Goal: Task Accomplishment & Management: Manage account settings

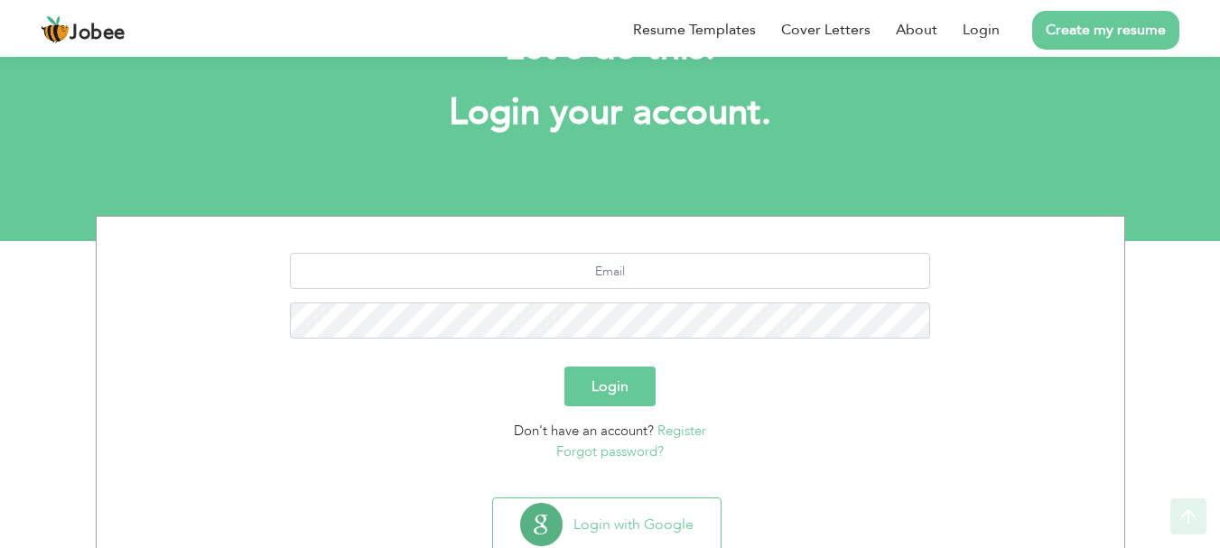
scroll to position [137, 0]
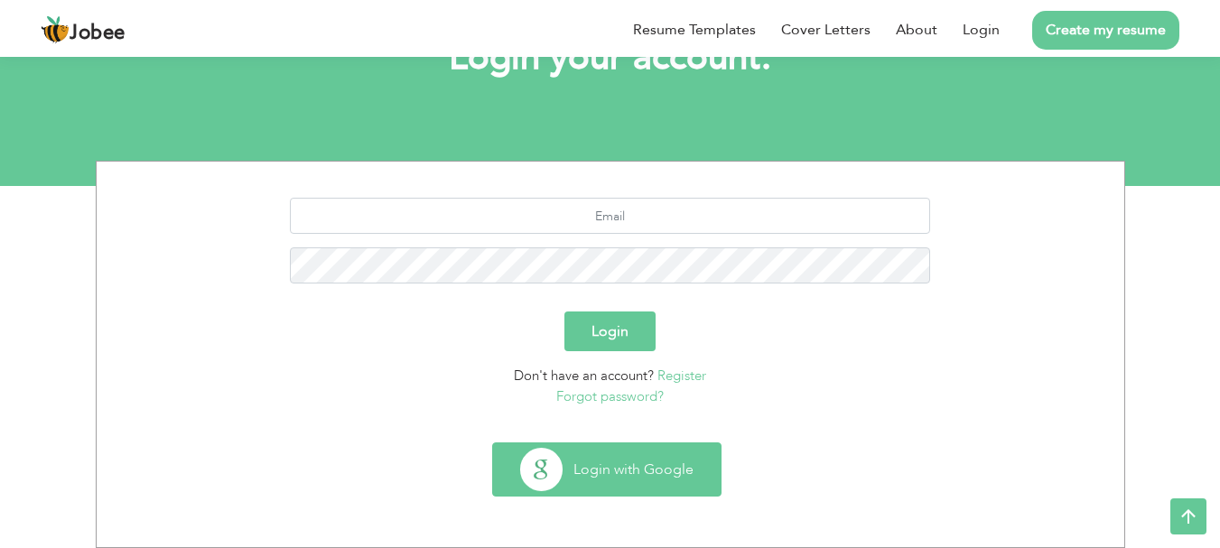
click at [600, 468] on button "Login with Google" at bounding box center [607, 469] width 228 height 52
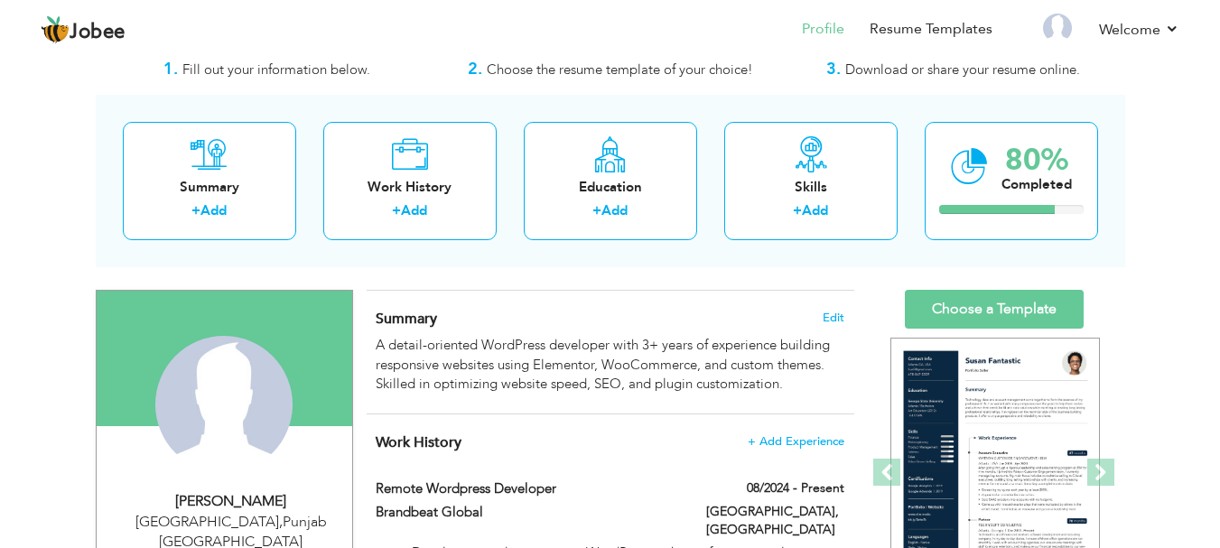
scroll to position [90, 0]
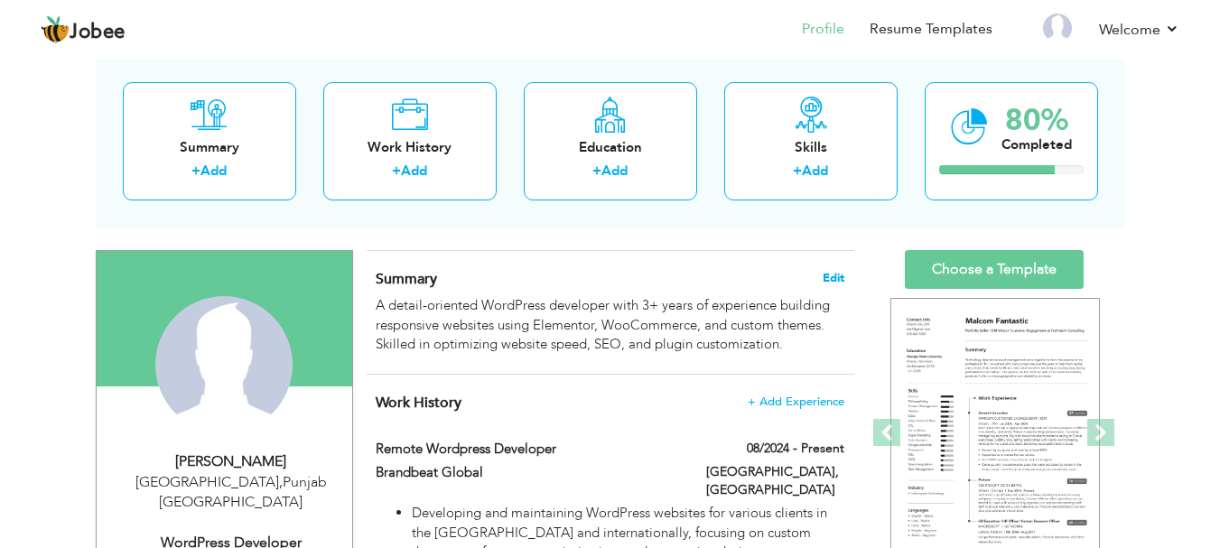
click at [836, 278] on span "Edit" at bounding box center [834, 278] width 22 height 13
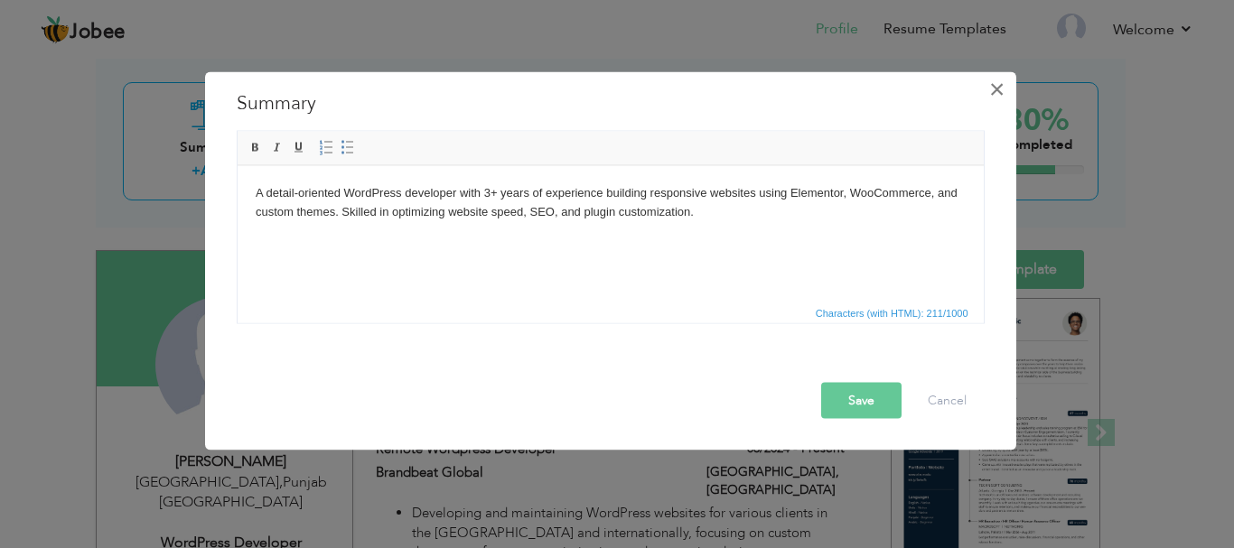
click at [996, 95] on span "×" at bounding box center [996, 88] width 15 height 33
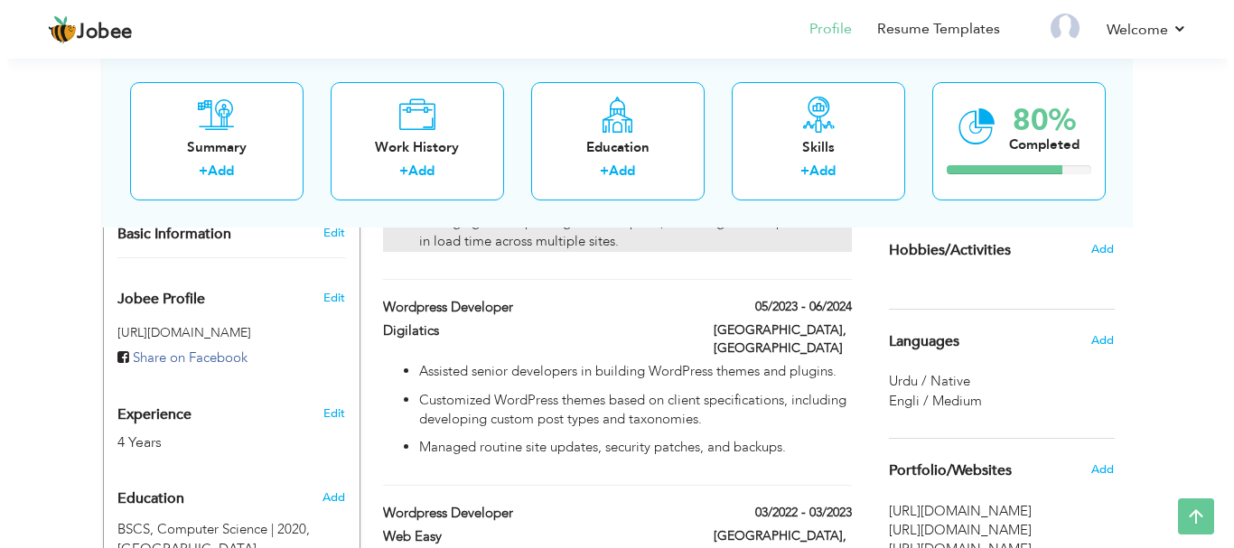
scroll to position [542, 0]
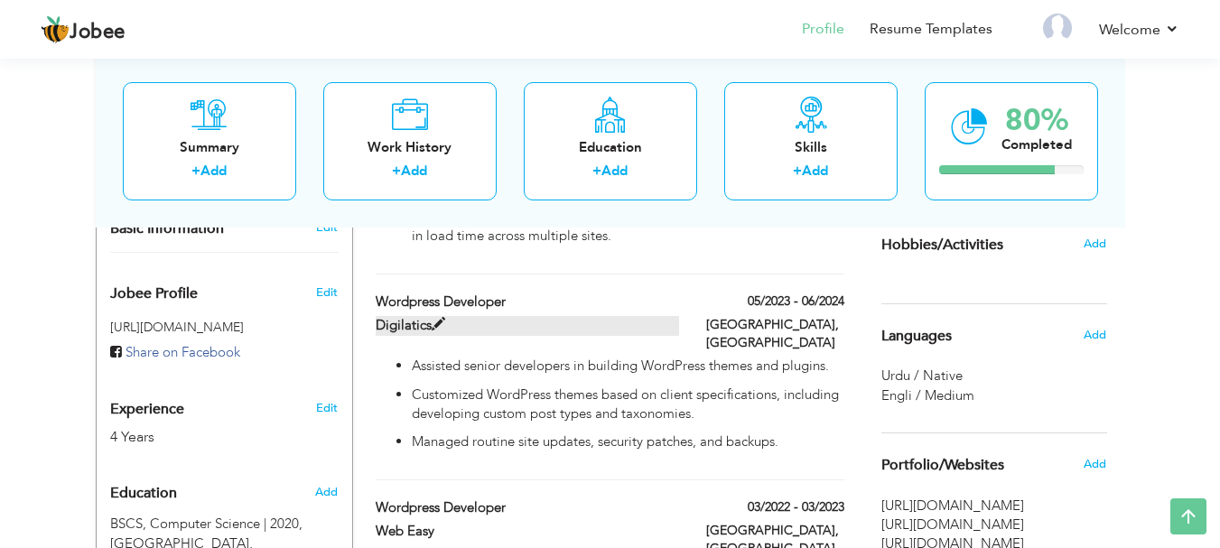
click at [437, 325] on span at bounding box center [439, 325] width 14 height 14
type input "Wordpress Developer"
type input "Digilatics"
type input "05/2023"
type input "06/2024"
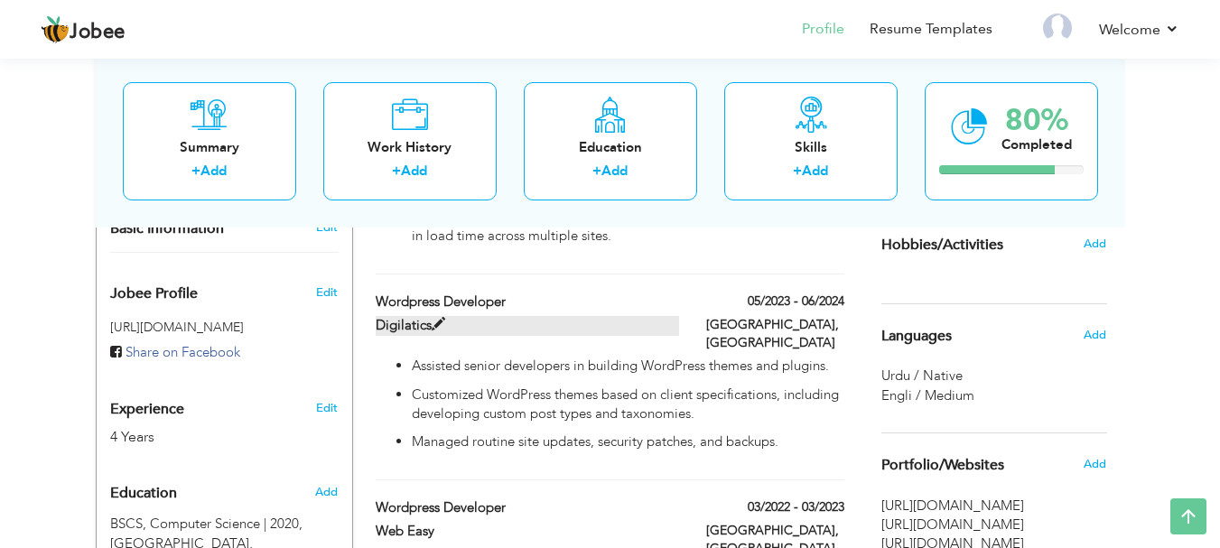
type input "[GEOGRAPHIC_DATA]"
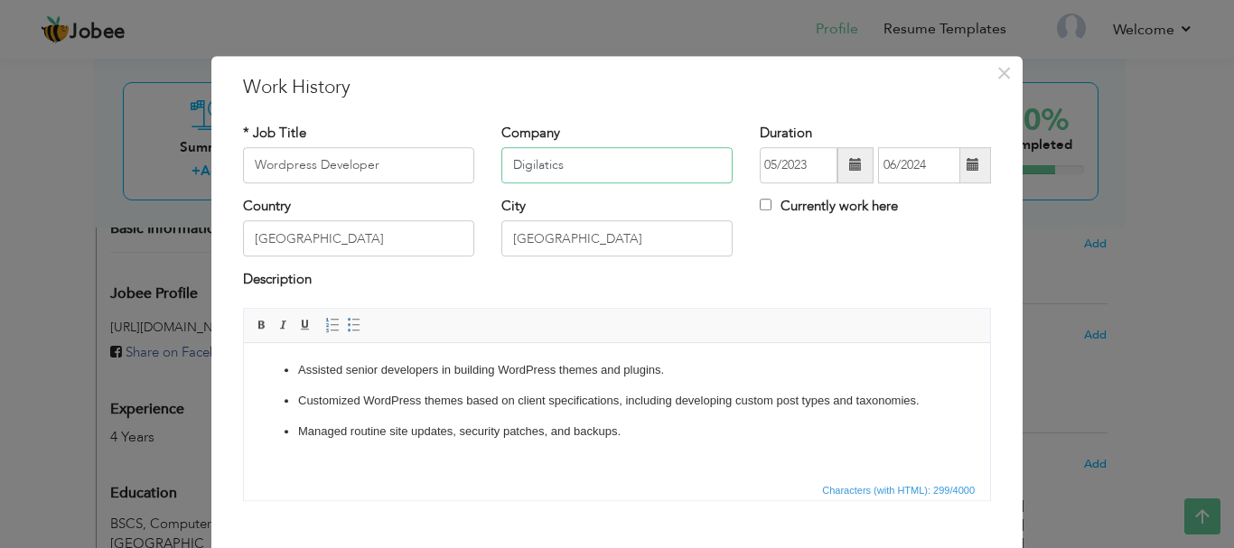
drag, startPoint x: 532, startPoint y: 159, endPoint x: 460, endPoint y: 162, distance: 72.3
click at [460, 162] on div "* Job Title Wordpress Developer Company Digilatics Duration 05/2023 06/2024 Cur…" at bounding box center [616, 160] width 775 height 73
type input "w"
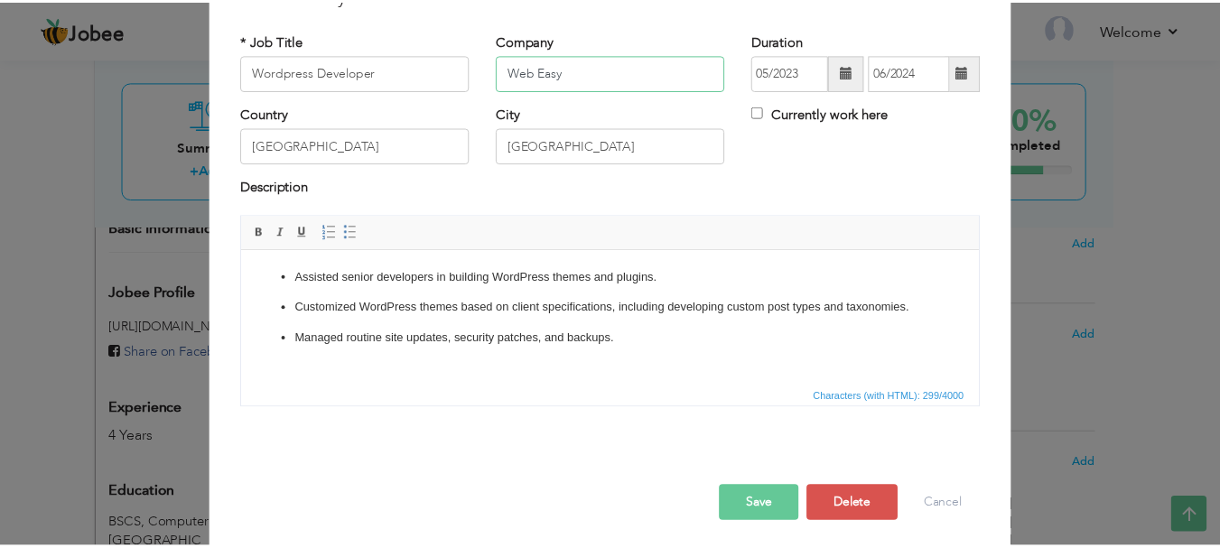
scroll to position [99, 0]
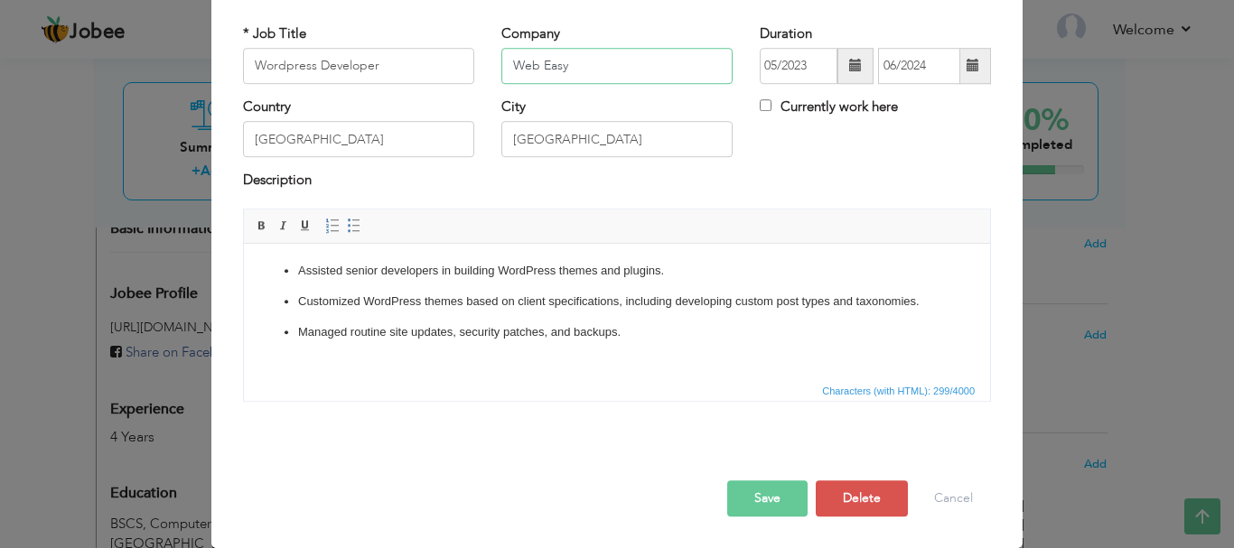
type input "Web Easy"
click at [780, 491] on button "Save" at bounding box center [767, 498] width 80 height 36
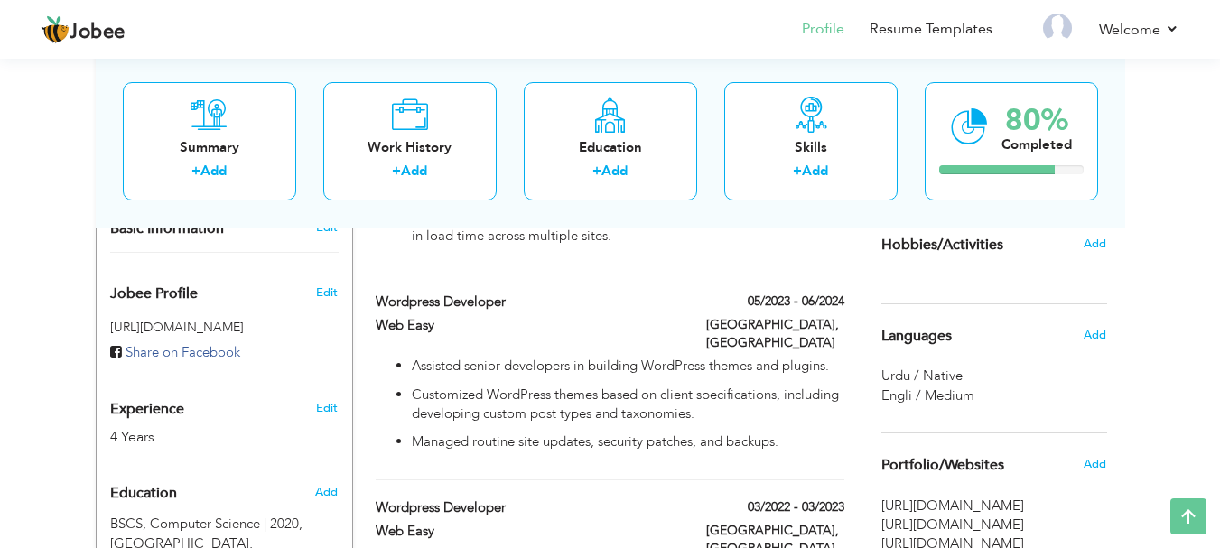
click at [947, 396] on span "Engli / Medium" at bounding box center [927, 395] width 93 height 18
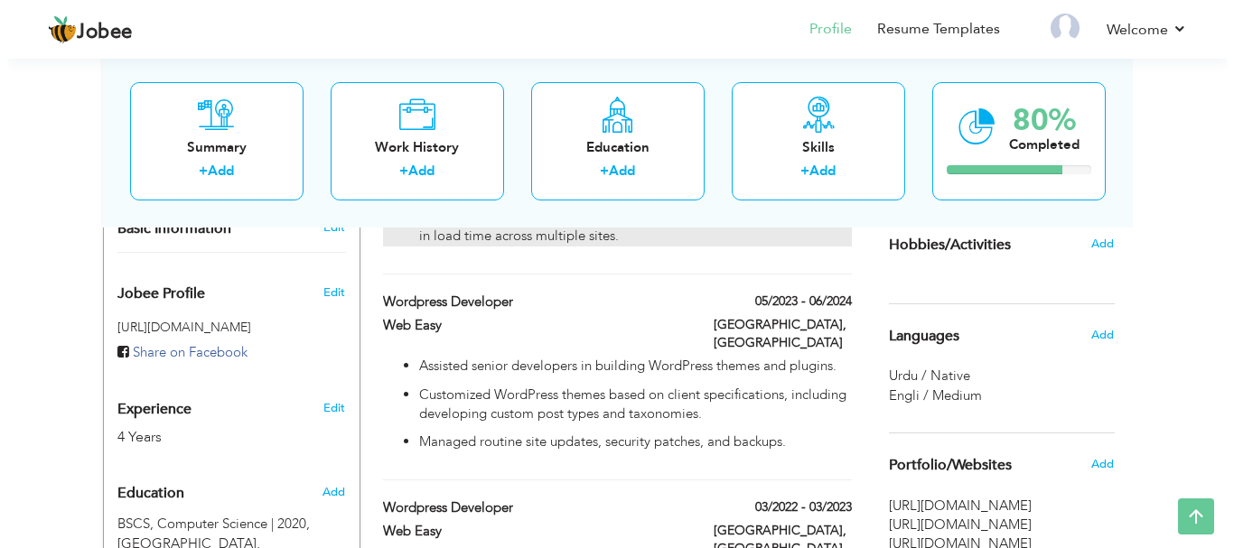
scroll to position [632, 0]
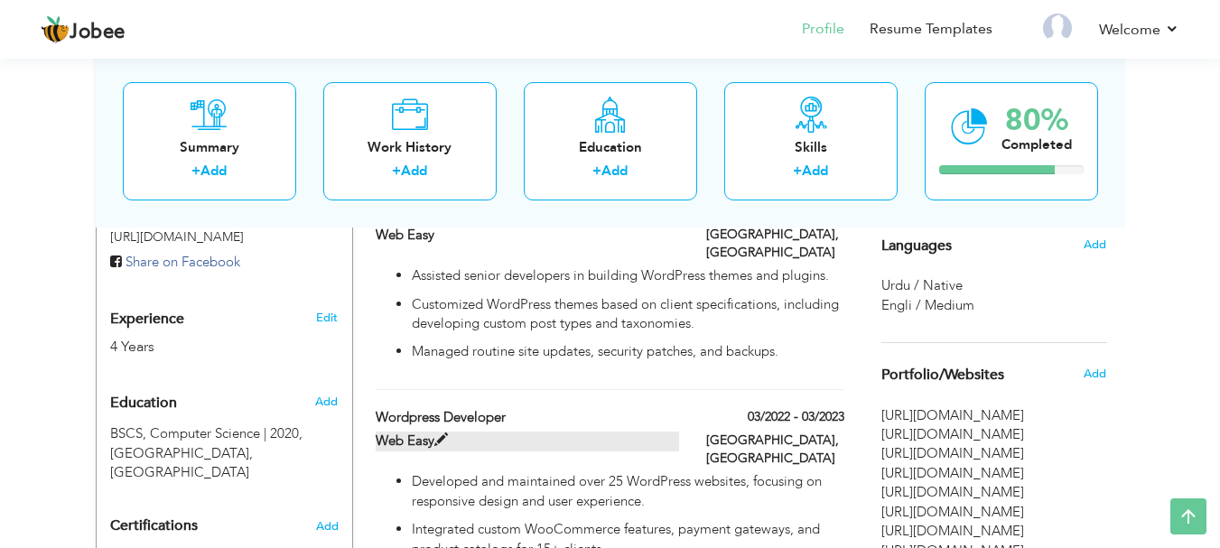
click at [443, 433] on span at bounding box center [441, 440] width 14 height 14
type input "03/2022"
type input "03/2023"
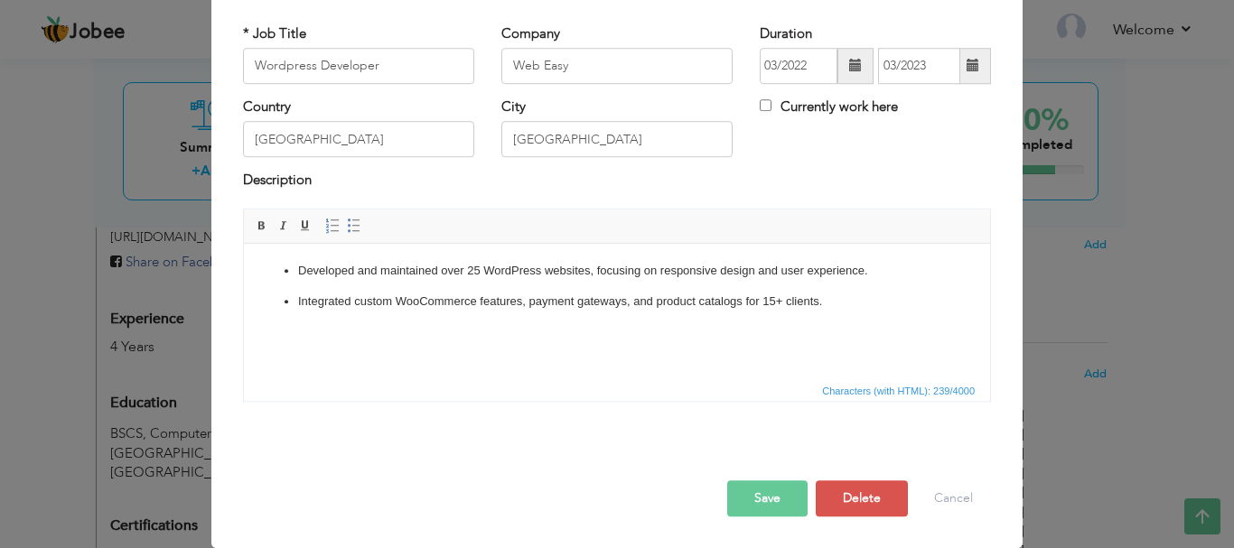
scroll to position [0, 0]
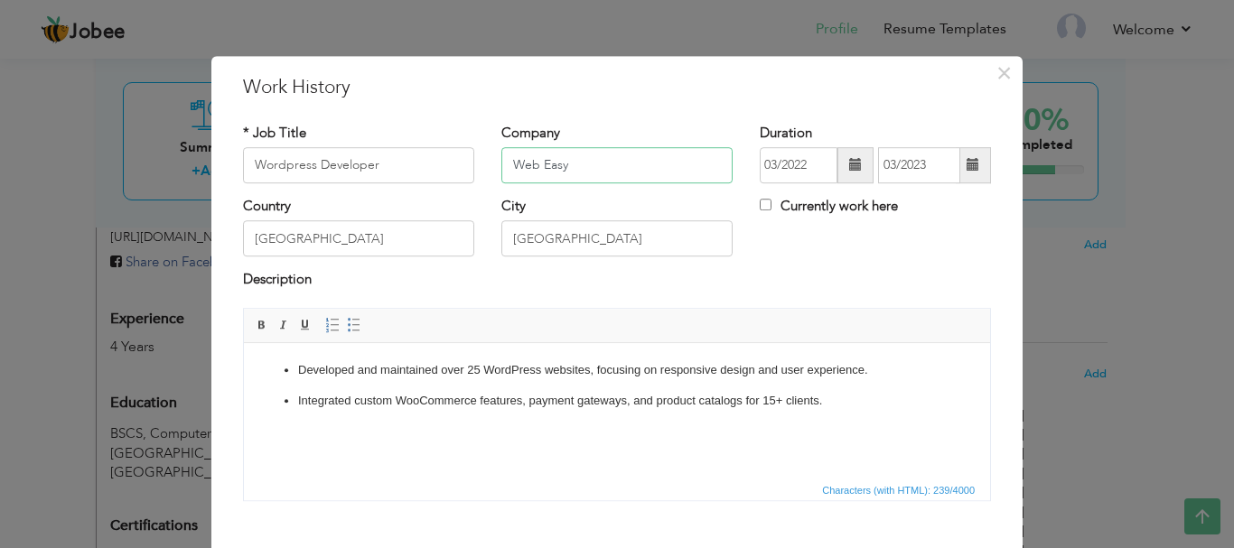
drag, startPoint x: 581, startPoint y: 169, endPoint x: 493, endPoint y: 169, distance: 87.6
click at [493, 169] on div "Company Web Easy" at bounding box center [617, 160] width 258 height 73
click at [580, 170] on input "Web Easy" at bounding box center [616, 165] width 231 height 36
type input "W"
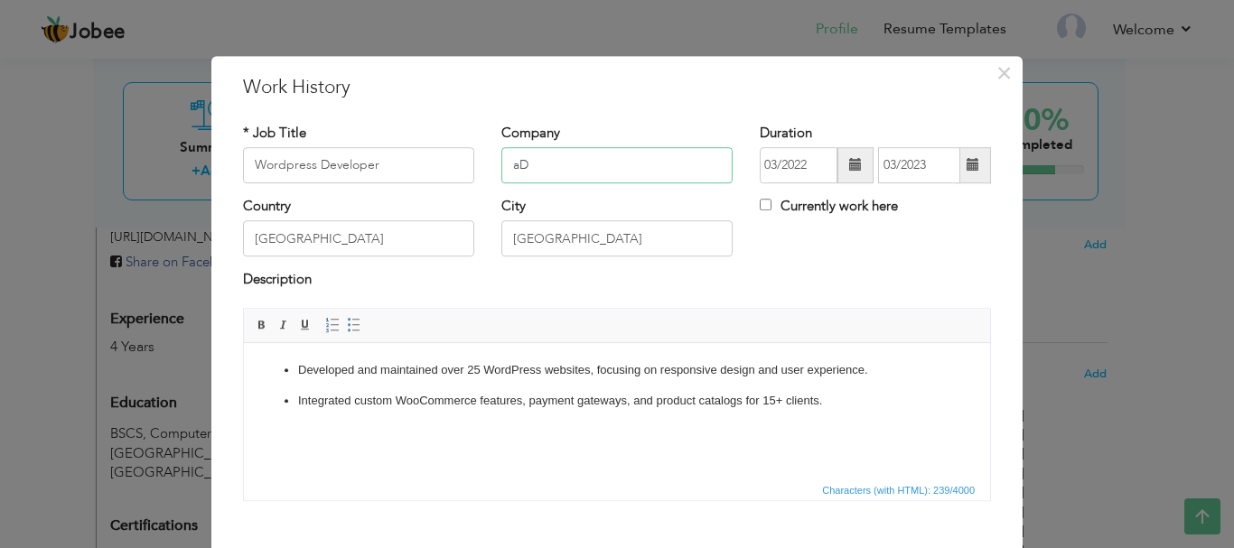
type input "a"
type input "Digilatics"
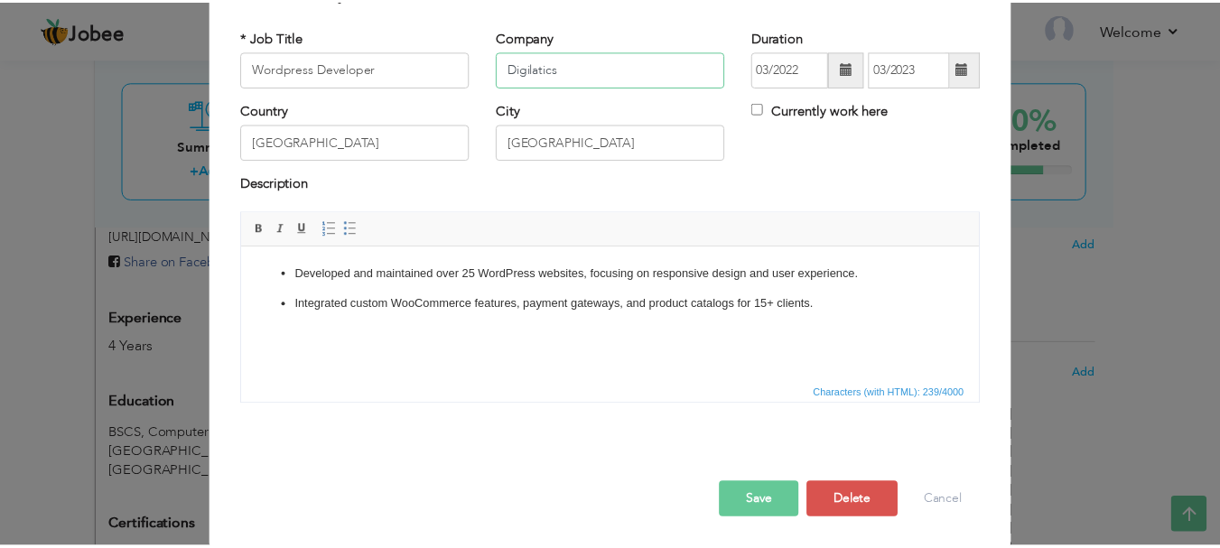
scroll to position [99, 0]
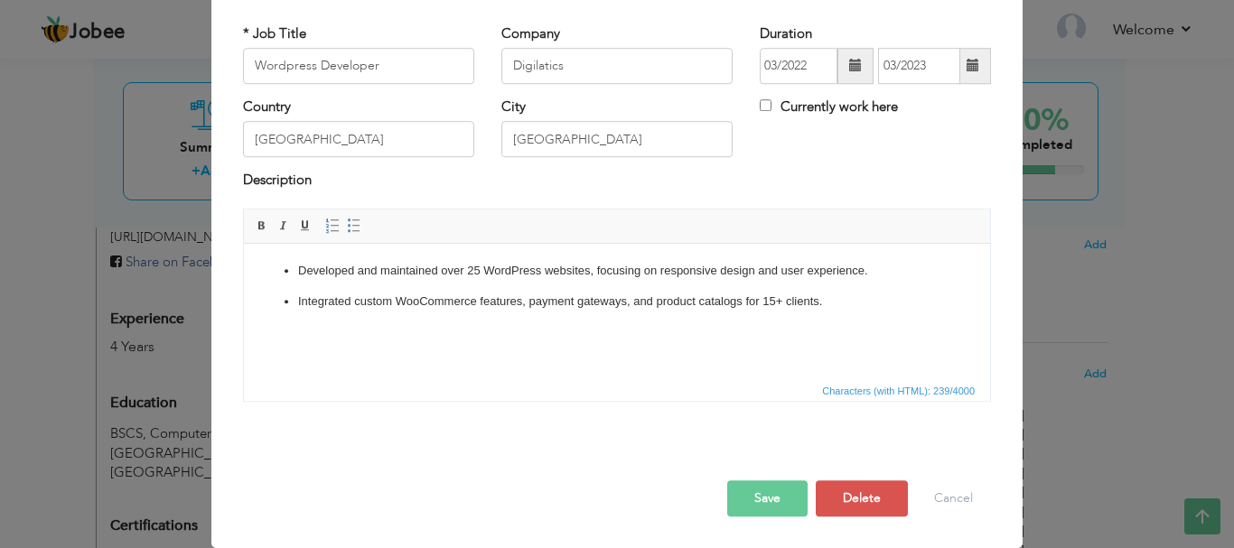
click at [756, 489] on button "Save" at bounding box center [767, 498] width 80 height 36
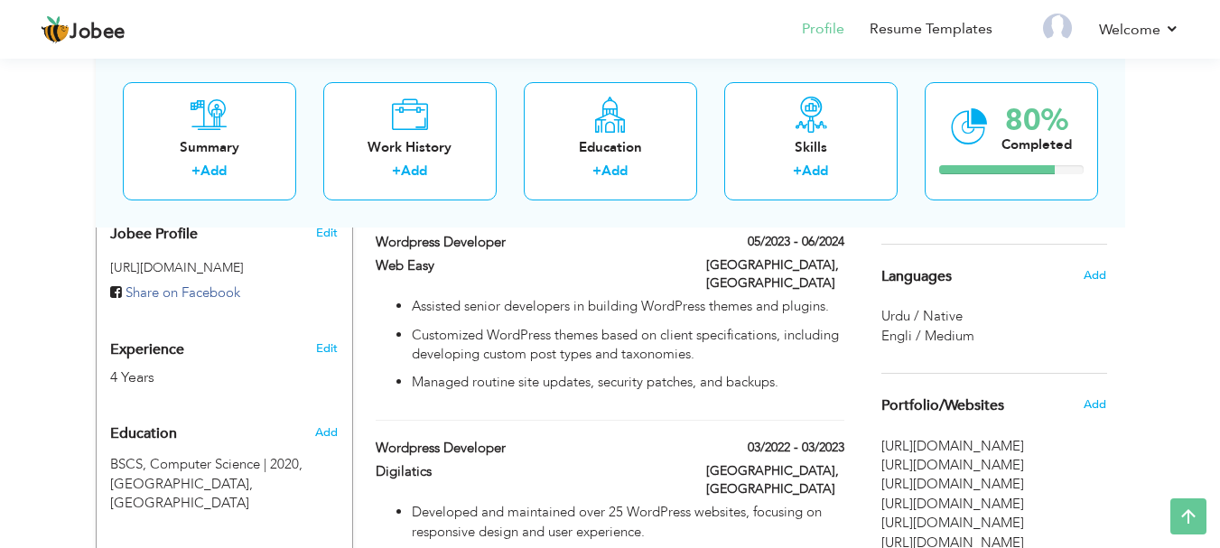
scroll to position [632, 0]
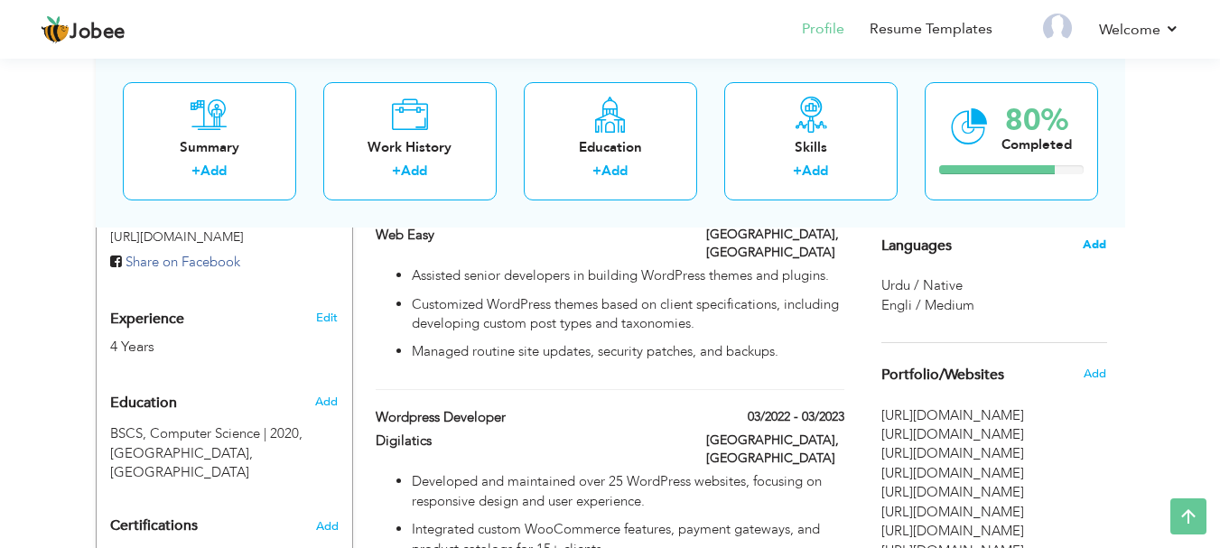
click at [1094, 252] on span "Add" at bounding box center [1094, 245] width 23 height 16
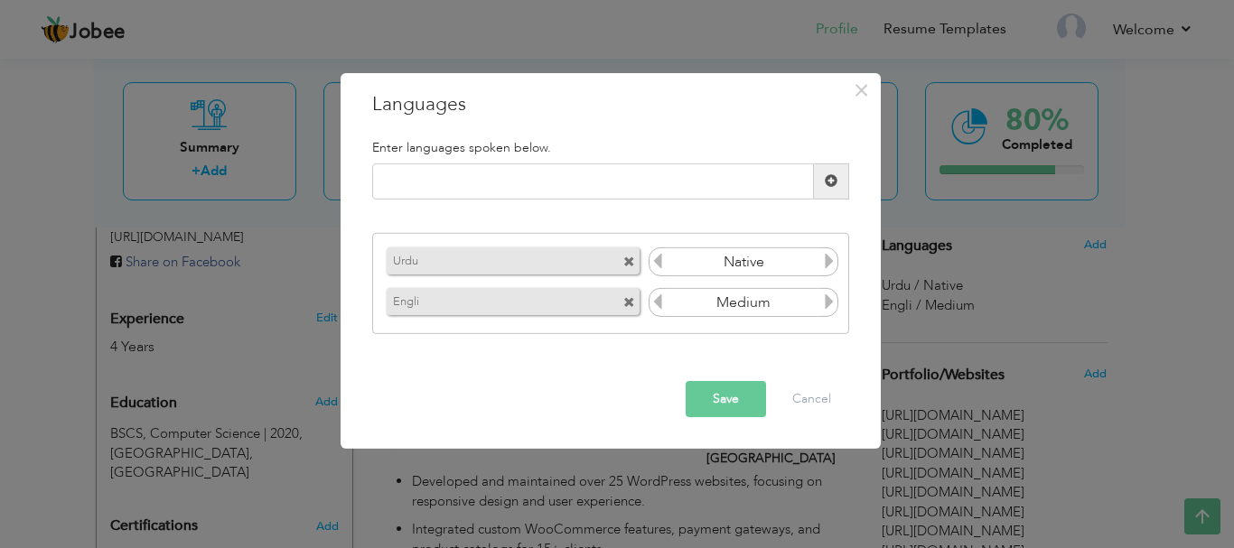
click at [833, 307] on icon at bounding box center [829, 301] width 16 height 16
click at [660, 304] on icon at bounding box center [657, 301] width 16 height 16
click at [833, 302] on icon at bounding box center [829, 301] width 16 height 16
click at [745, 402] on button "Save" at bounding box center [725, 399] width 80 height 36
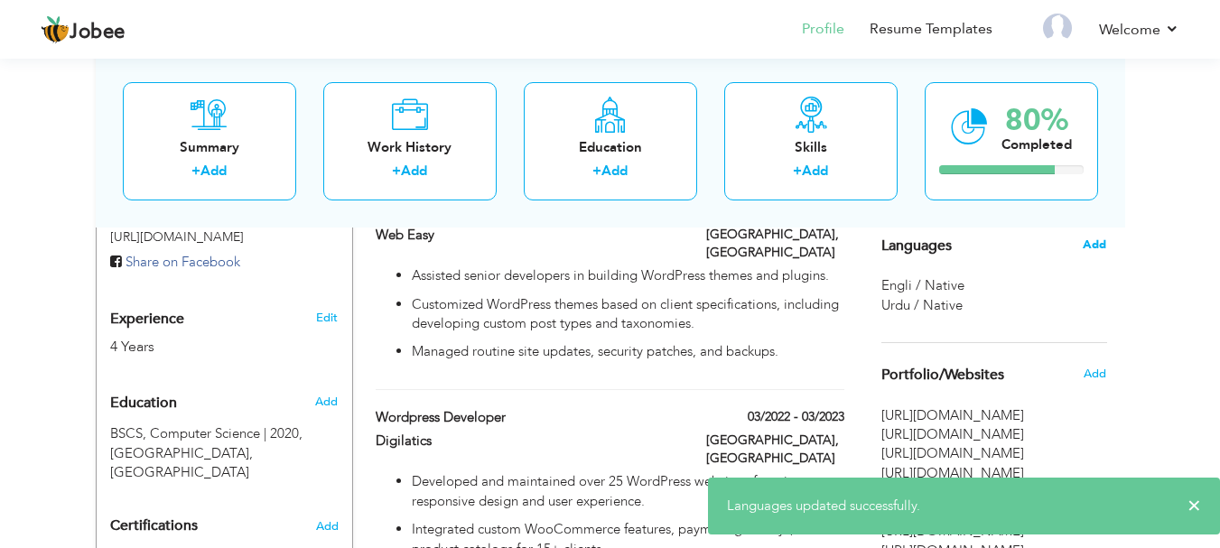
click at [1102, 242] on span "Add" at bounding box center [1094, 245] width 23 height 16
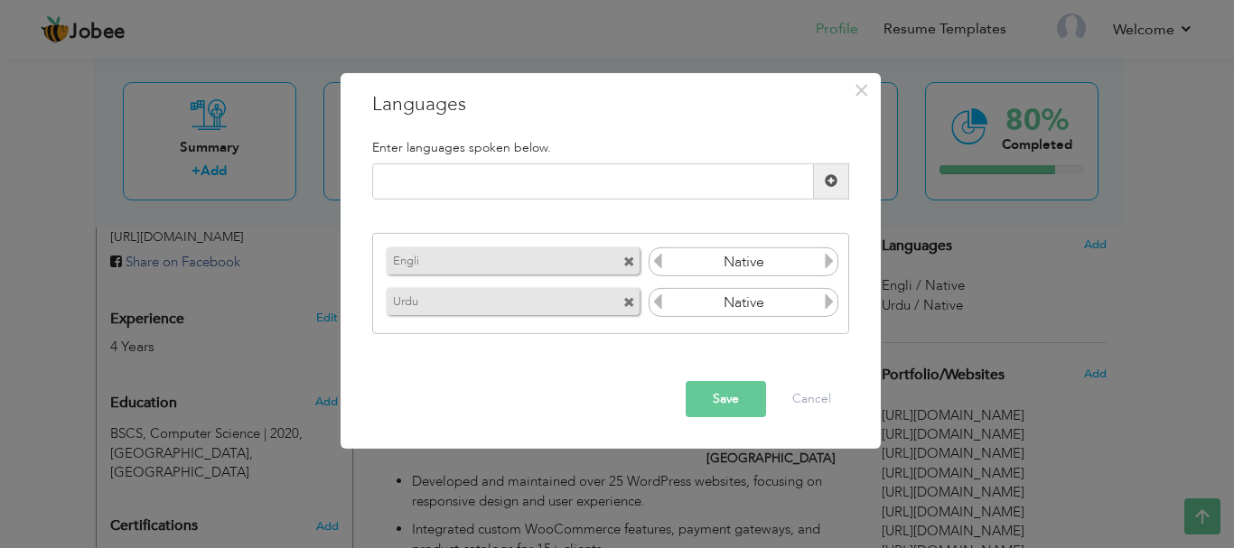
click at [658, 264] on icon at bounding box center [657, 261] width 16 height 16
click at [726, 394] on button "Save" at bounding box center [725, 399] width 80 height 36
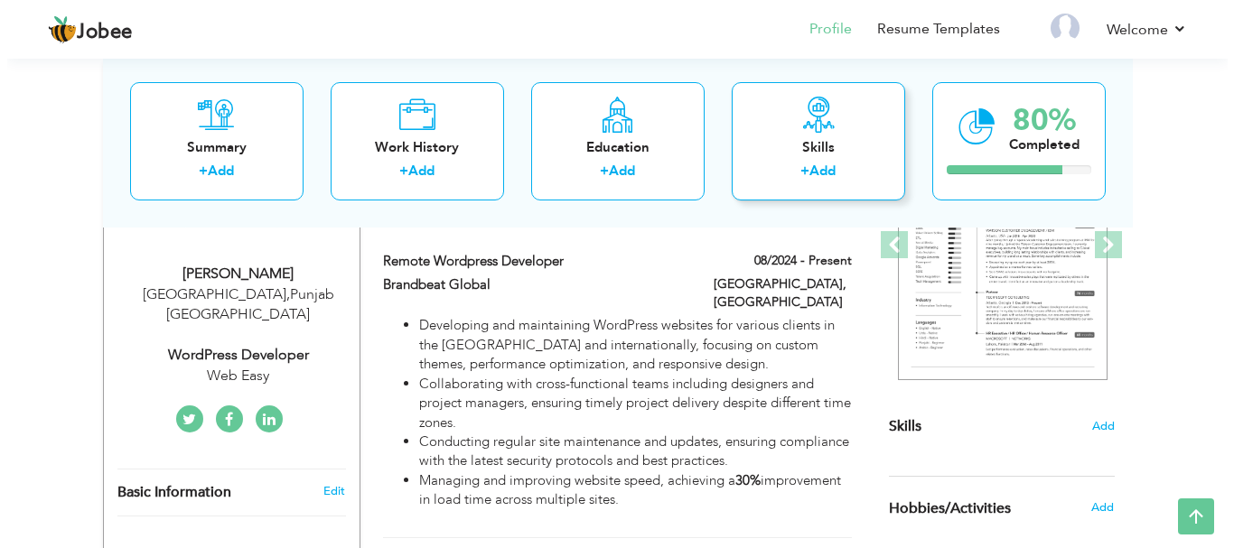
scroll to position [244, 0]
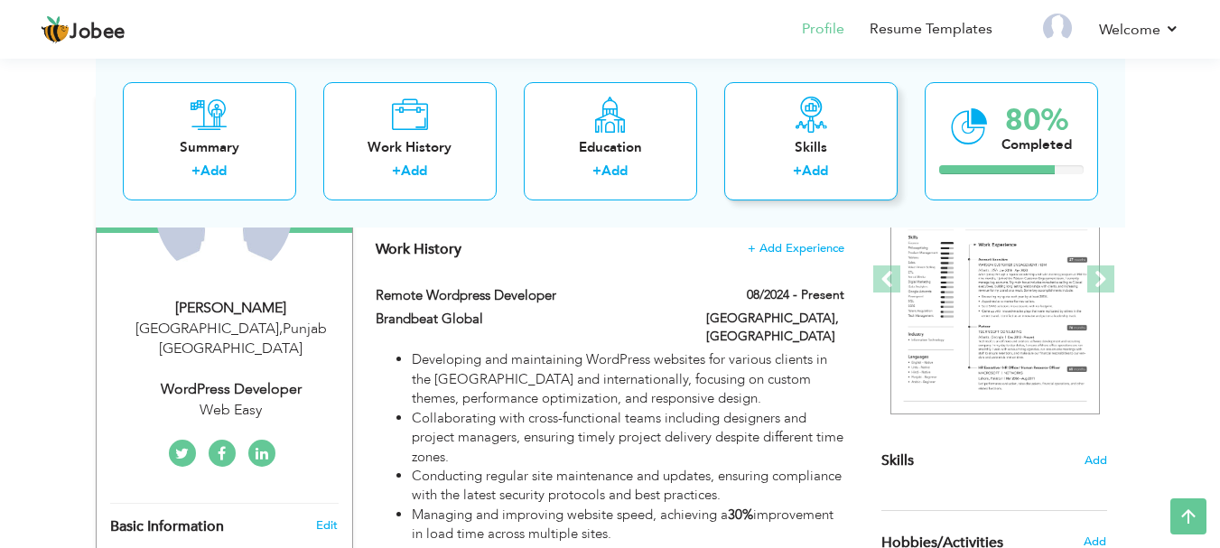
click at [808, 172] on link "Add" at bounding box center [815, 171] width 26 height 18
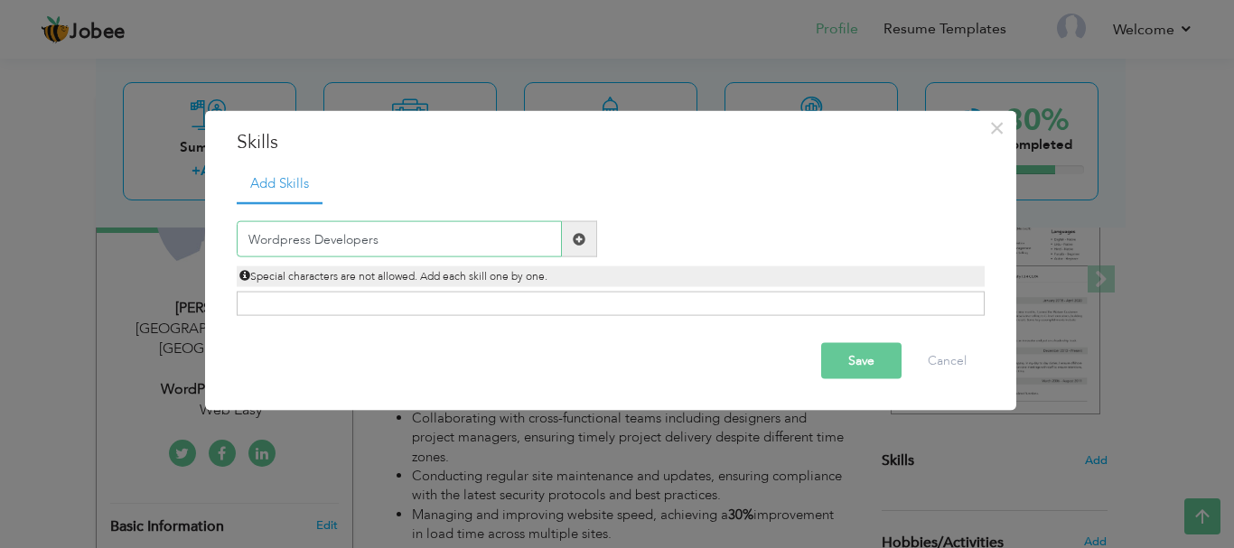
type input "Wordpress Developers"
click at [582, 239] on span at bounding box center [579, 238] width 13 height 13
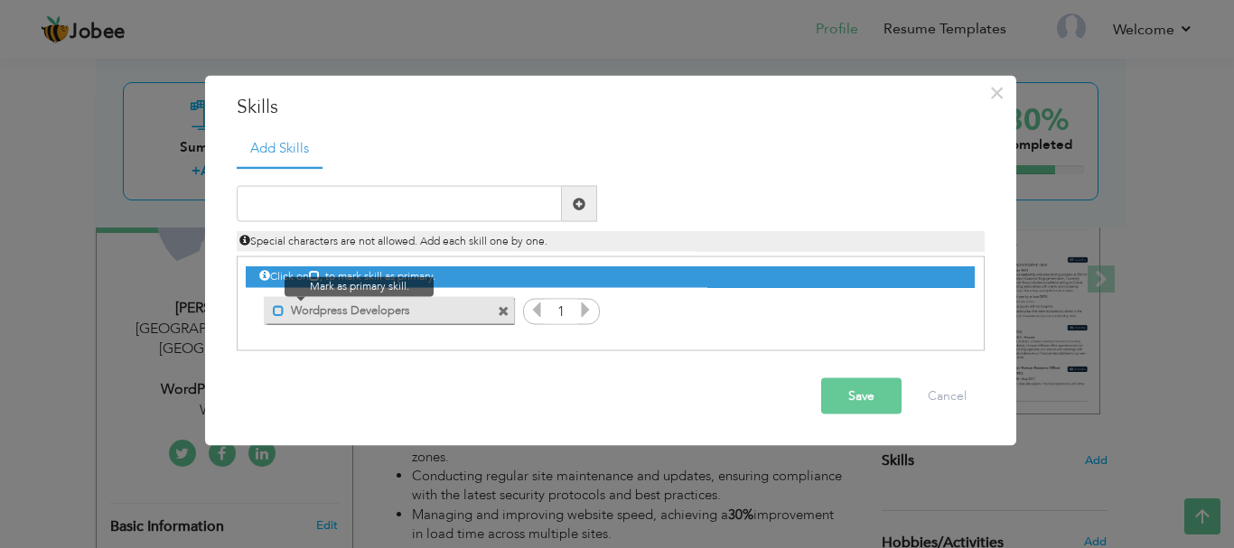
click at [277, 316] on span at bounding box center [279, 310] width 12 height 12
click at [361, 189] on input "text" at bounding box center [399, 204] width 325 height 36
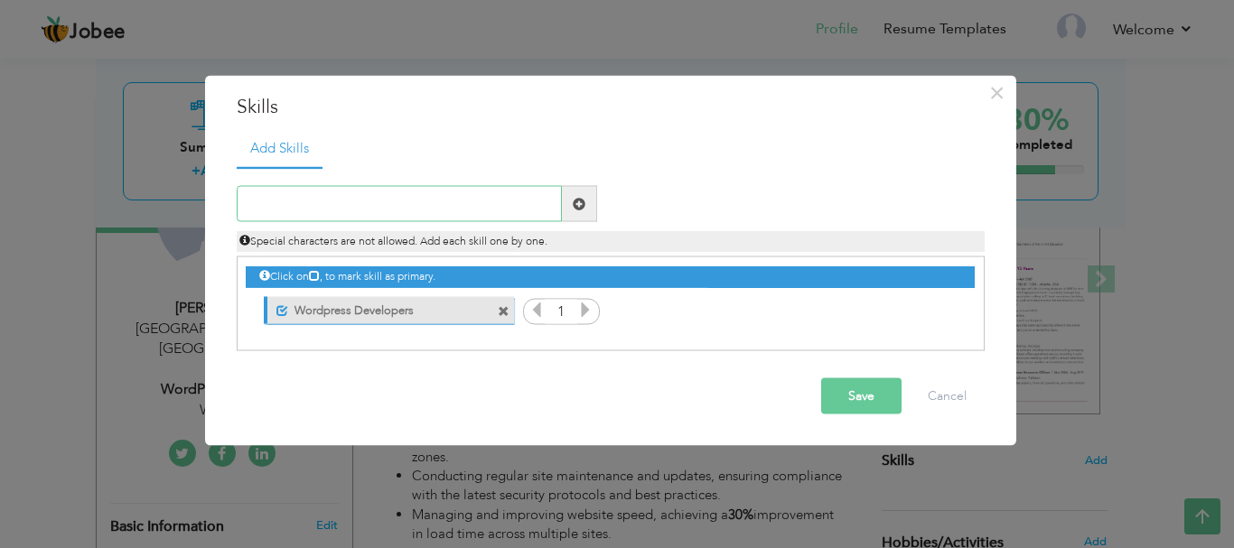
paste input "WordPress Theme & Plugin Development"
type input "WordPress Theme & Plugin Development"
click at [582, 203] on span at bounding box center [579, 203] width 13 height 13
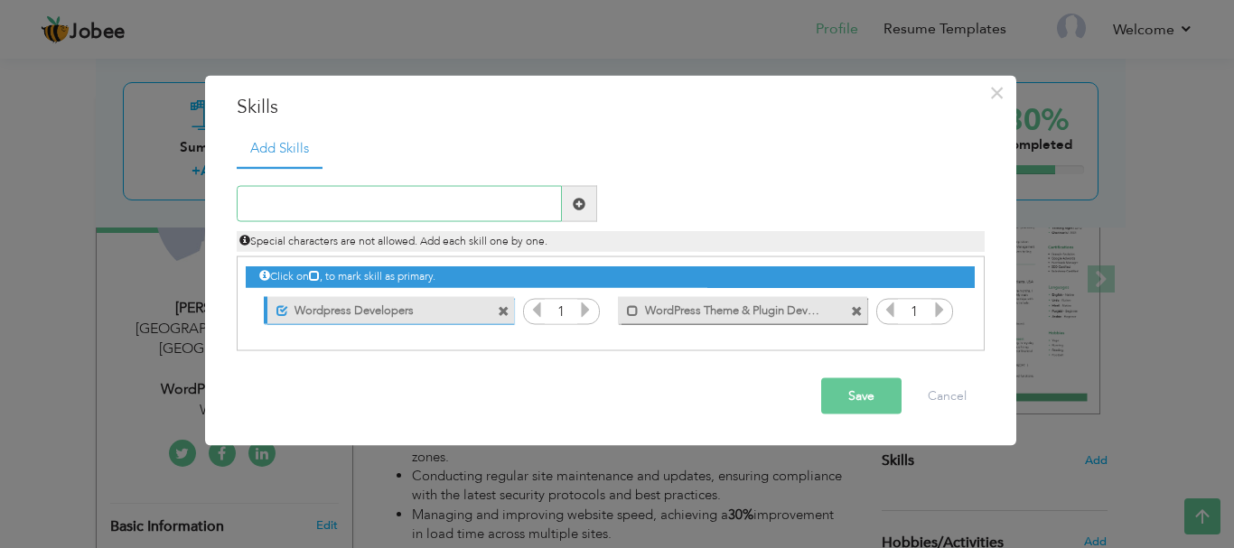
paste input "Elementor Pro & Page Builders"
type input "Elementor Pro & Page Builders"
click at [578, 202] on span at bounding box center [579, 203] width 13 height 13
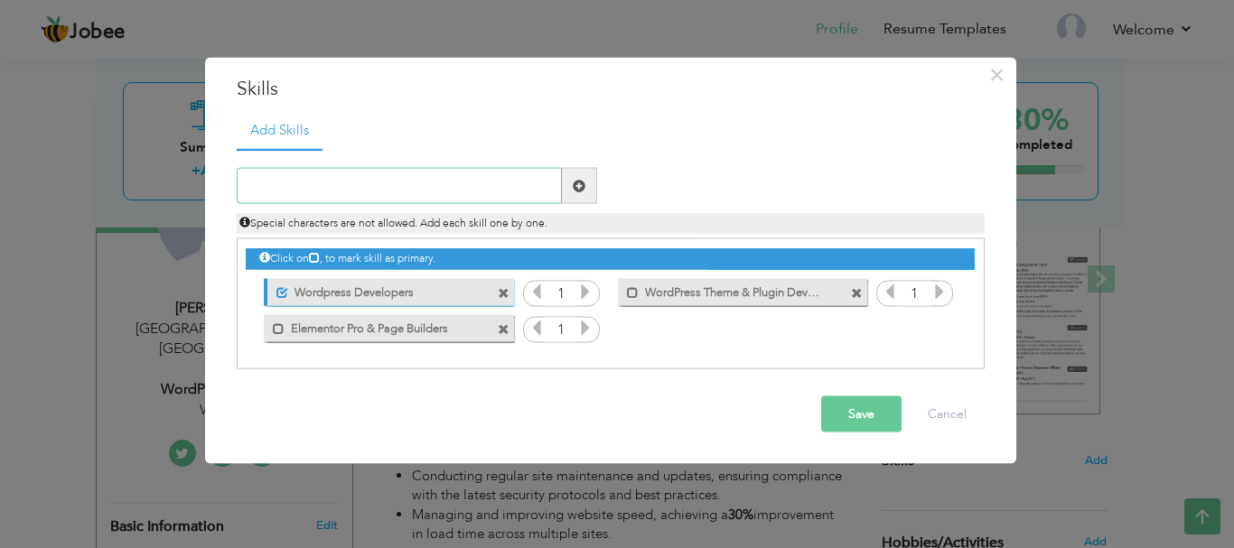
paste input "WooCommerce Customization"
type input "WooCommerce Customization"
click at [581, 187] on span at bounding box center [579, 185] width 13 height 13
paste input "Website Speed & Performance Optimization"
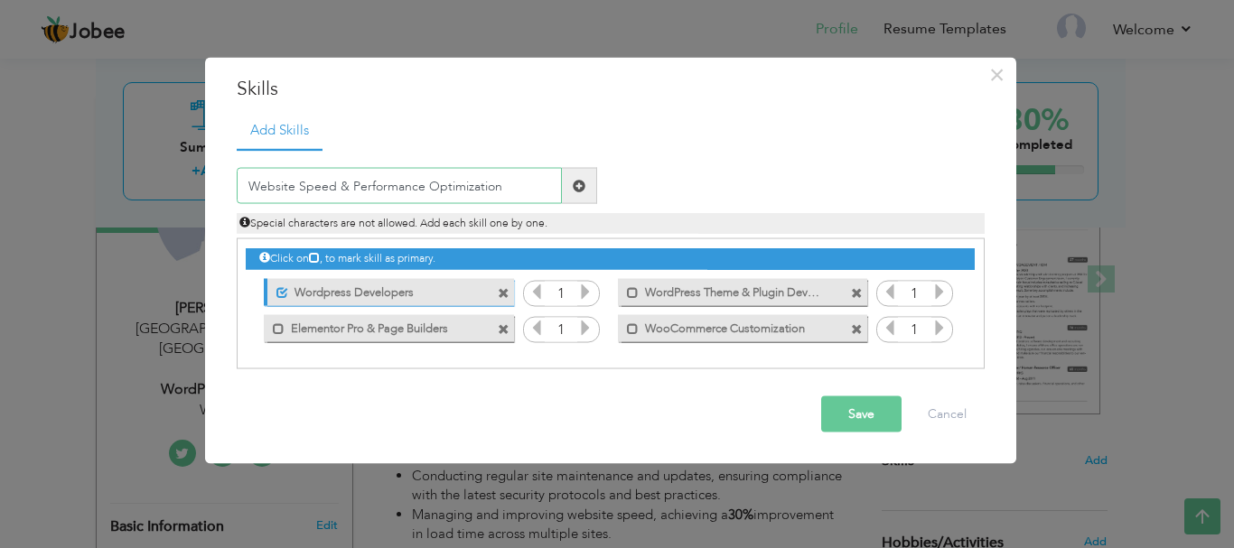
type input "Website Speed & Performance Optimization"
click at [574, 186] on span at bounding box center [579, 185] width 13 height 13
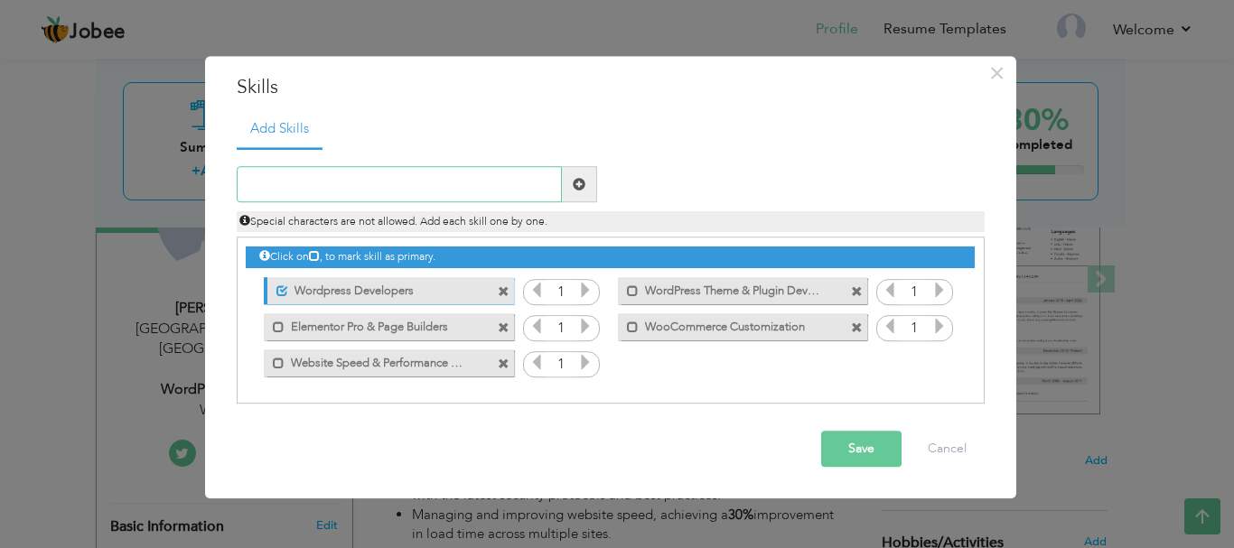
paste input "Responsive Web Design (Mobile-First)"
type input "Responsive Web Design (Mobile-First)"
click at [576, 186] on span at bounding box center [579, 184] width 13 height 13
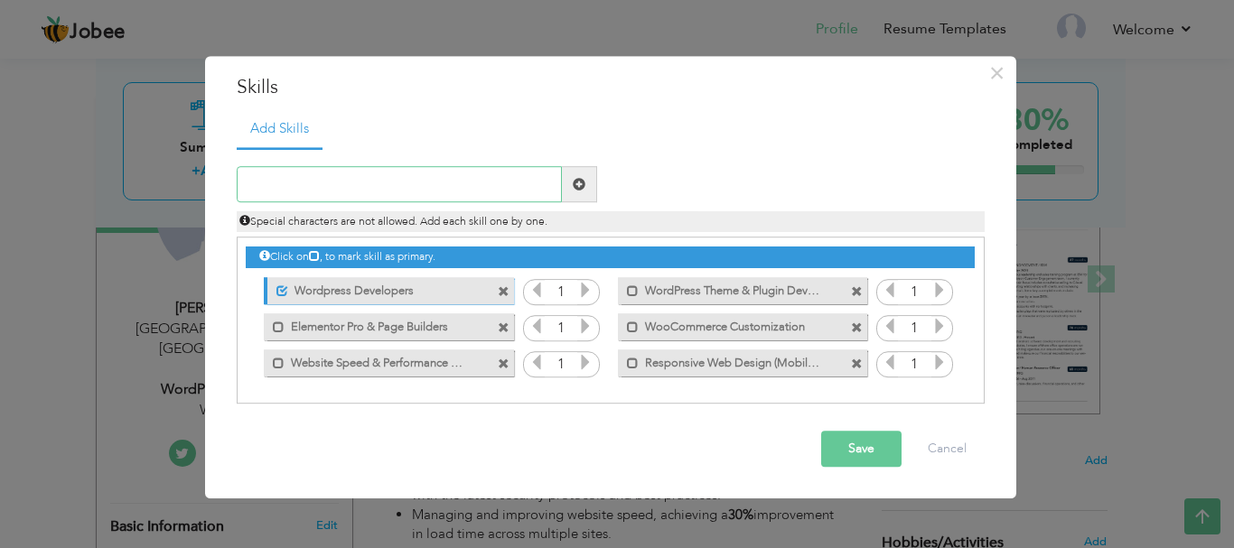
paste input "SEO Best Practices"
type input "SEO Best Practices"
click at [589, 181] on span at bounding box center [579, 185] width 35 height 36
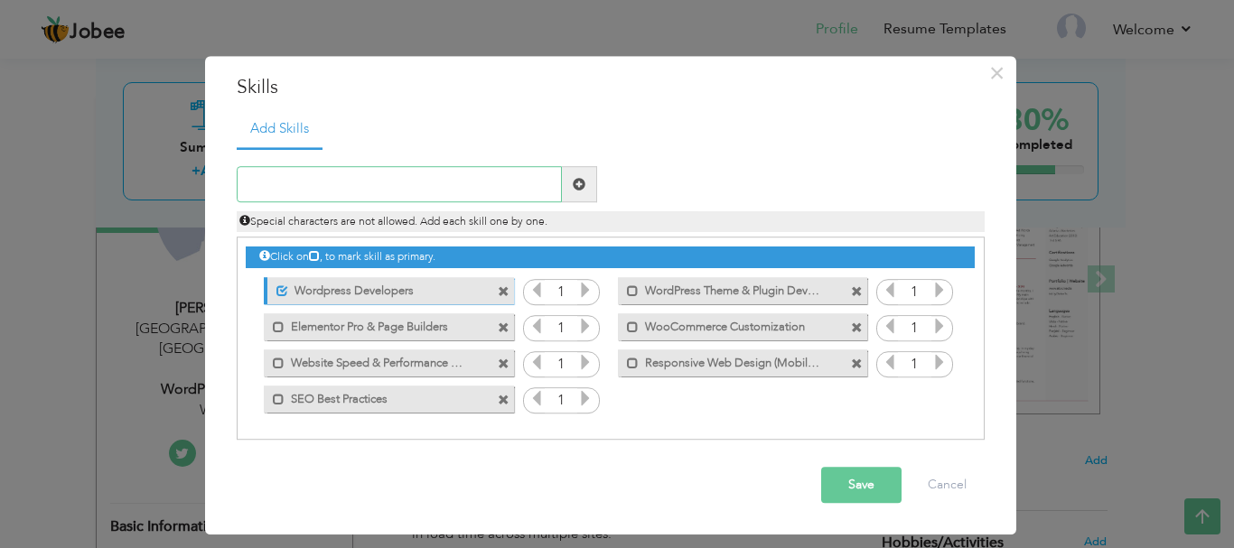
paste input "Website Security & Maintenance"
type input "Website Security & Maintenance"
click at [578, 182] on span at bounding box center [579, 184] width 13 height 13
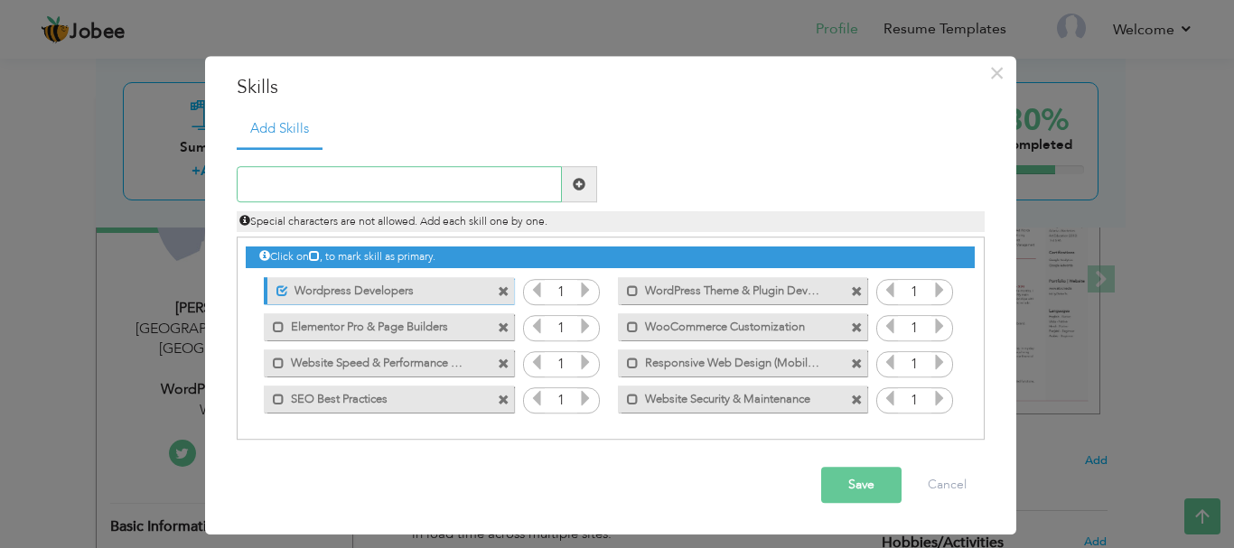
paste input "API Integrations"
type input "API Integrations"
click at [579, 191] on span at bounding box center [579, 184] width 13 height 13
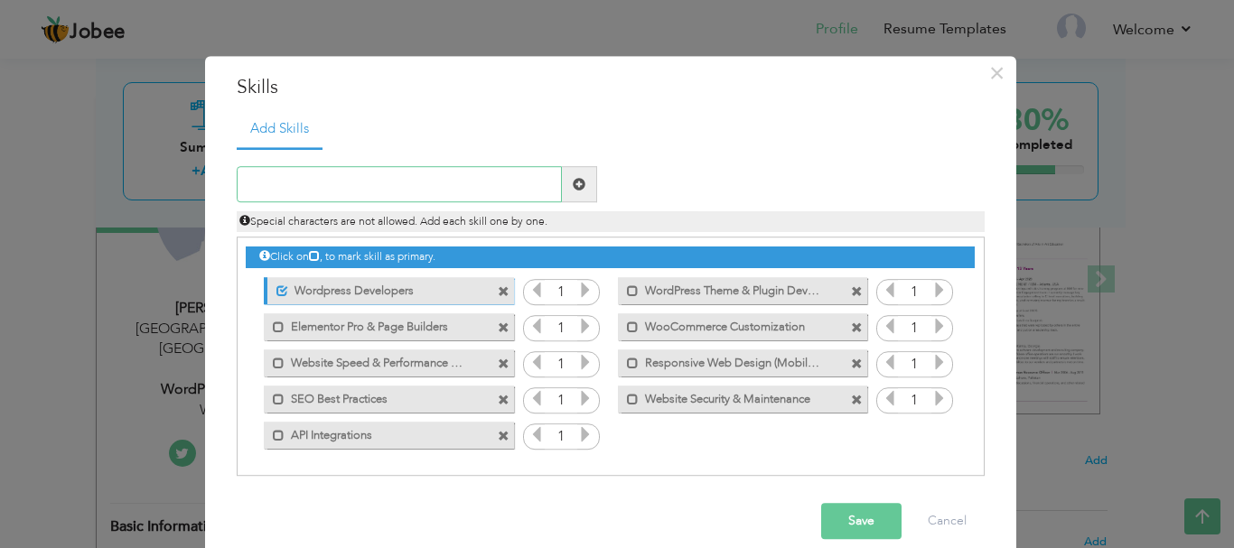
paste input "cPanel / Hosting / Domain Management"
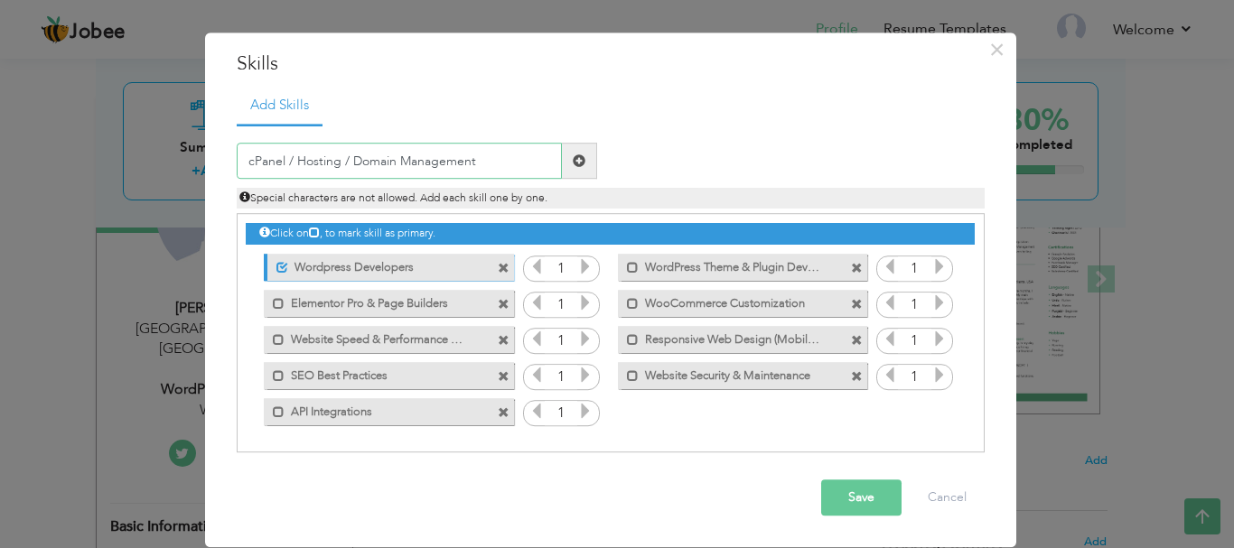
type input "cPanel / Hosting / Domain Management"
click at [424, 273] on label "Wordpress Developers" at bounding box center [378, 265] width 180 height 23
click at [499, 265] on span at bounding box center [504, 269] width 12 height 12
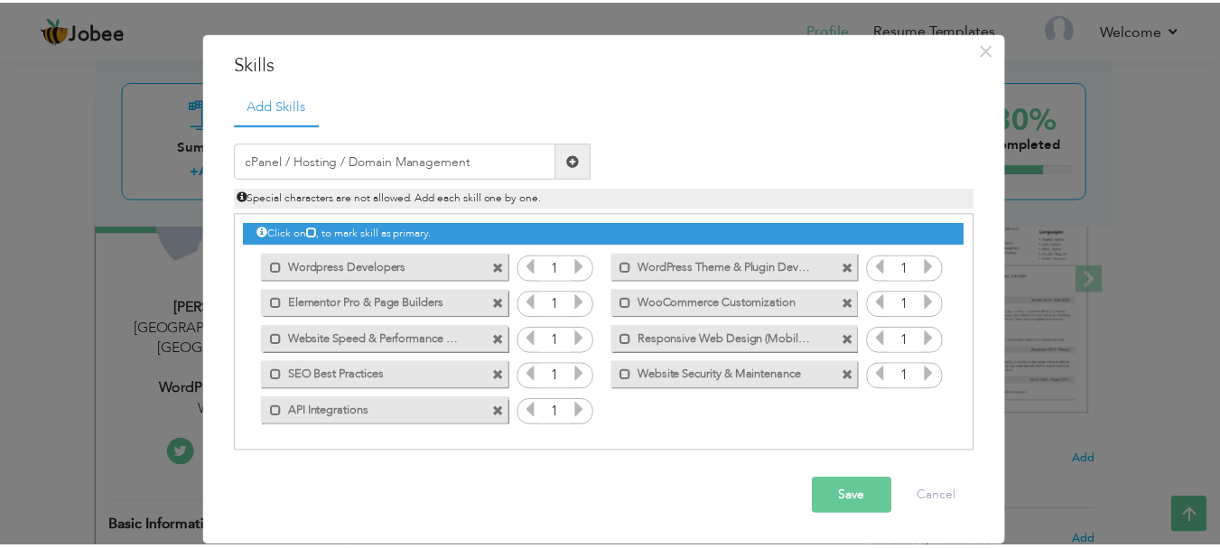
scroll to position [0, 0]
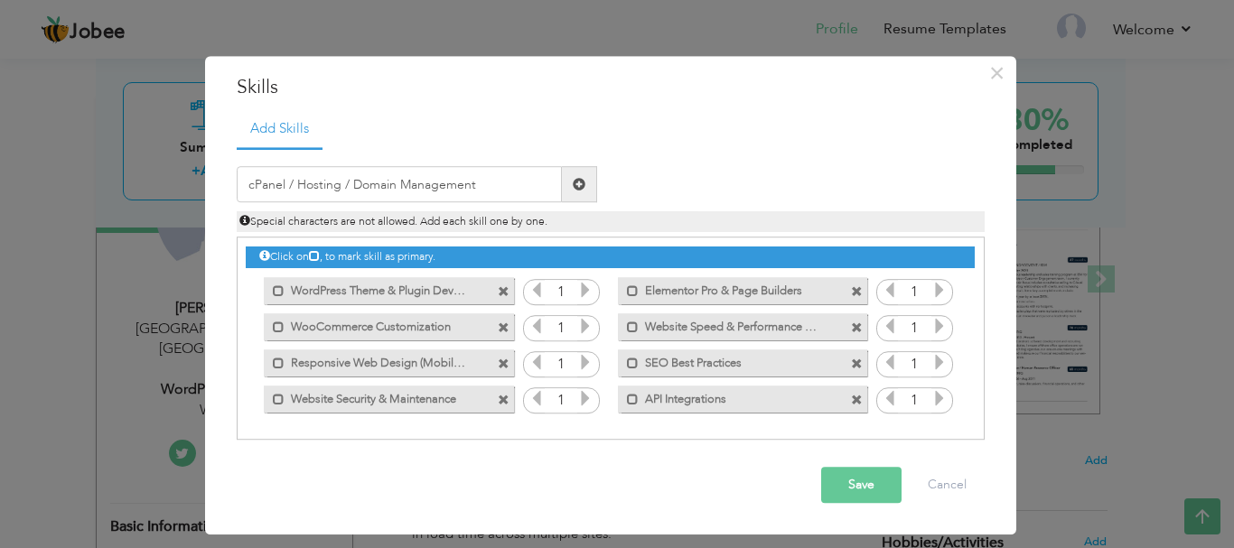
click at [582, 181] on span at bounding box center [579, 184] width 13 height 13
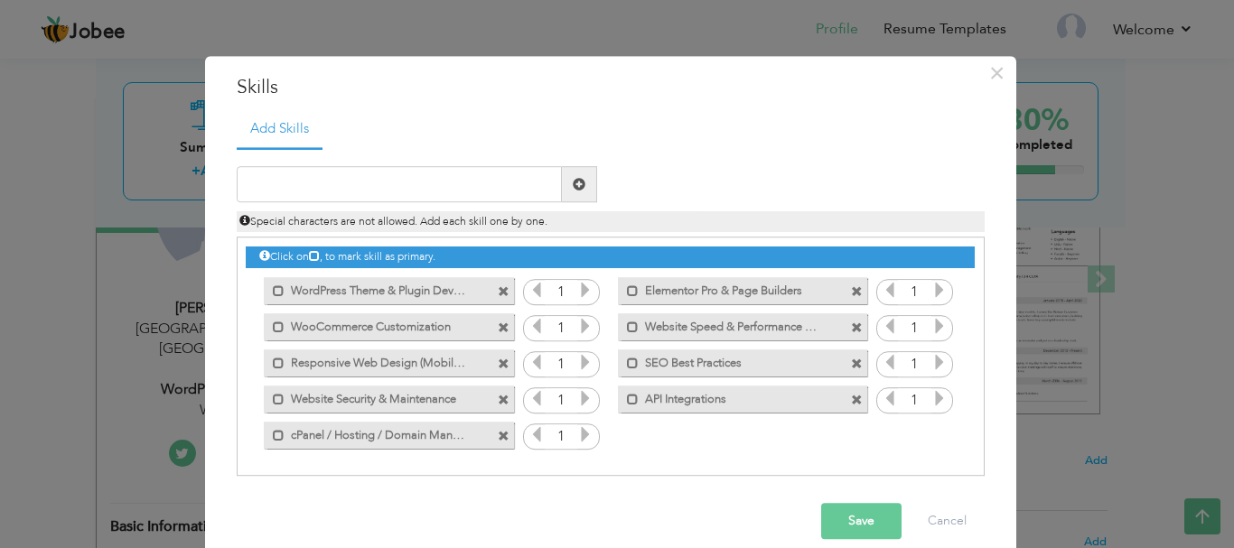
click at [498, 293] on span at bounding box center [504, 292] width 12 height 12
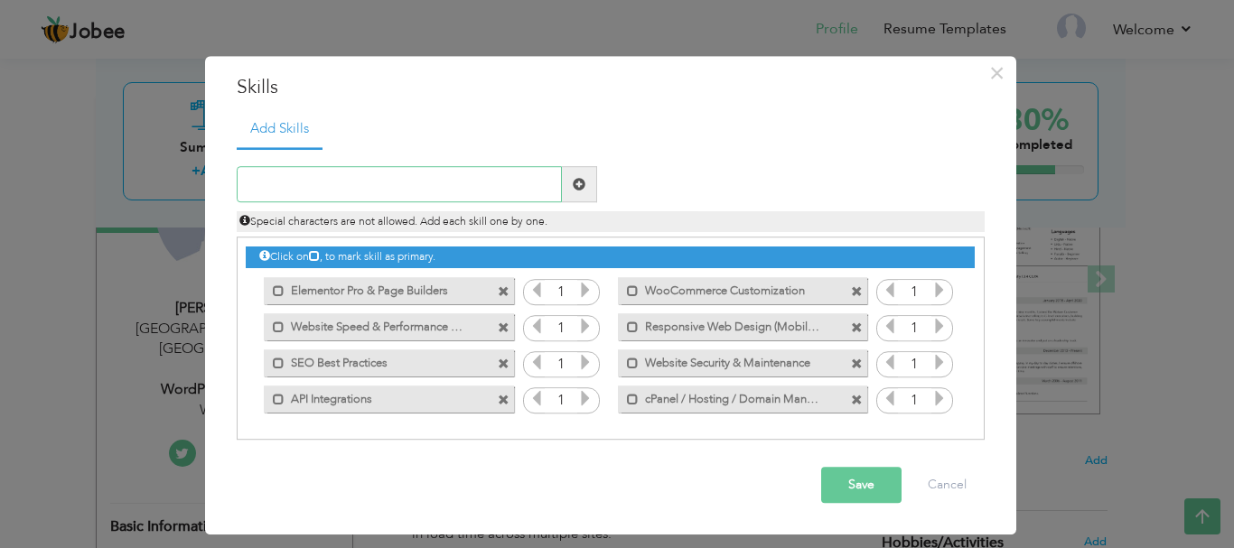
click at [273, 179] on input "text" at bounding box center [399, 185] width 325 height 36
type input "Meta"
drag, startPoint x: 358, startPoint y: 187, endPoint x: 103, endPoint y: 231, distance: 259.4
click at [103, 231] on div "× Skills Add Skills Meta Duplicate entry Mark as primary skill." at bounding box center [617, 274] width 1234 height 548
click at [280, 294] on span at bounding box center [279, 291] width 12 height 12
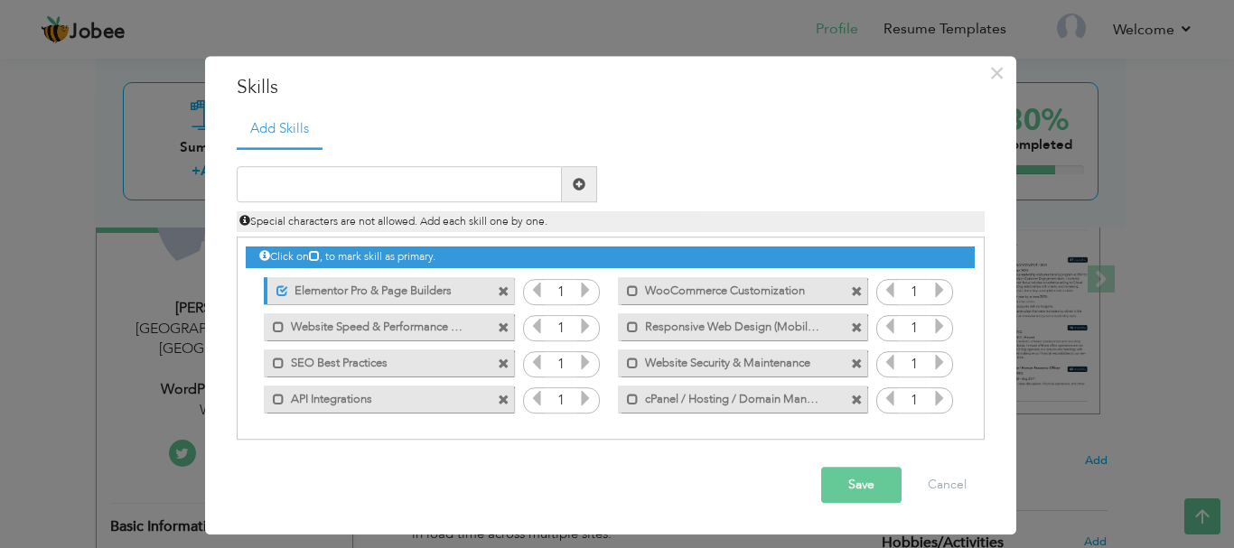
click at [845, 489] on button "Save" at bounding box center [861, 486] width 80 height 36
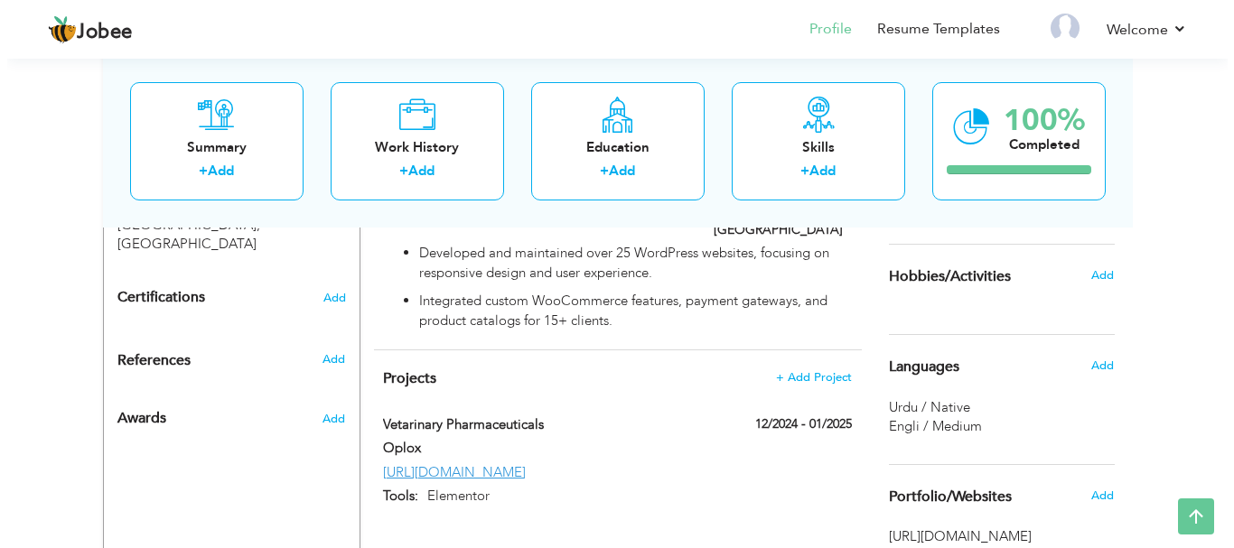
scroll to position [903, 0]
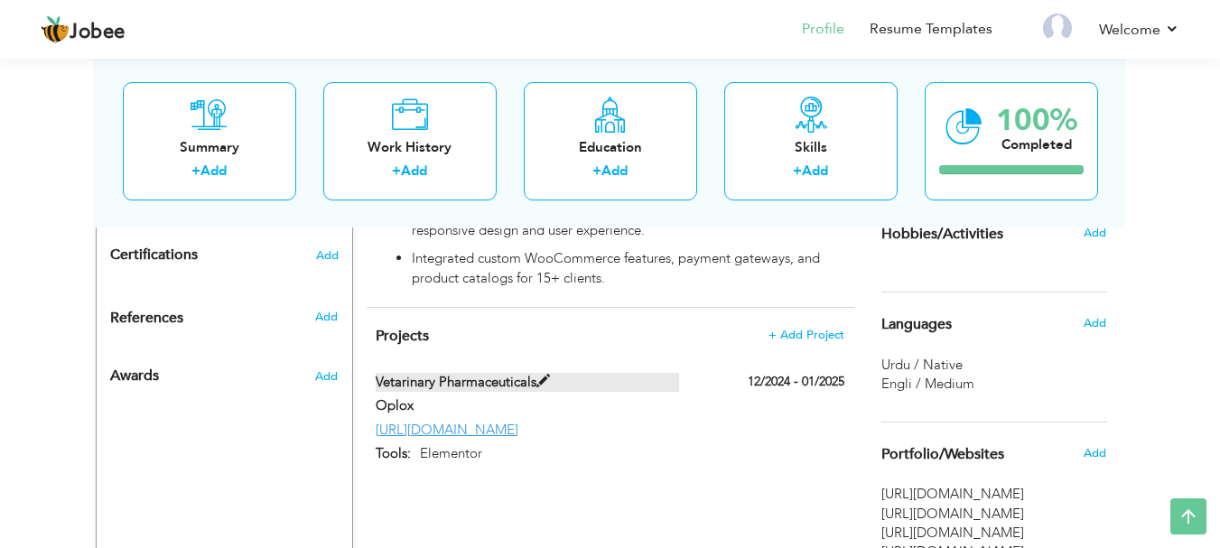
click at [546, 375] on span at bounding box center [543, 382] width 14 height 14
type input "Vetarinary Pharmaceuticals"
type input "Oplox"
type input "12/2024"
type input "01/2025"
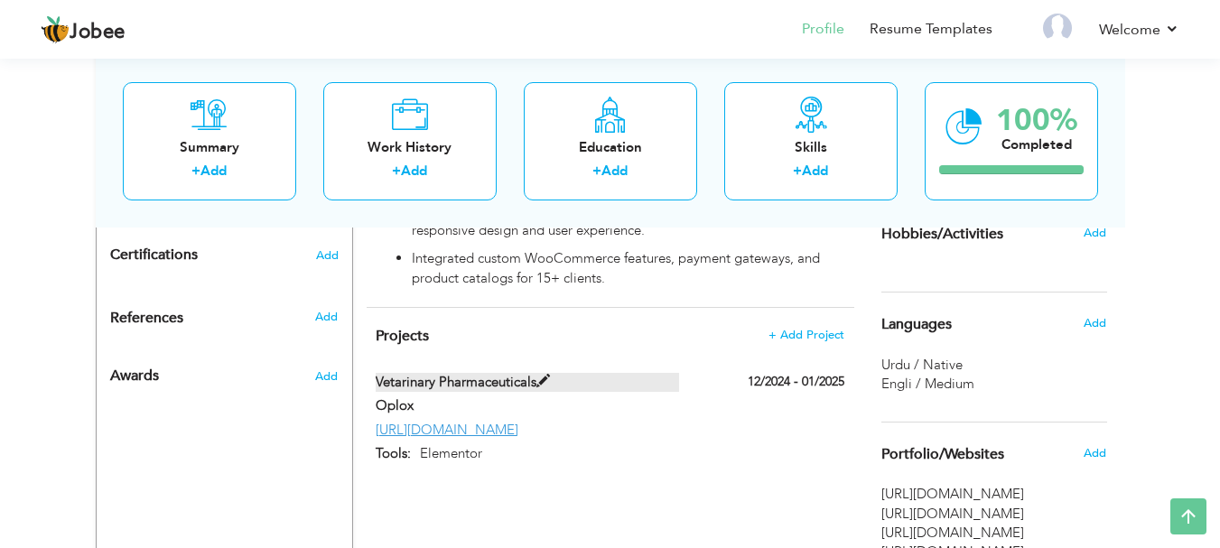
type input "[URL][DOMAIN_NAME]"
type input "Elementor"
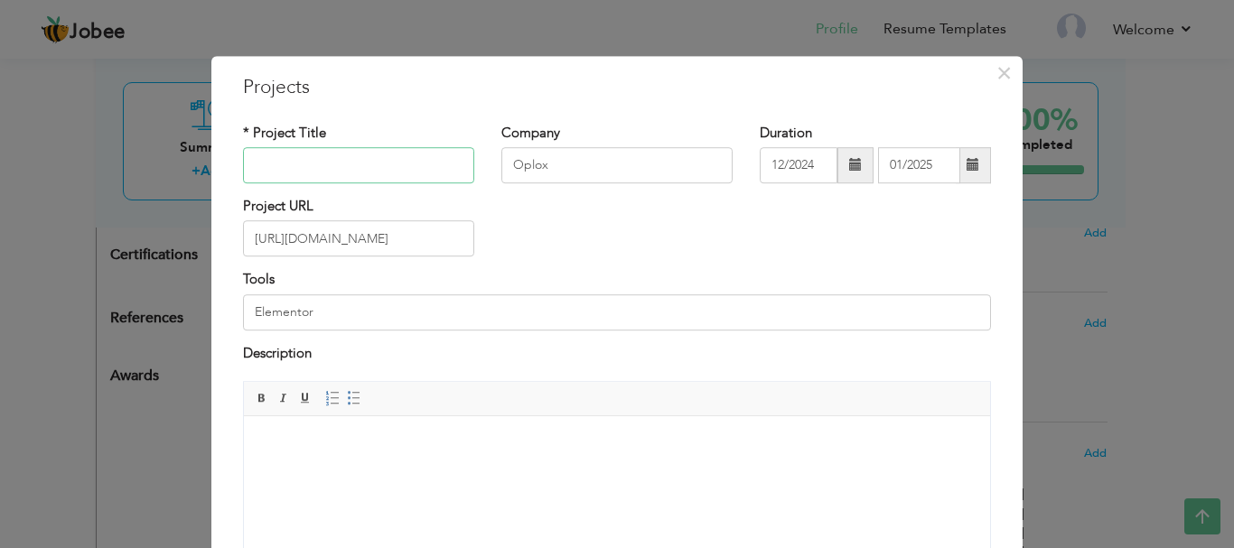
paste input "Digital Marketing and Software Company"
type input "Digital Marketing and Software Company"
click at [563, 162] on input "Oplox" at bounding box center [616, 165] width 231 height 36
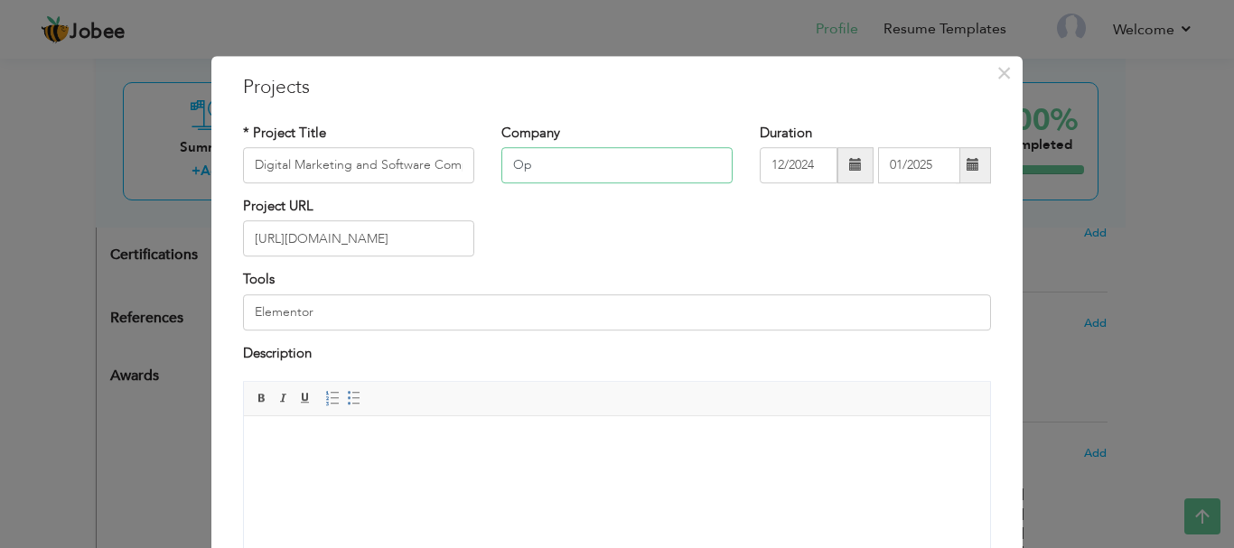
type input "O"
paste input "[URL][DOMAIN_NAME]"
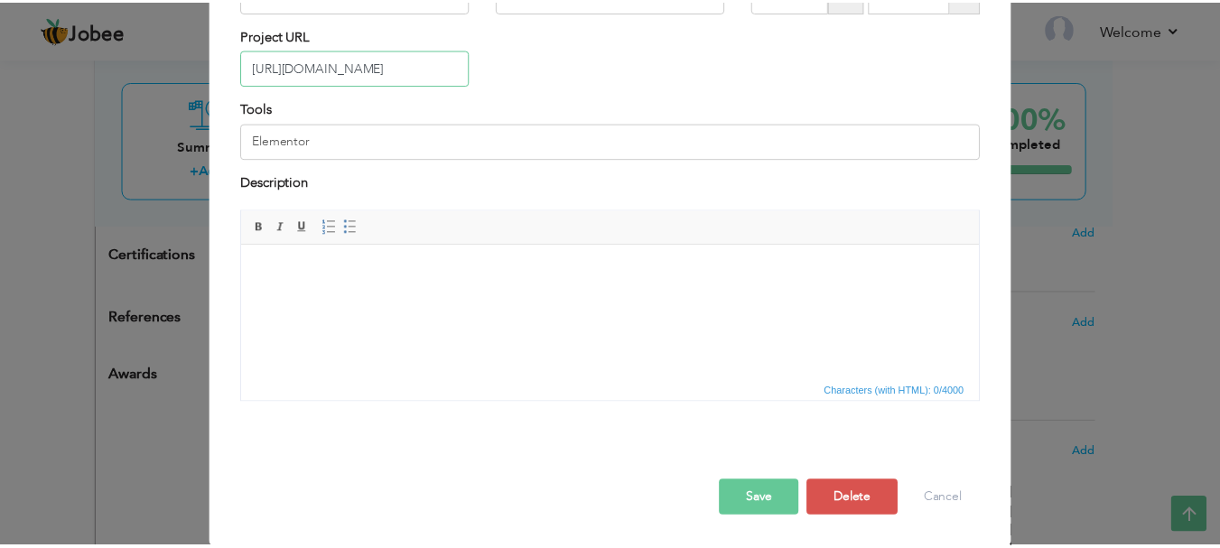
scroll to position [172, 0]
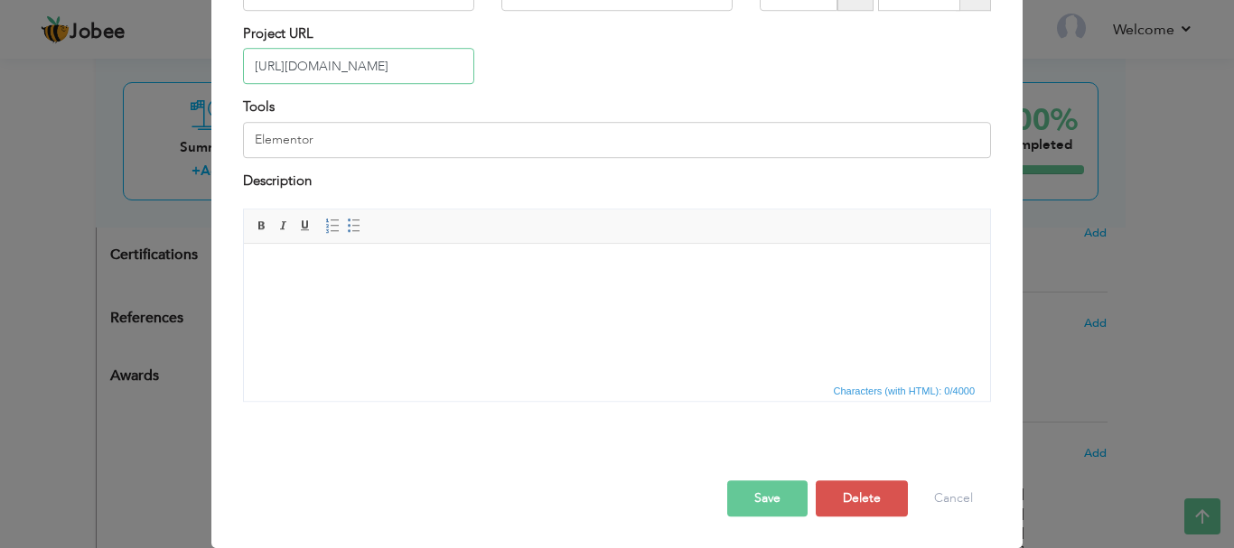
type input "[URL][DOMAIN_NAME]"
click at [779, 495] on button "Save" at bounding box center [767, 498] width 80 height 36
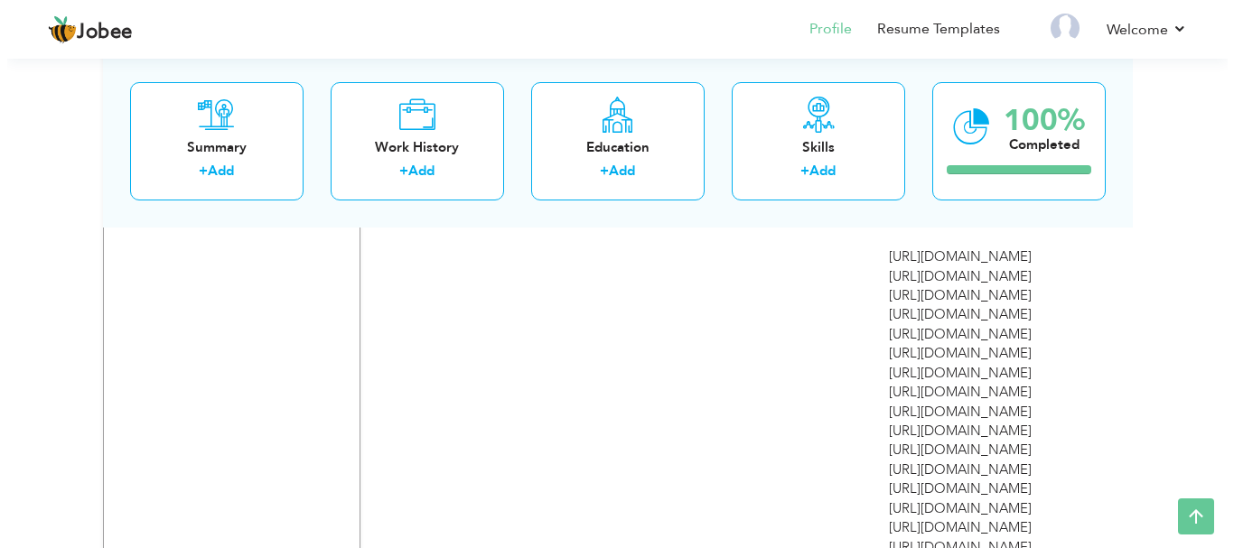
scroll to position [1046, 0]
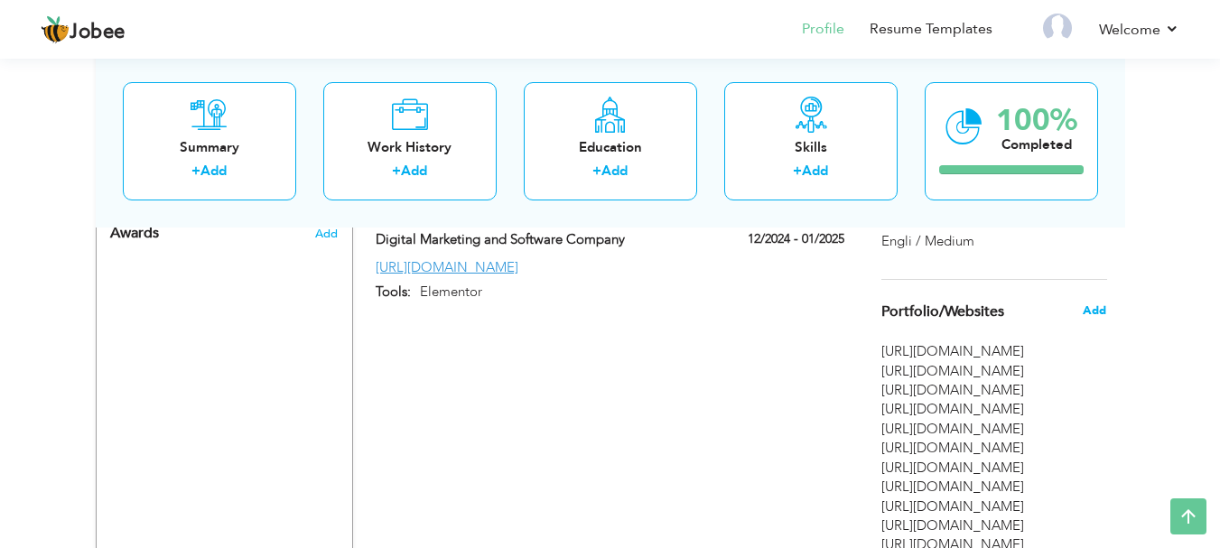
click at [1088, 313] on span "Add" at bounding box center [1094, 311] width 23 height 16
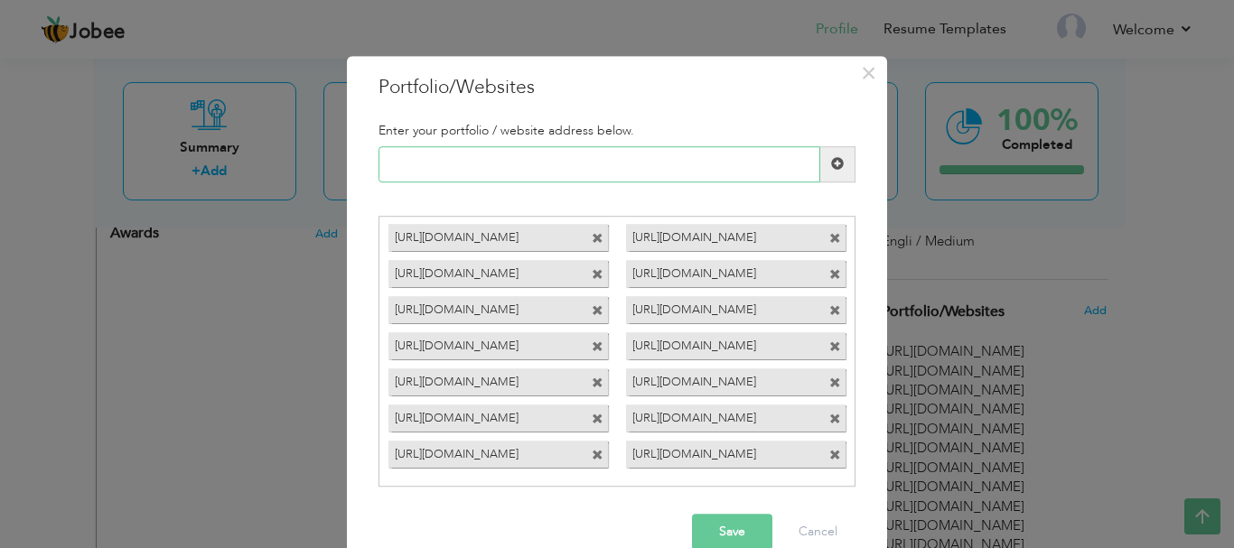
scroll to position [34, 0]
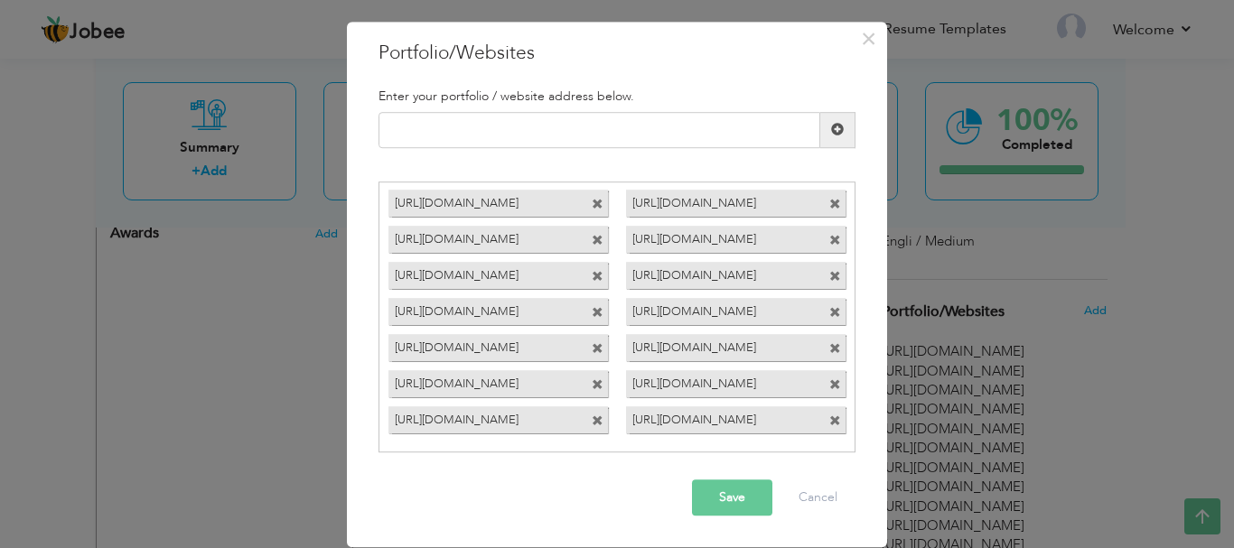
click at [829, 386] on span at bounding box center [835, 386] width 12 height 12
click at [743, 489] on button "Save" at bounding box center [732, 498] width 80 height 36
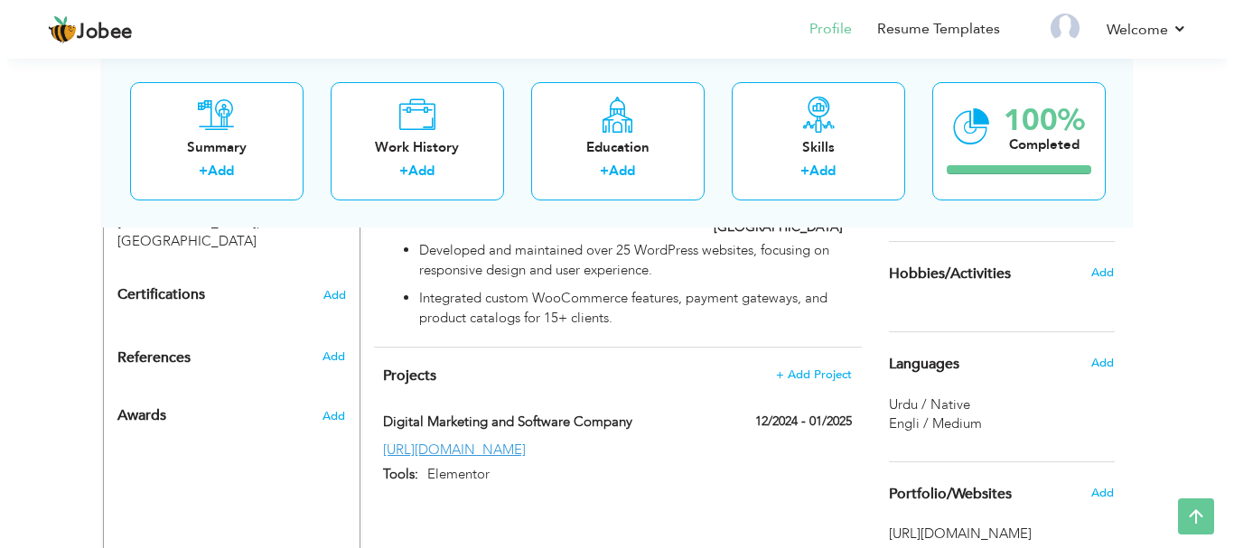
scroll to position [846, 0]
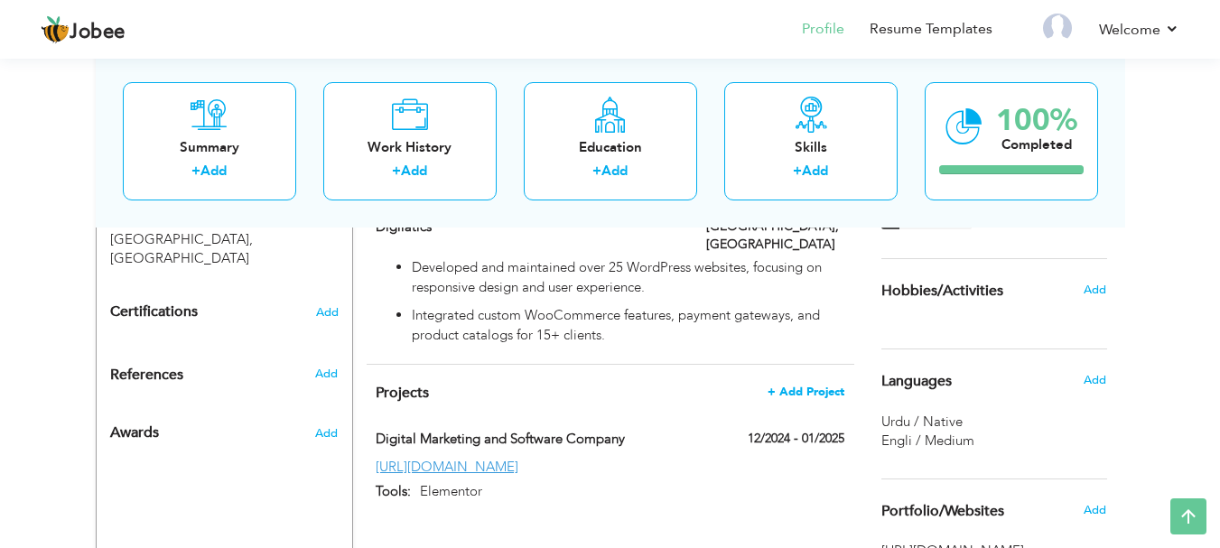
click at [801, 386] on span "+ Add Project" at bounding box center [806, 392] width 77 height 13
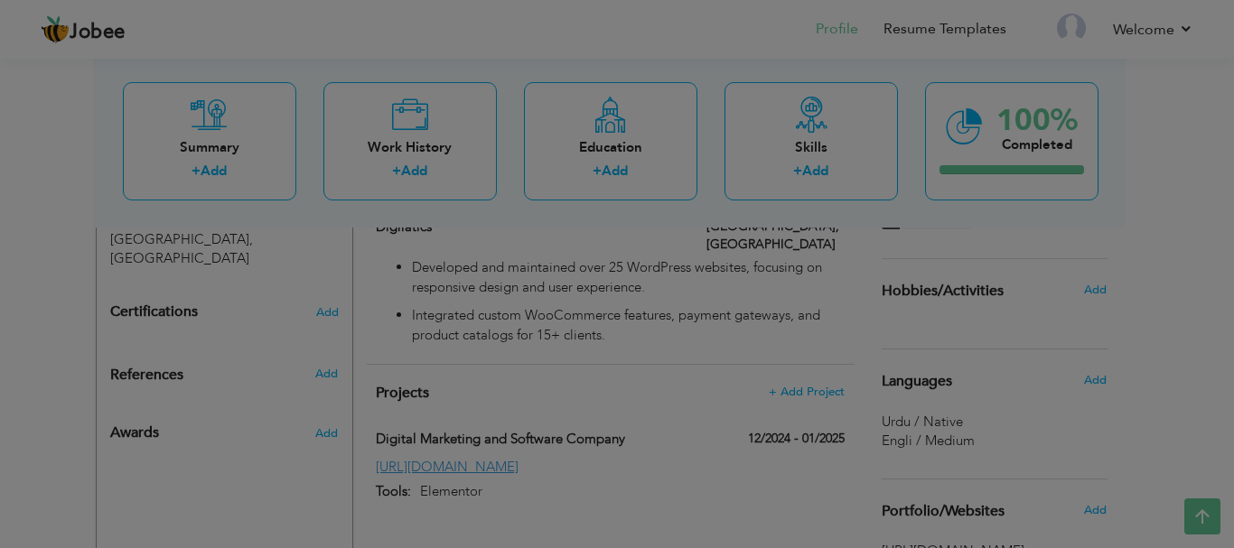
scroll to position [0, 0]
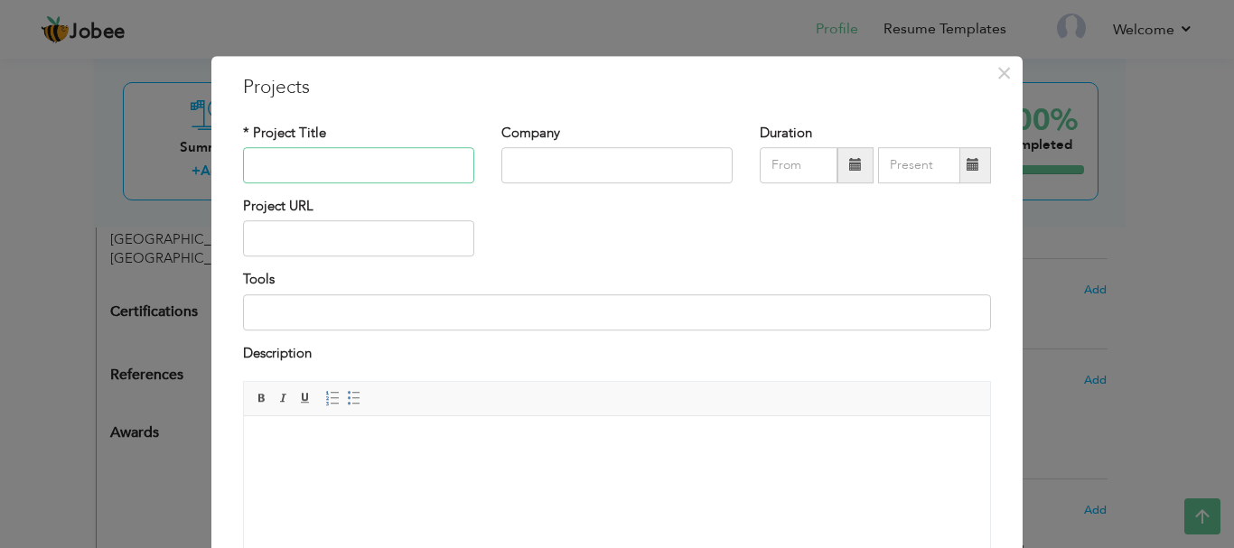
paste input "Medical Marketing"
type input "Medical Marketing"
click at [270, 237] on input "text" at bounding box center [358, 239] width 231 height 36
paste input "[URL][DOMAIN_NAME]"
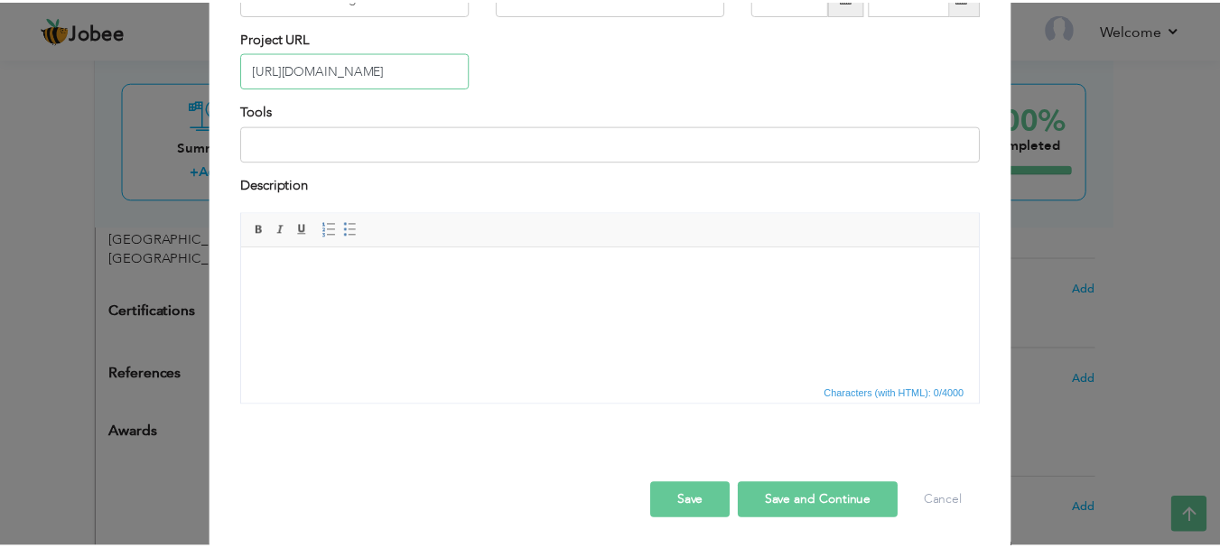
scroll to position [172, 0]
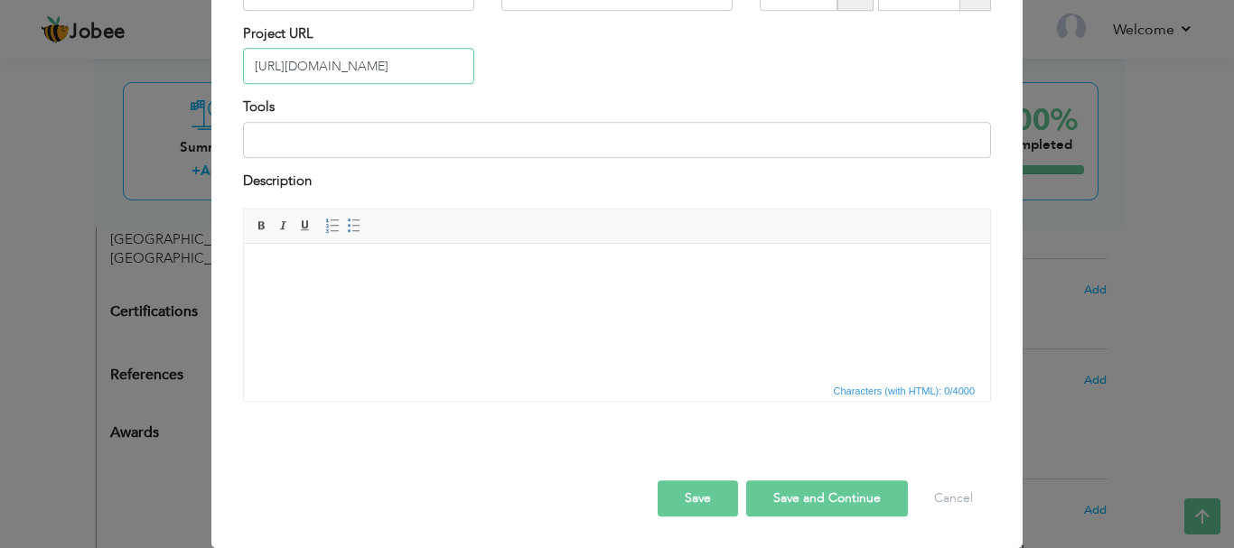
type input "[URL][DOMAIN_NAME]"
click at [703, 502] on button "Save" at bounding box center [697, 498] width 80 height 36
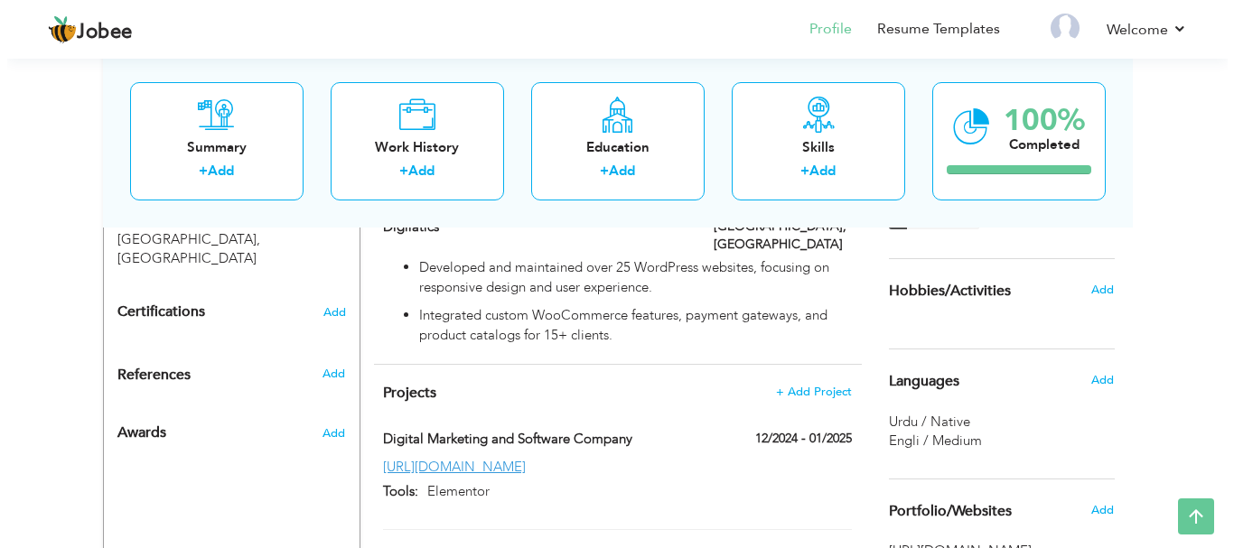
scroll to position [936, 0]
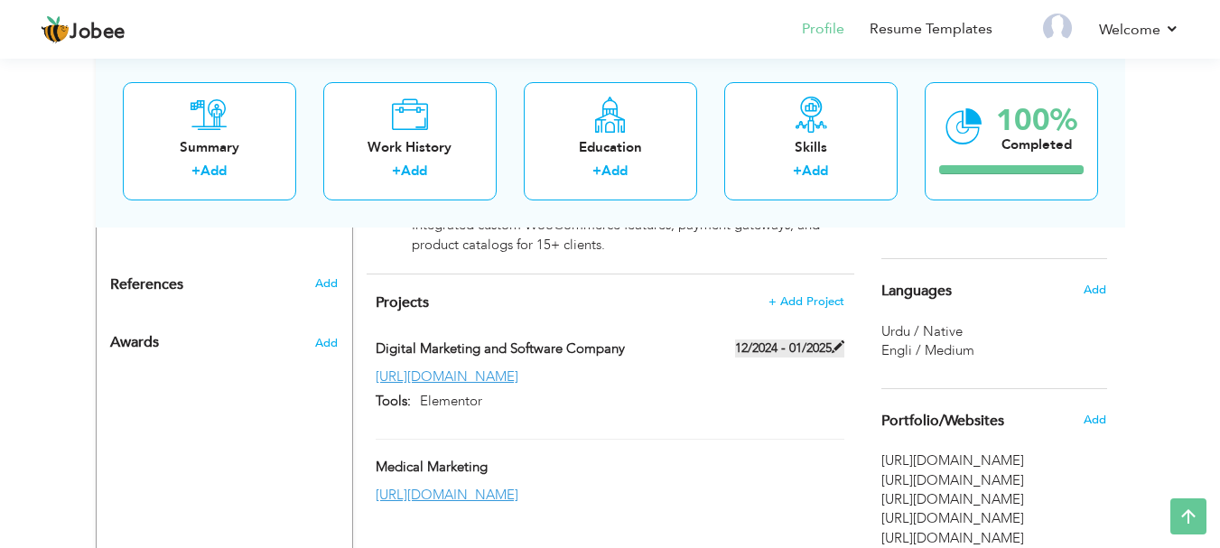
click at [839, 340] on span at bounding box center [838, 346] width 13 height 13
type input "Digital Marketing and Software Company"
type input "12/2024"
type input "01/2025"
type input "[URL][DOMAIN_NAME]"
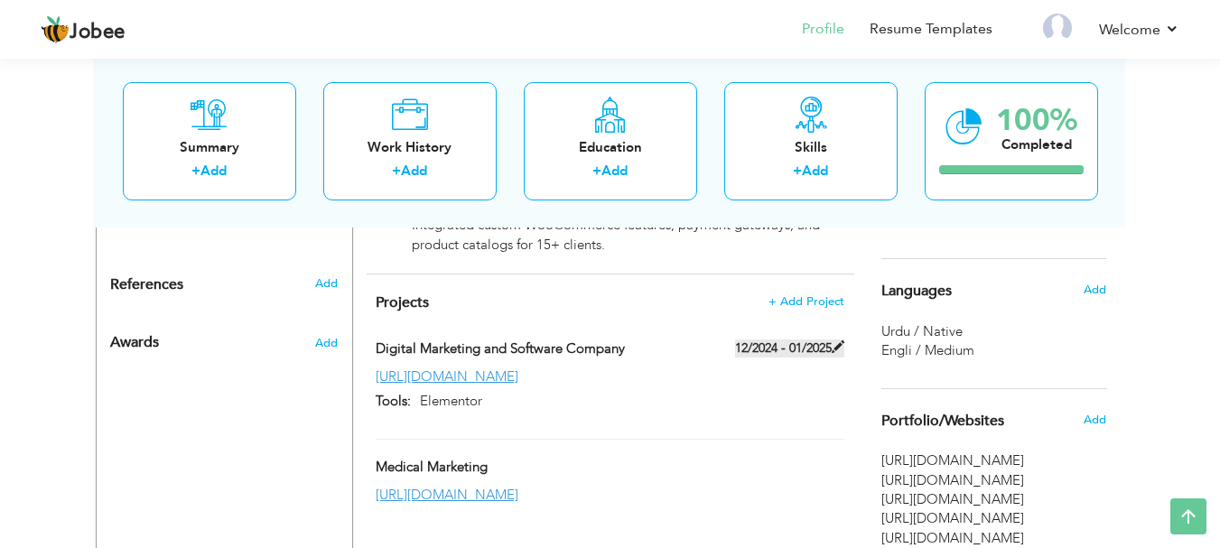
type input "Elementor"
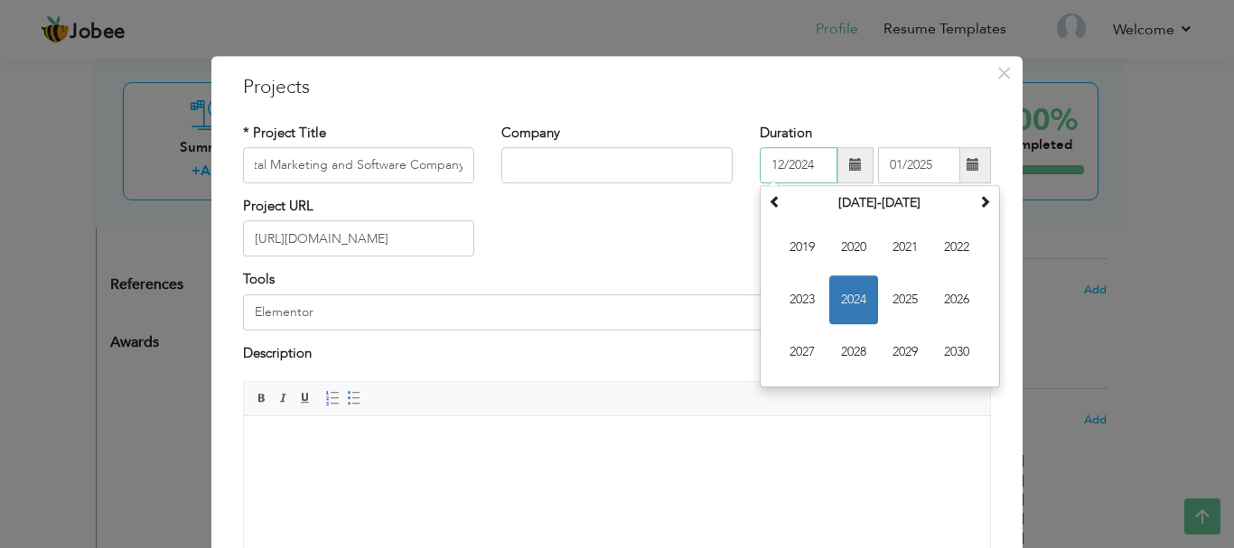
scroll to position [0, 0]
click at [810, 168] on input "12/2024" at bounding box center [798, 165] width 78 height 36
type input "1"
click at [936, 163] on input "01/2025" at bounding box center [919, 165] width 82 height 36
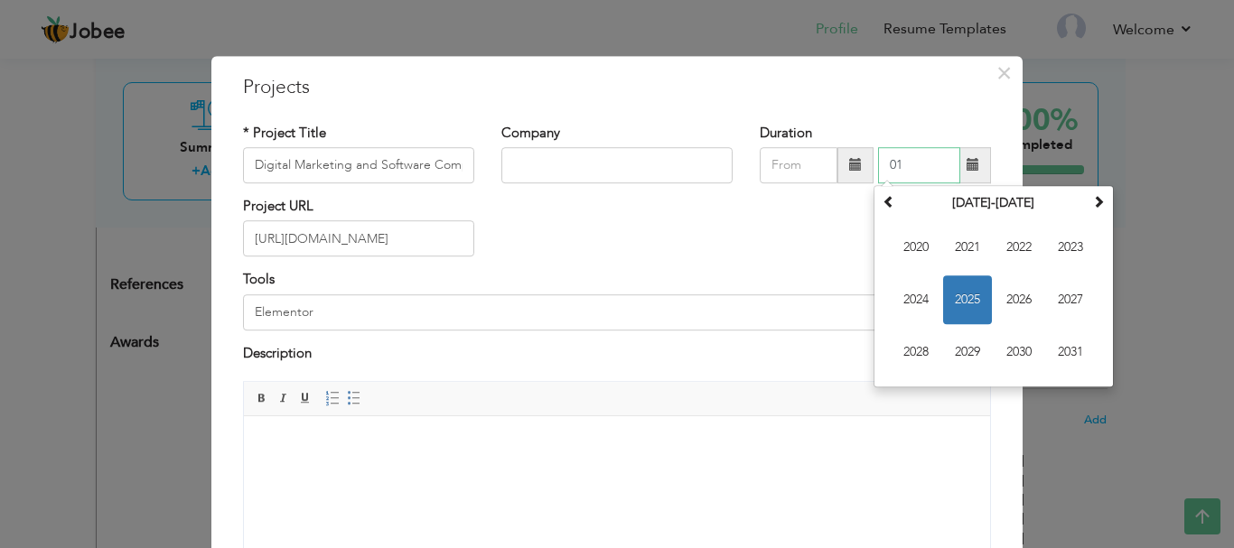
type input "0"
click at [335, 307] on input "Elementor" at bounding box center [617, 312] width 748 height 36
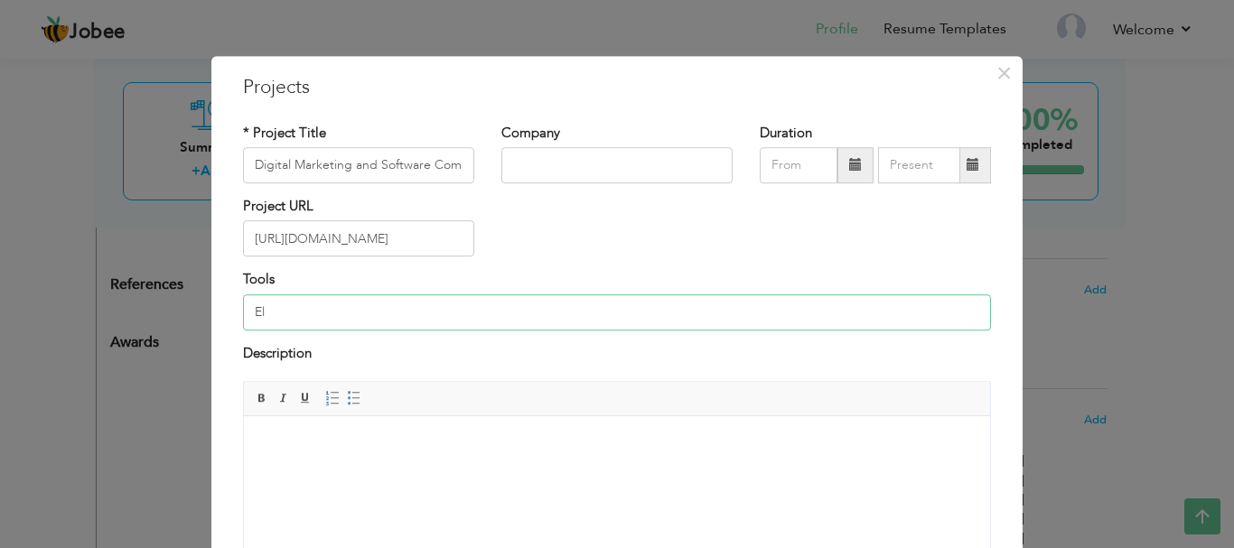
type input "E"
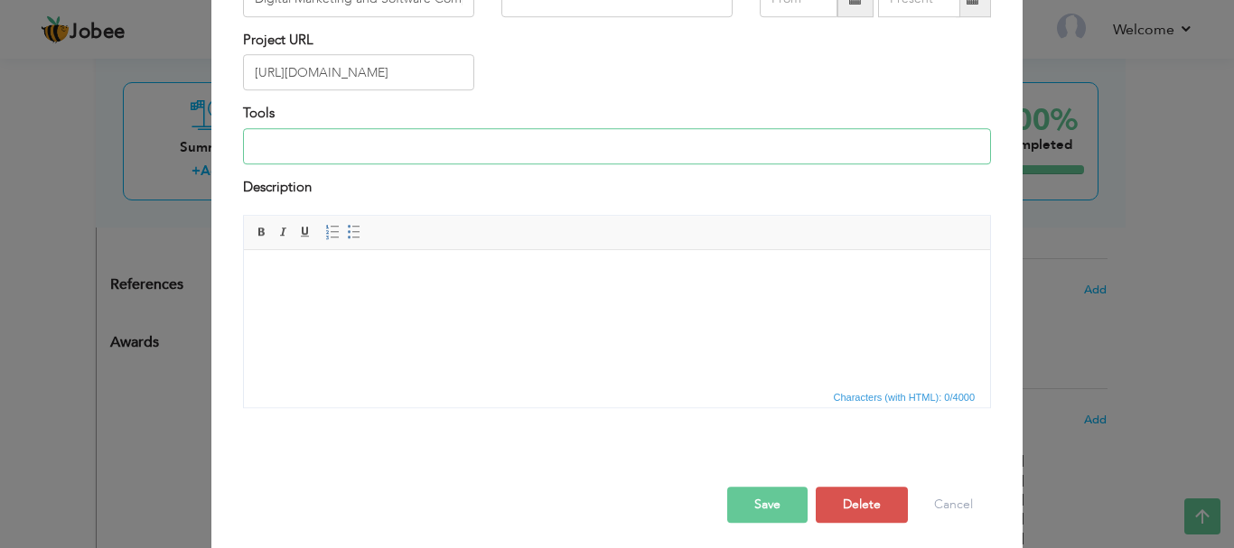
scroll to position [172, 0]
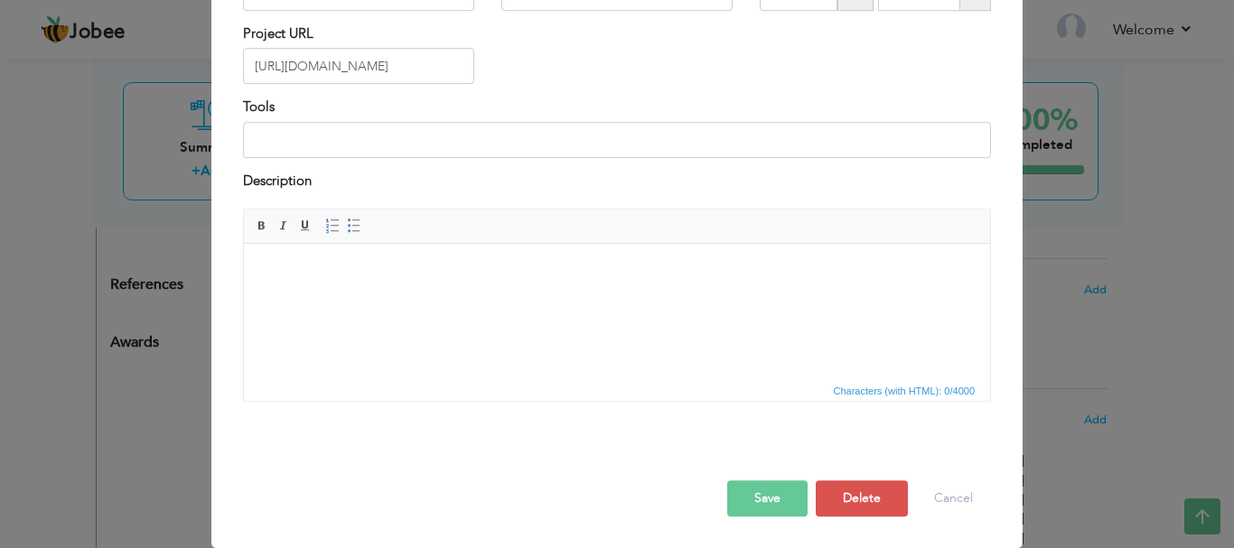
click at [782, 499] on button "Save" at bounding box center [767, 498] width 80 height 36
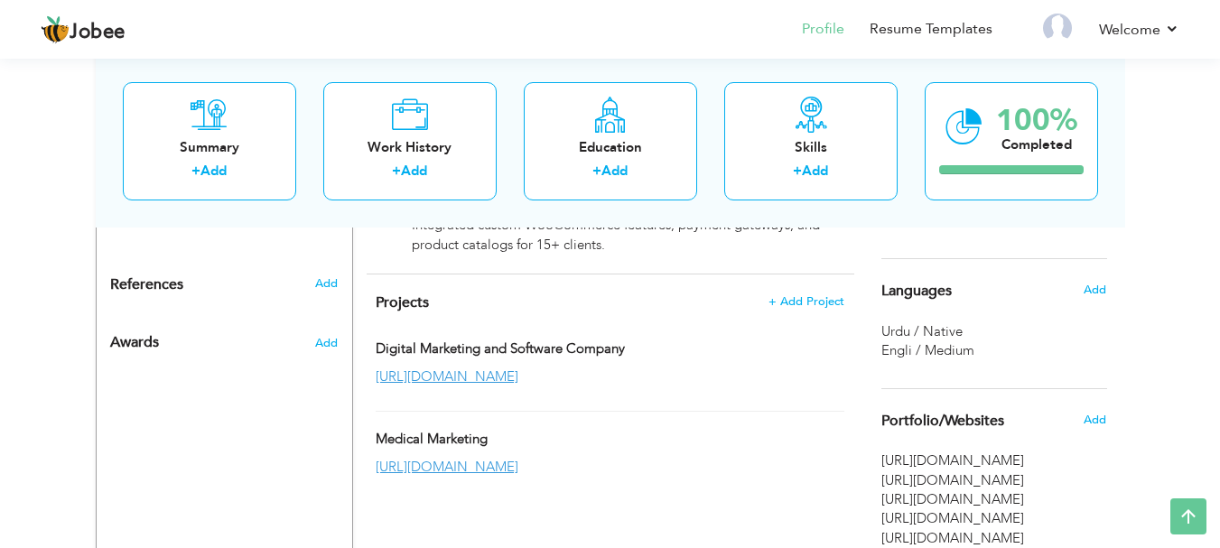
click at [774, 275] on div "Projects + Add Project Digital Marketing and Software Company Digital Marketing…" at bounding box center [611, 384] width 488 height 219
click at [778, 295] on span "+ Add Project" at bounding box center [806, 301] width 77 height 13
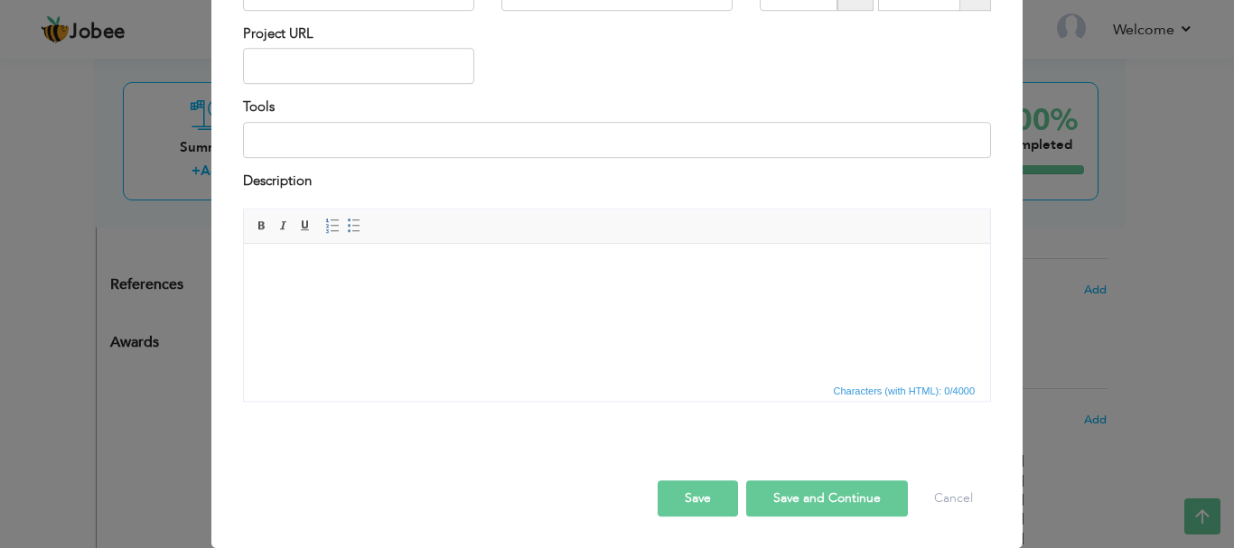
scroll to position [0, 0]
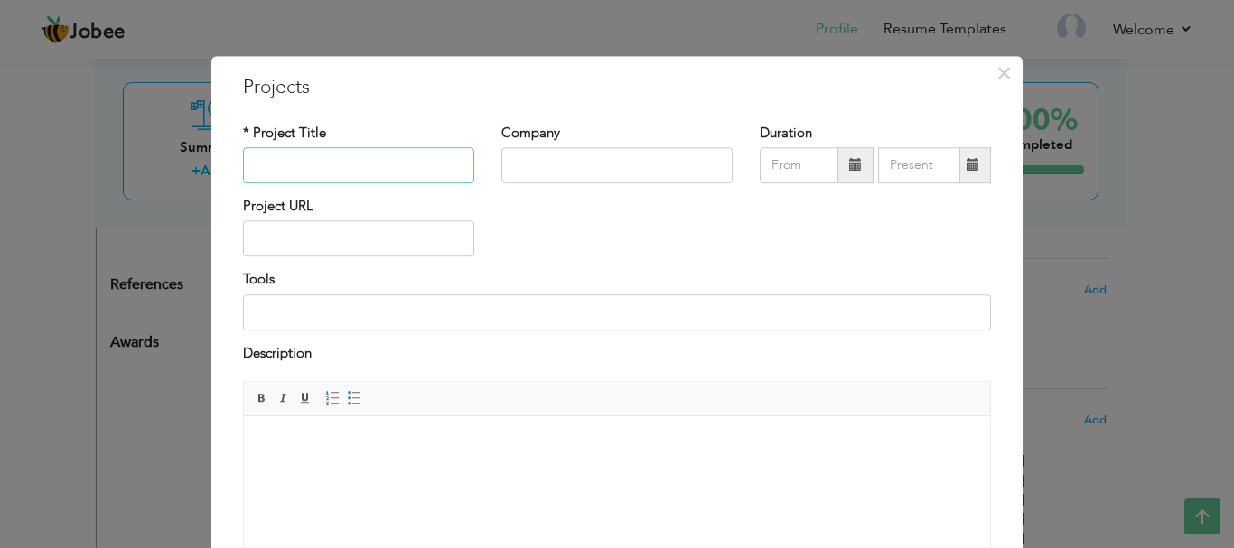
click at [334, 168] on input "text" at bounding box center [358, 165] width 231 height 36
type input "Real Estate"
click at [312, 238] on input "text" at bounding box center [358, 239] width 231 height 36
paste input "[URL][DOMAIN_NAME]"
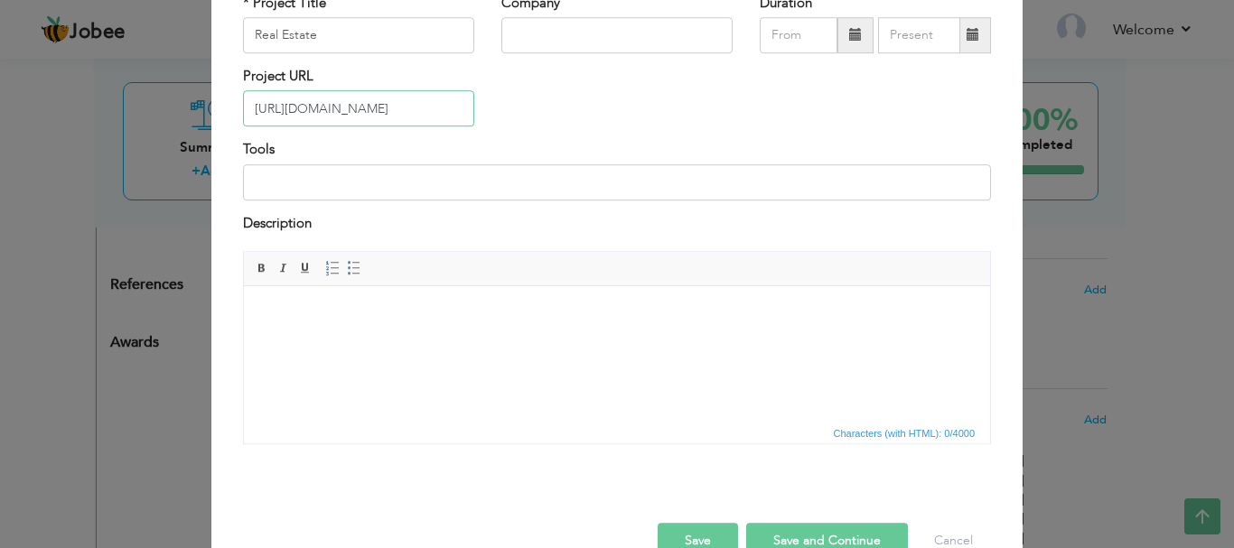
scroll to position [172, 0]
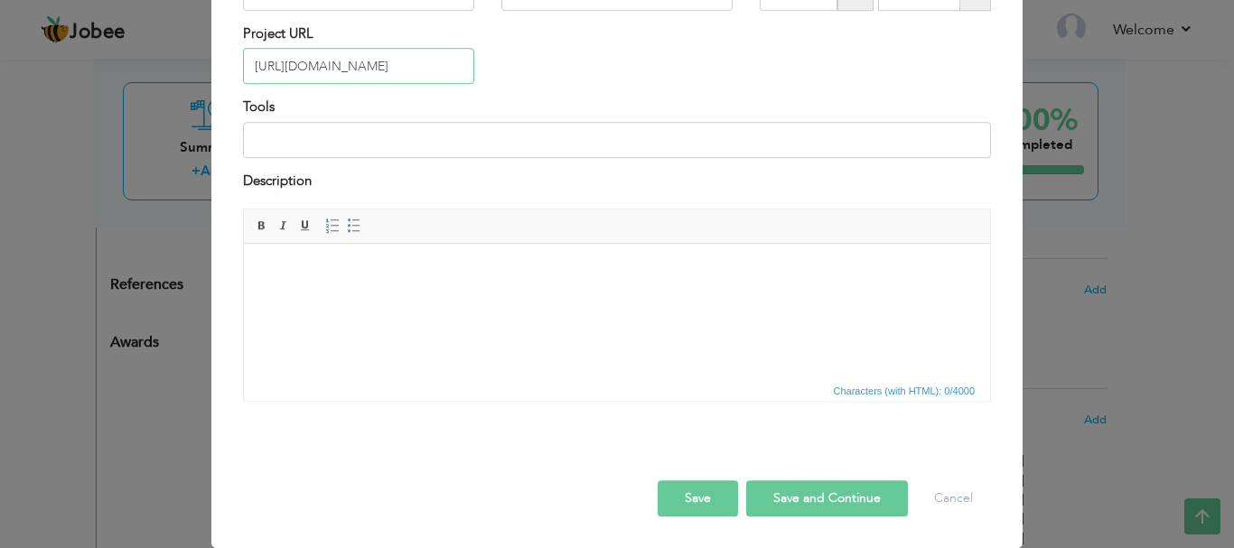
type input "[URL][DOMAIN_NAME]"
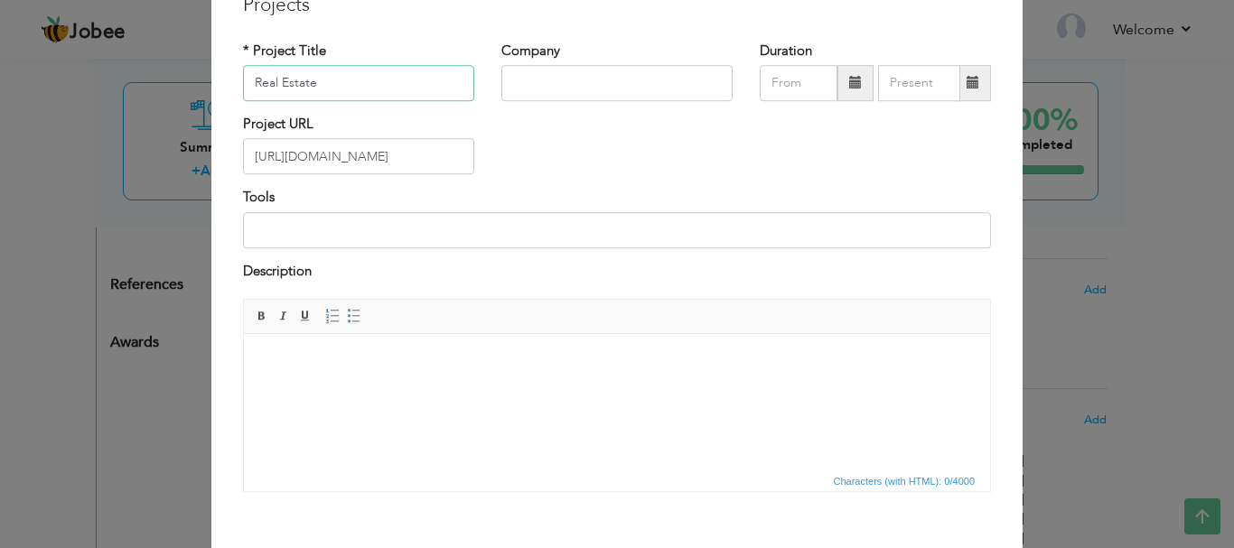
click at [345, 84] on input "Real Estate" at bounding box center [358, 83] width 231 height 36
type input "Real Estate Agency"
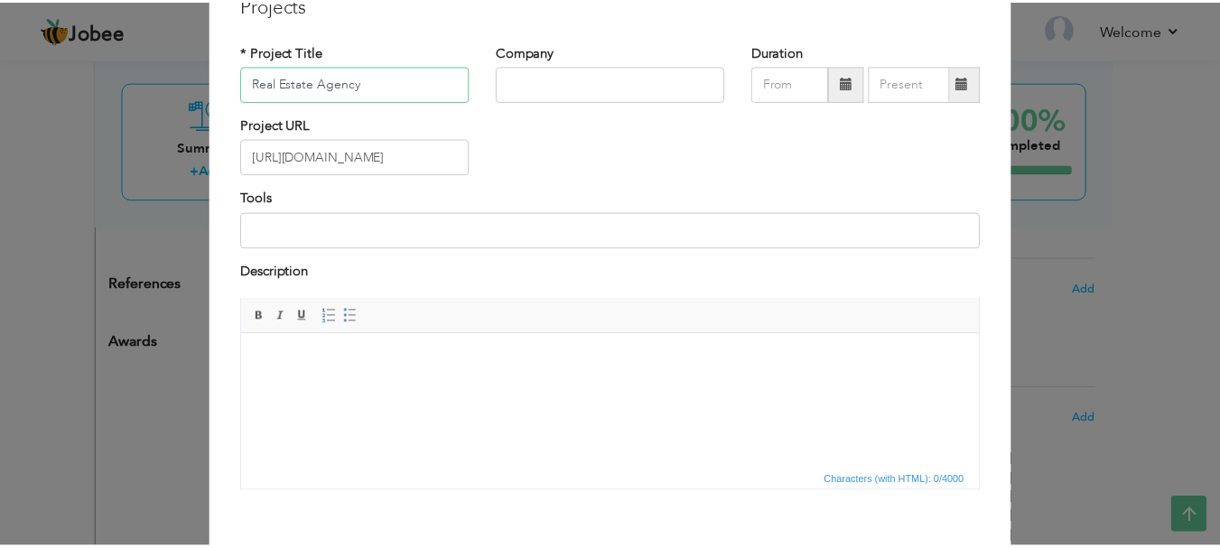
scroll to position [172, 0]
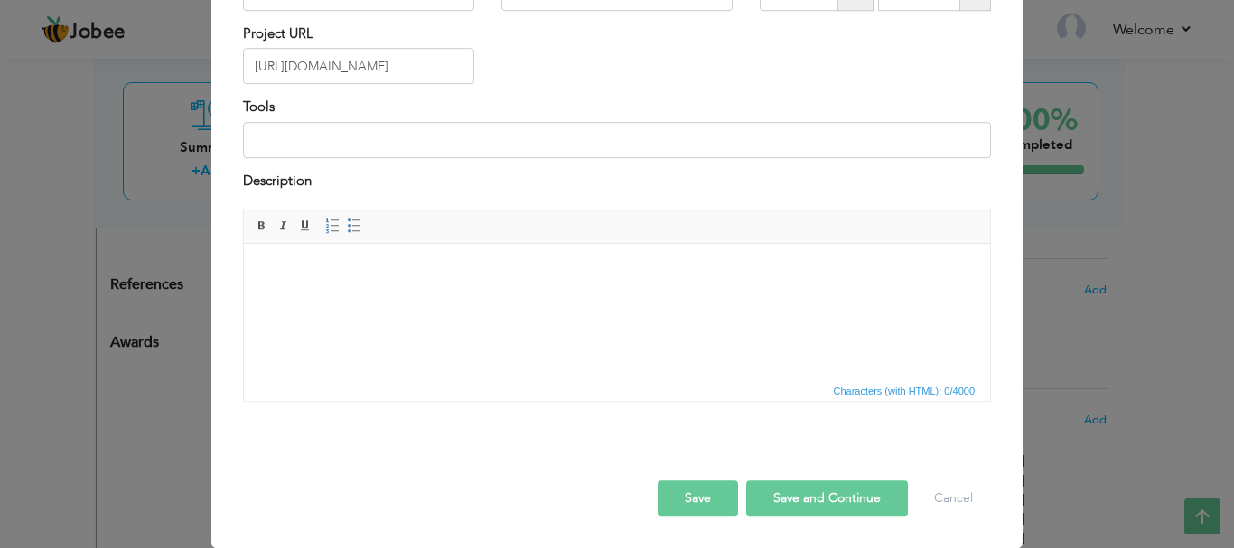
click at [694, 499] on button "Save" at bounding box center [697, 498] width 80 height 36
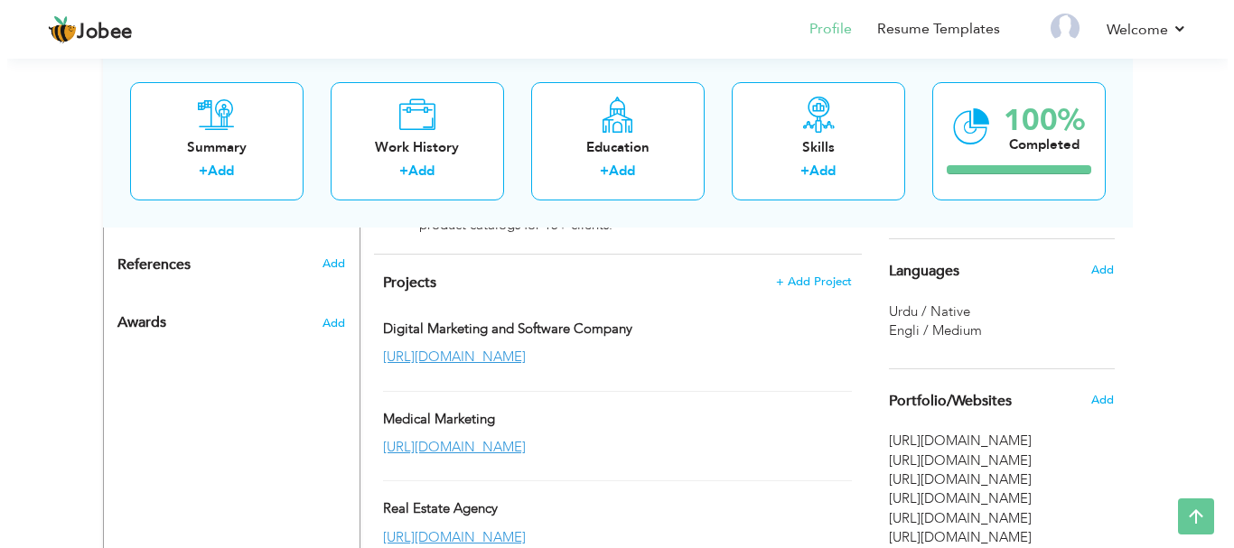
scroll to position [846, 0]
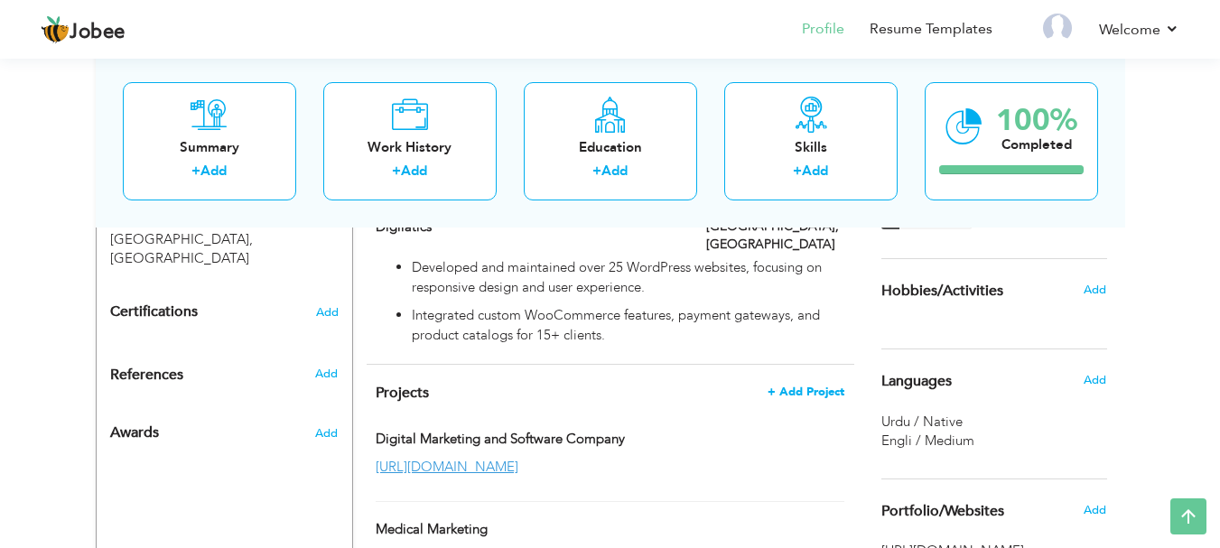
click at [788, 386] on span "+ Add Project" at bounding box center [806, 392] width 77 height 13
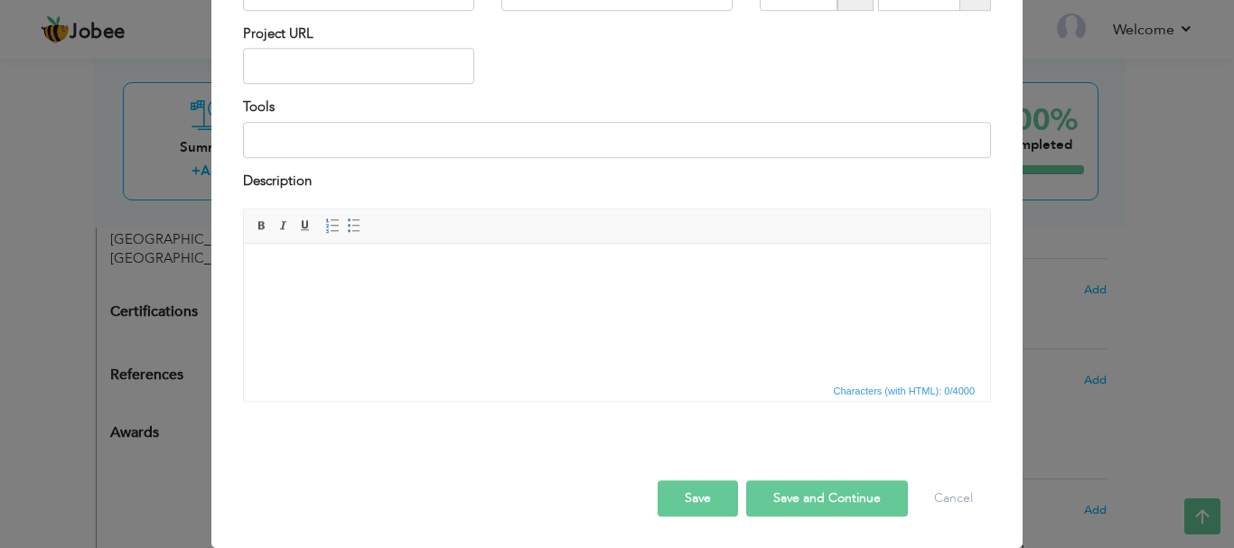
scroll to position [0, 0]
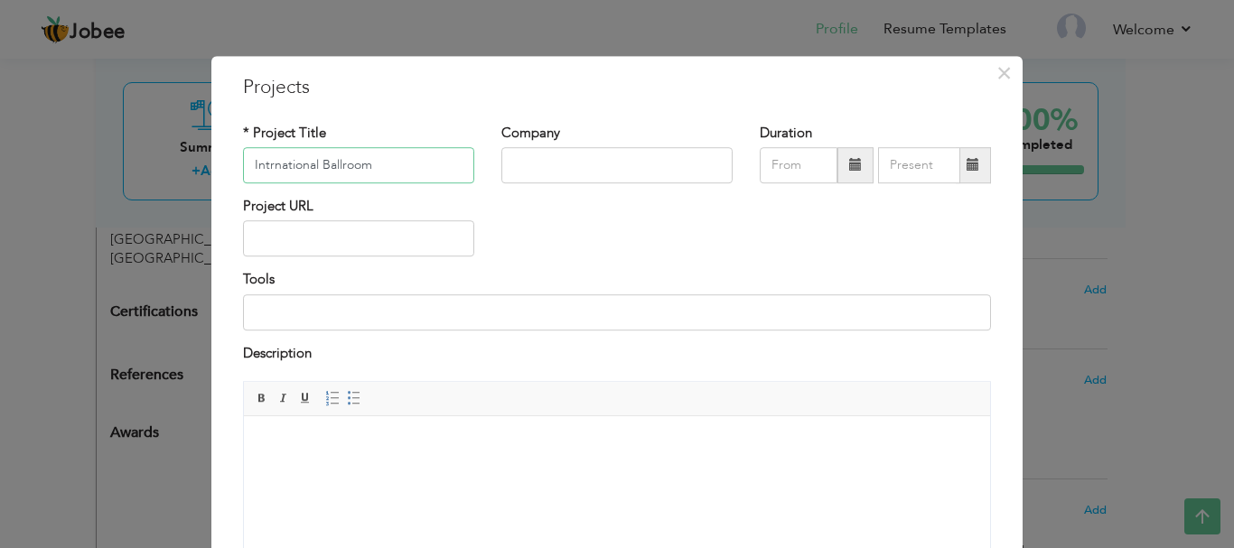
click at [264, 163] on input "Intrnational Ballroom" at bounding box center [358, 165] width 231 height 36
click at [381, 171] on input "International Ballroom" at bounding box center [358, 165] width 231 height 36
click at [358, 168] on input "International Ballroom dance Association" at bounding box center [358, 165] width 231 height 36
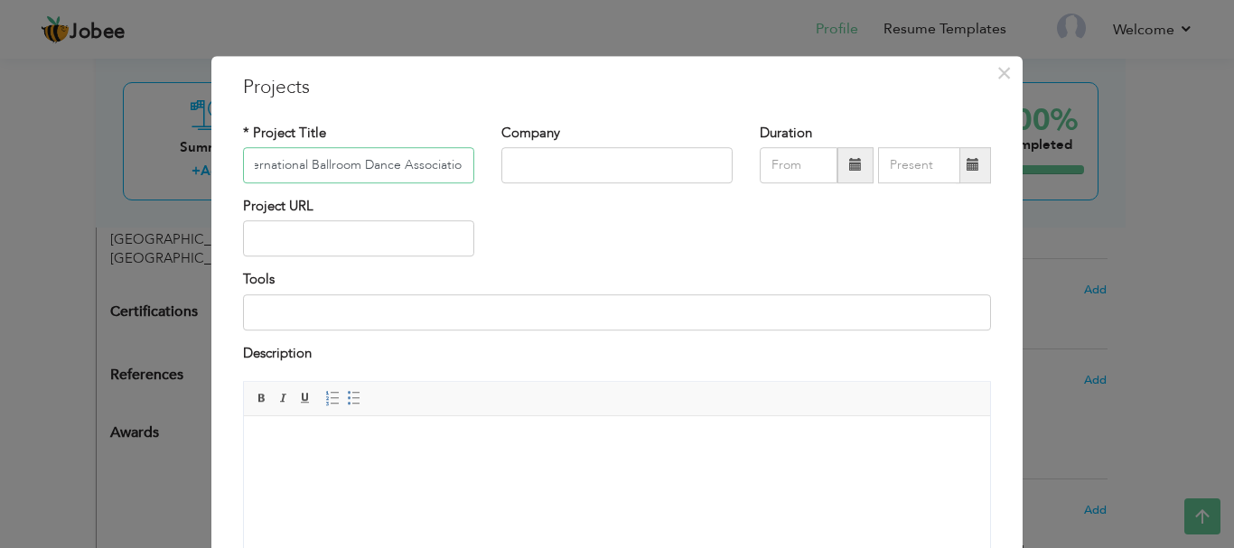
type input "International Ballroom Dance Association"
click at [265, 242] on input "text" at bounding box center [358, 239] width 231 height 36
paste input "[URL][DOMAIN_NAME]"
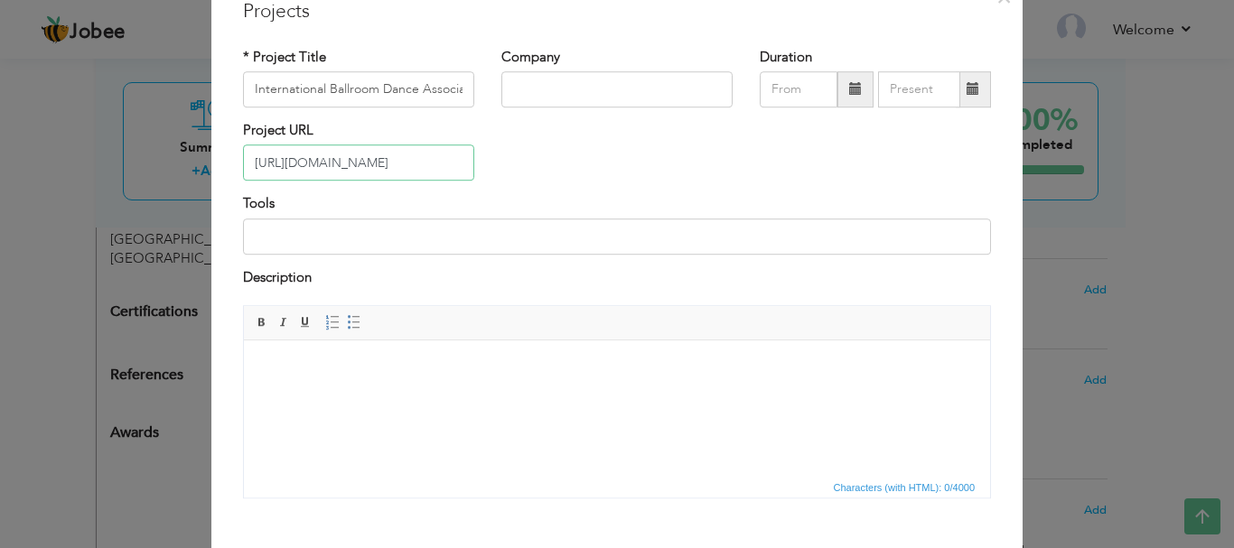
scroll to position [172, 0]
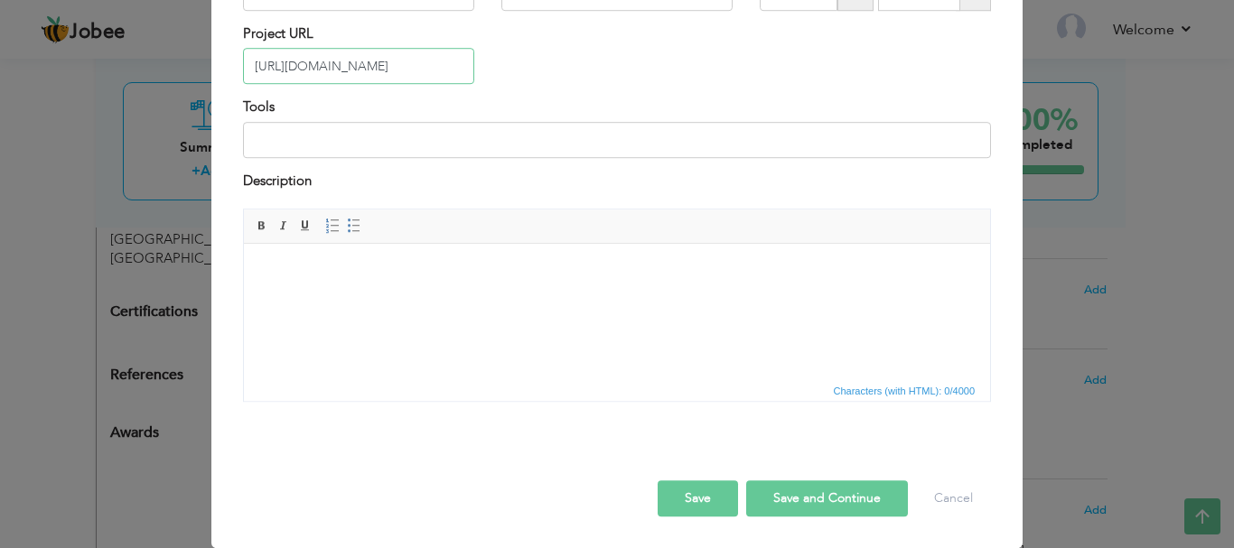
type input "[URL][DOMAIN_NAME]"
click at [684, 515] on button "Save" at bounding box center [697, 498] width 80 height 36
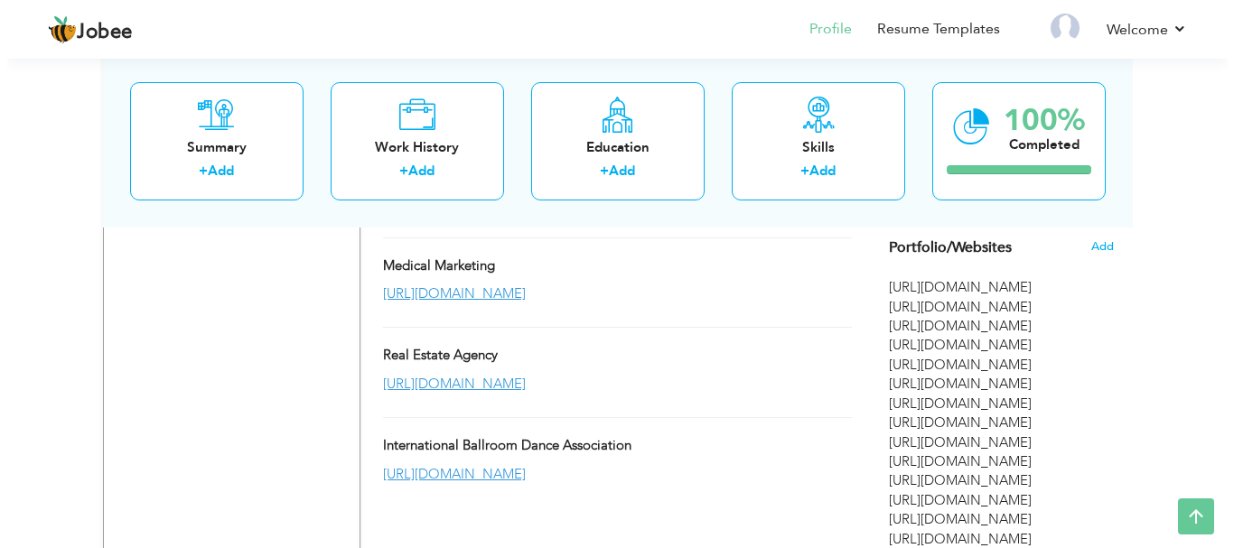
scroll to position [1117, 0]
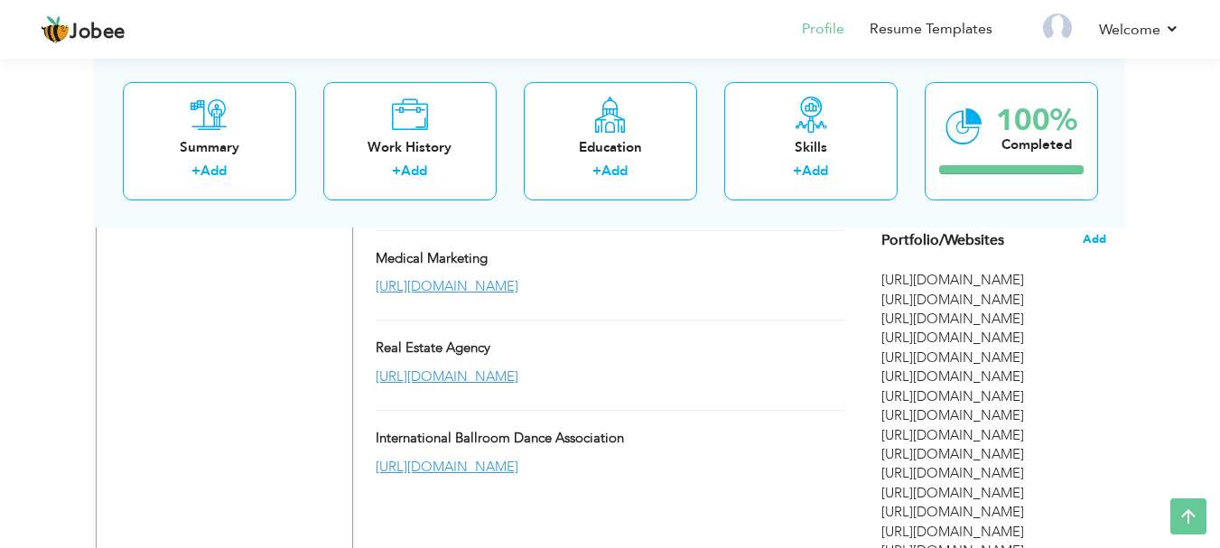
click at [1094, 240] on span "Add" at bounding box center [1094, 239] width 23 height 16
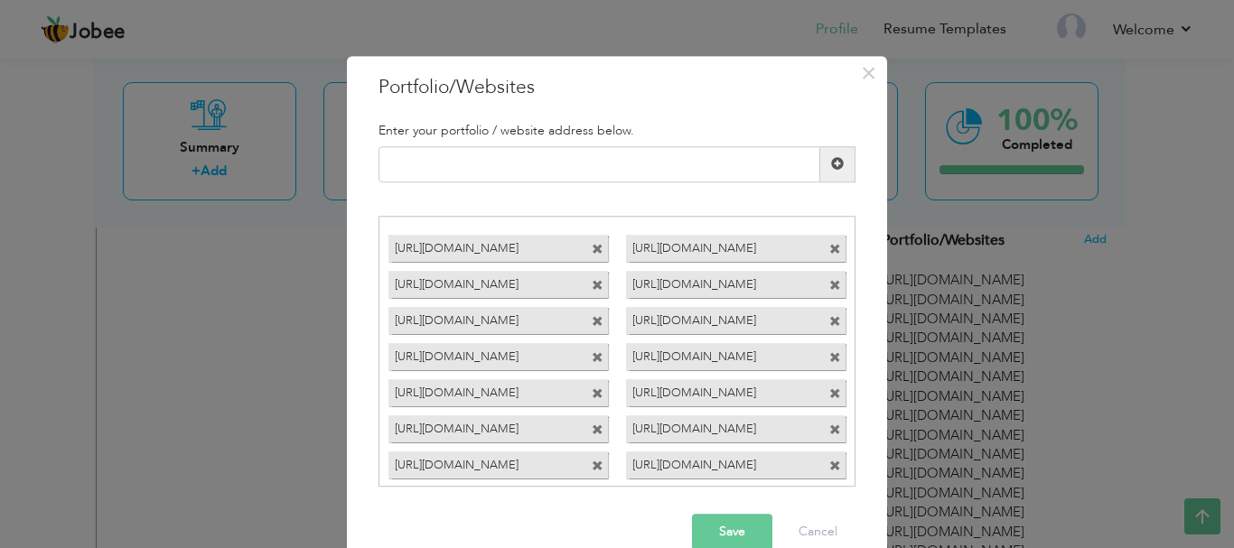
click at [591, 466] on span at bounding box center [597, 467] width 12 height 12
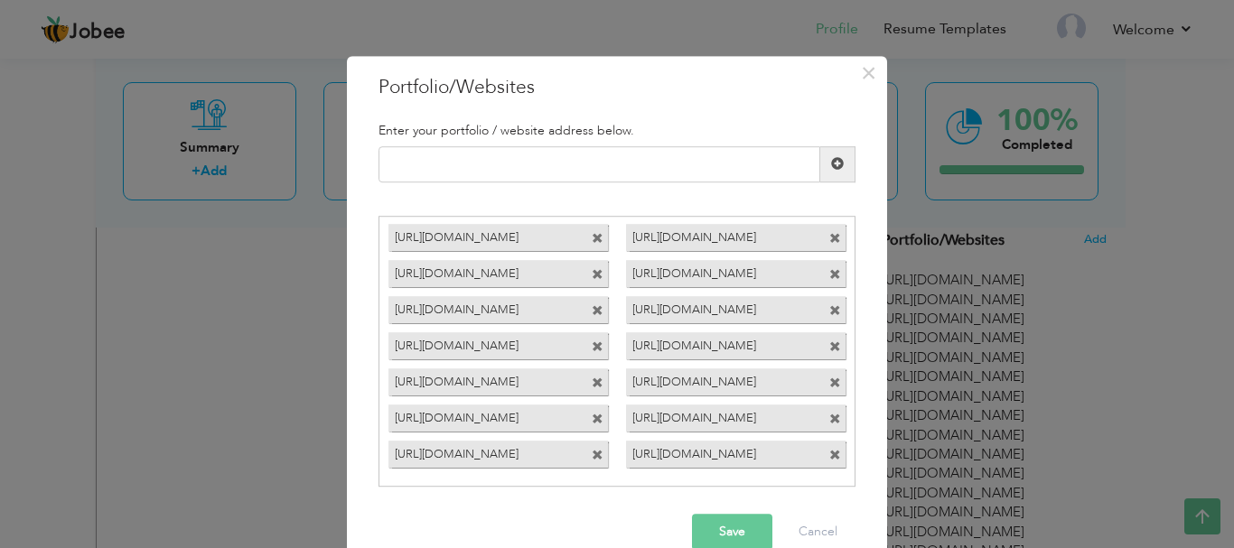
click at [727, 534] on button "Save" at bounding box center [732, 533] width 80 height 36
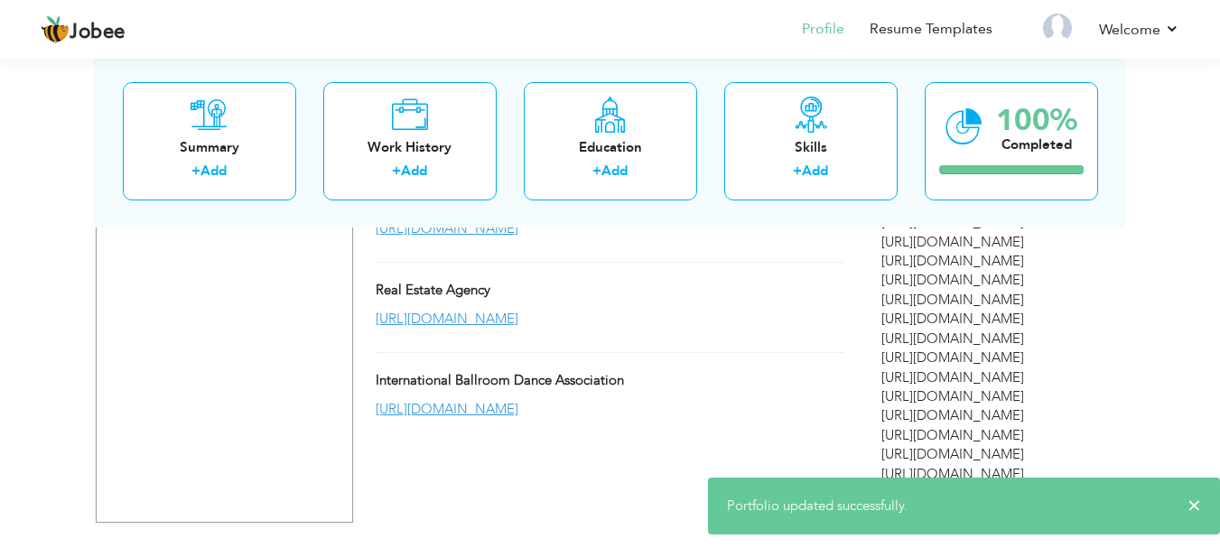
scroll to position [1199, 0]
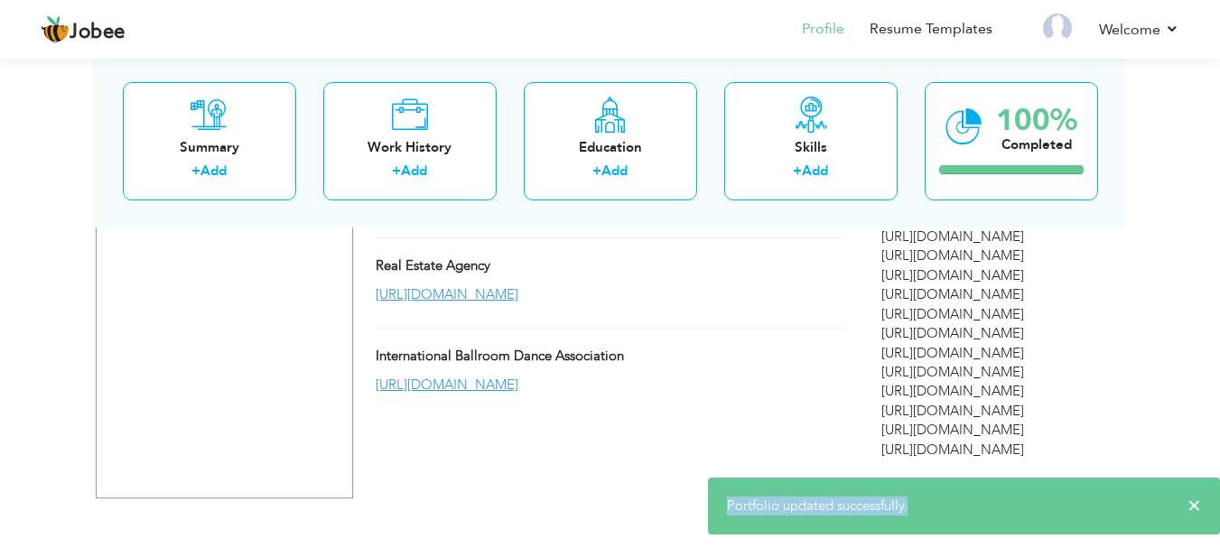
click at [1201, 504] on div "× Portfolio updated successfully." at bounding box center [964, 506] width 512 height 57
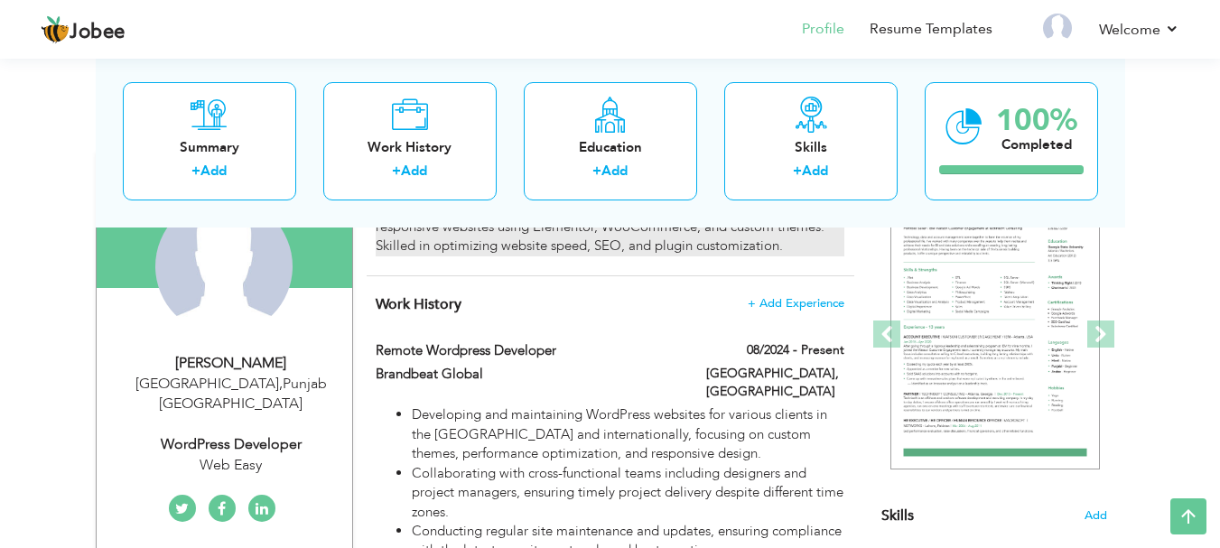
scroll to position [0, 0]
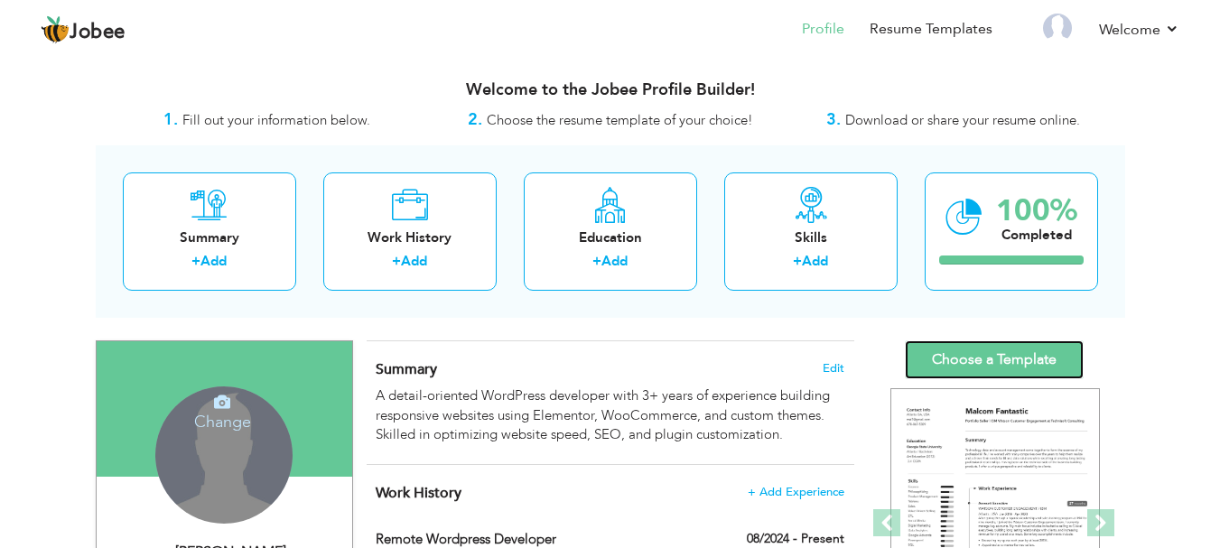
click at [946, 359] on link "Choose a Template" at bounding box center [994, 359] width 179 height 39
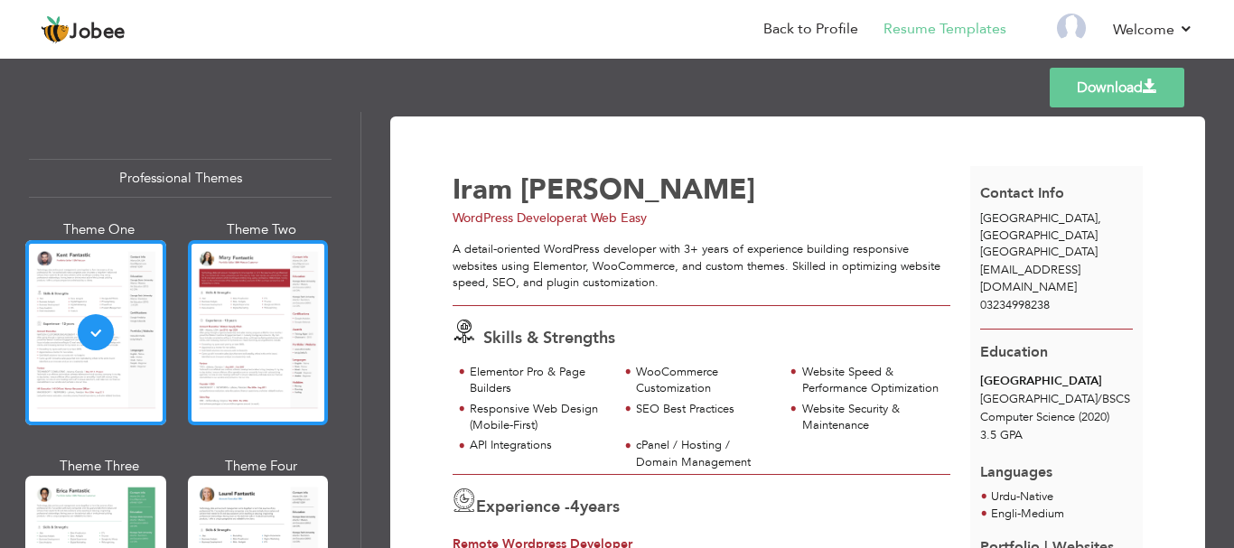
click at [280, 325] on div at bounding box center [258, 332] width 141 height 185
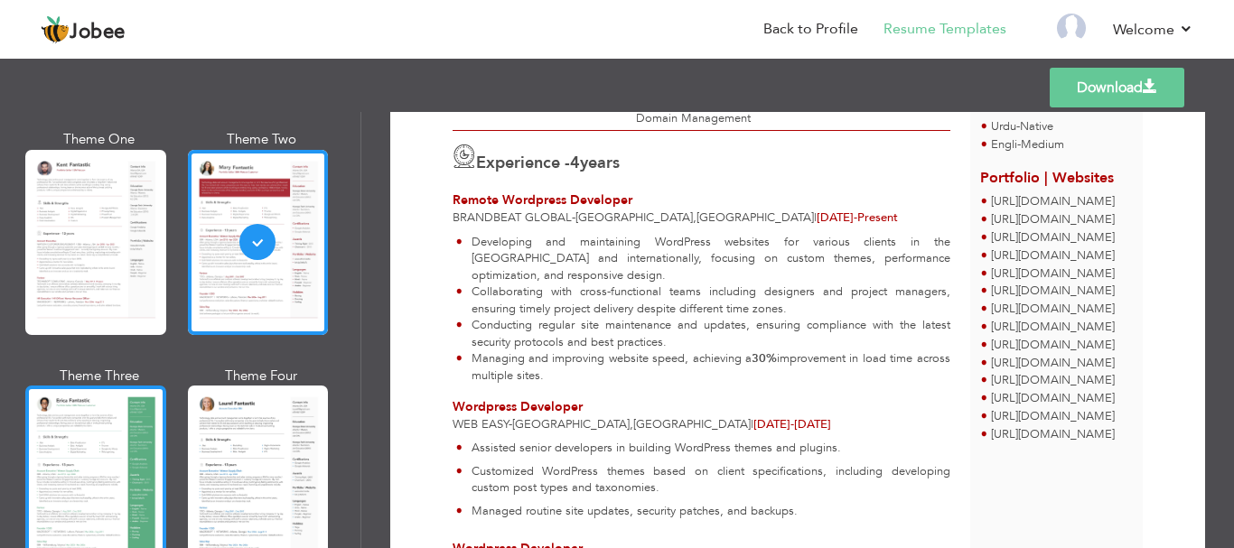
scroll to position [181, 0]
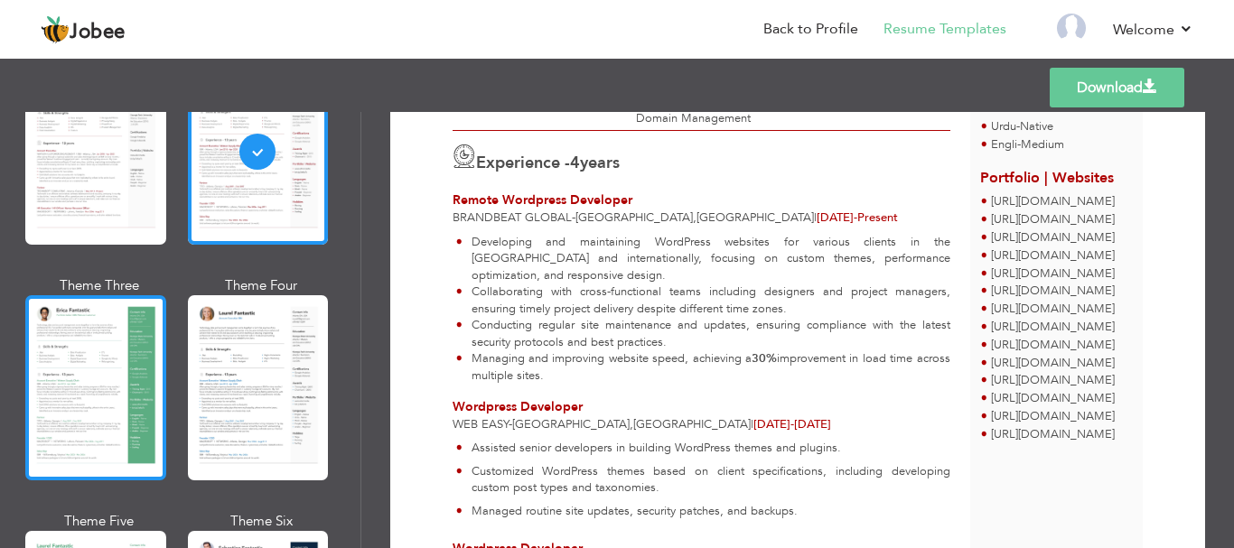
click at [117, 347] on div at bounding box center [95, 387] width 141 height 185
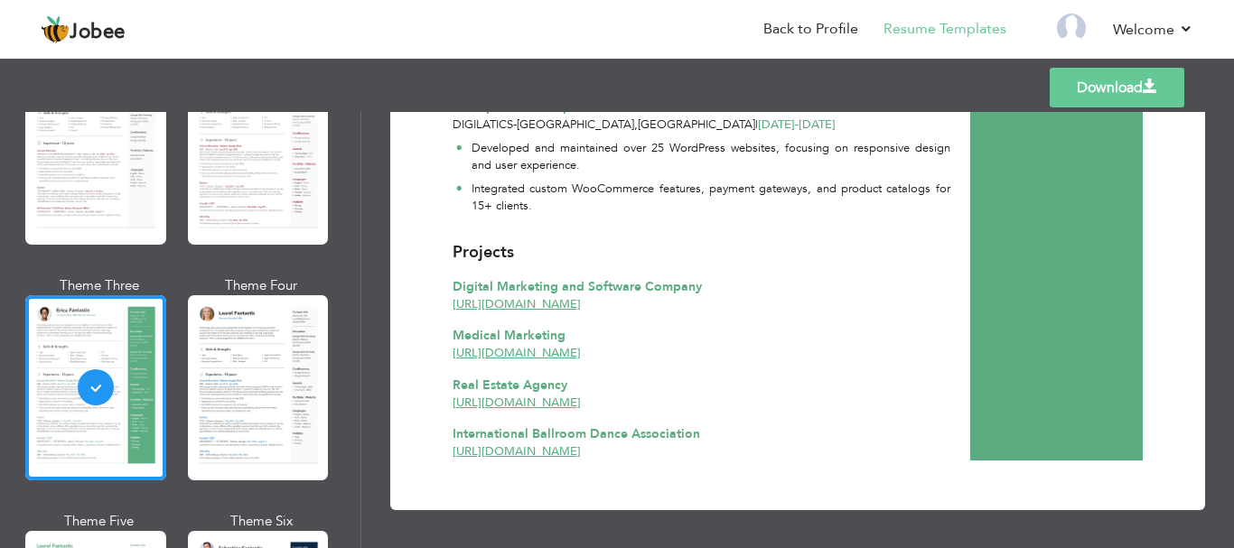
scroll to position [816, 0]
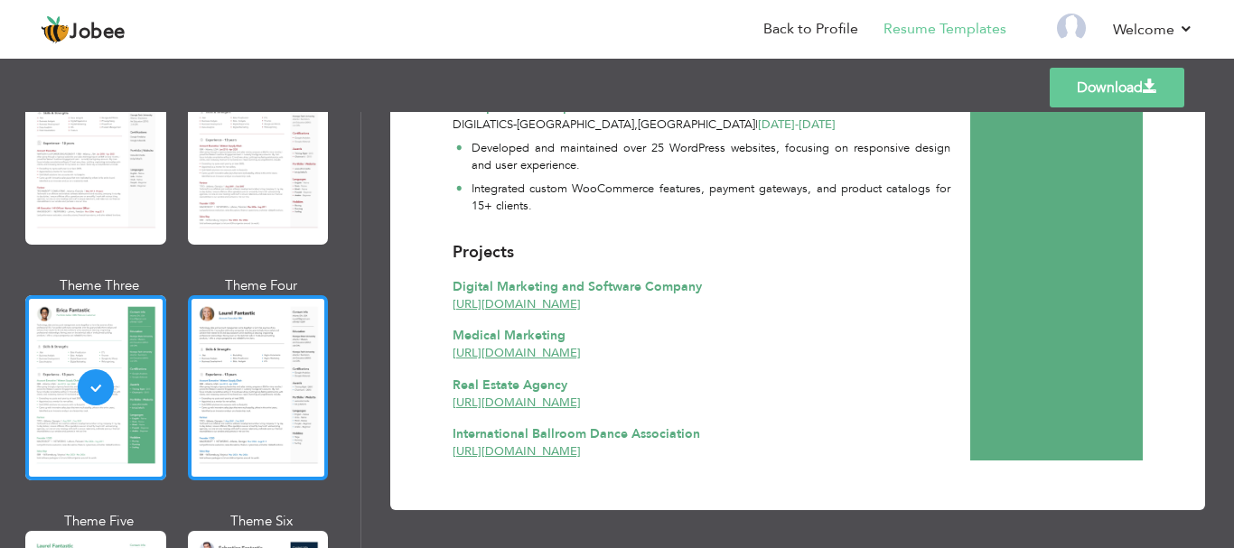
click at [280, 335] on div at bounding box center [258, 387] width 141 height 185
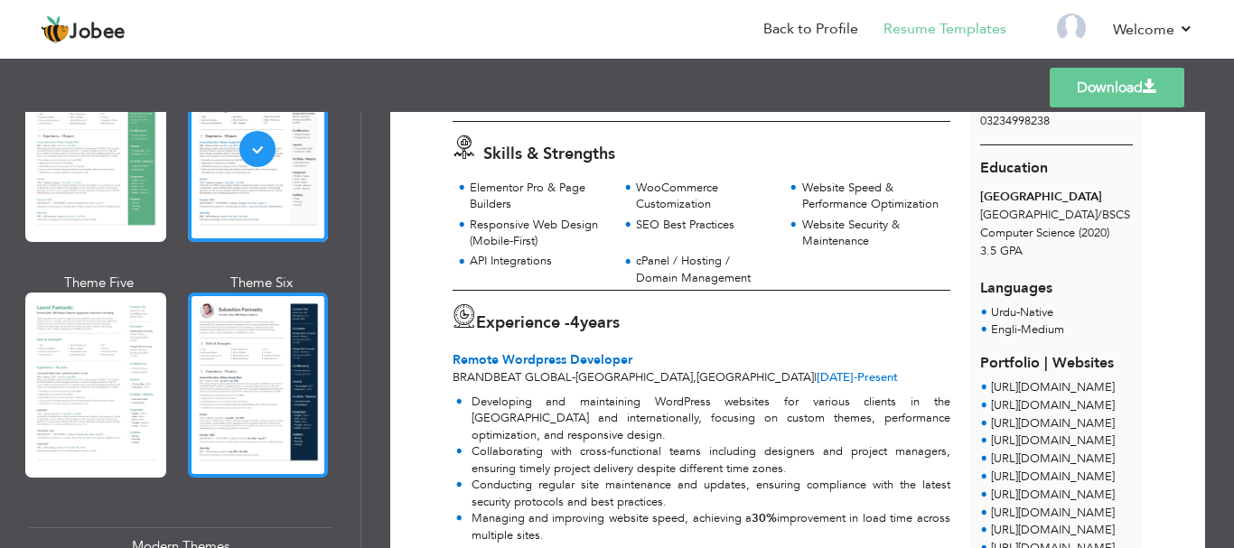
scroll to position [452, 0]
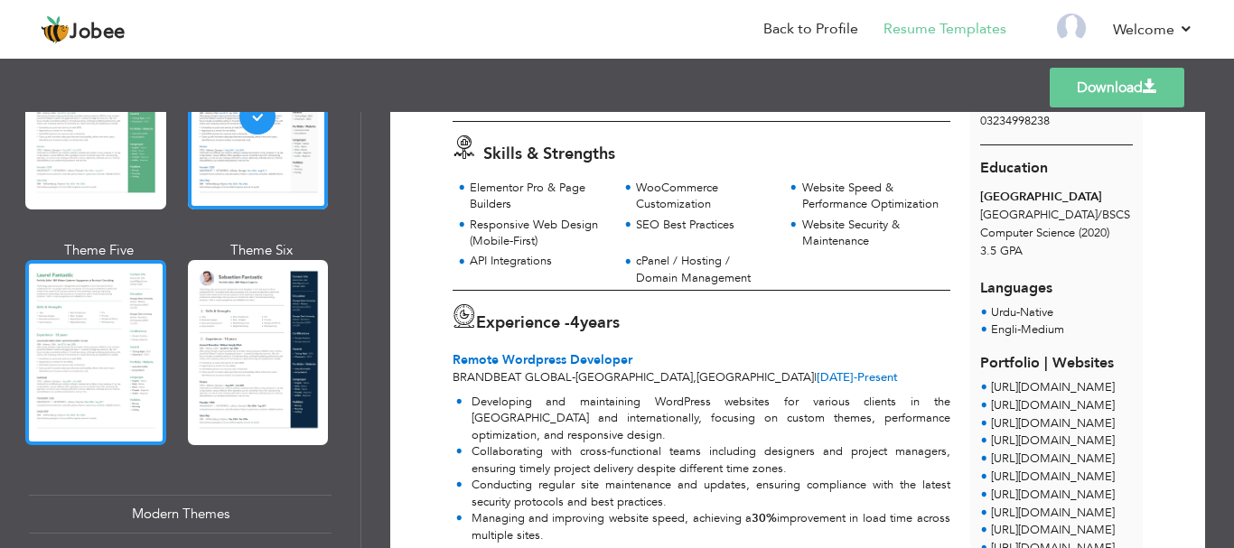
click at [63, 340] on div at bounding box center [95, 352] width 141 height 185
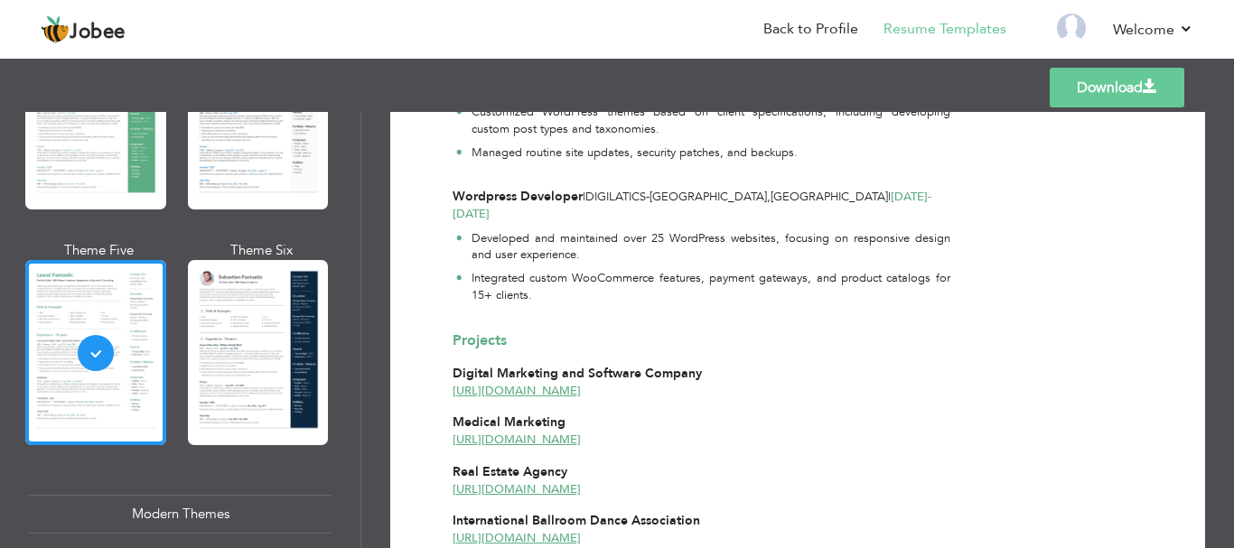
scroll to position [722, 0]
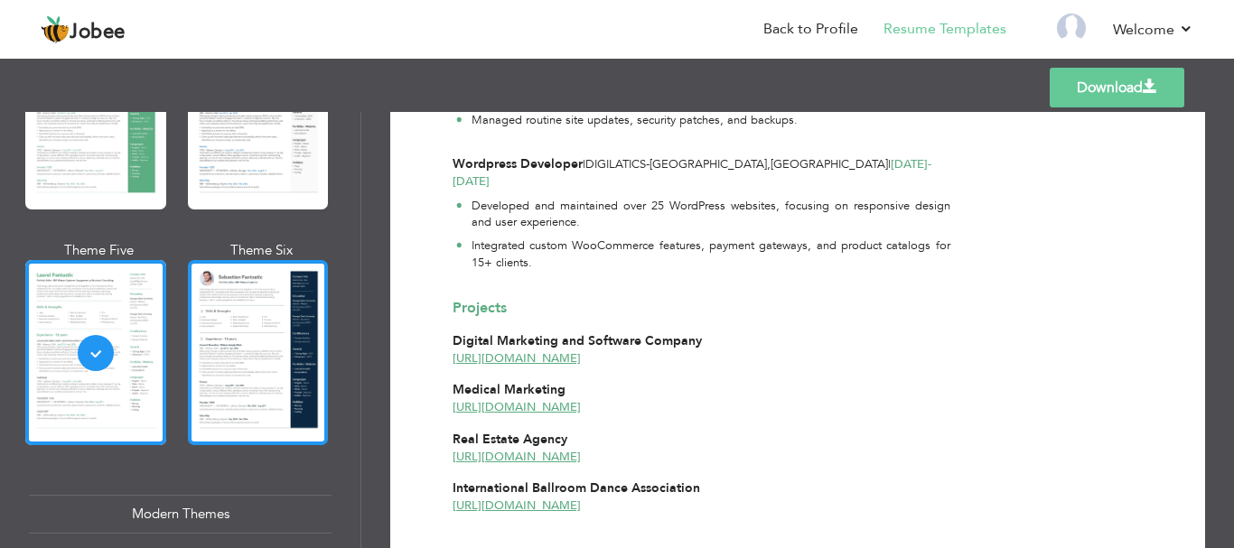
click at [225, 317] on div at bounding box center [258, 352] width 141 height 185
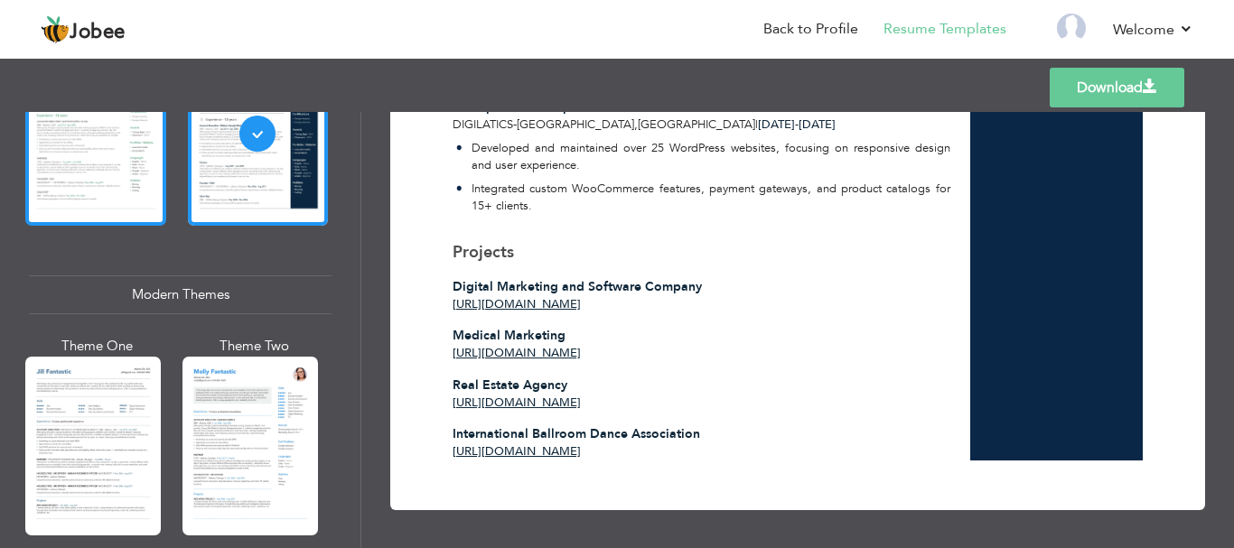
scroll to position [813, 0]
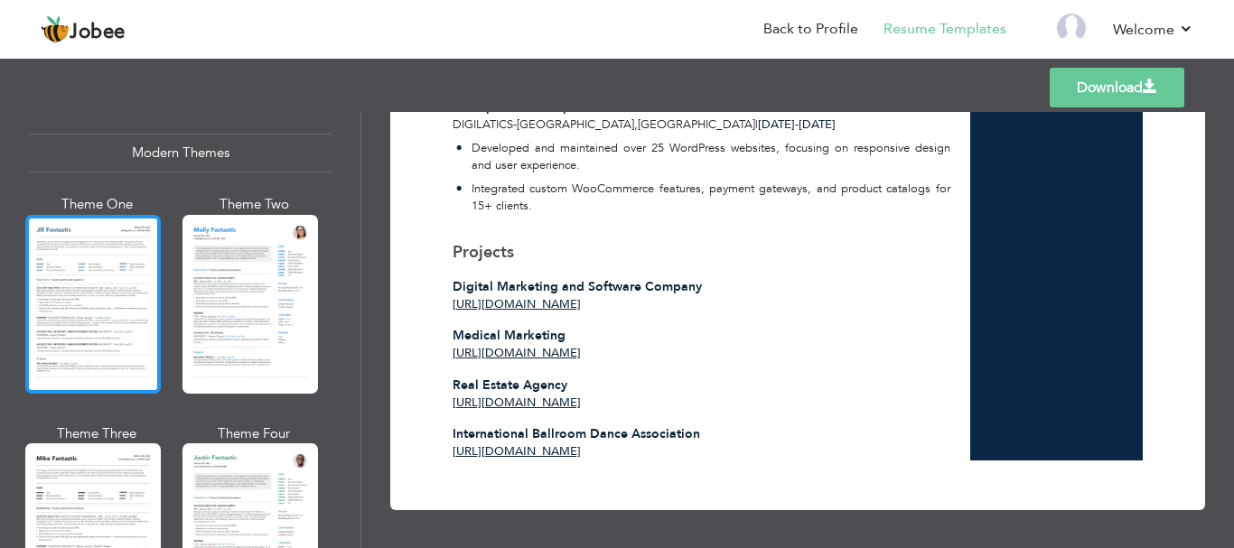
click at [112, 299] on div at bounding box center [92, 304] width 135 height 179
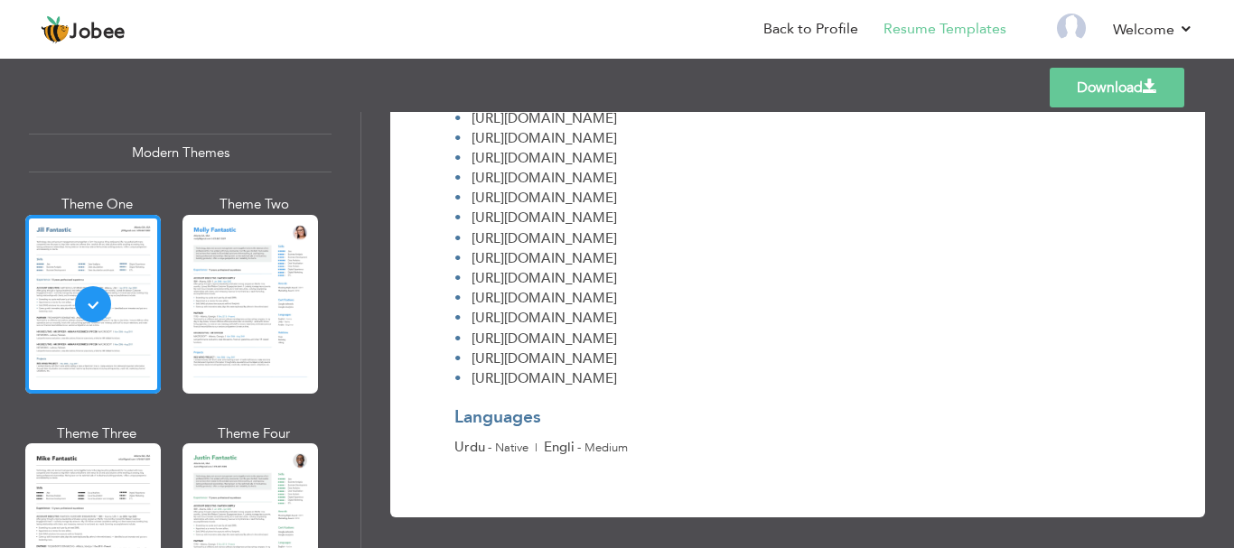
scroll to position [1298, 0]
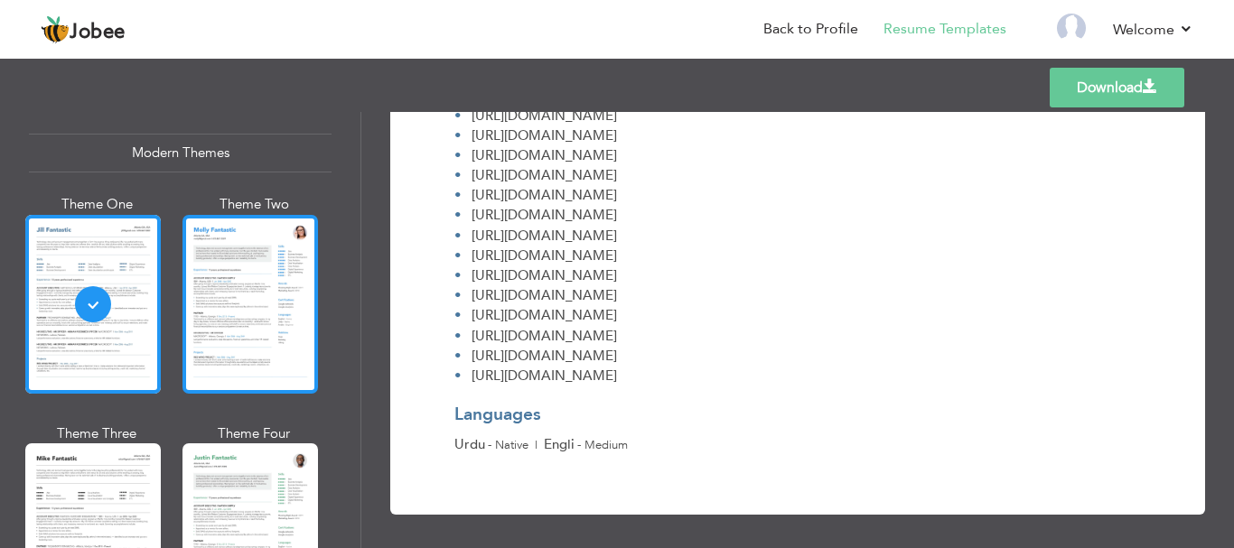
click at [272, 273] on div at bounding box center [249, 304] width 135 height 179
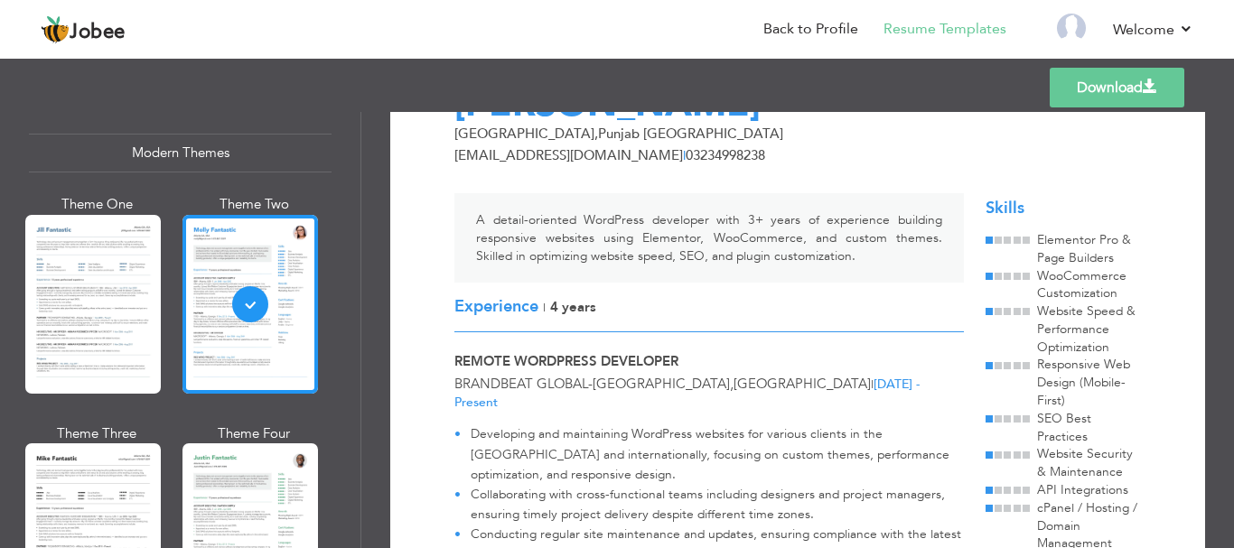
scroll to position [90, 0]
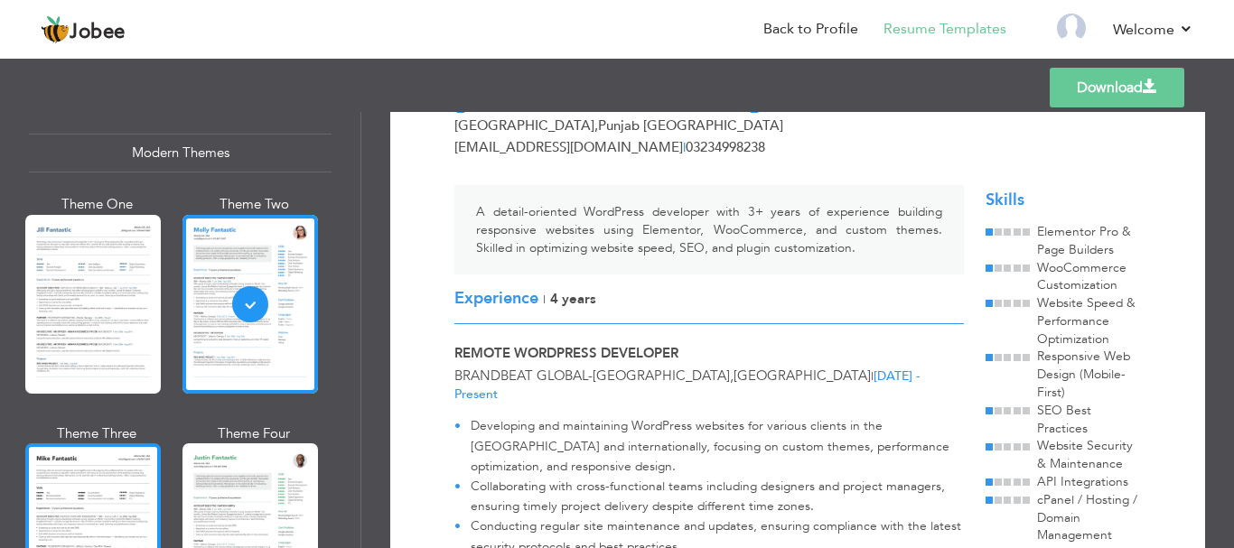
click at [88, 449] on div at bounding box center [92, 532] width 135 height 179
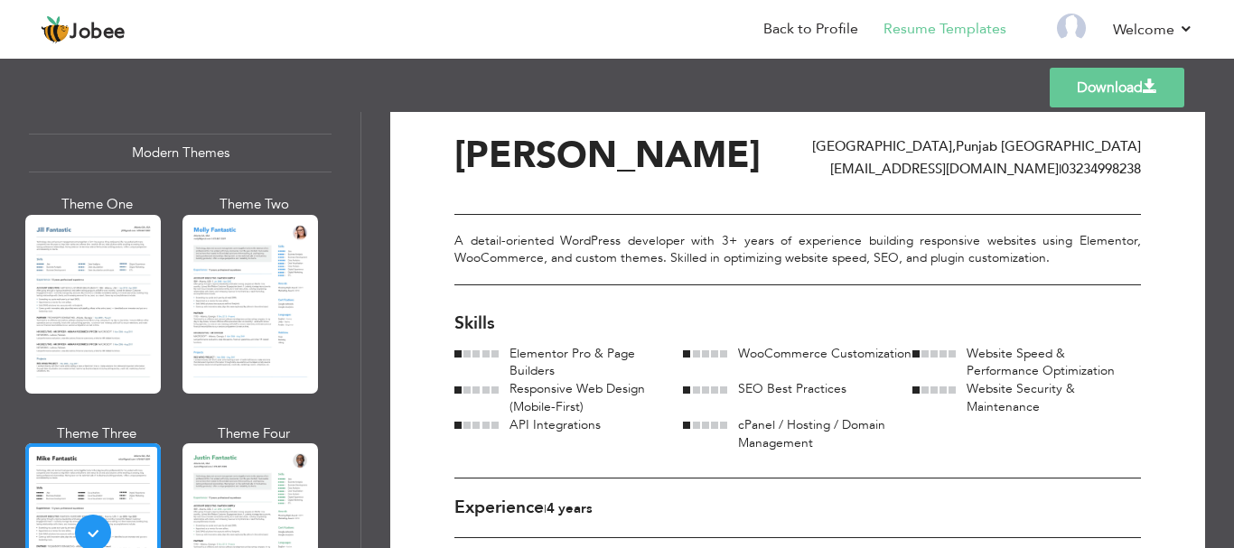
scroll to position [0, 0]
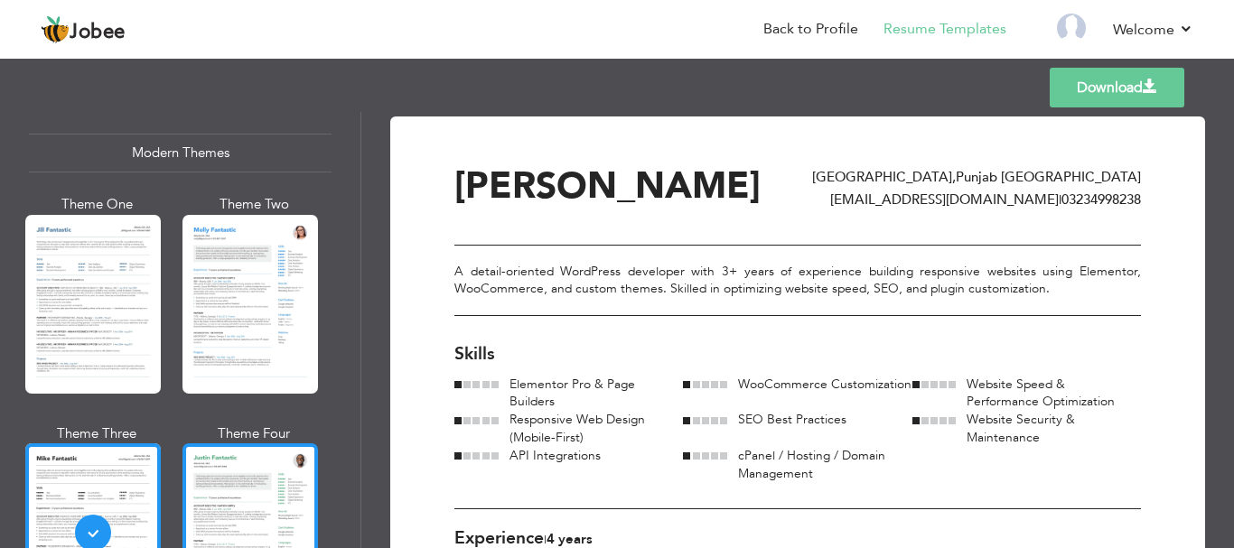
click at [240, 495] on div at bounding box center [249, 532] width 135 height 179
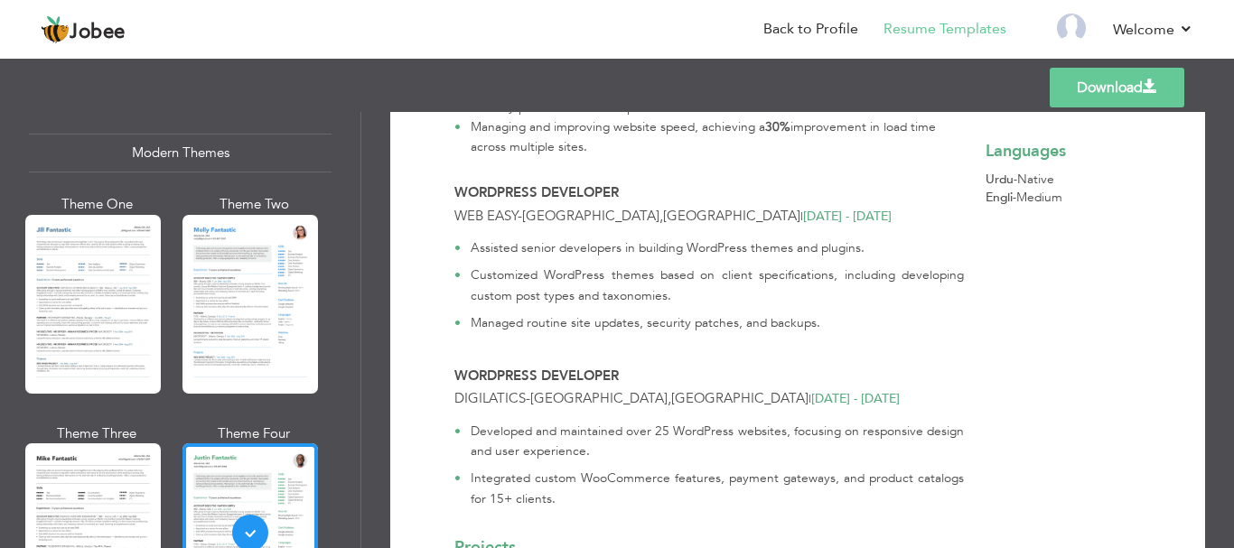
scroll to position [542, 0]
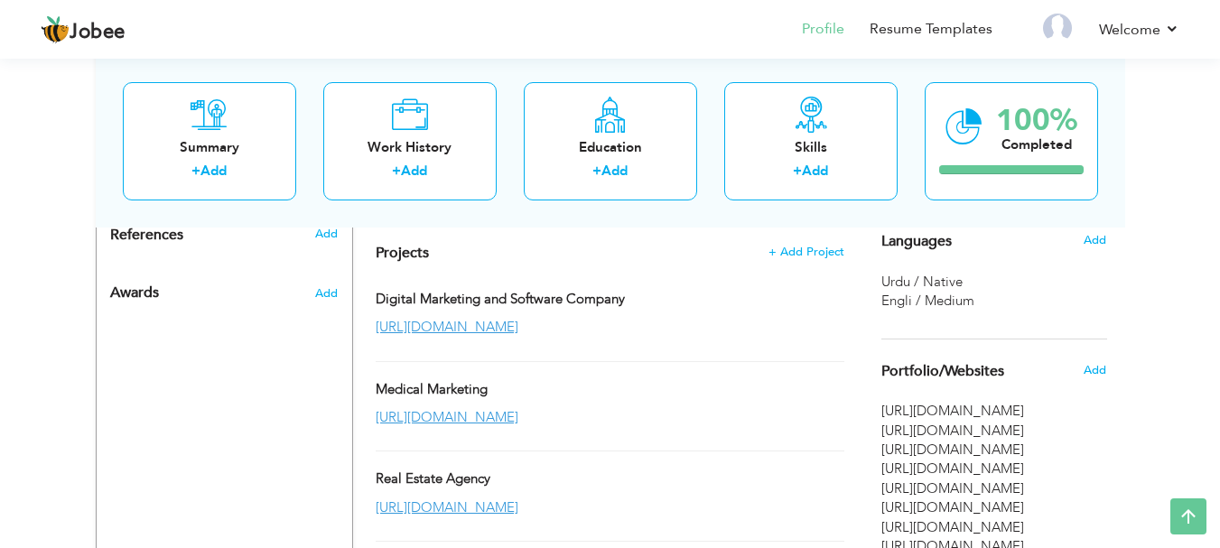
scroll to position [993, 0]
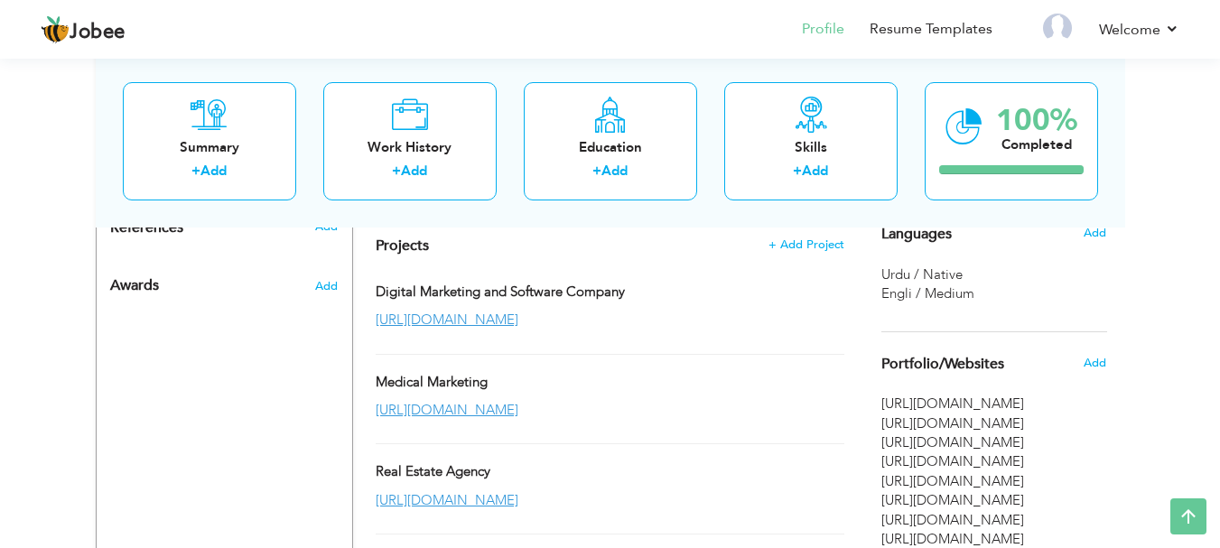
click at [1098, 243] on div "Add" at bounding box center [1099, 233] width 42 height 34
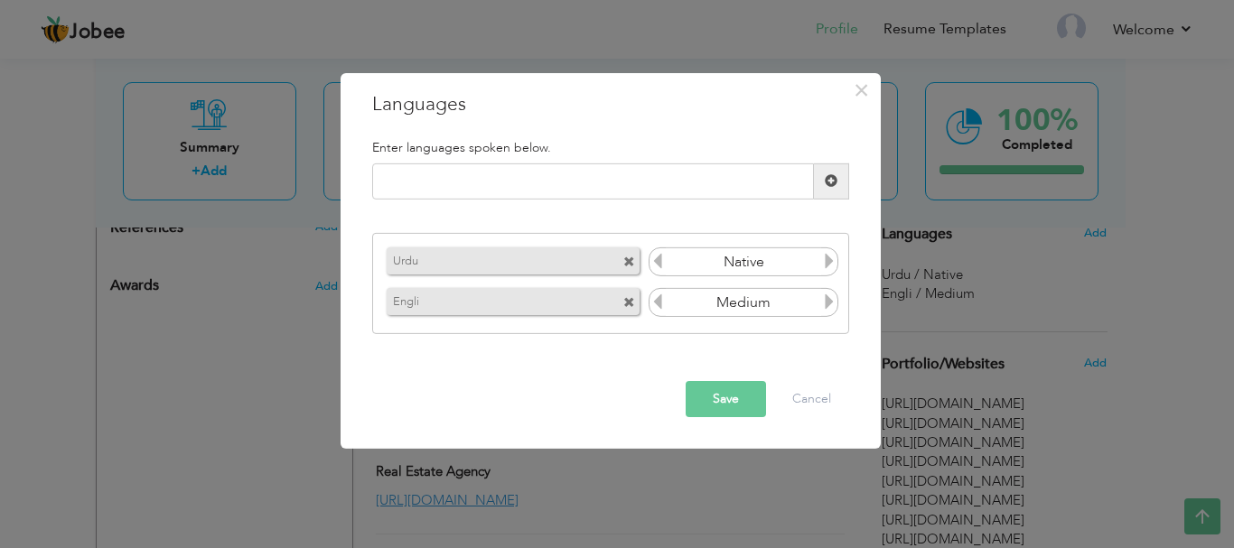
click at [830, 302] on icon at bounding box center [829, 301] width 16 height 16
click at [722, 395] on button "Save" at bounding box center [725, 399] width 80 height 36
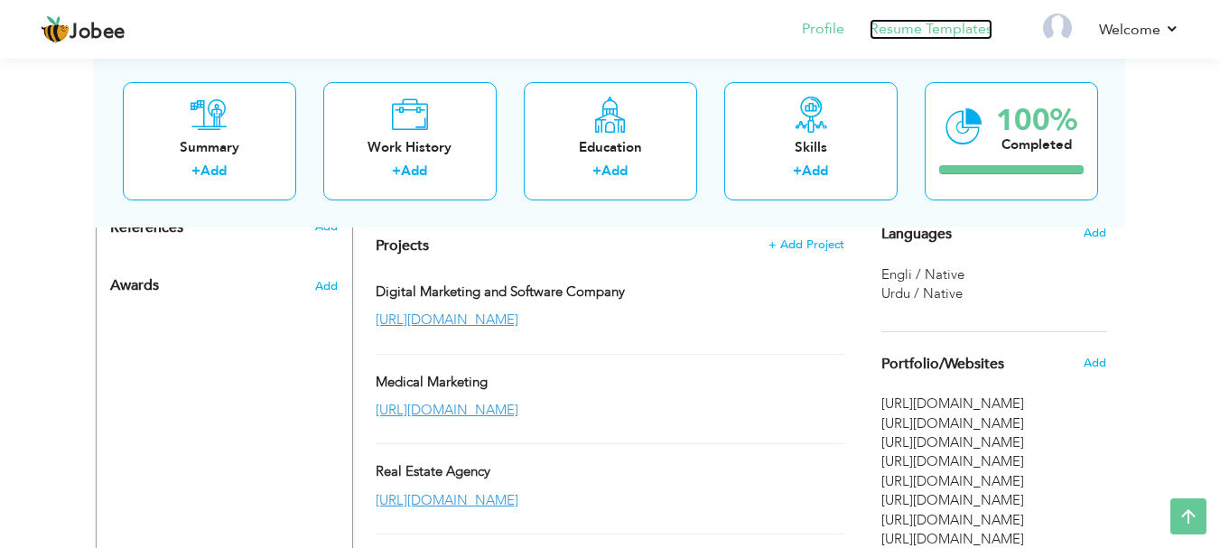
click at [917, 32] on link "Resume Templates" at bounding box center [931, 29] width 123 height 21
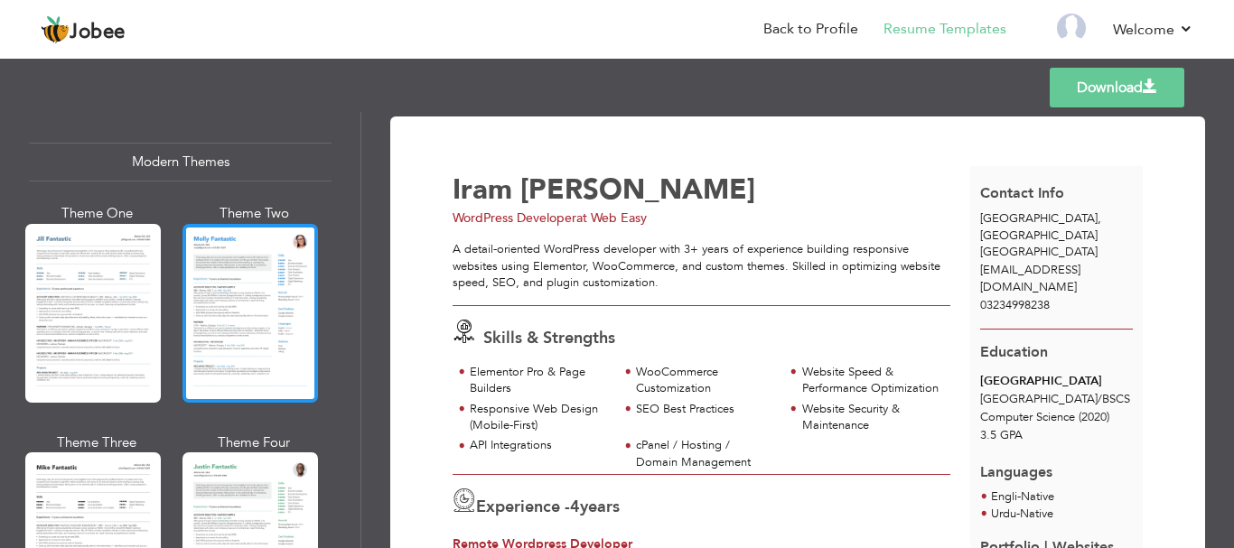
scroll to position [903, 0]
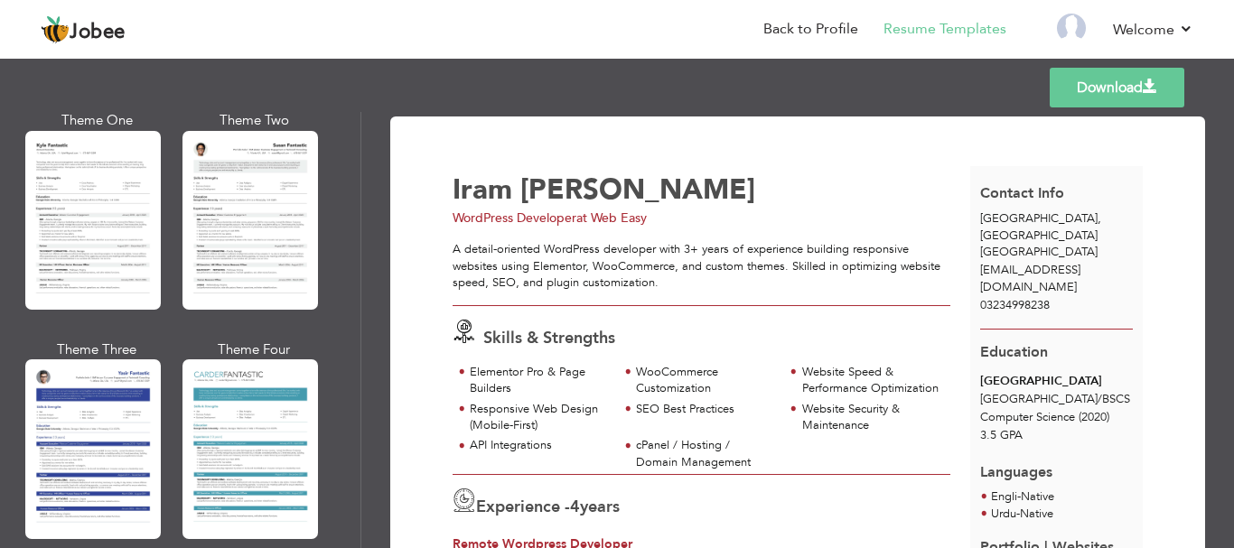
scroll to position [3245, 0]
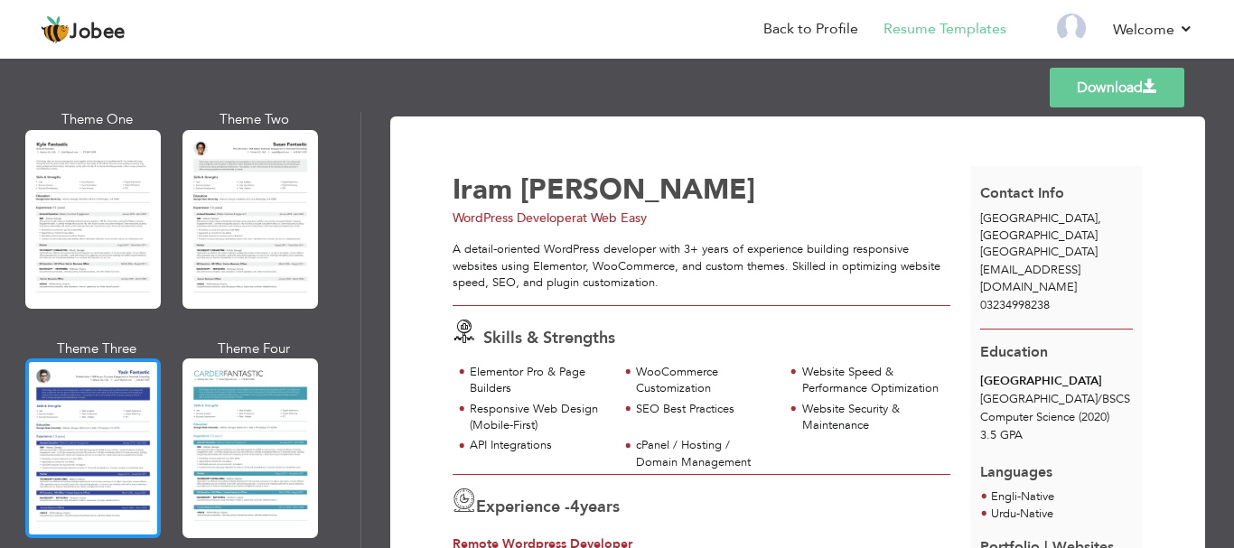
click at [107, 363] on div at bounding box center [92, 447] width 135 height 179
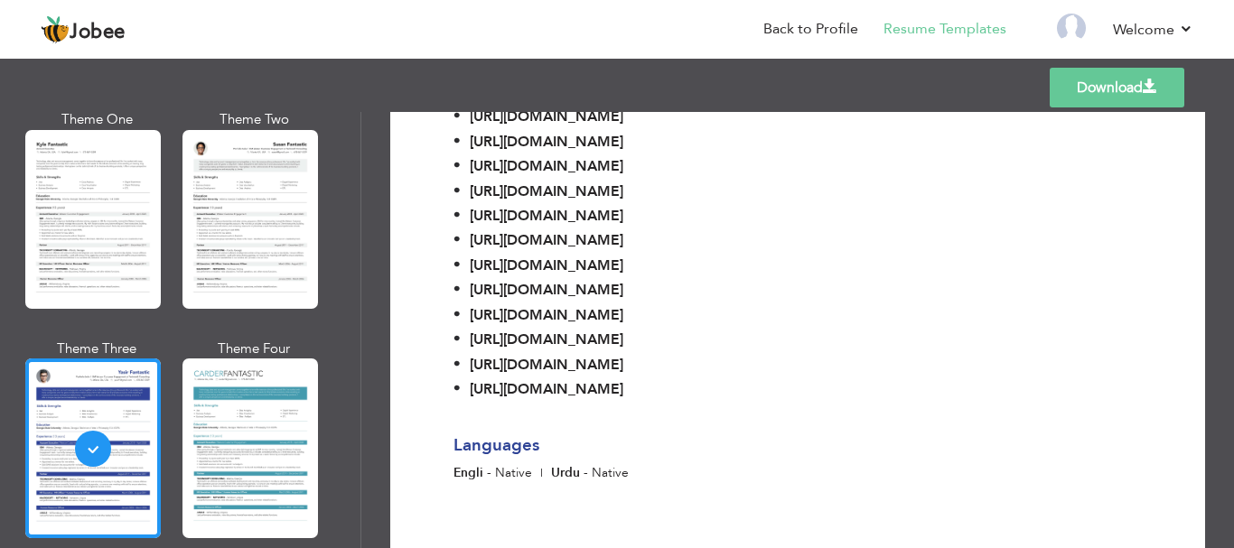
scroll to position [1616, 0]
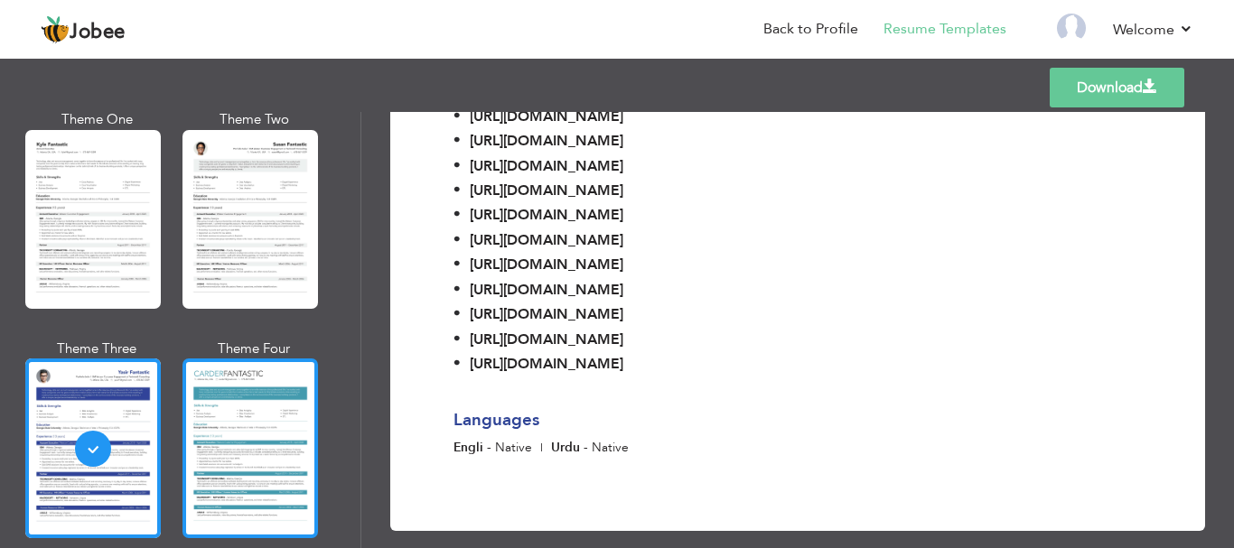
click at [292, 358] on div at bounding box center [249, 447] width 135 height 179
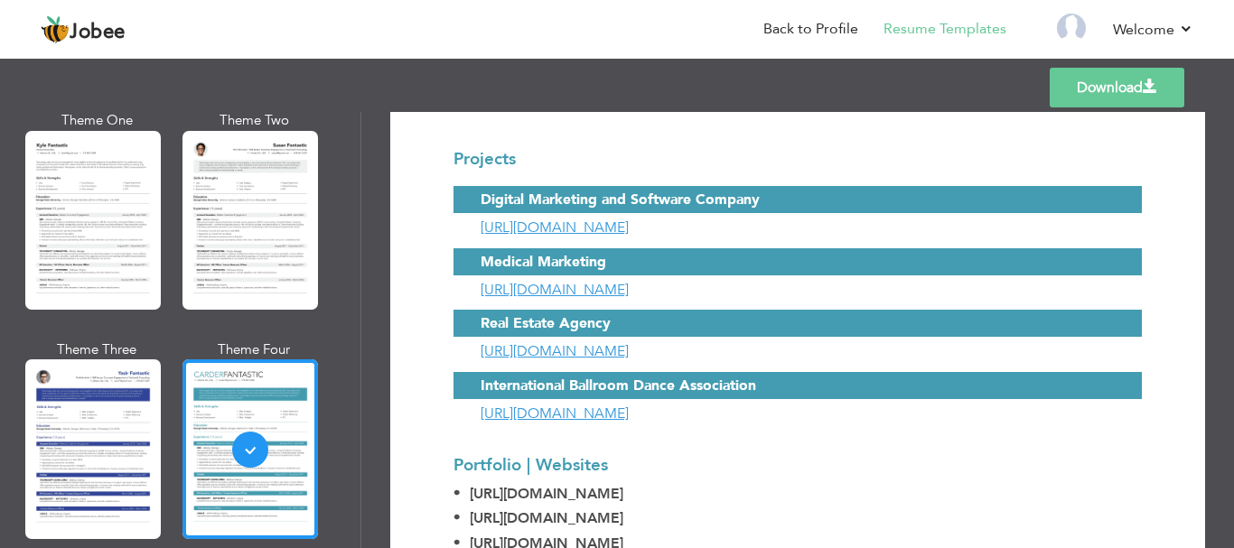
scroll to position [3245, 0]
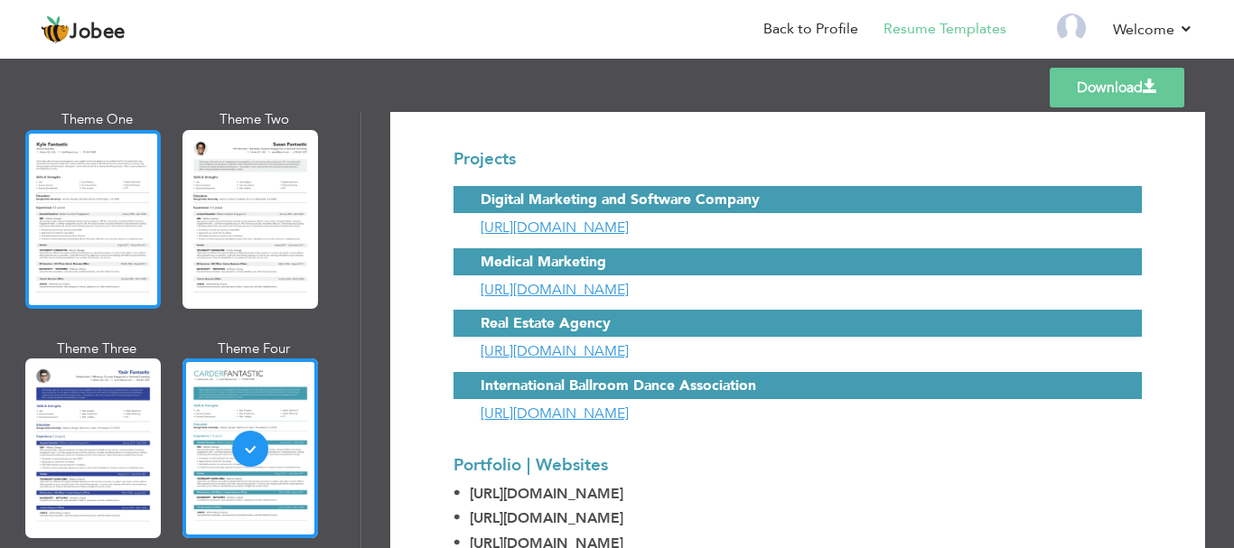
click at [86, 190] on div at bounding box center [92, 219] width 135 height 179
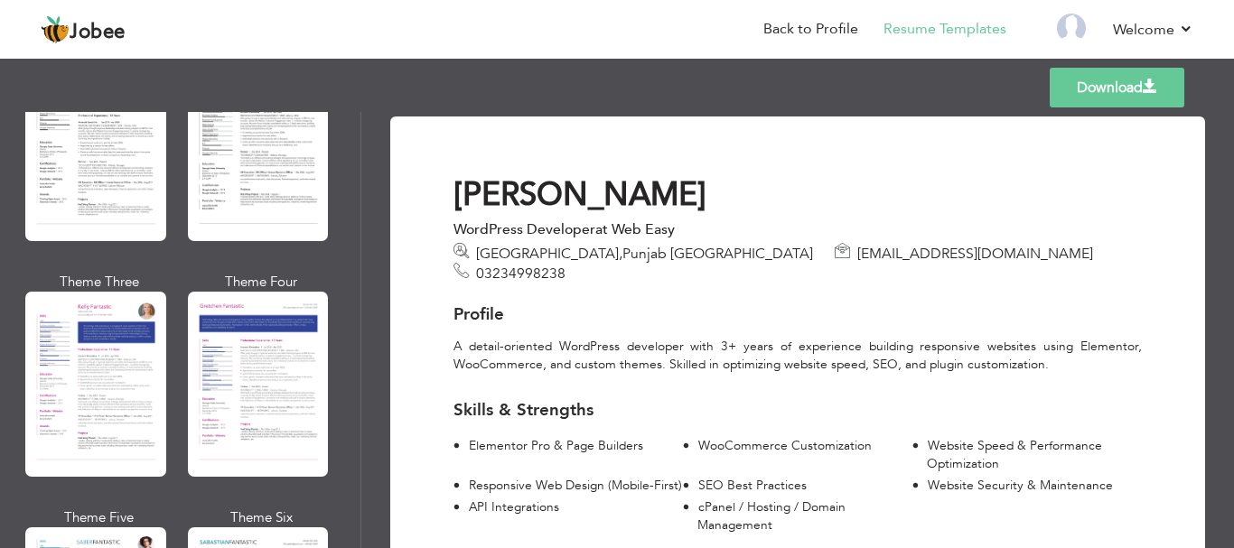
scroll to position [2288, 0]
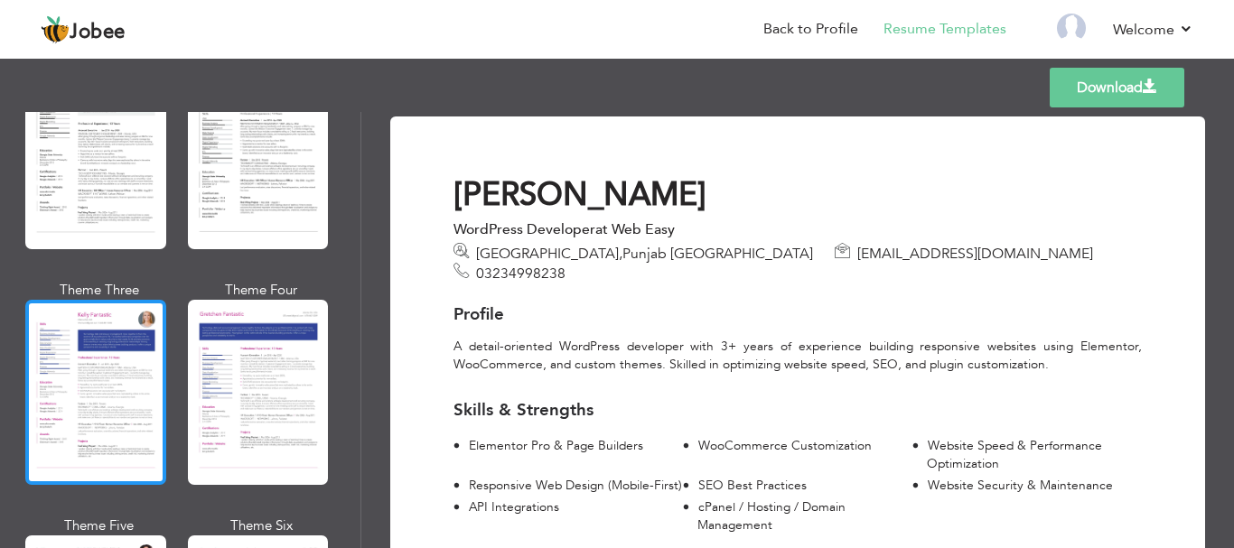
click at [91, 362] on div at bounding box center [95, 392] width 141 height 185
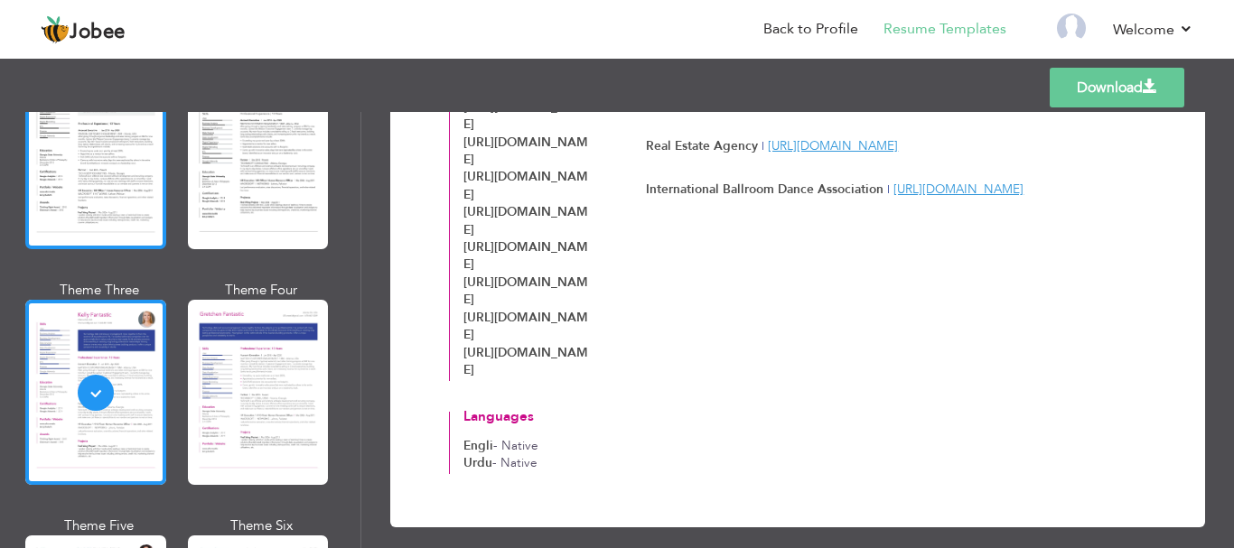
click at [129, 148] on div at bounding box center [95, 156] width 141 height 185
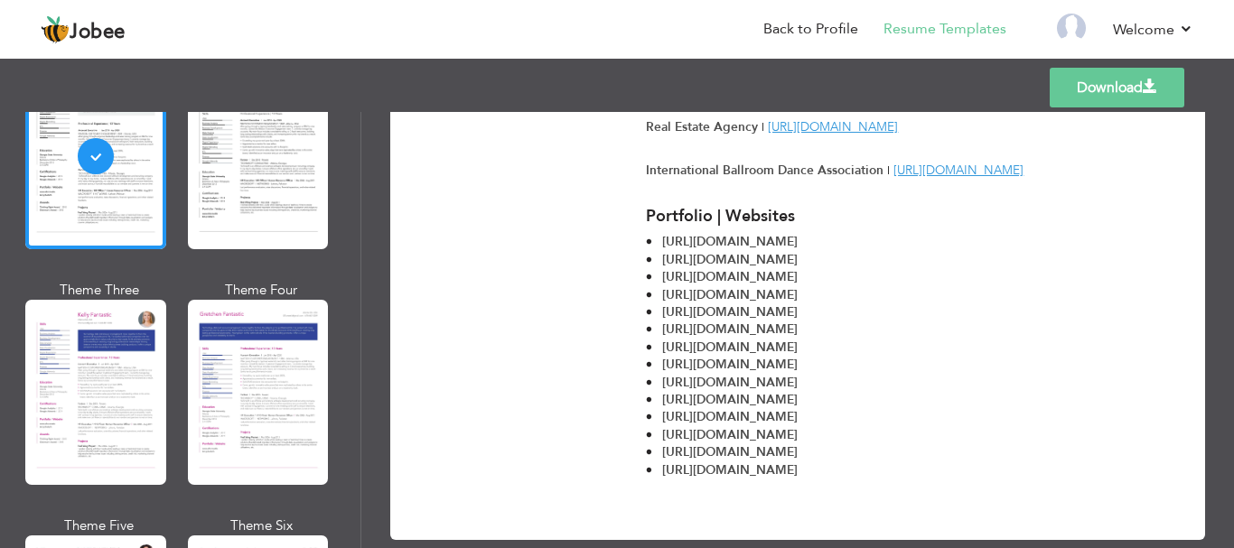
scroll to position [988, 0]
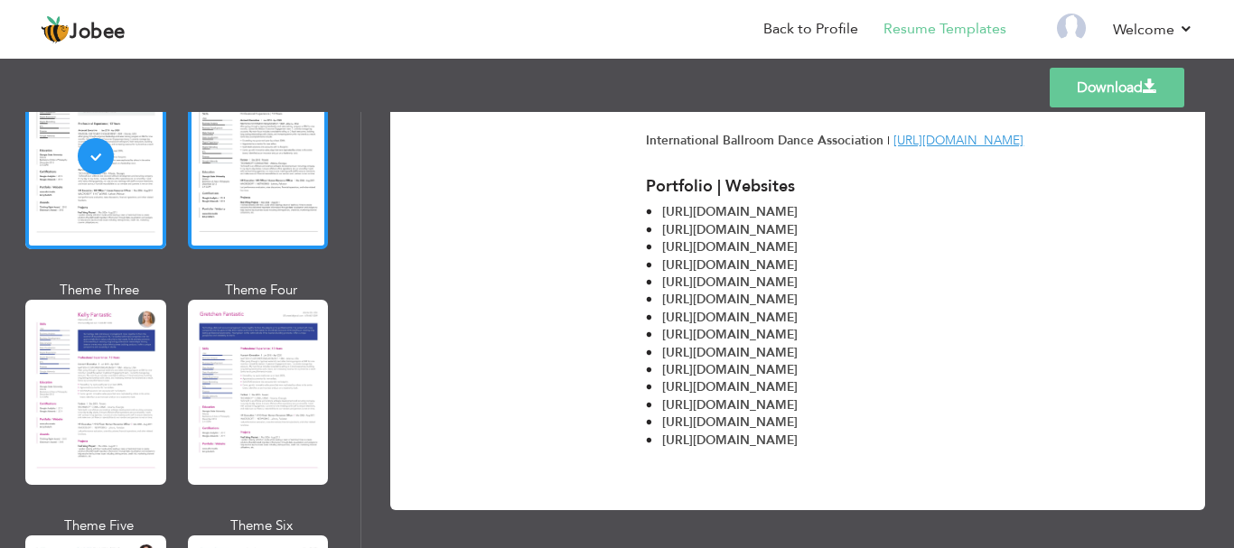
click at [243, 190] on div at bounding box center [258, 156] width 141 height 185
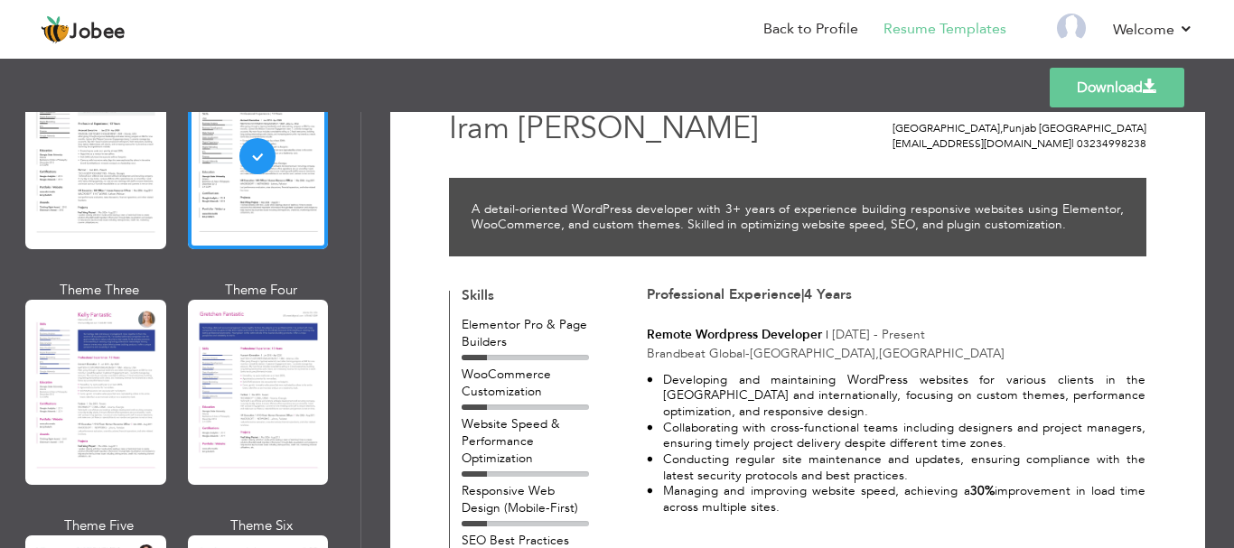
scroll to position [0, 0]
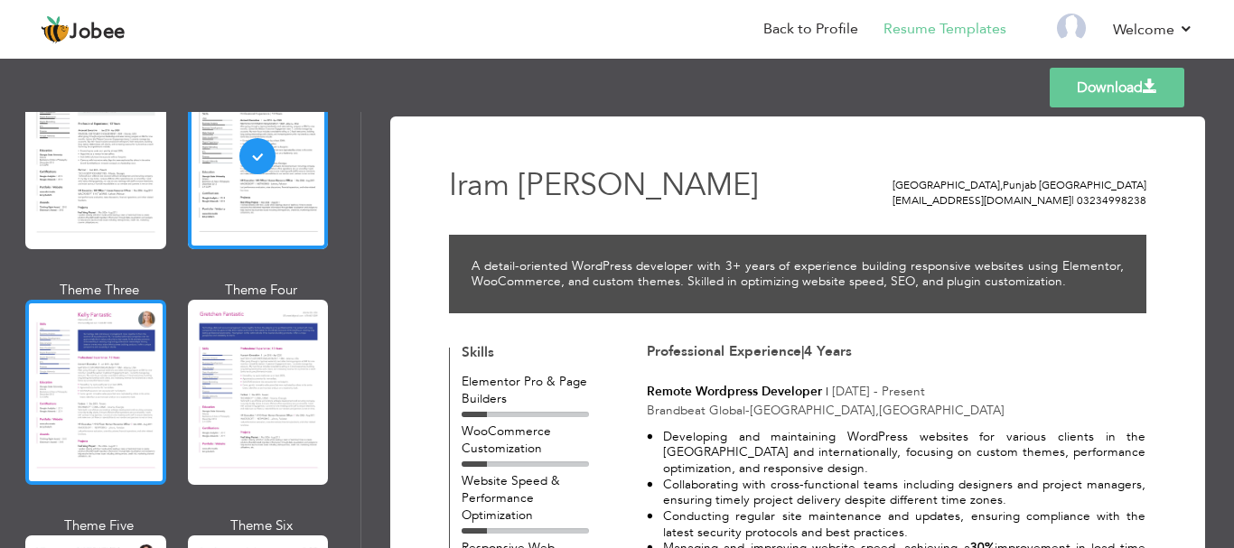
click at [94, 373] on div at bounding box center [95, 392] width 141 height 185
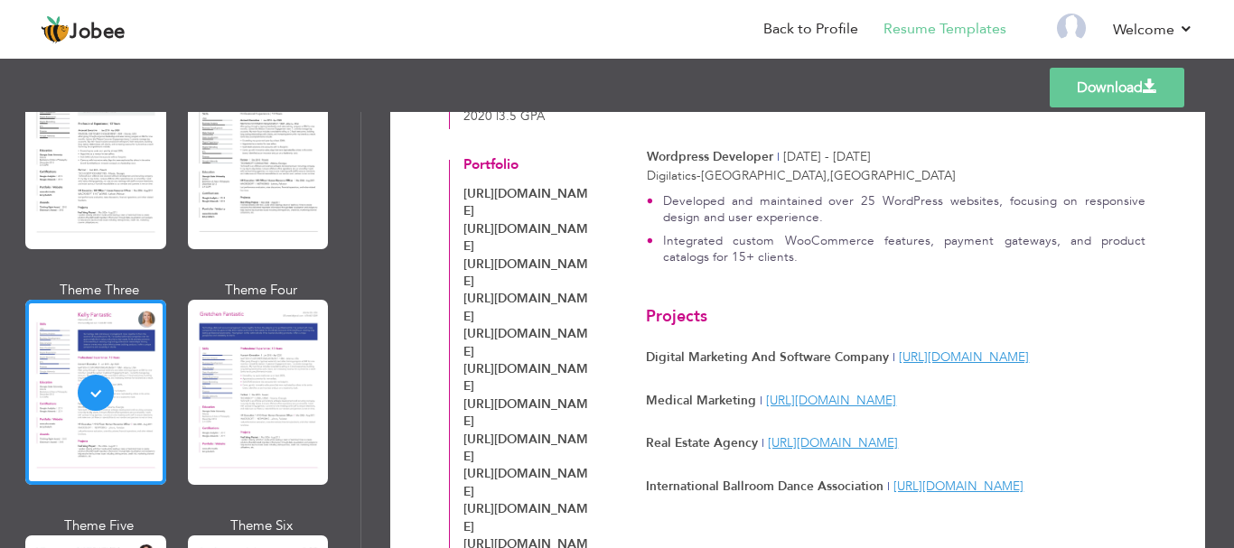
scroll to position [813, 0]
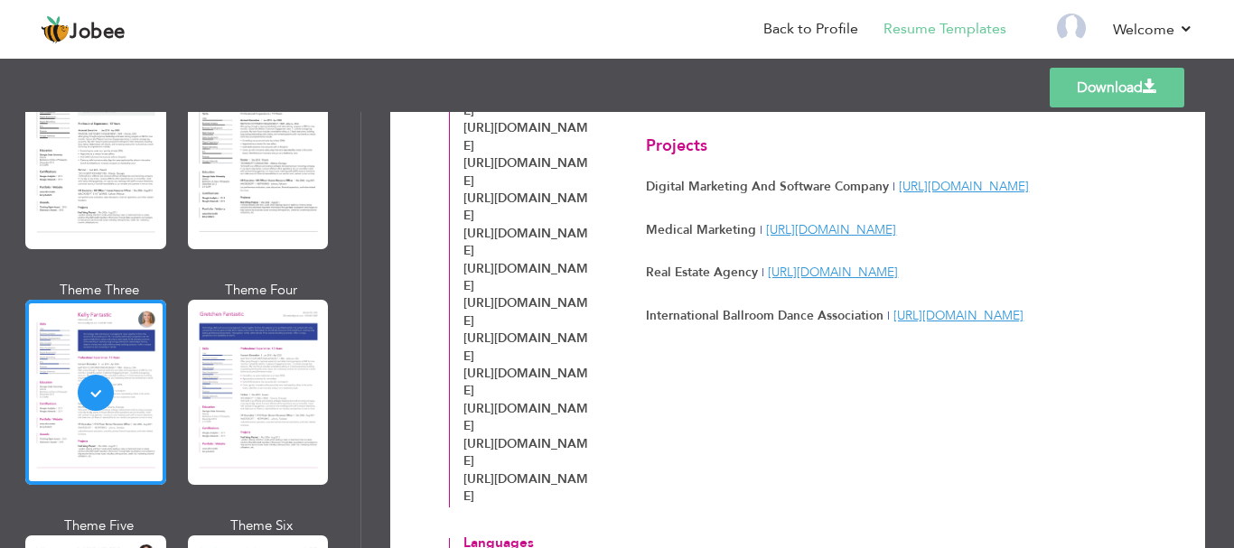
click at [222, 379] on div at bounding box center [258, 392] width 141 height 185
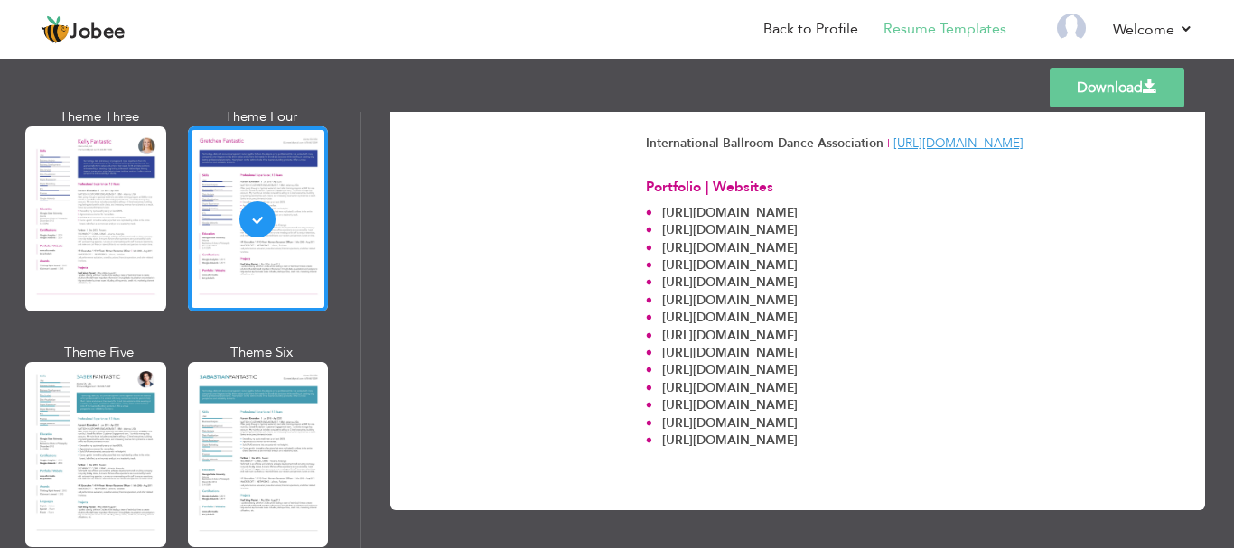
scroll to position [2469, 0]
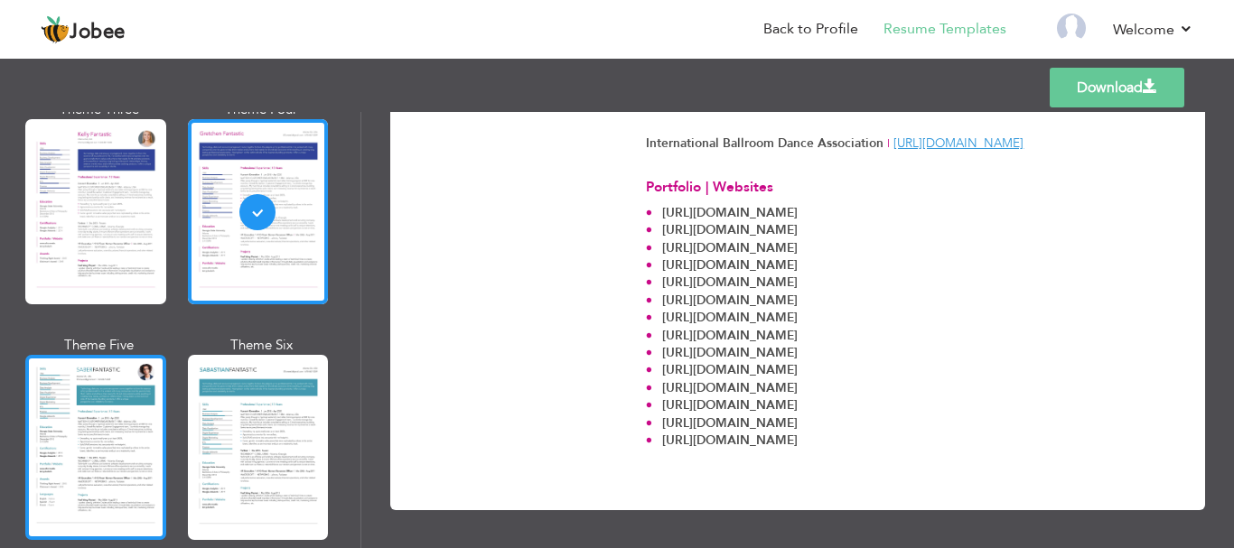
click at [108, 433] on div at bounding box center [95, 447] width 141 height 185
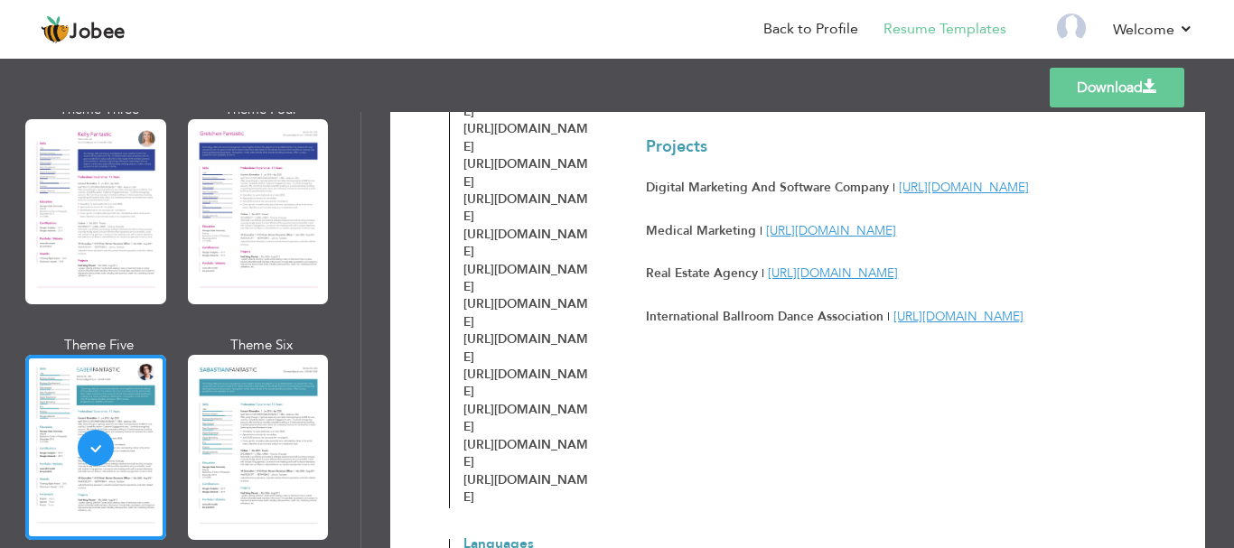
scroll to position [813, 0]
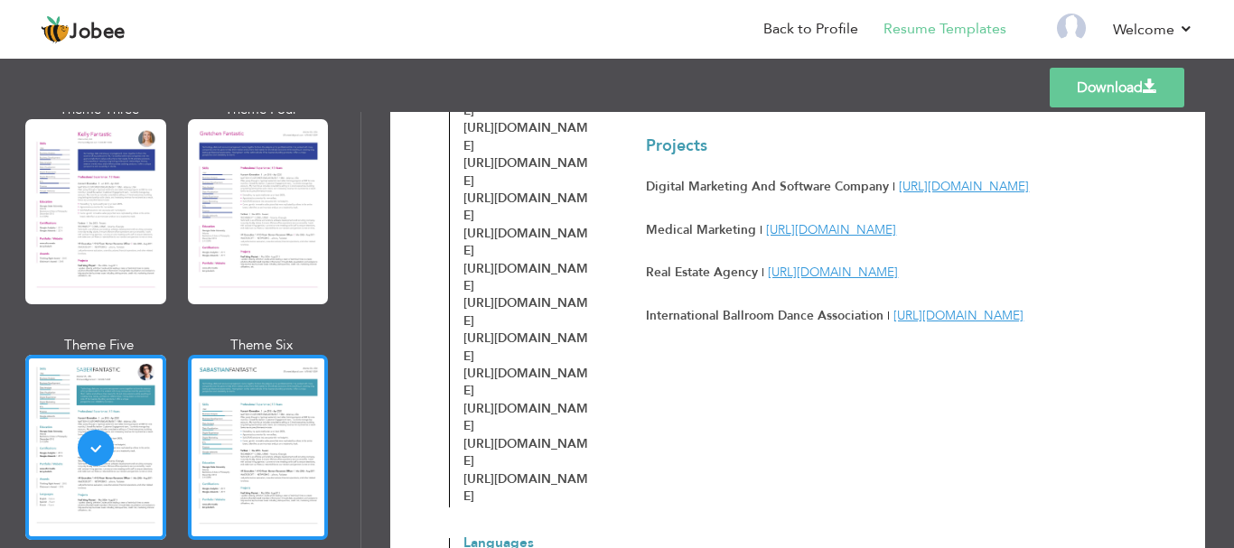
click at [242, 446] on div at bounding box center [258, 447] width 141 height 185
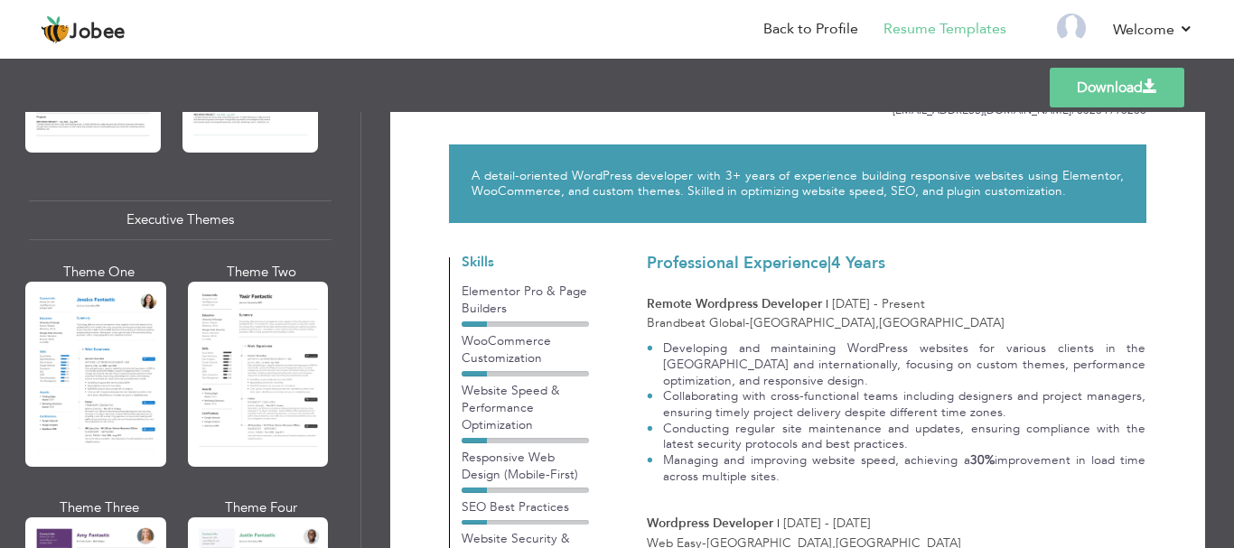
scroll to position [1295, 0]
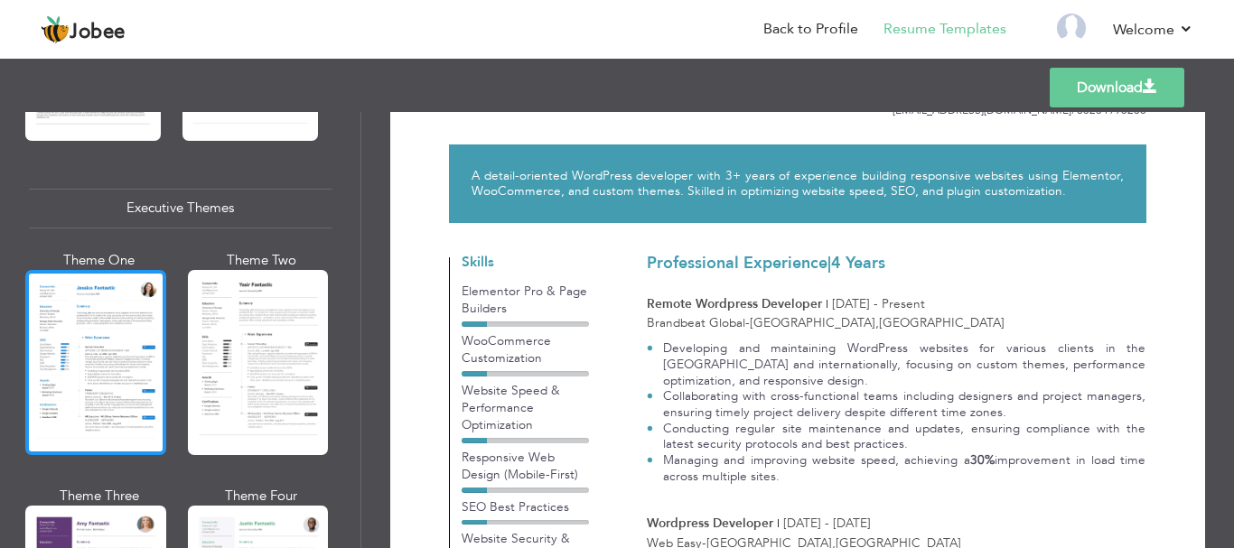
click at [121, 369] on div at bounding box center [95, 362] width 141 height 185
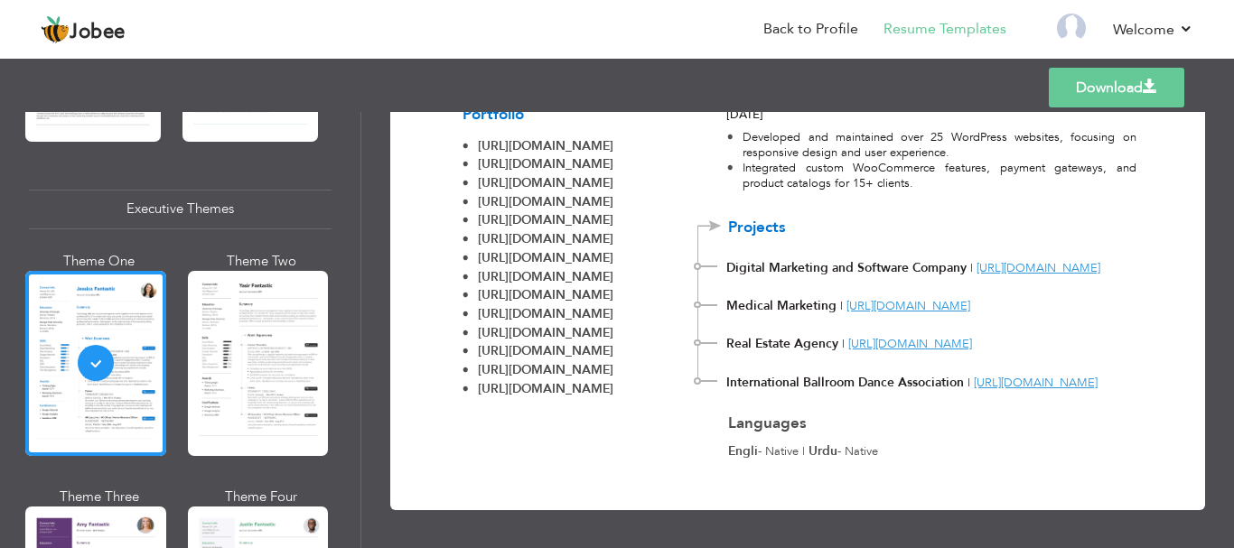
scroll to position [722, 0]
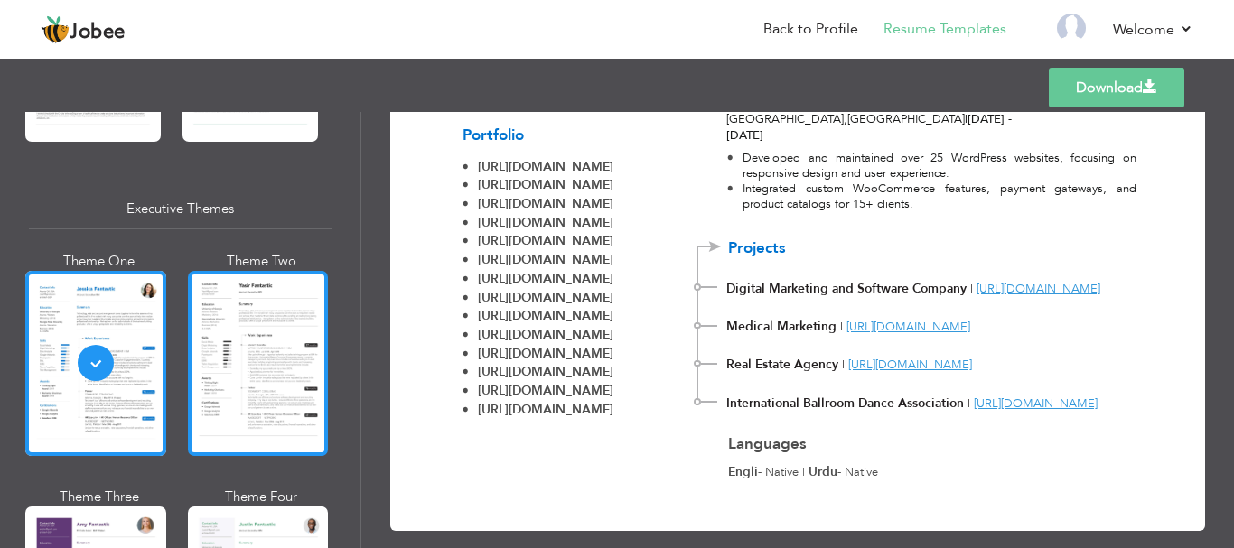
click at [275, 338] on div at bounding box center [258, 363] width 141 height 185
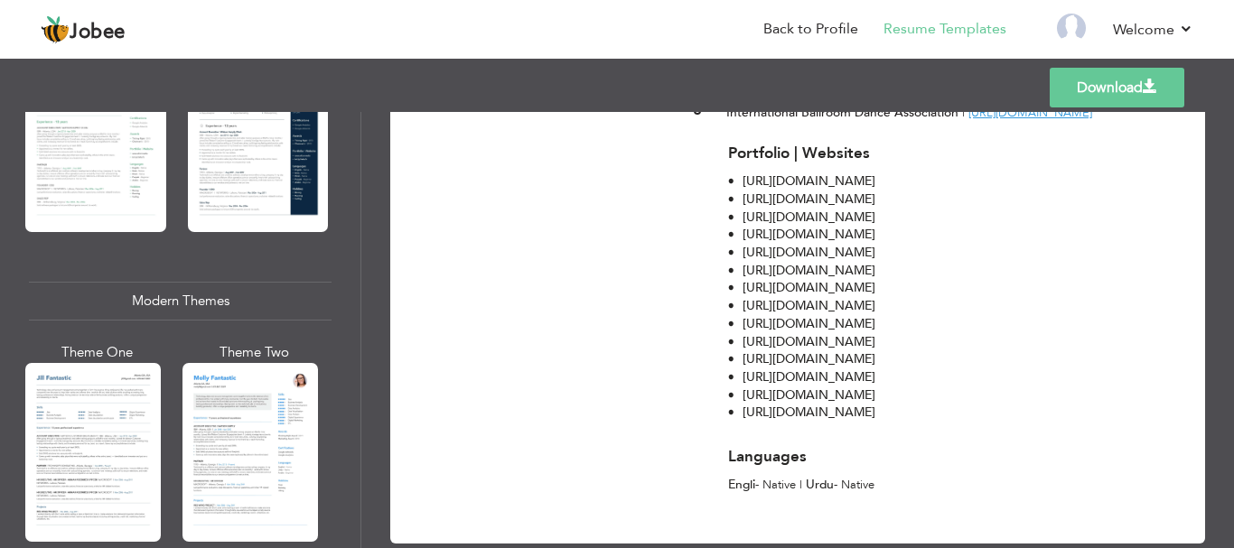
scroll to position [663, 0]
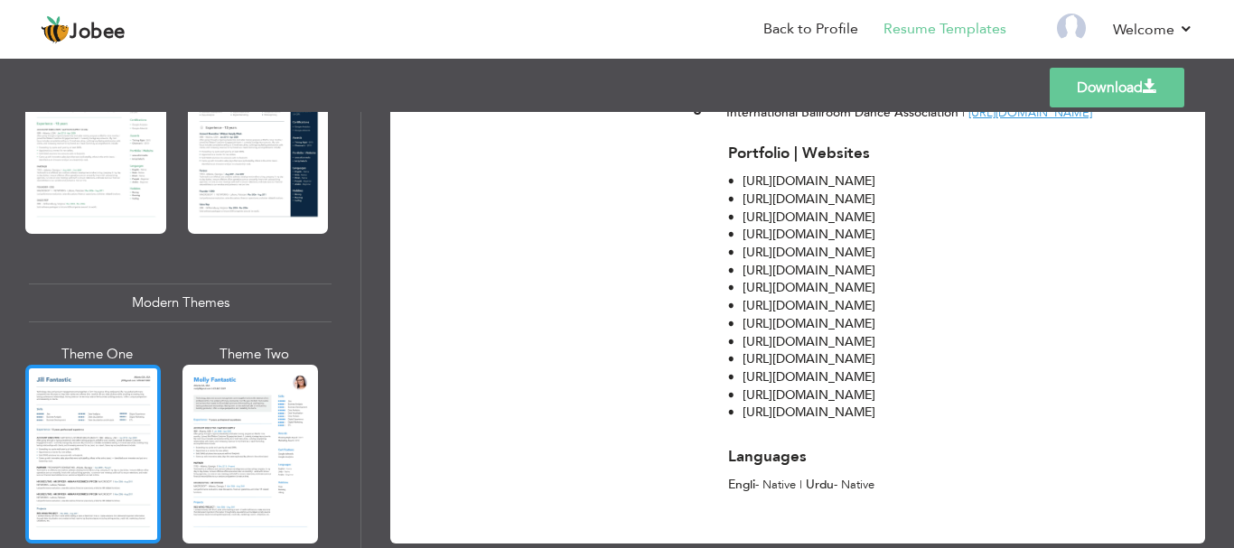
click at [143, 404] on div at bounding box center [92, 454] width 135 height 179
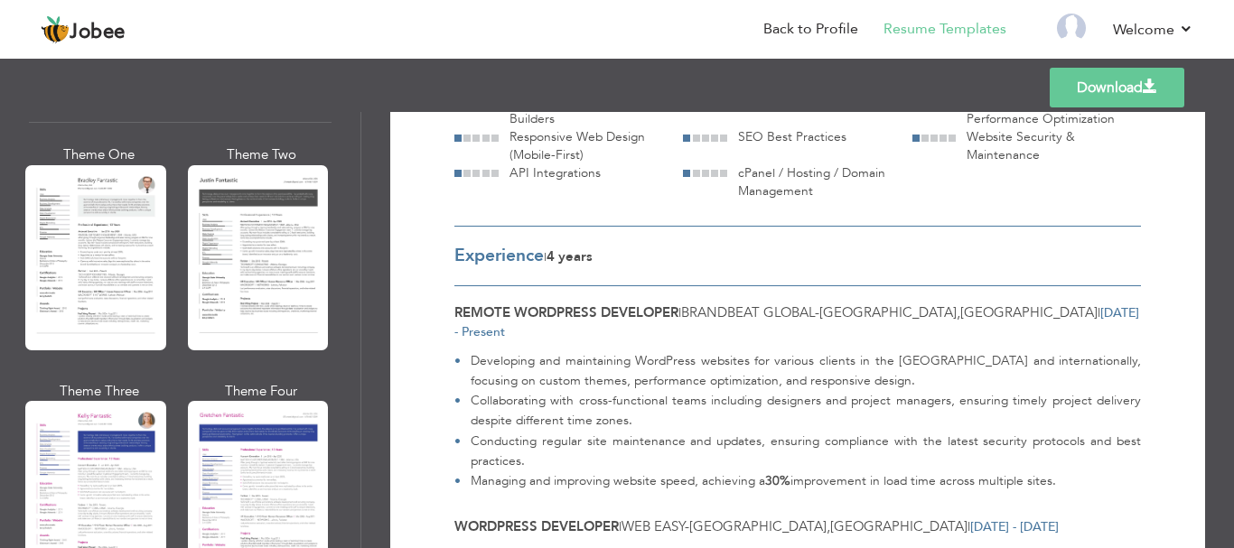
scroll to position [33, 0]
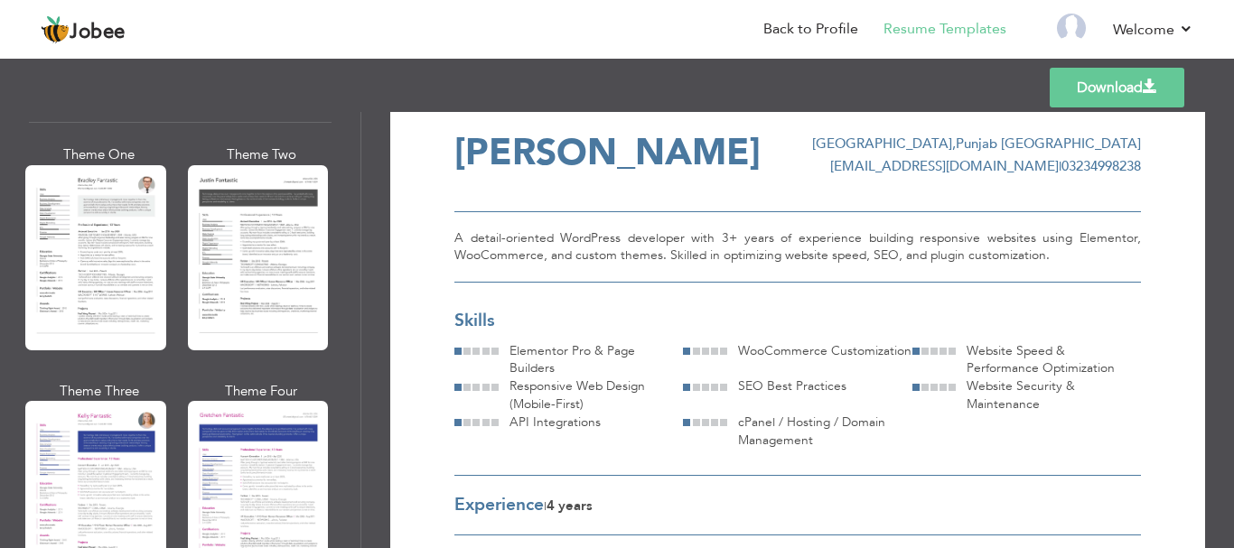
click at [488, 353] on span at bounding box center [485, 351] width 7 height 7
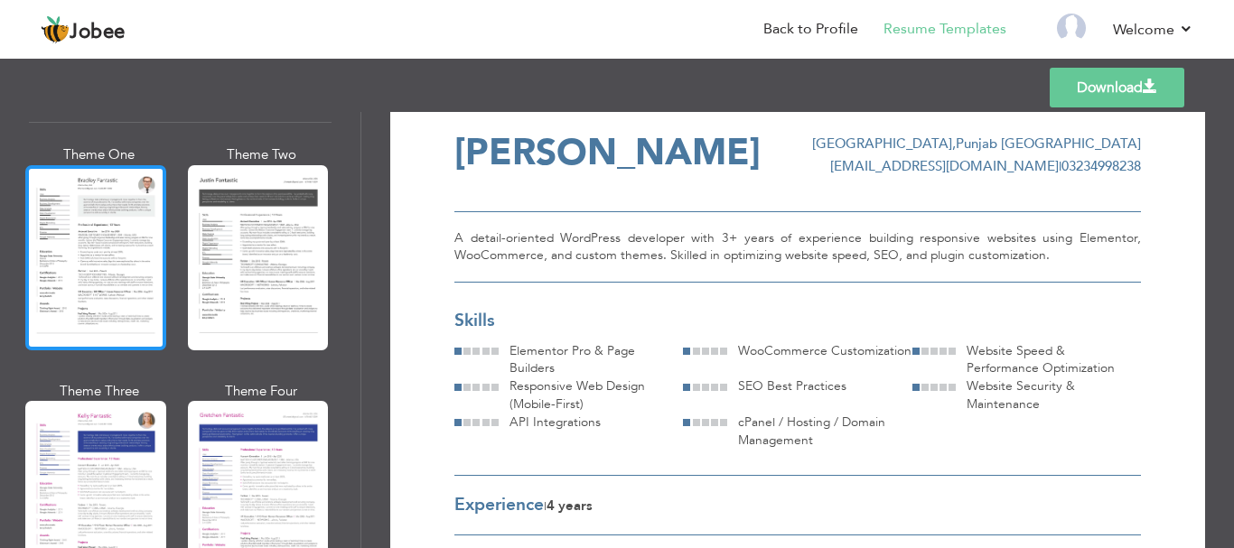
click at [83, 228] on div at bounding box center [95, 257] width 141 height 185
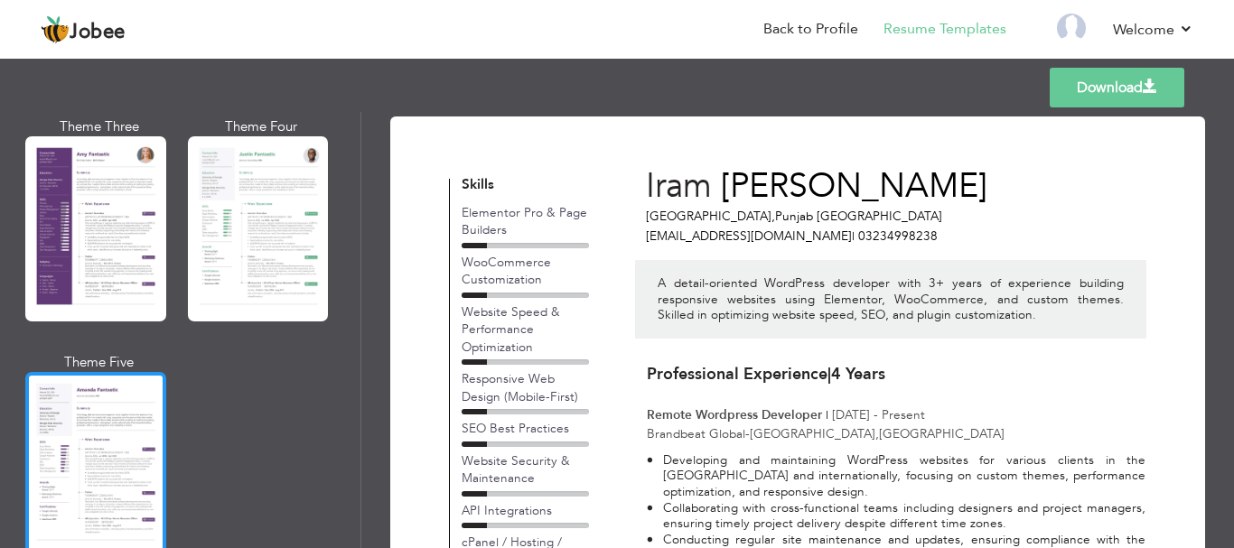
scroll to position [1645, 0]
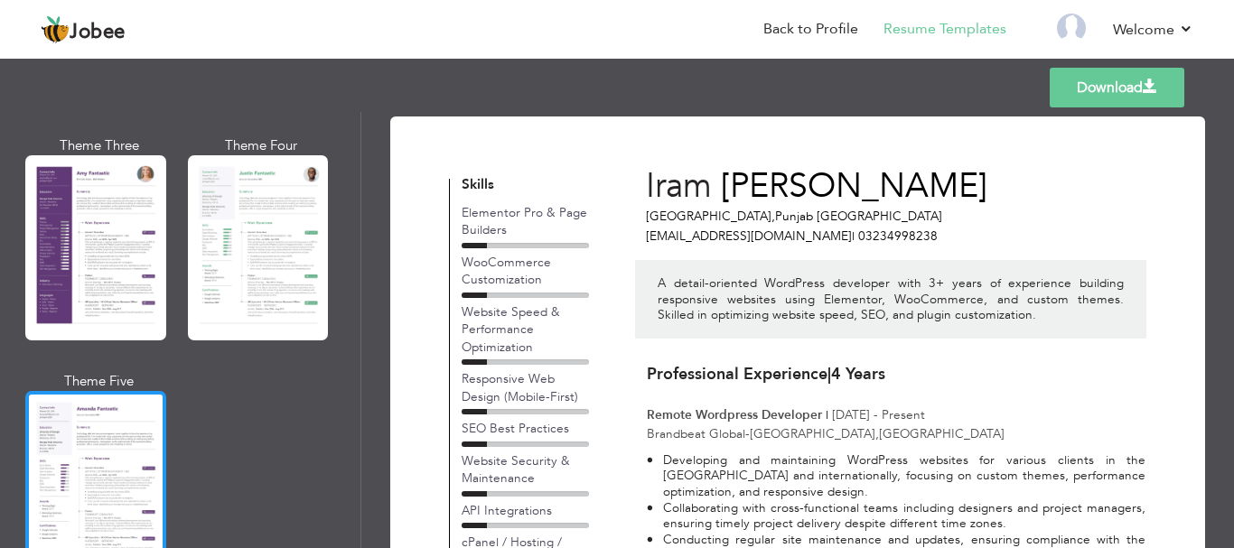
click at [97, 404] on div at bounding box center [95, 483] width 141 height 185
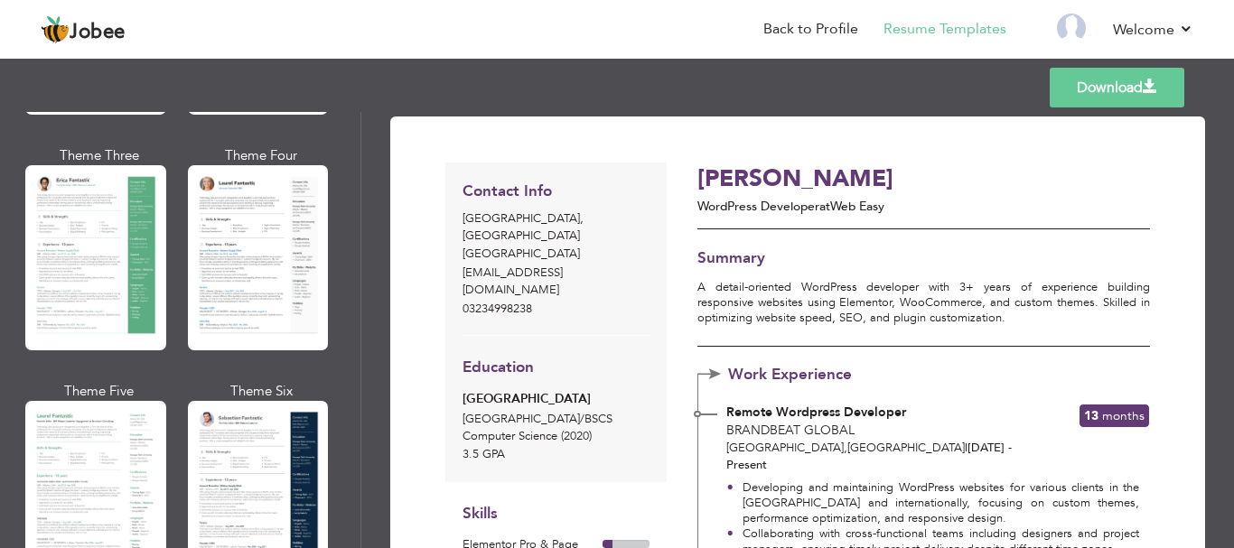
scroll to position [361, 0]
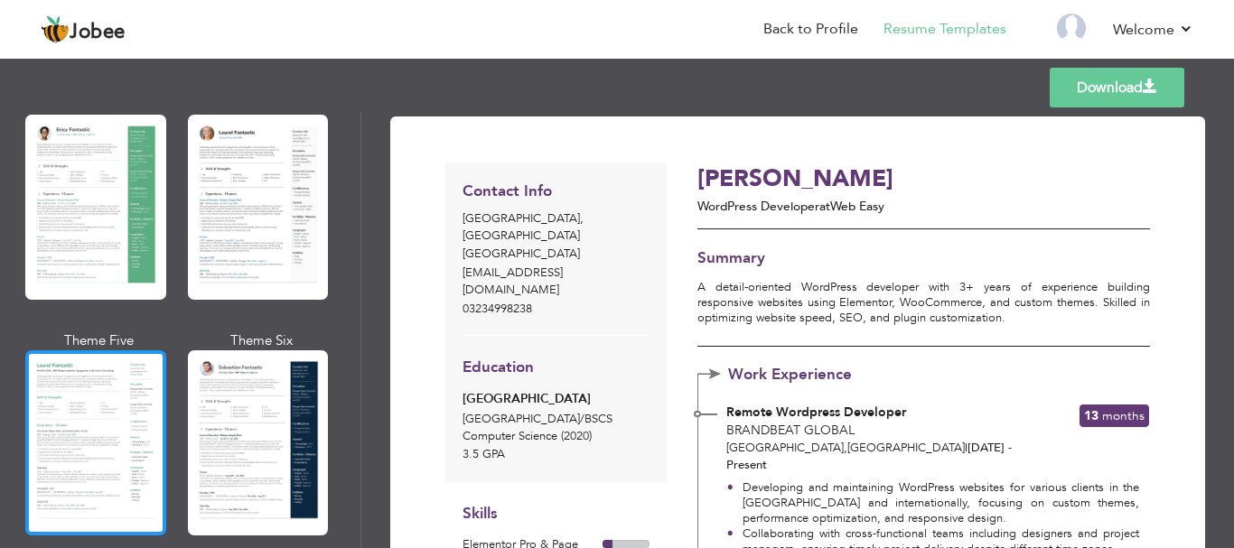
click at [126, 415] on div at bounding box center [95, 442] width 141 height 185
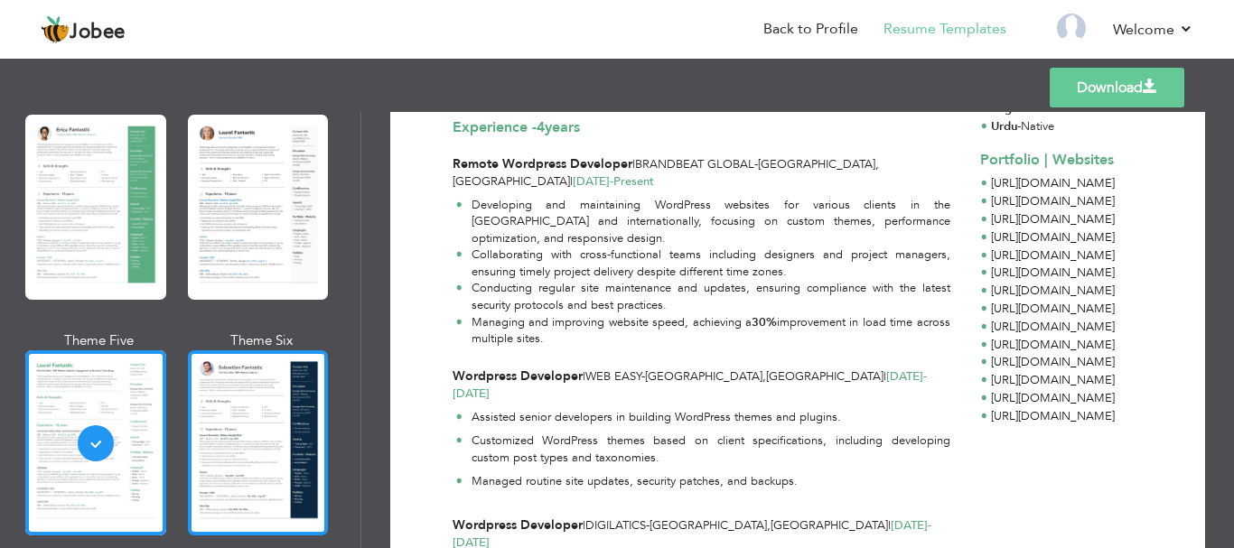
click at [280, 412] on div at bounding box center [258, 442] width 141 height 185
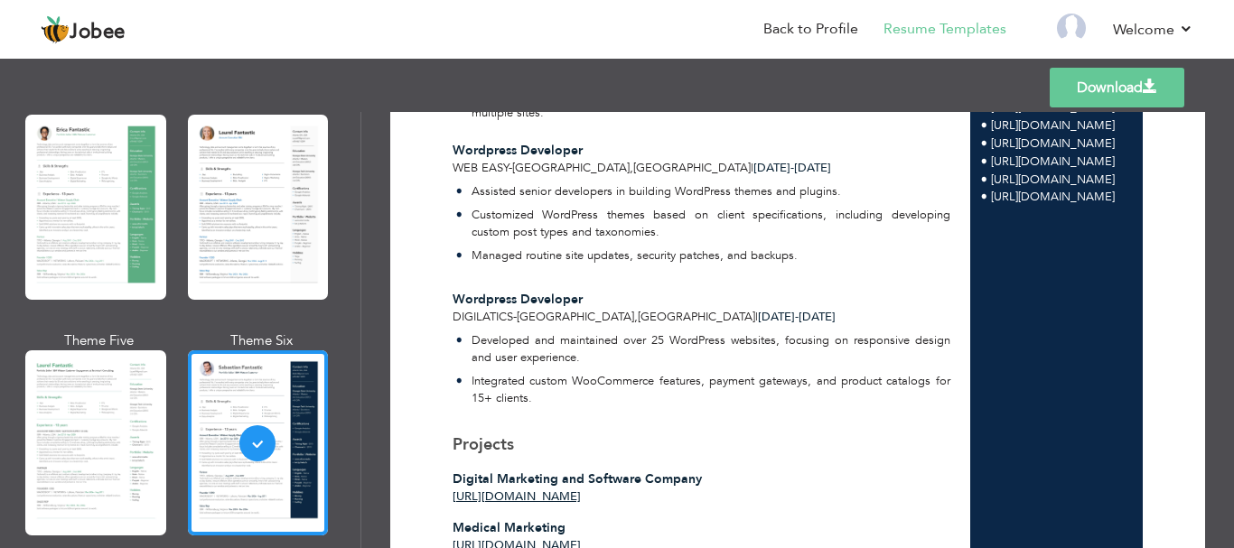
scroll to position [542, 0]
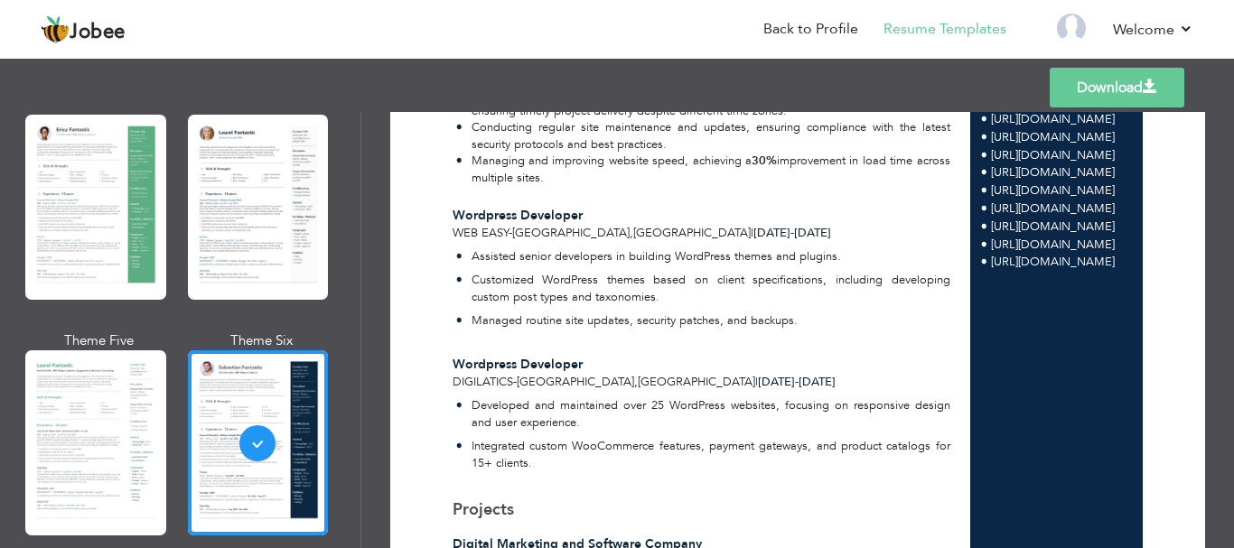
click at [1091, 97] on link "Download" at bounding box center [1116, 88] width 135 height 40
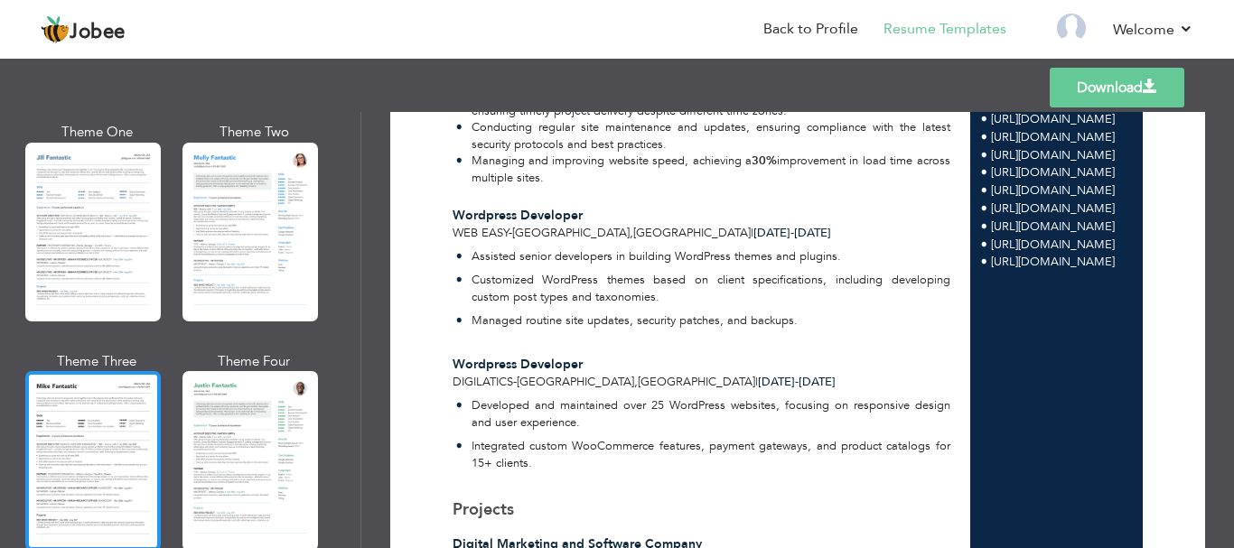
scroll to position [903, 0]
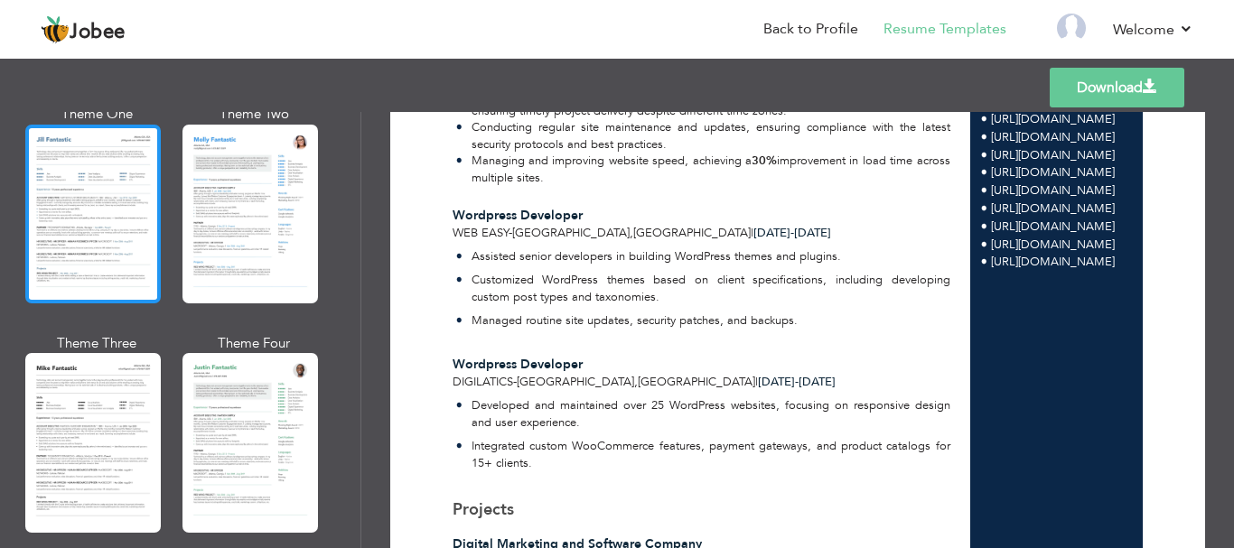
click at [126, 200] on div at bounding box center [92, 214] width 135 height 179
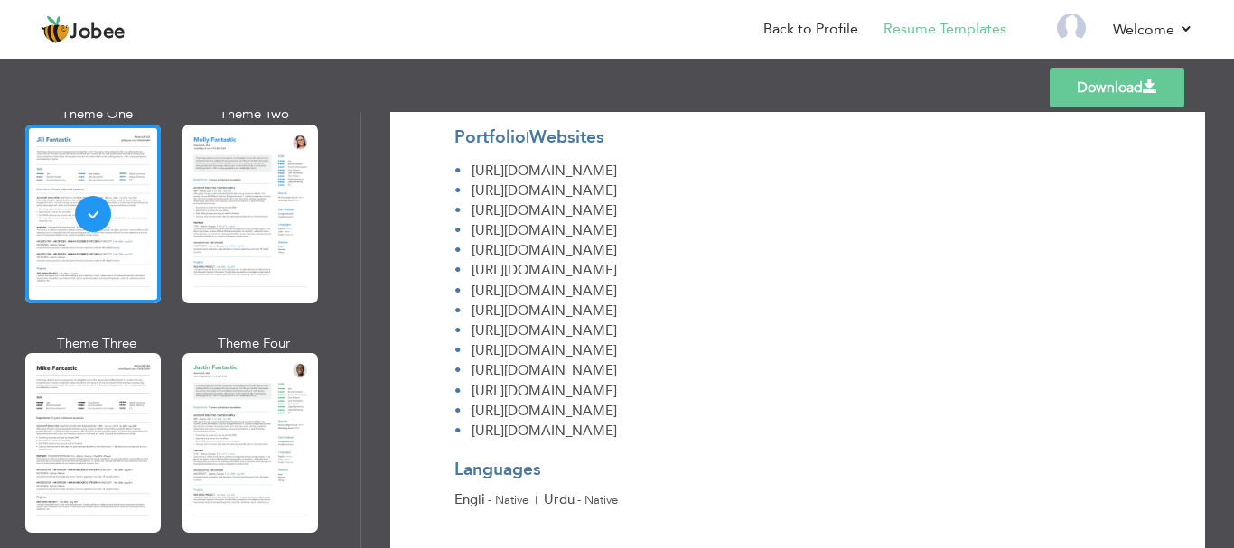
scroll to position [1264, 0]
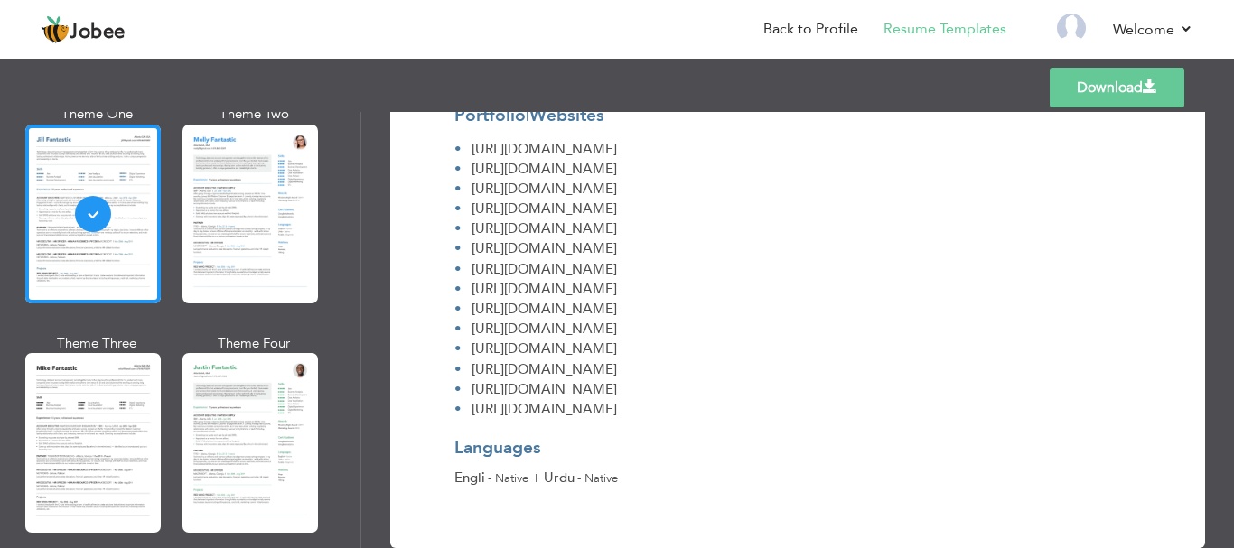
click at [1086, 88] on link "Download" at bounding box center [1116, 88] width 135 height 40
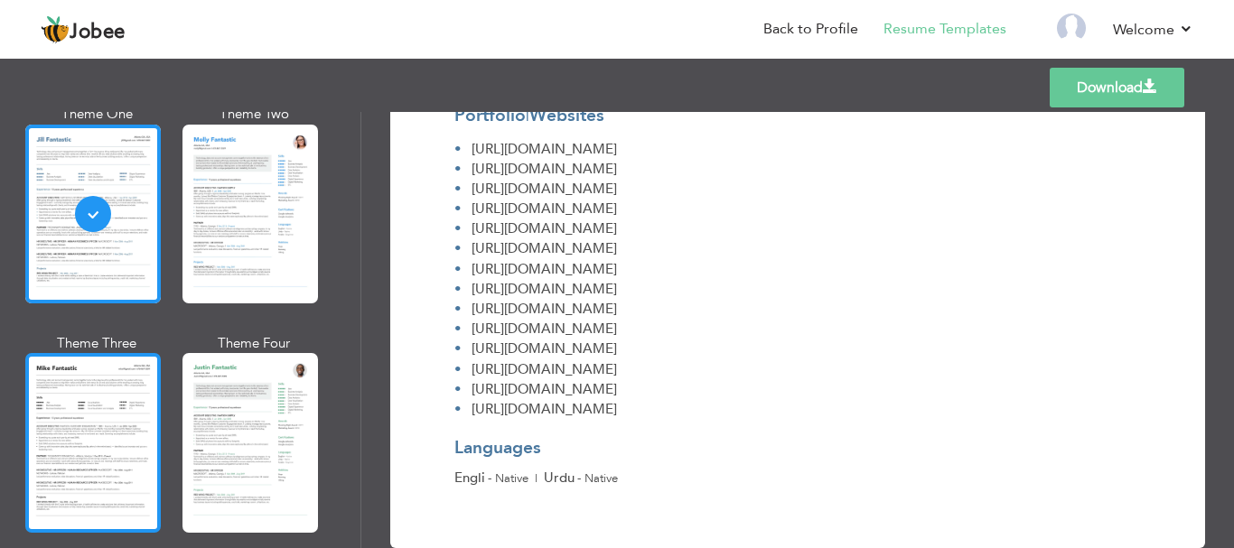
click at [114, 396] on div at bounding box center [92, 442] width 135 height 179
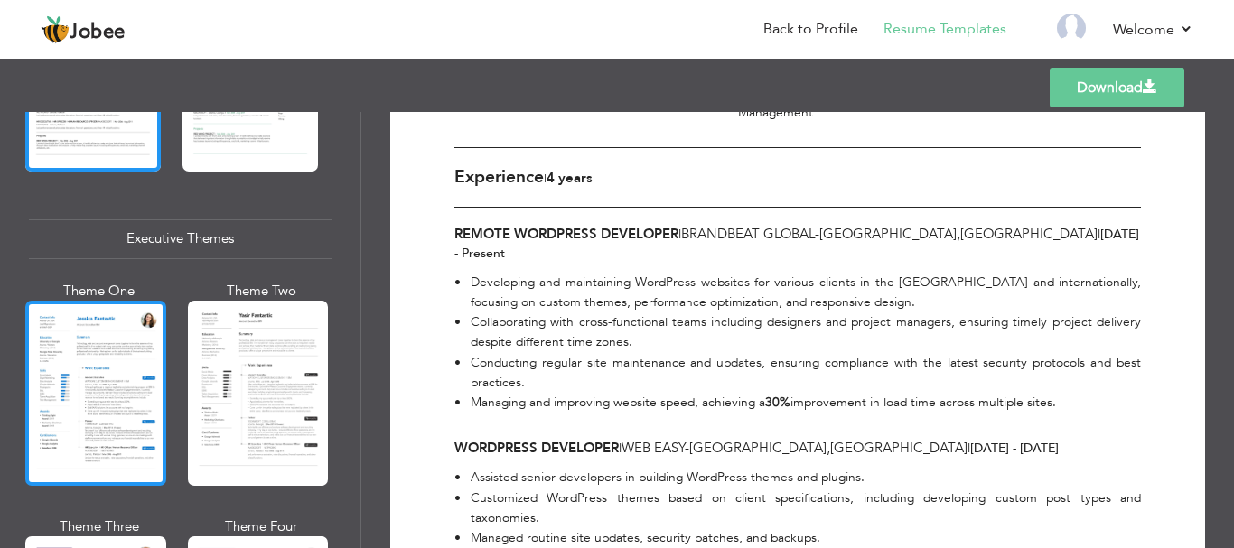
click at [120, 380] on div at bounding box center [95, 393] width 141 height 185
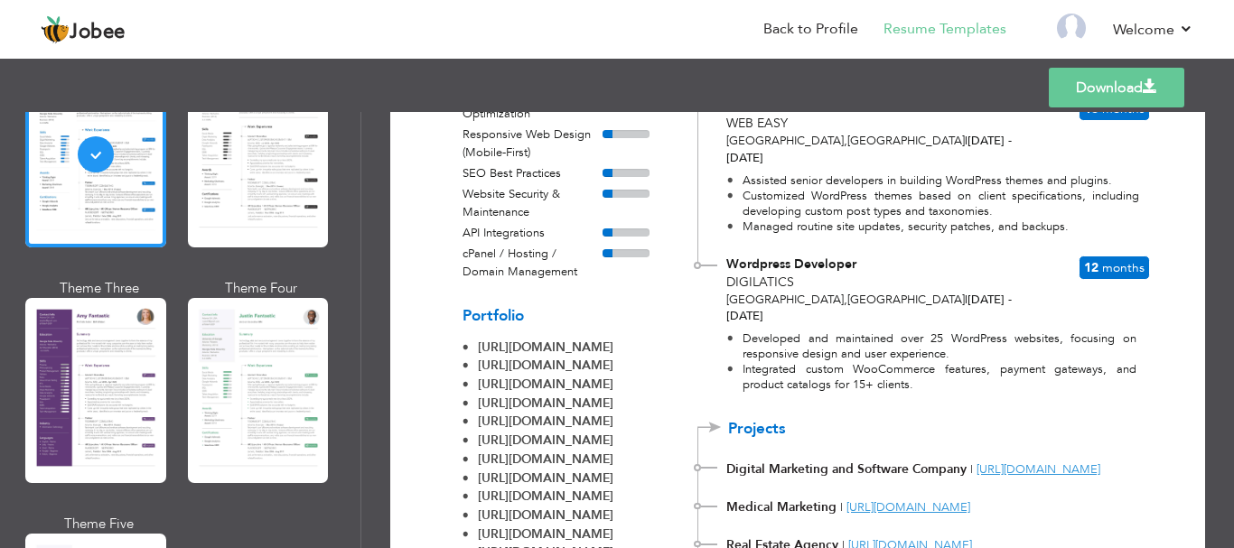
scroll to position [1625, 0]
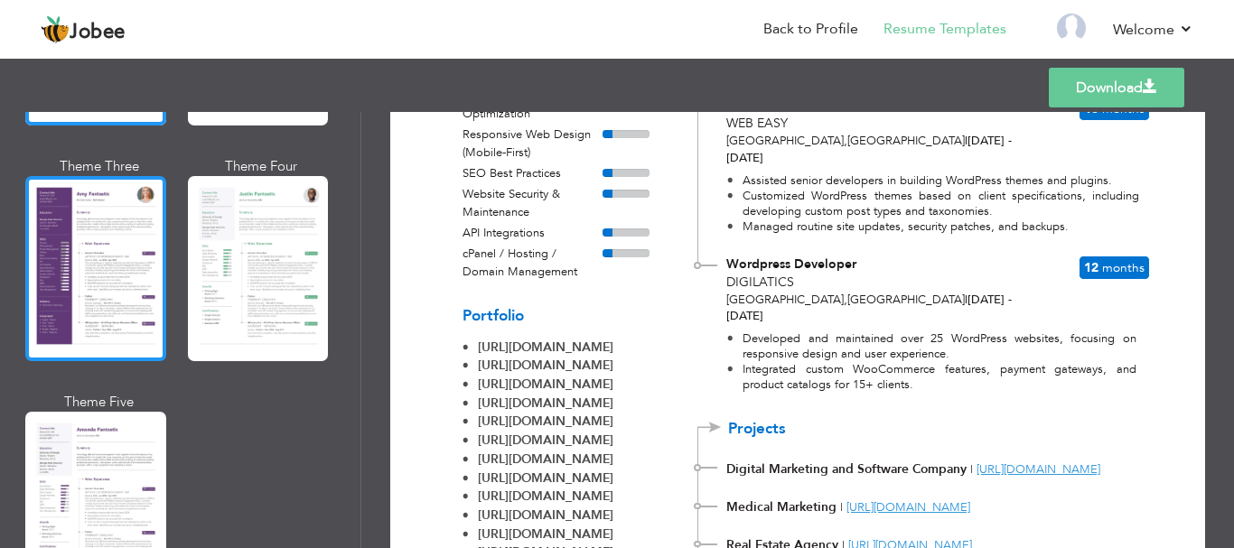
click at [83, 269] on div at bounding box center [95, 268] width 141 height 185
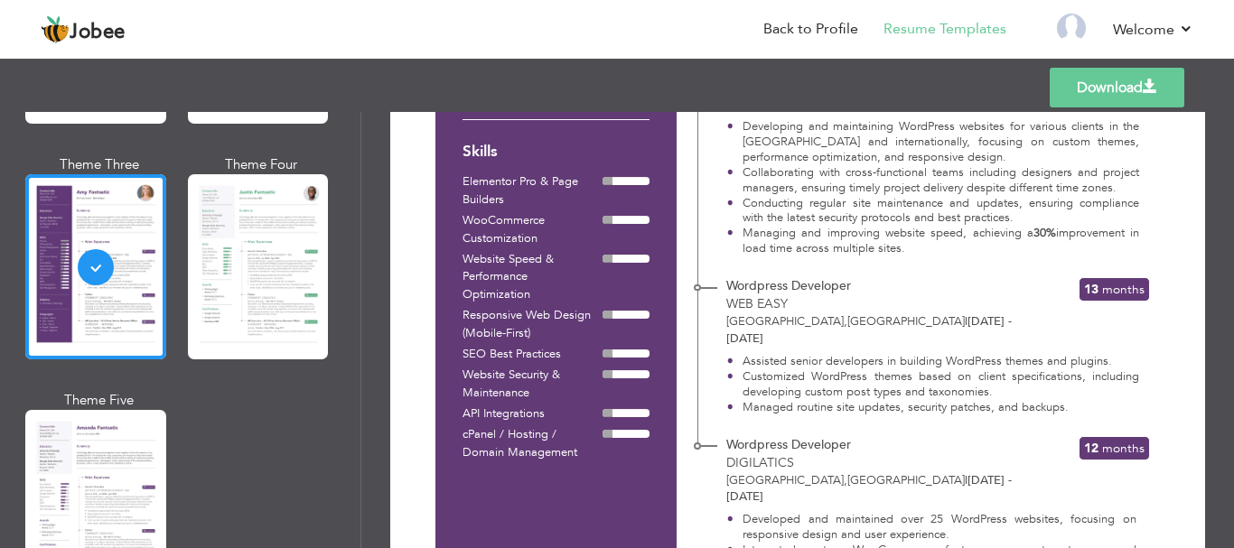
scroll to position [722, 0]
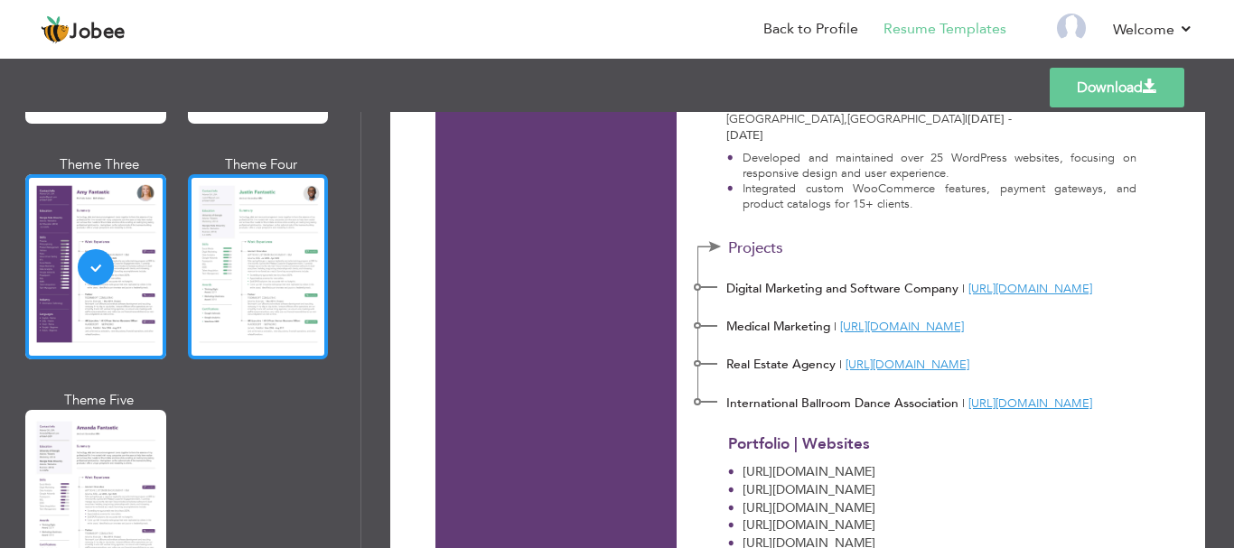
click at [233, 268] on div at bounding box center [258, 266] width 141 height 185
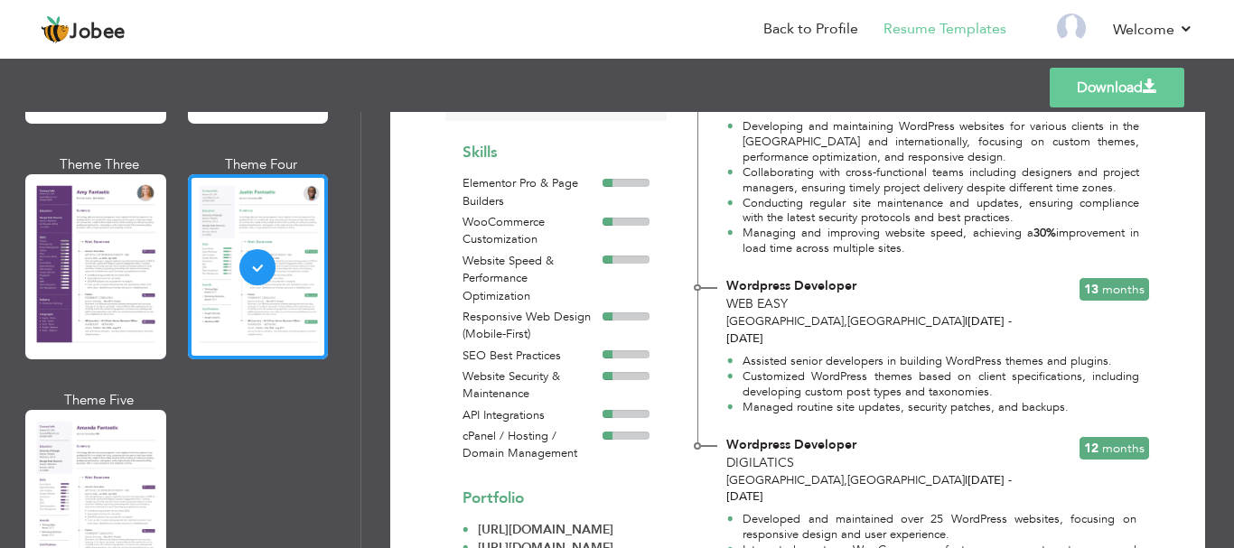
scroll to position [1717, 0]
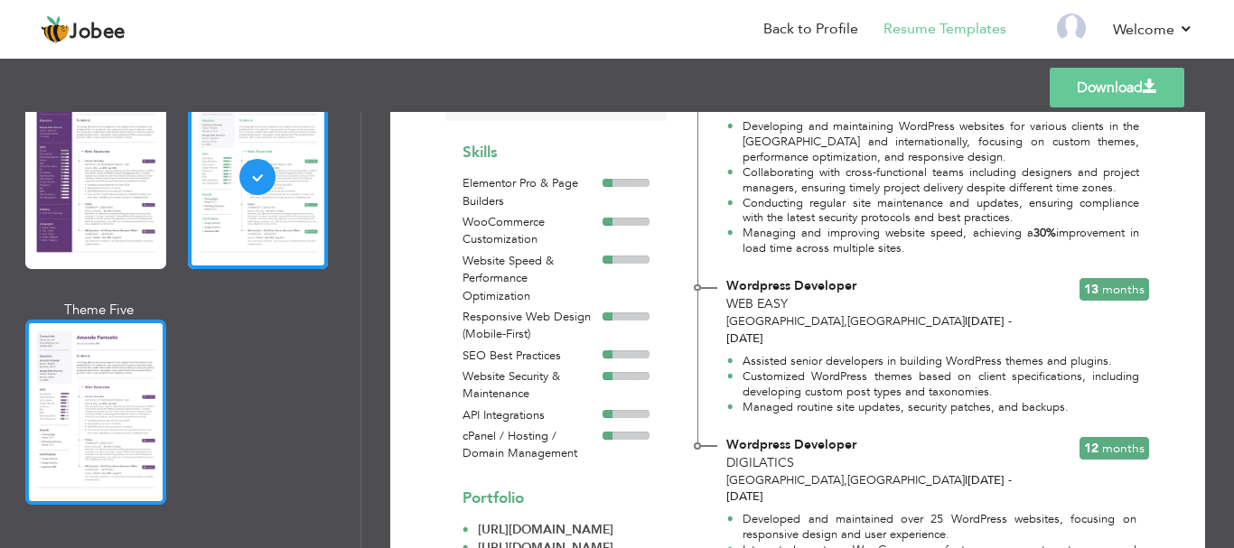
click at [127, 422] on div at bounding box center [95, 412] width 141 height 185
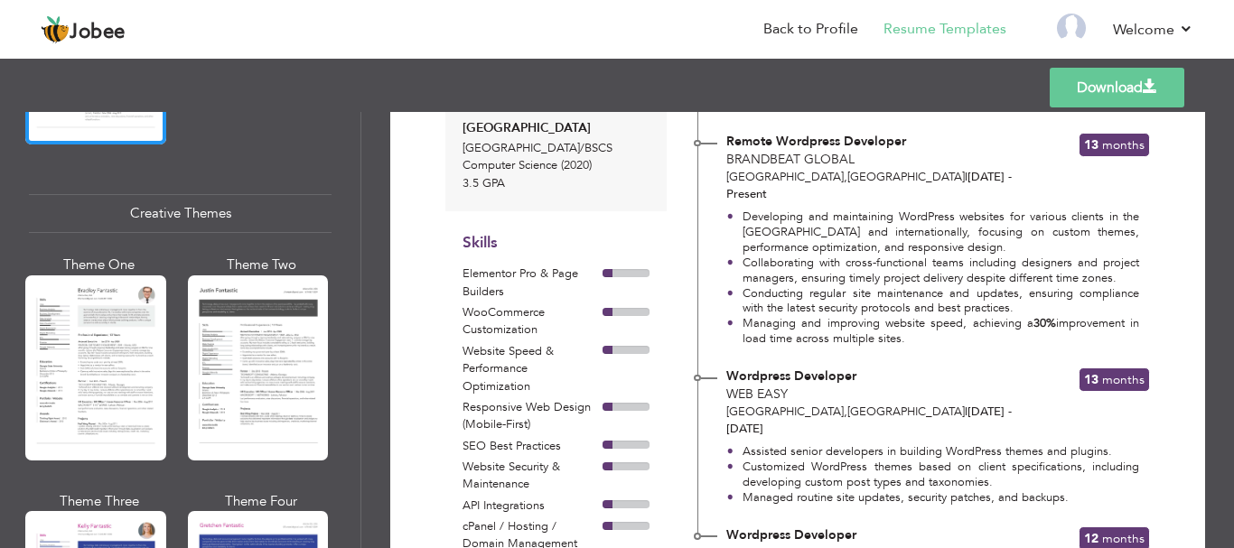
scroll to position [2078, 0]
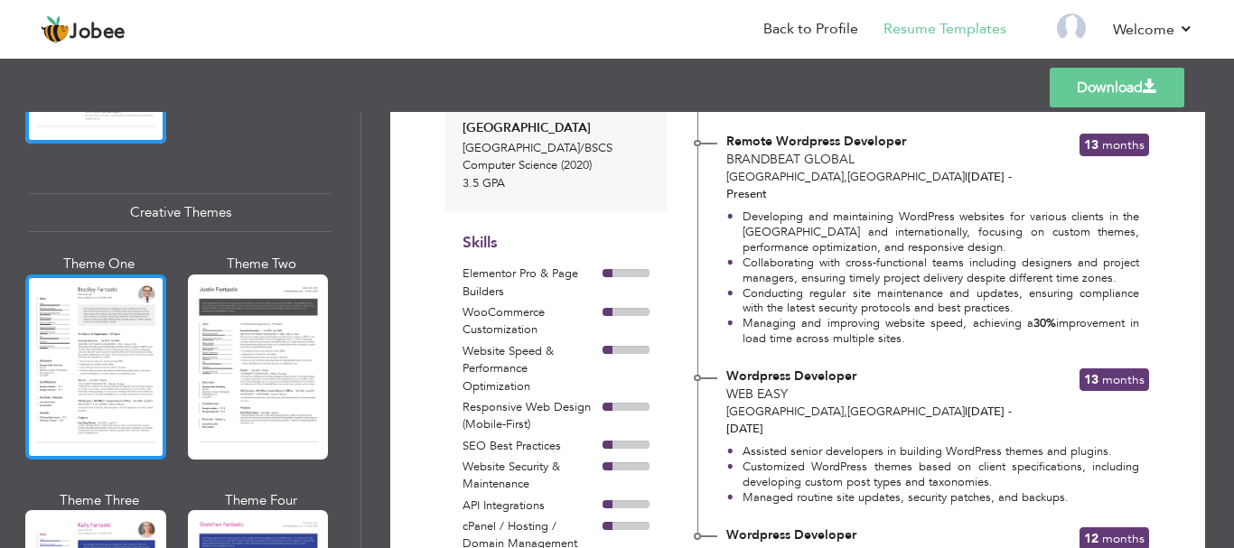
click at [88, 345] on div at bounding box center [95, 367] width 141 height 185
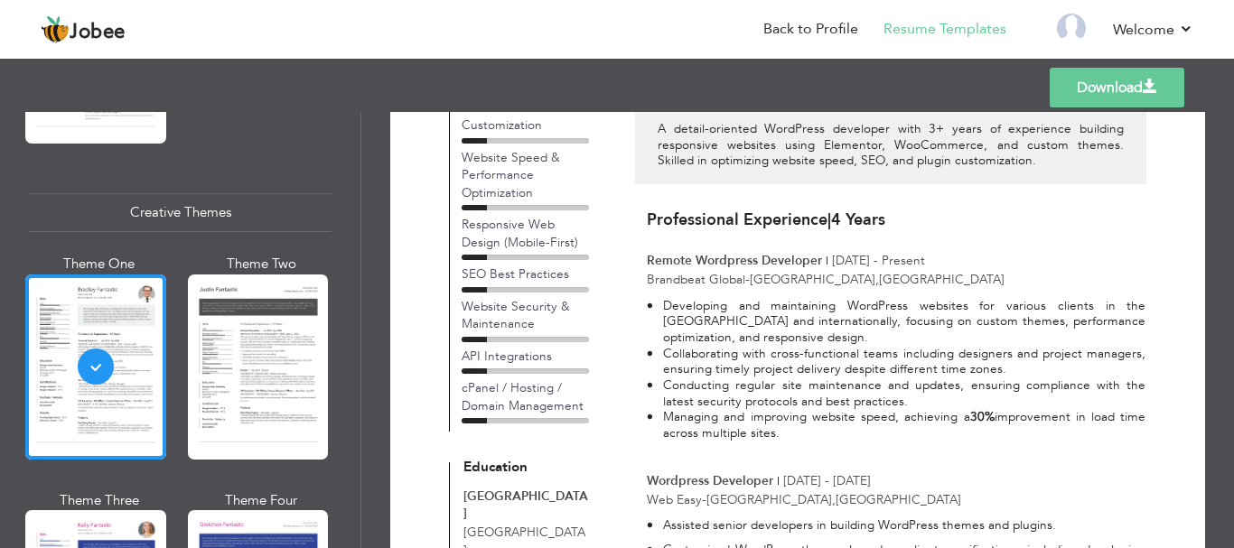
scroll to position [0, 0]
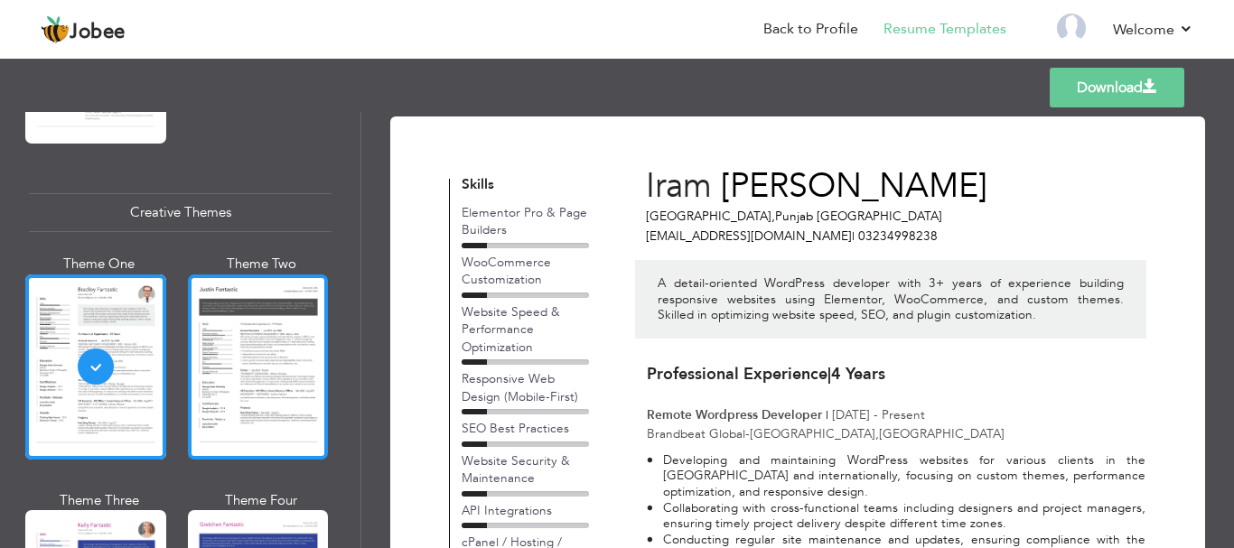
click at [259, 368] on div at bounding box center [258, 367] width 141 height 185
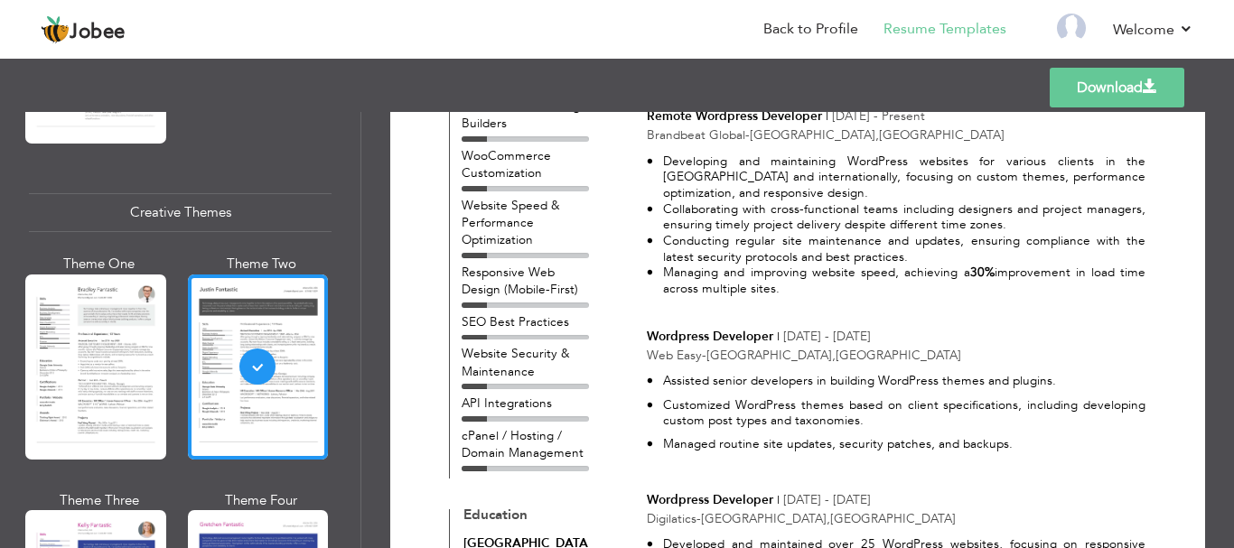
scroll to position [271, 0]
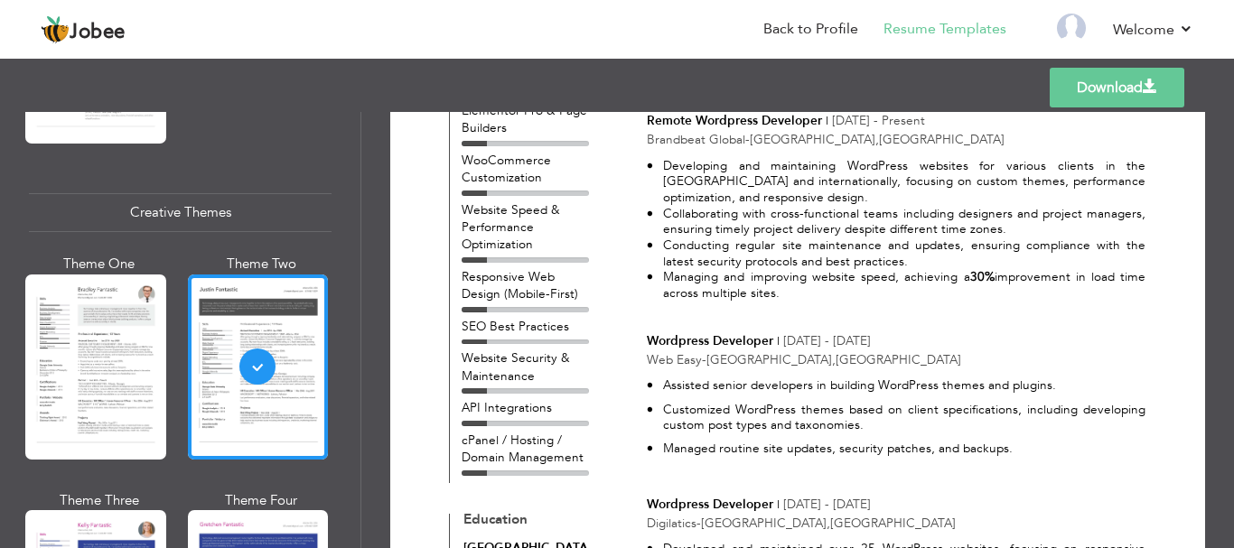
click at [1109, 66] on div "Templates Download" at bounding box center [617, 88] width 1234 height 58
click at [1115, 83] on link "Download" at bounding box center [1116, 88] width 135 height 40
click at [699, 22] on nav "Back to Profile Resume Templates Resume Templates Cover Letters About My Resume…" at bounding box center [617, 30] width 1152 height 49
click at [804, 33] on link "Back to Profile" at bounding box center [810, 29] width 95 height 21
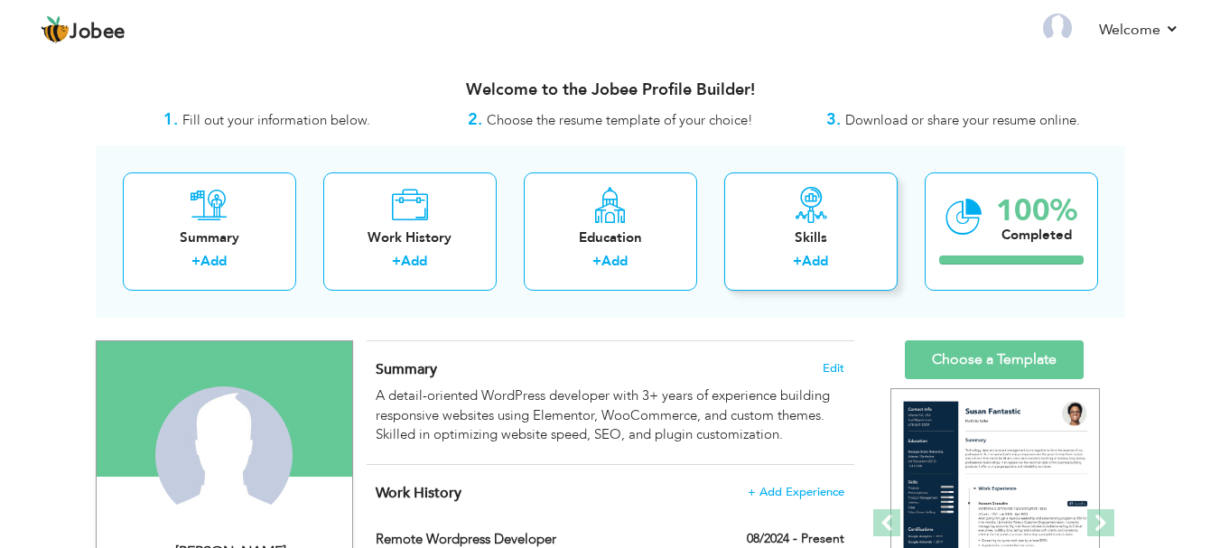
click at [834, 193] on div "Skills + Add" at bounding box center [810, 231] width 173 height 118
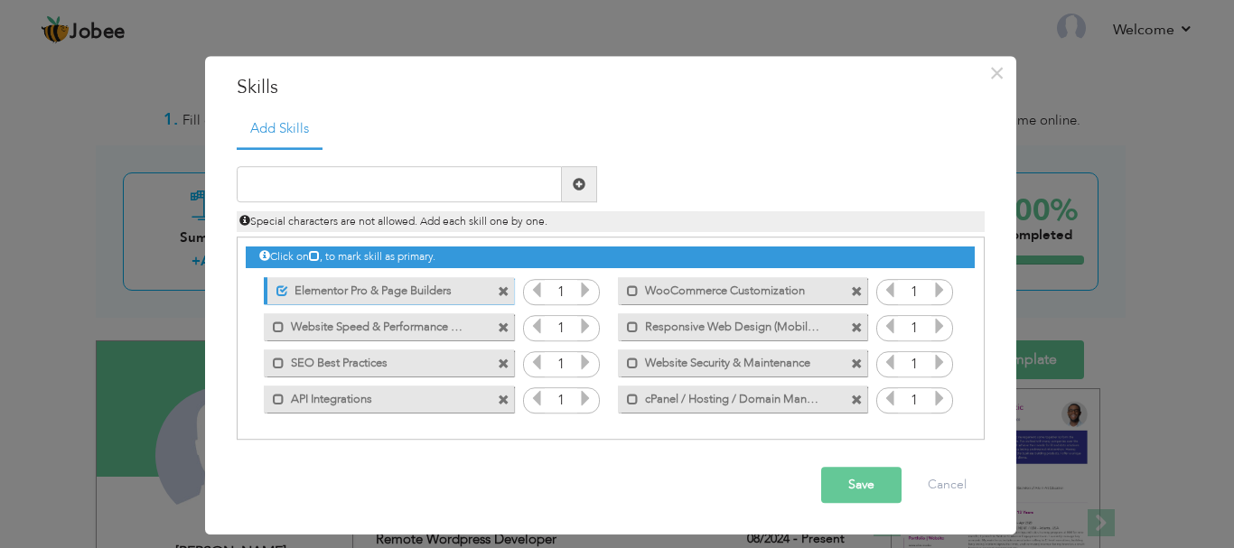
click at [583, 295] on icon at bounding box center [585, 291] width 16 height 16
click at [583, 333] on icon at bounding box center [585, 327] width 16 height 16
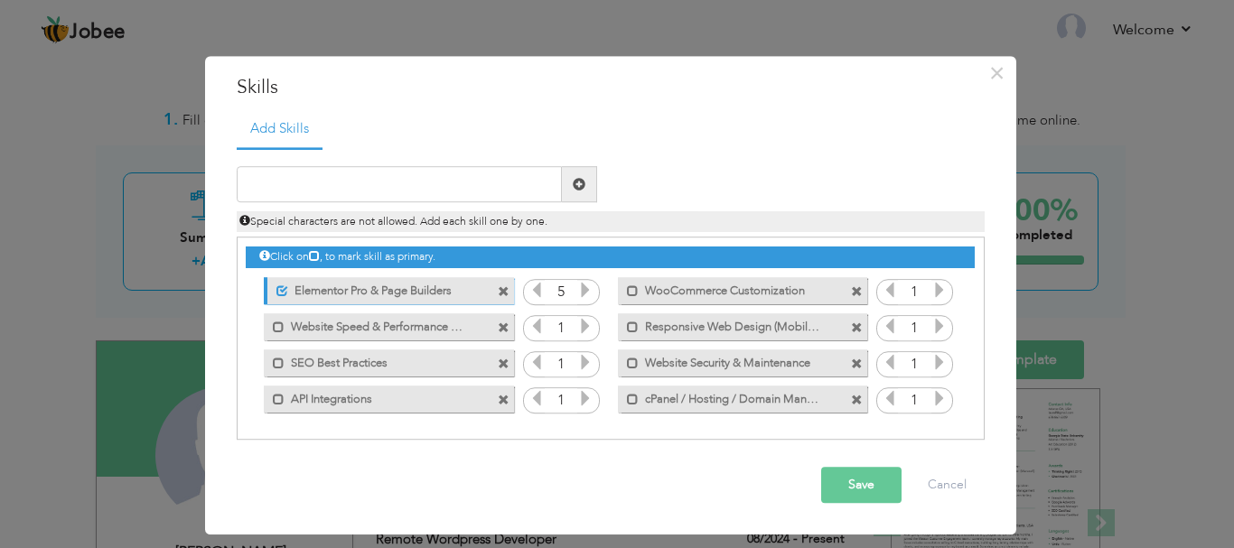
click at [583, 333] on icon at bounding box center [585, 327] width 16 height 16
click at [583, 365] on icon at bounding box center [585, 363] width 16 height 16
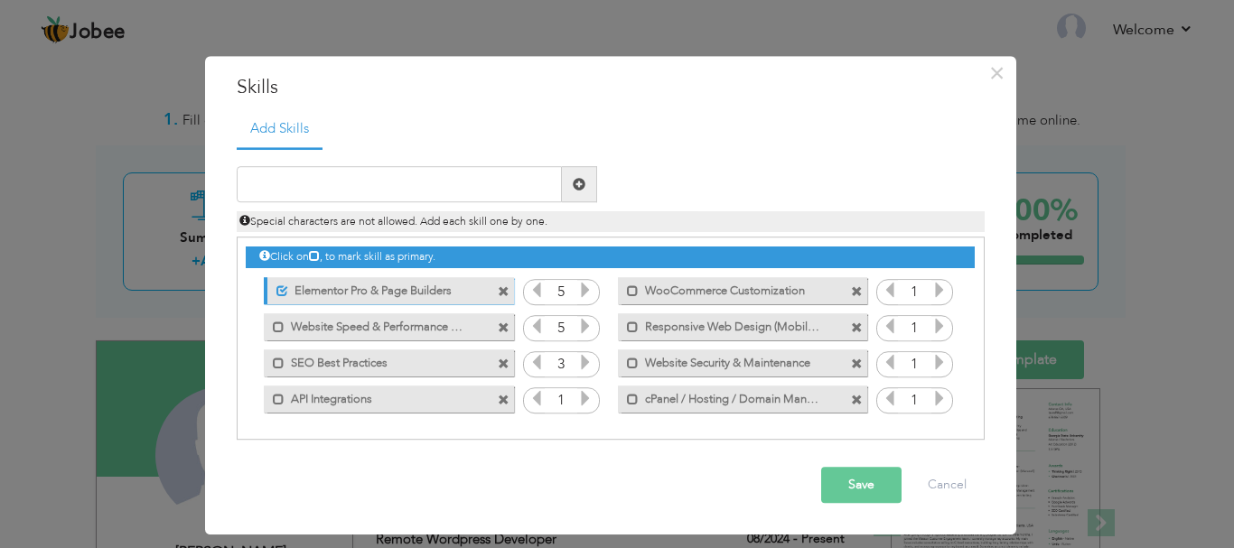
click at [583, 365] on icon at bounding box center [585, 363] width 16 height 16
click at [589, 399] on icon at bounding box center [585, 399] width 16 height 16
click at [937, 402] on icon at bounding box center [939, 399] width 16 height 16
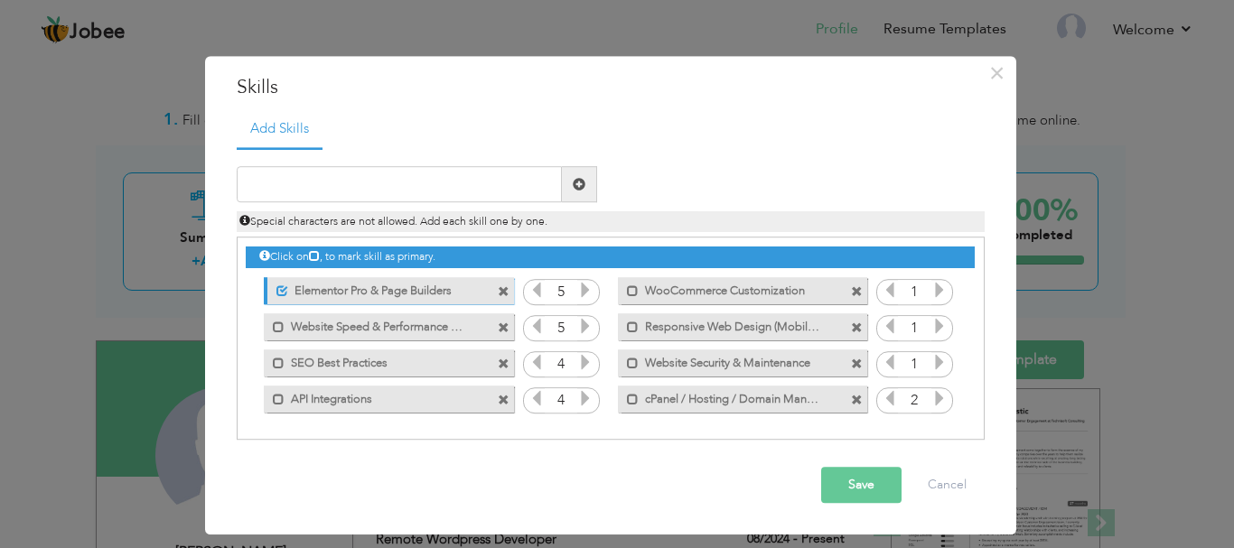
click at [937, 402] on icon at bounding box center [939, 399] width 16 height 16
click at [936, 363] on icon at bounding box center [939, 363] width 16 height 16
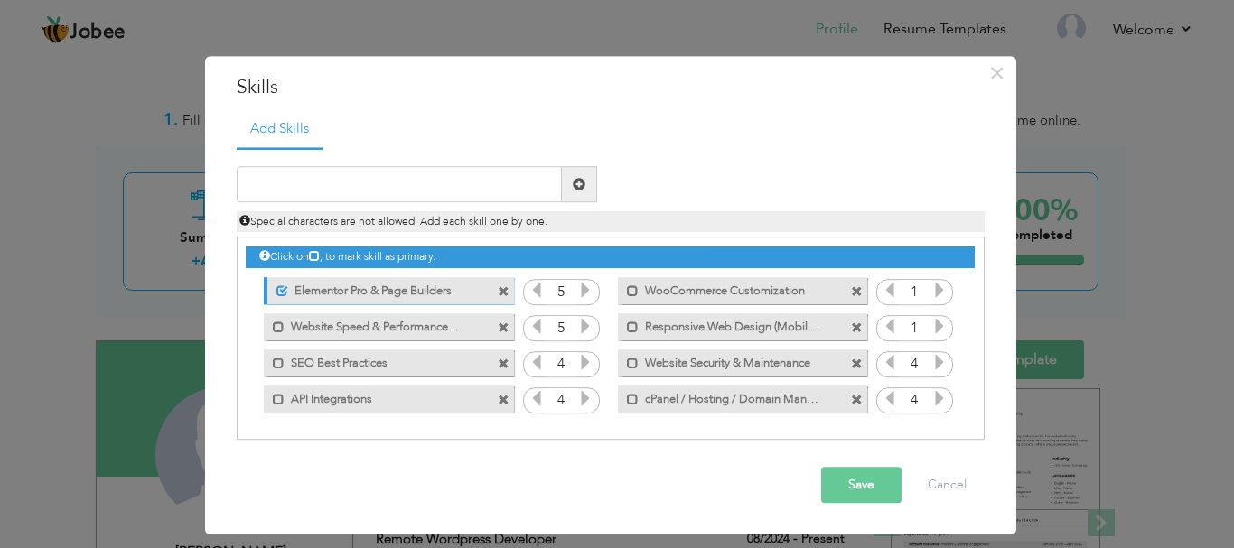
click at [936, 363] on icon at bounding box center [939, 363] width 16 height 16
click at [941, 329] on icon at bounding box center [939, 327] width 16 height 16
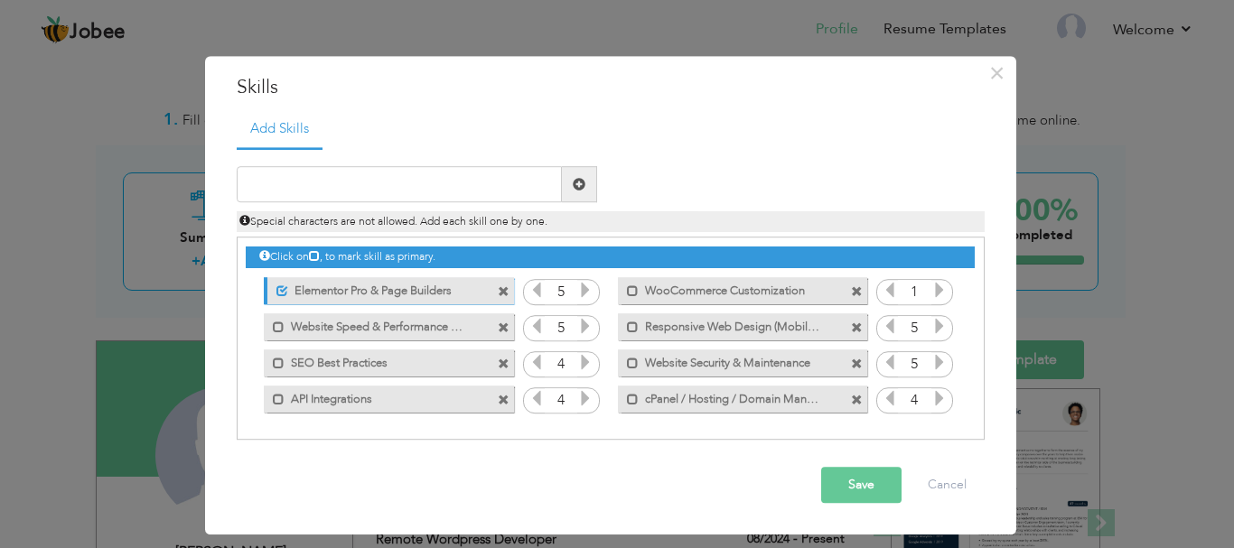
click at [941, 289] on icon at bounding box center [939, 291] width 16 height 16
click at [878, 480] on button "Save" at bounding box center [861, 486] width 80 height 36
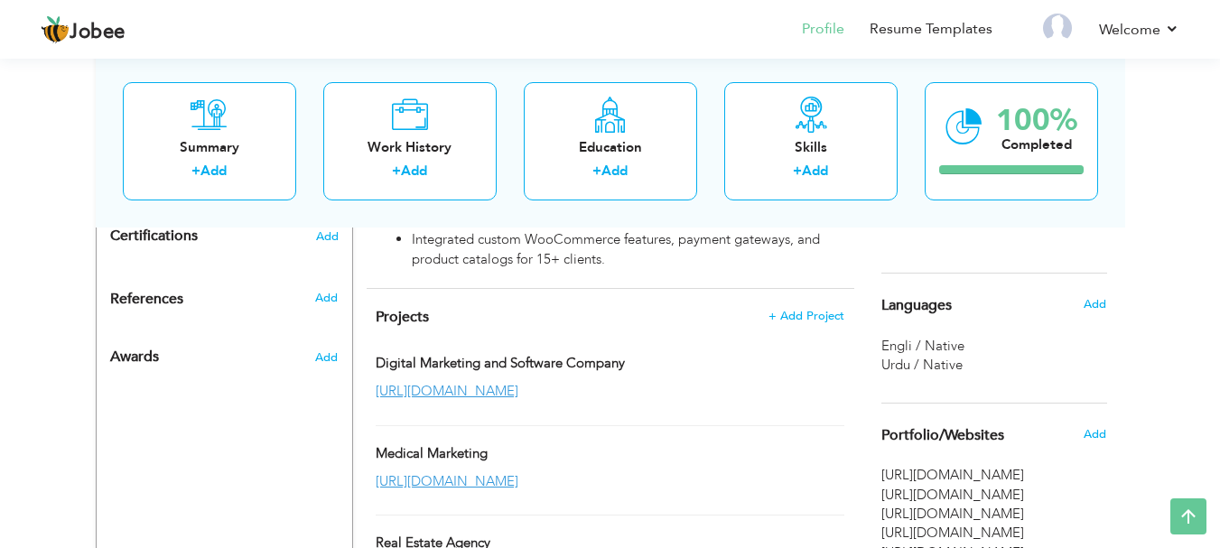
scroll to position [917, 0]
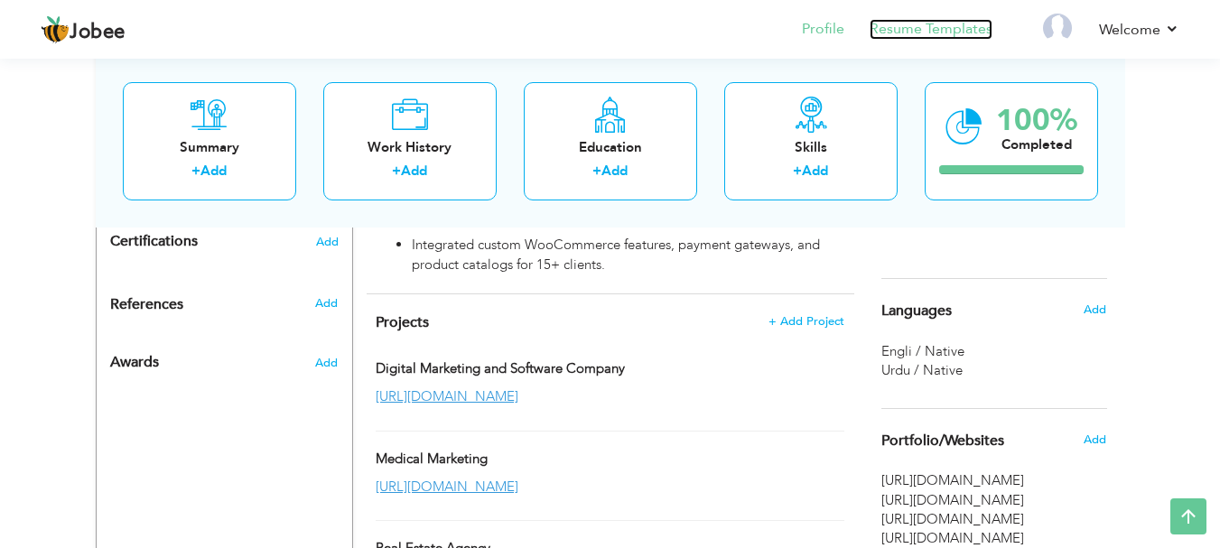
click at [926, 32] on link "Resume Templates" at bounding box center [931, 29] width 123 height 21
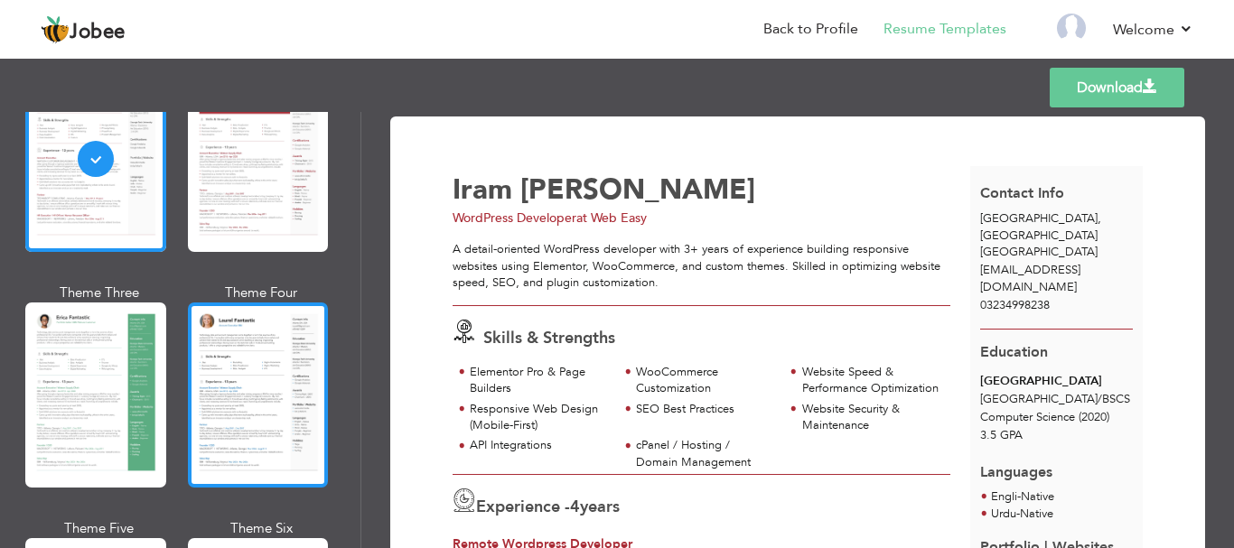
scroll to position [181, 0]
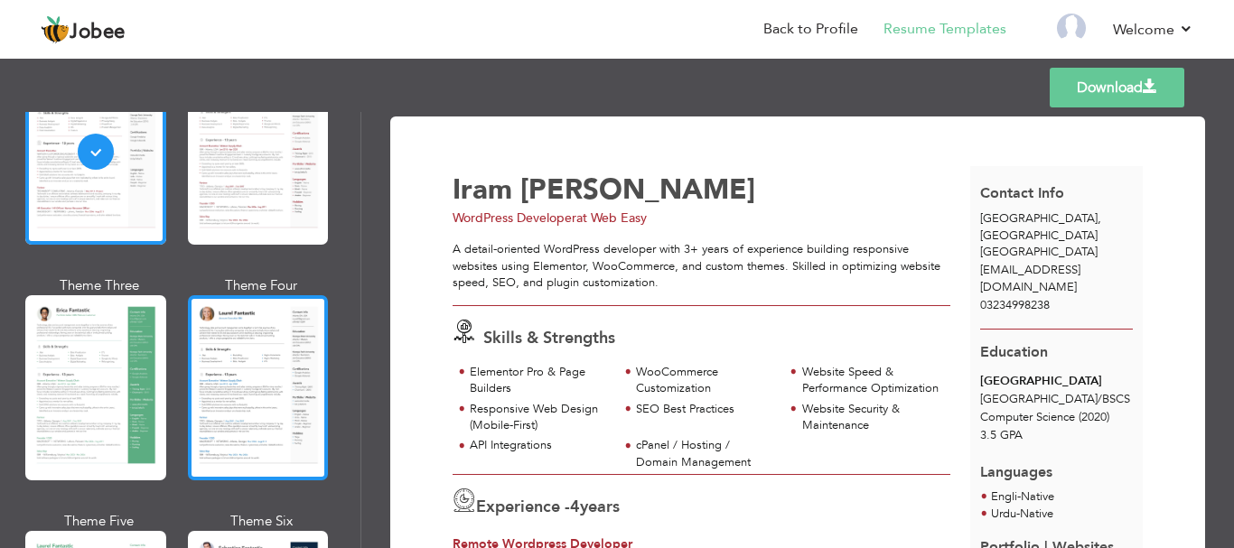
click at [235, 398] on div at bounding box center [258, 387] width 141 height 185
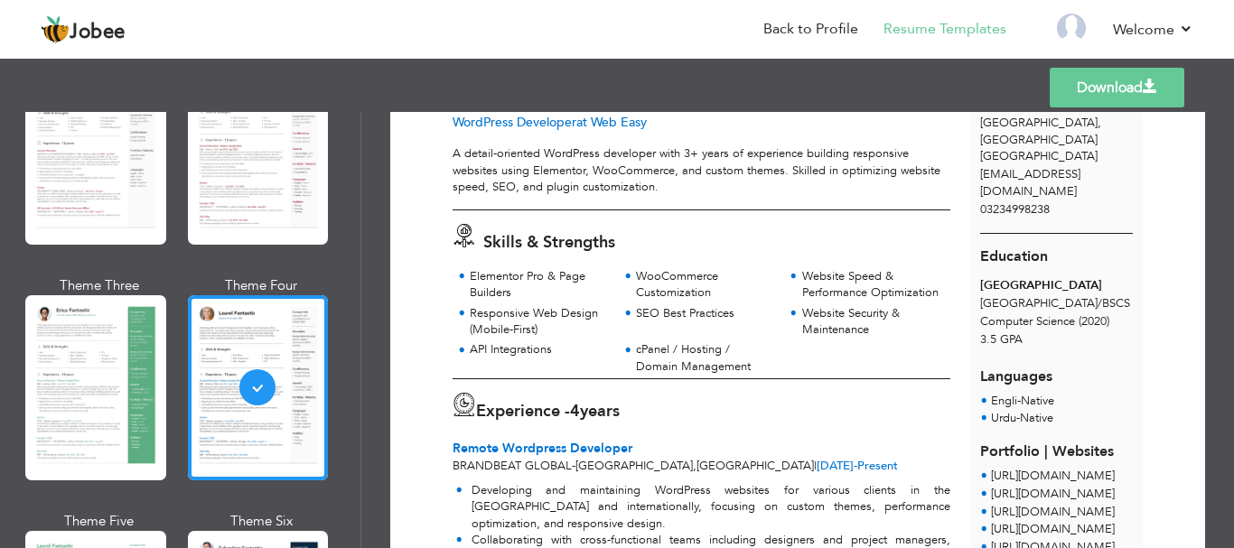
scroll to position [94, 0]
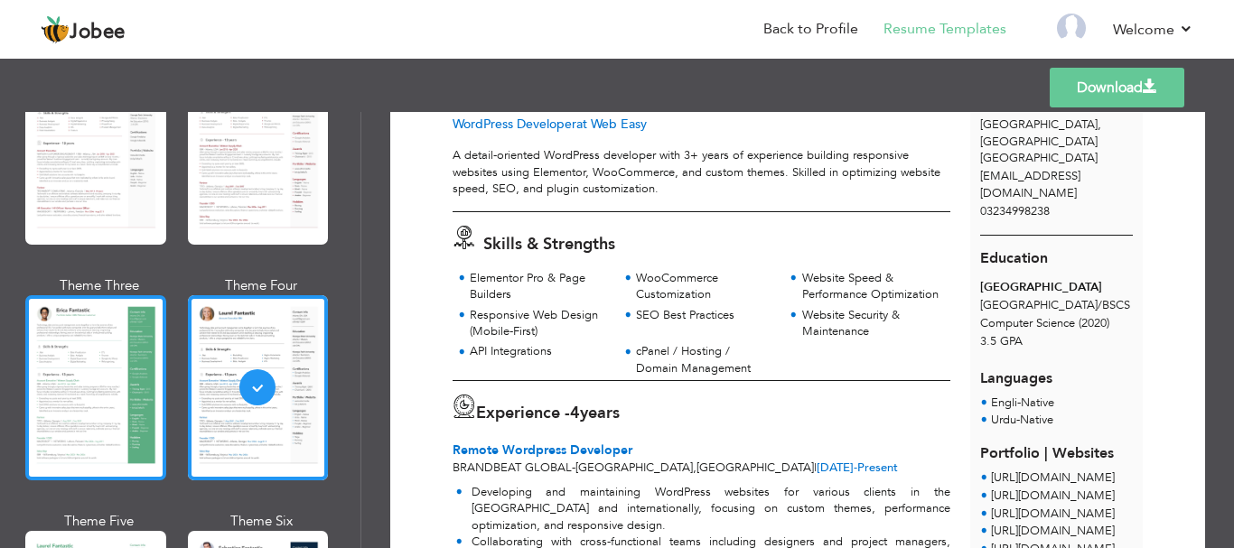
click at [112, 369] on div at bounding box center [95, 387] width 141 height 185
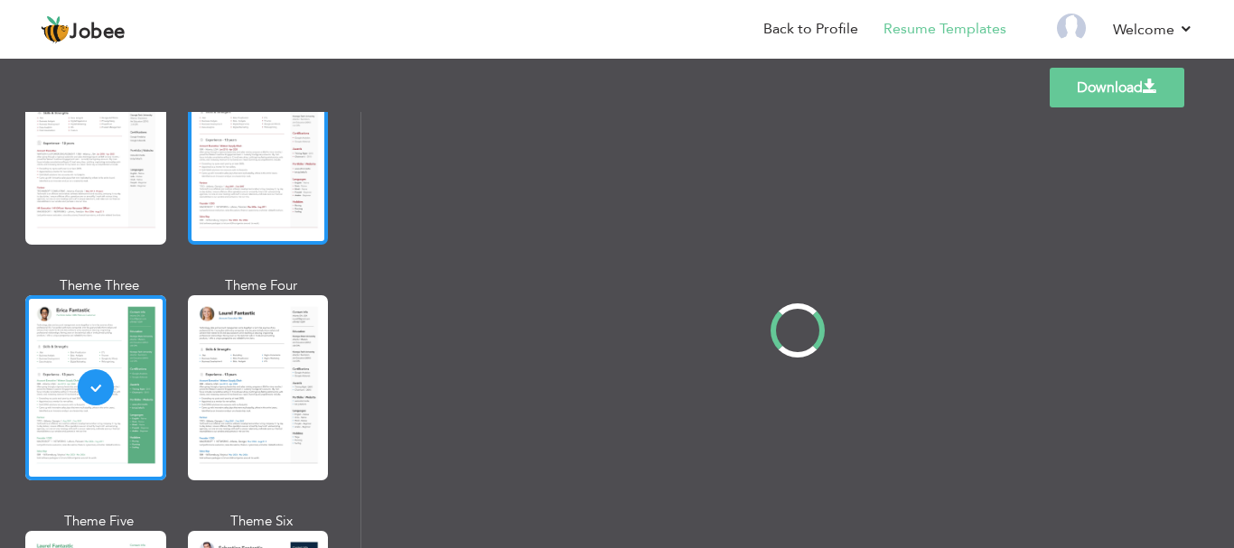
scroll to position [0, 0]
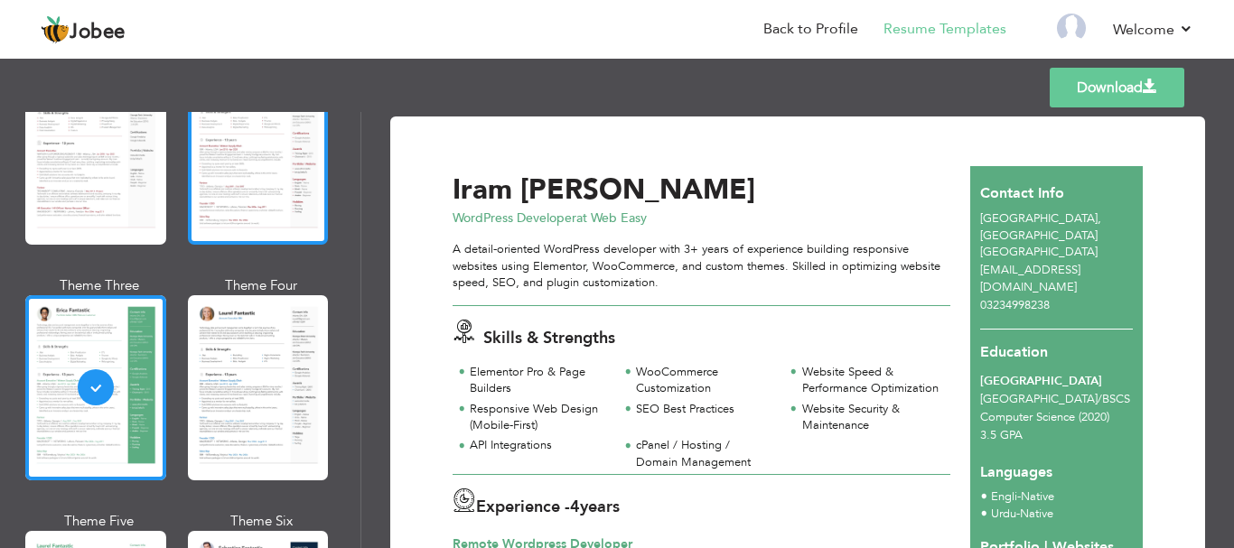
click at [253, 167] on div at bounding box center [258, 152] width 141 height 185
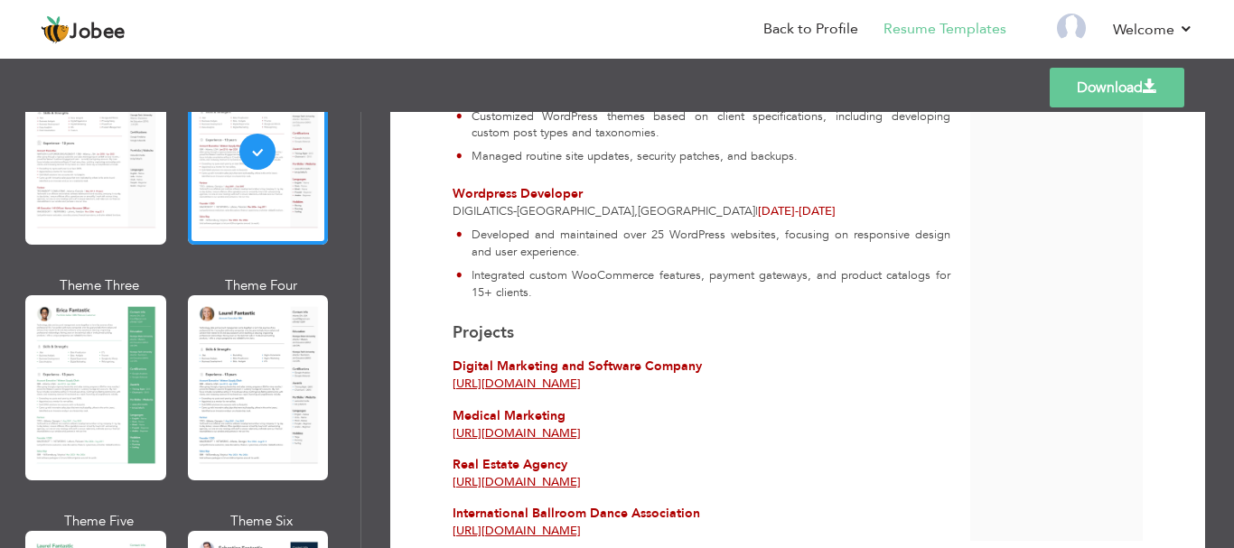
scroll to position [808, 0]
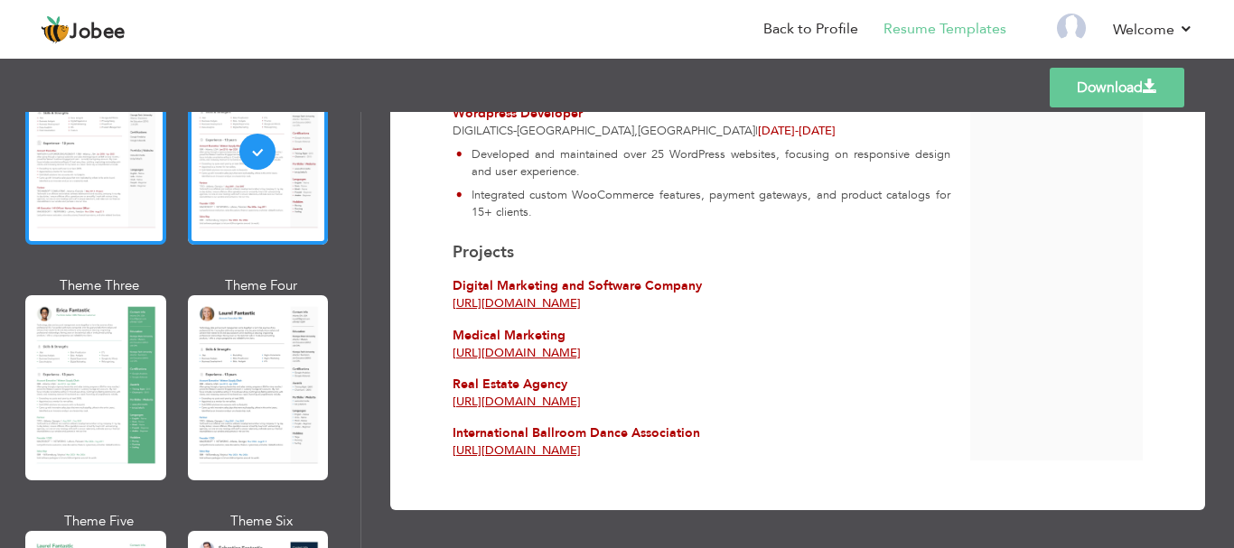
click at [83, 199] on div at bounding box center [95, 152] width 141 height 185
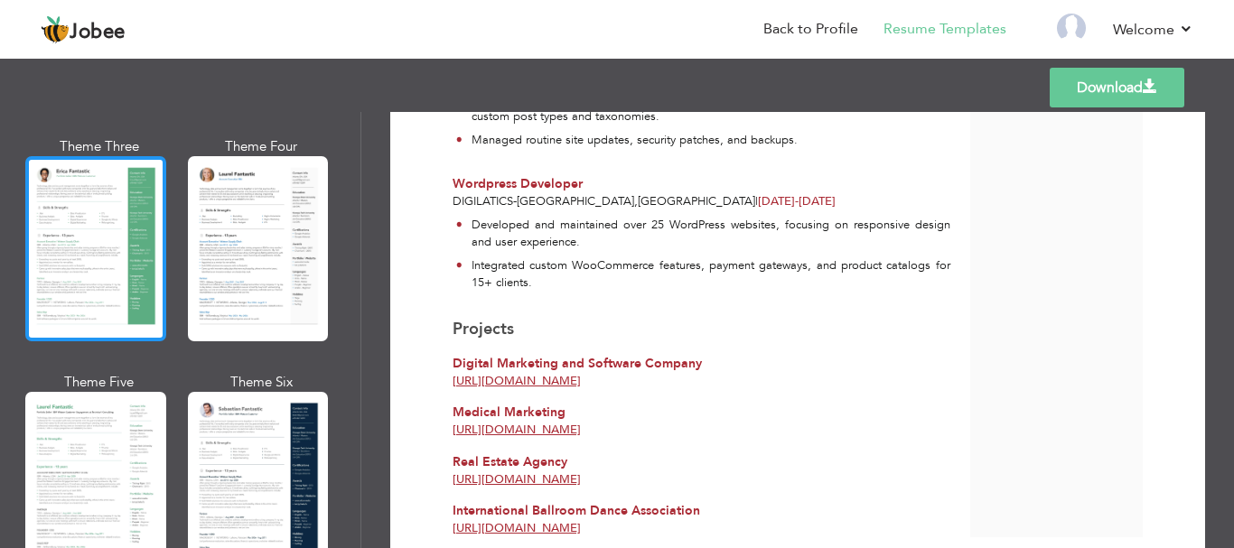
scroll to position [452, 0]
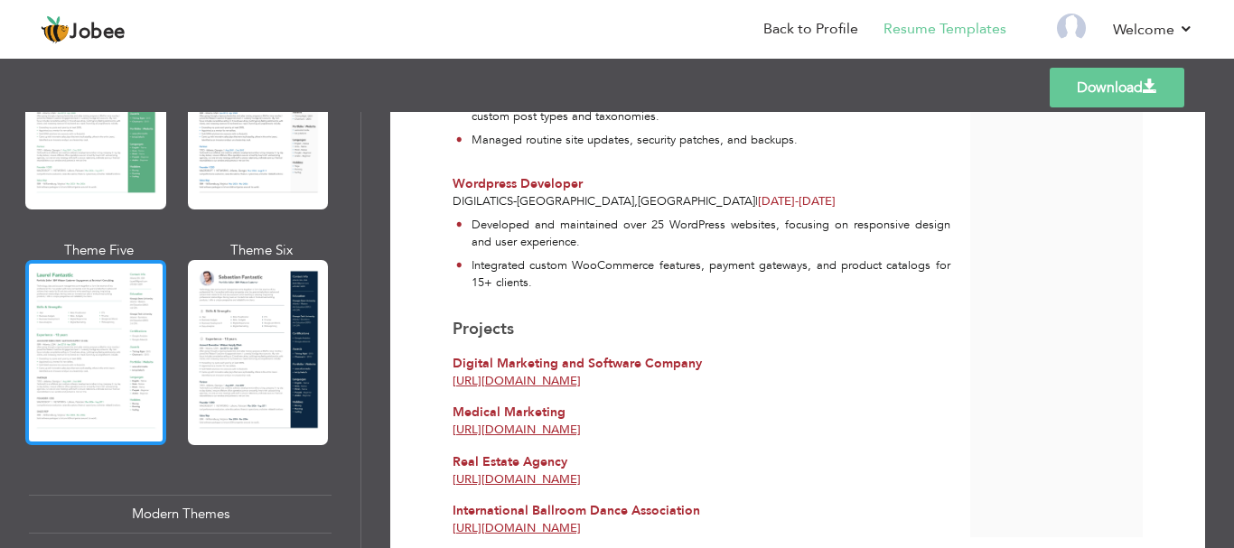
click at [94, 358] on div at bounding box center [95, 352] width 141 height 185
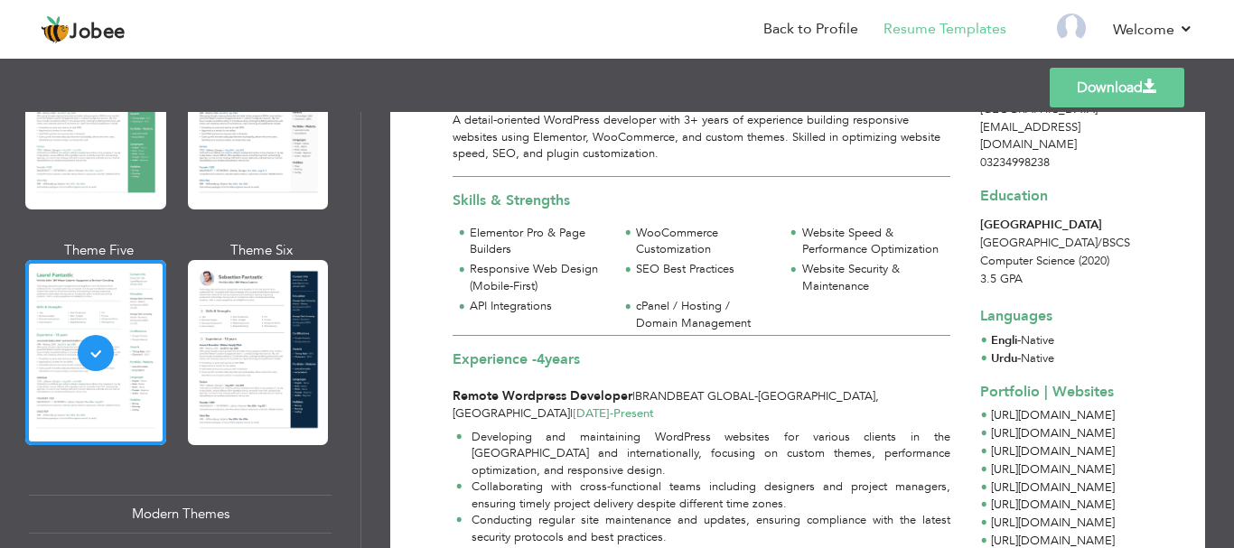
scroll to position [38, 0]
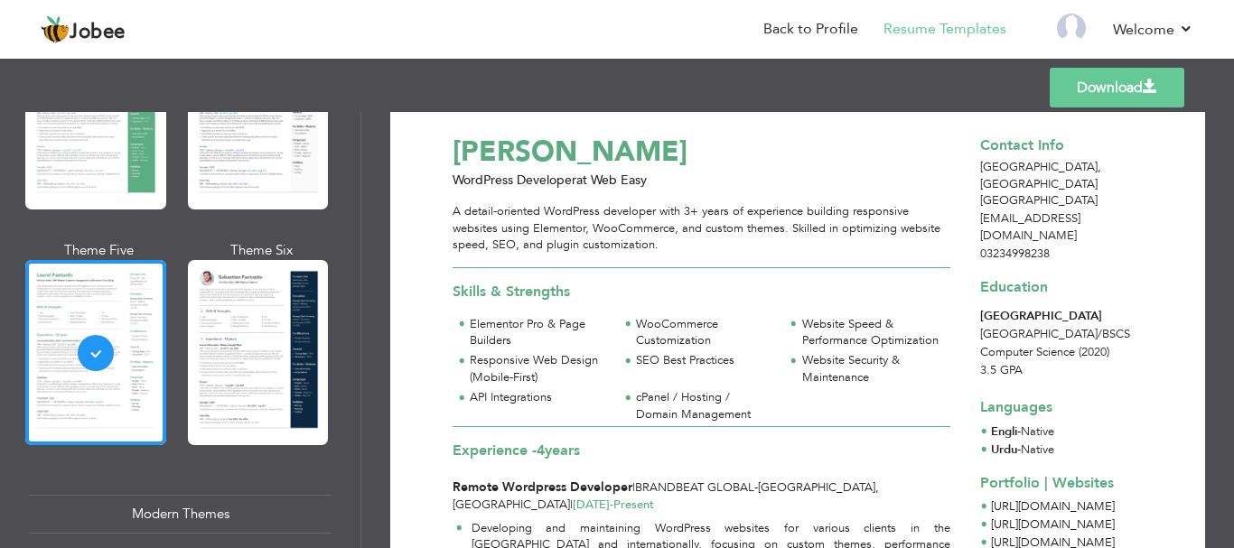
click at [1105, 93] on link "Download" at bounding box center [1116, 88] width 135 height 40
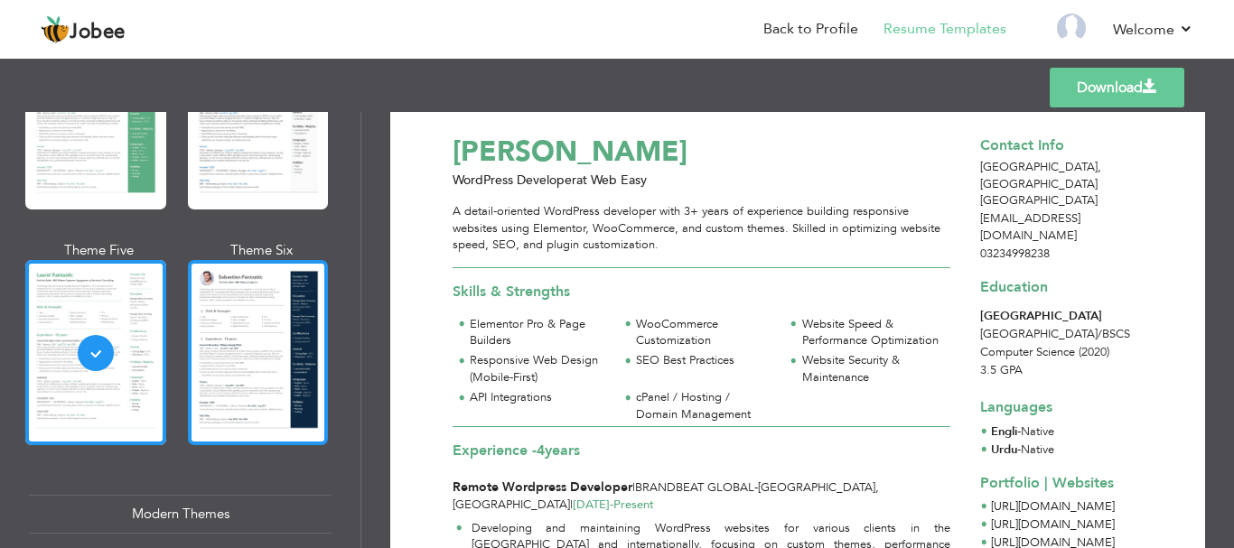
scroll to position [542, 0]
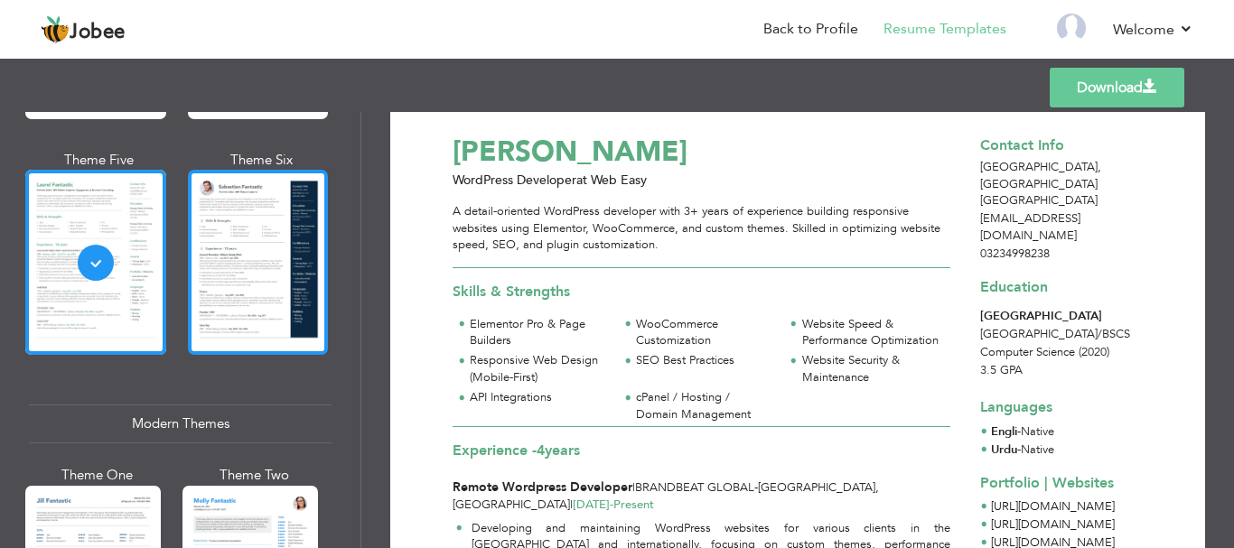
click at [271, 230] on div at bounding box center [258, 262] width 141 height 185
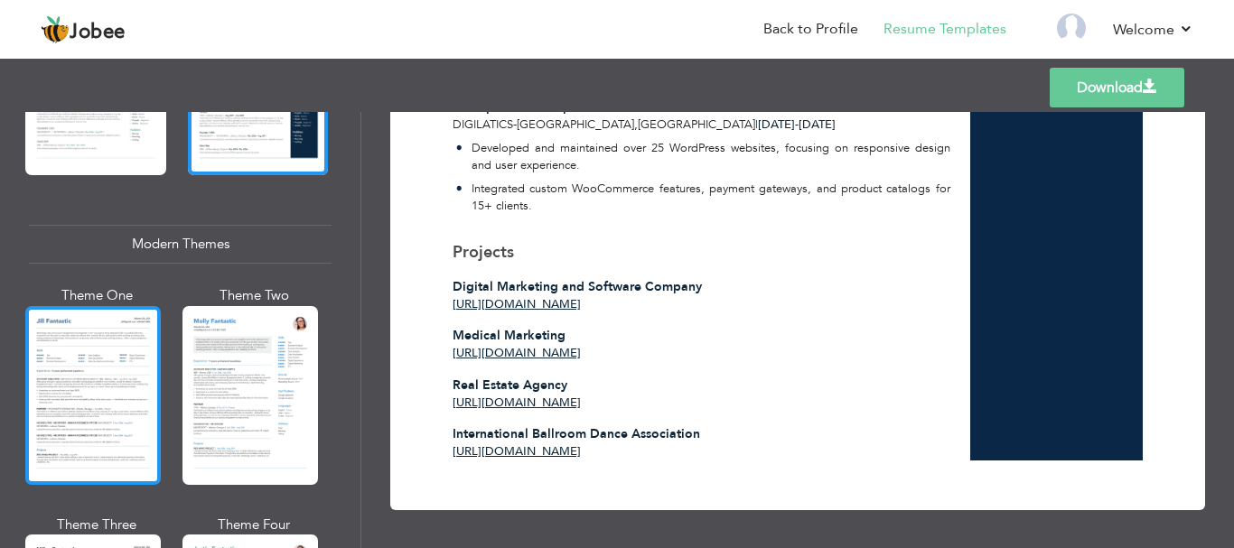
scroll to position [722, 0]
click at [73, 383] on div at bounding box center [92, 394] width 135 height 179
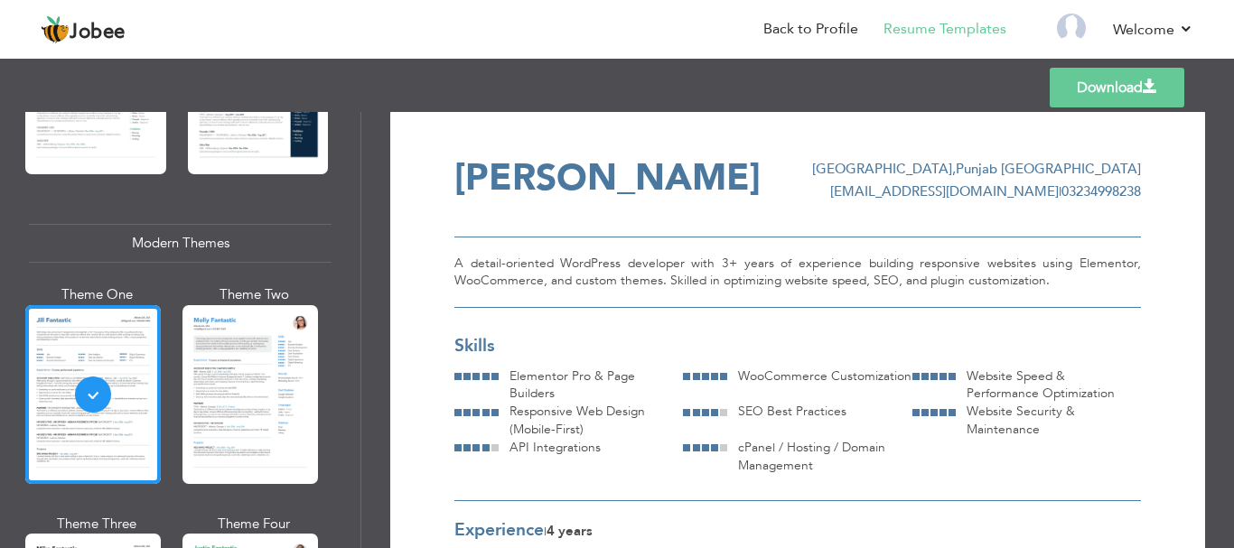
scroll to position [0, 0]
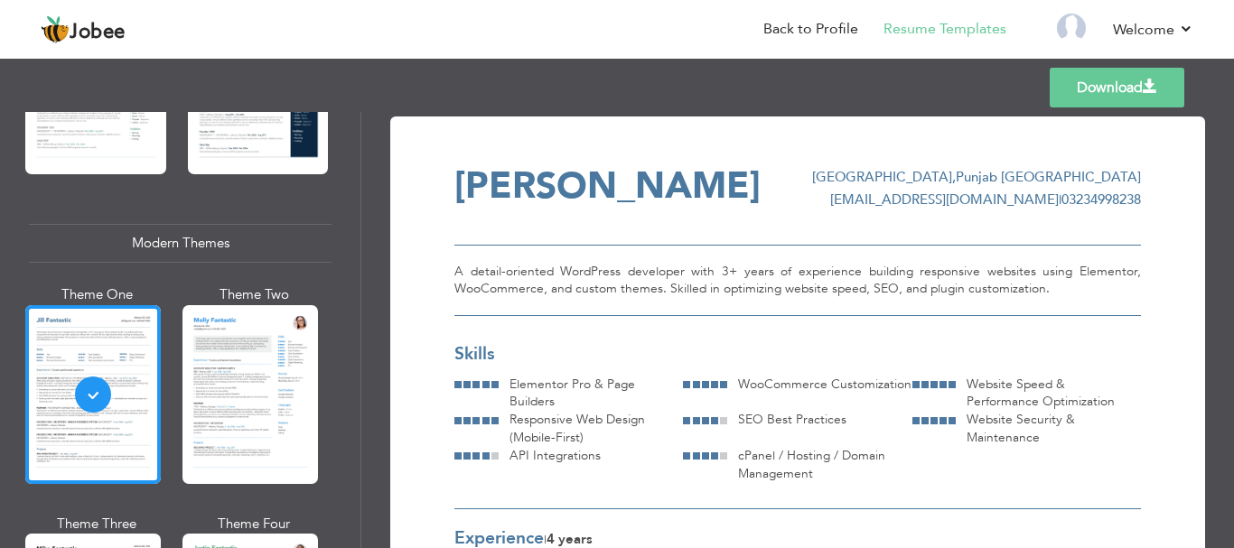
click at [1082, 71] on link "Download" at bounding box center [1116, 88] width 135 height 40
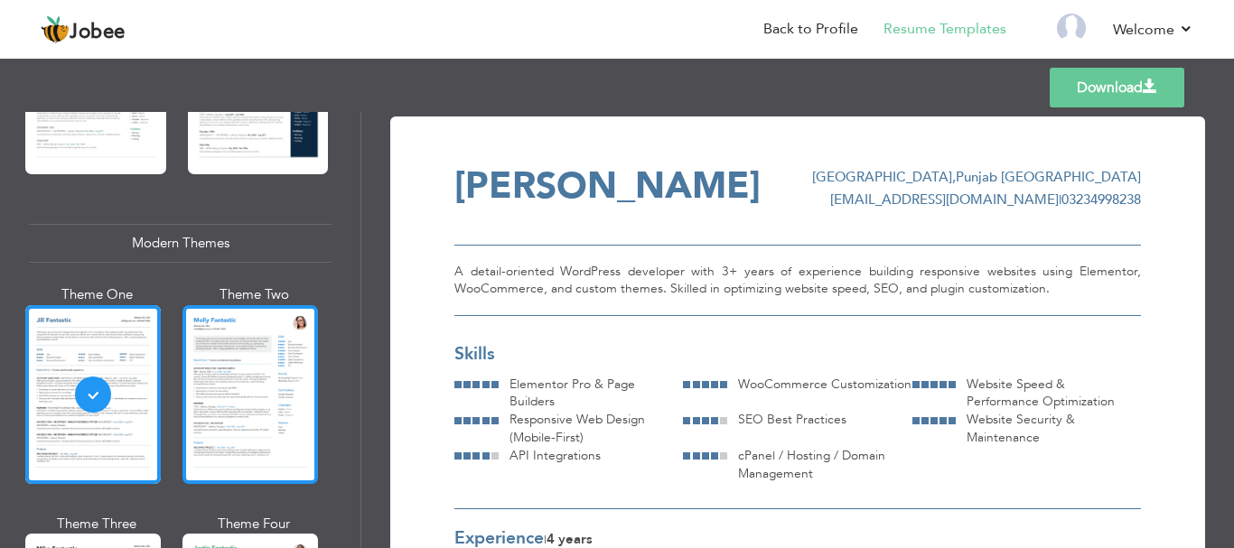
click at [264, 430] on div at bounding box center [249, 394] width 135 height 179
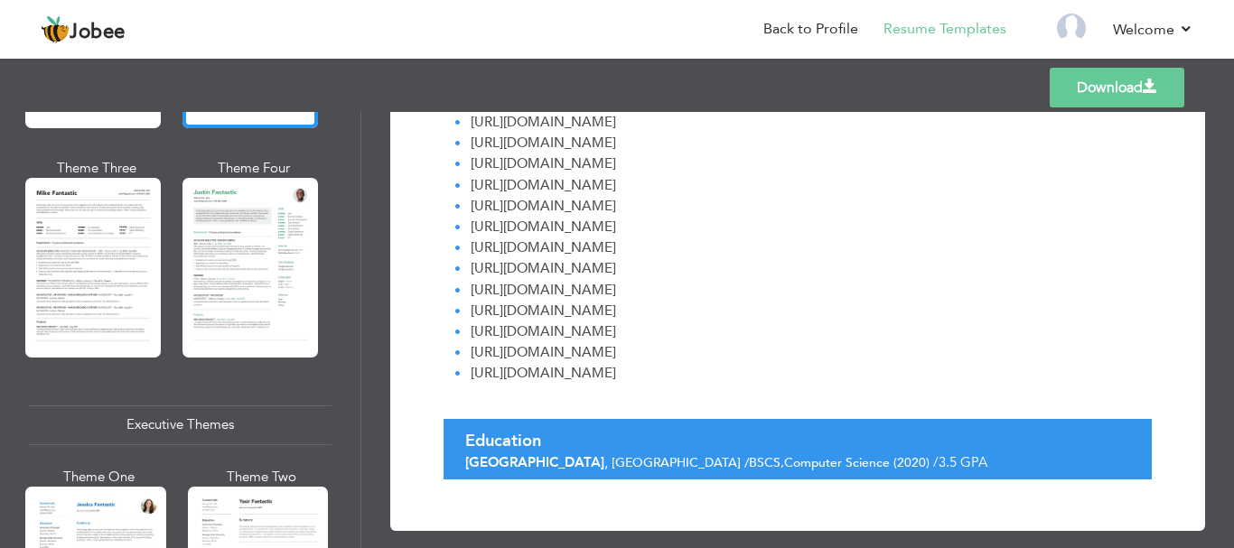
scroll to position [1084, 0]
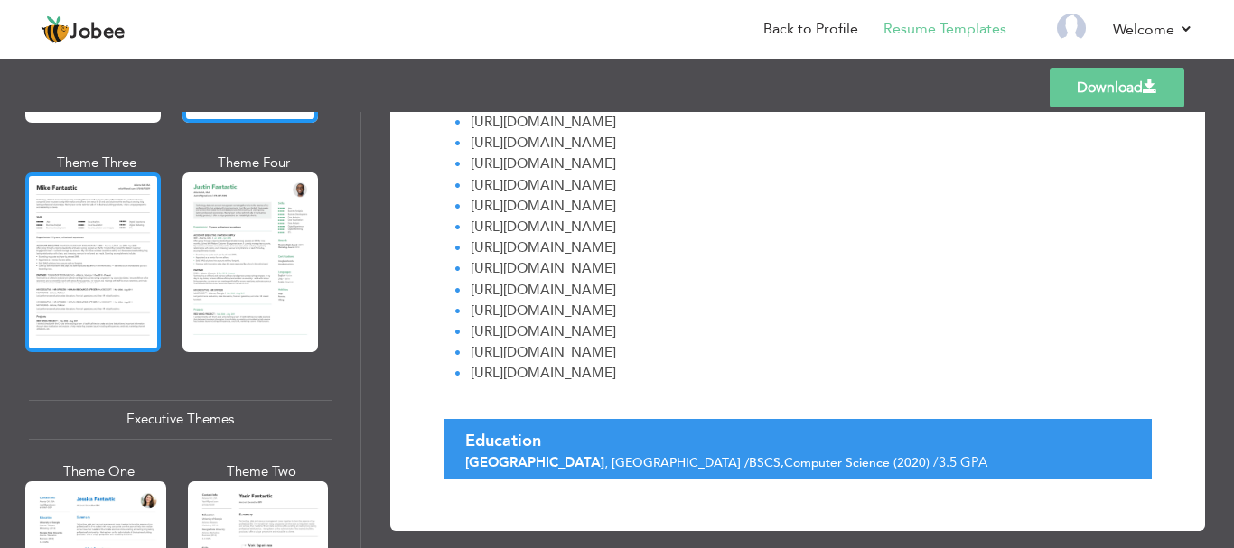
click at [116, 270] on div at bounding box center [92, 261] width 135 height 179
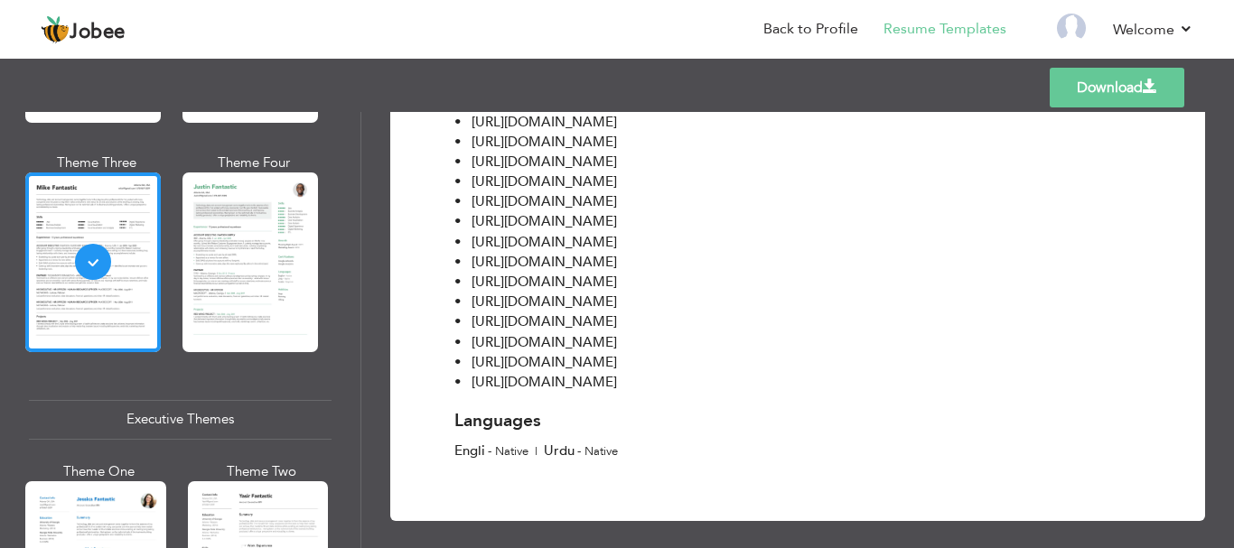
scroll to position [1298, 0]
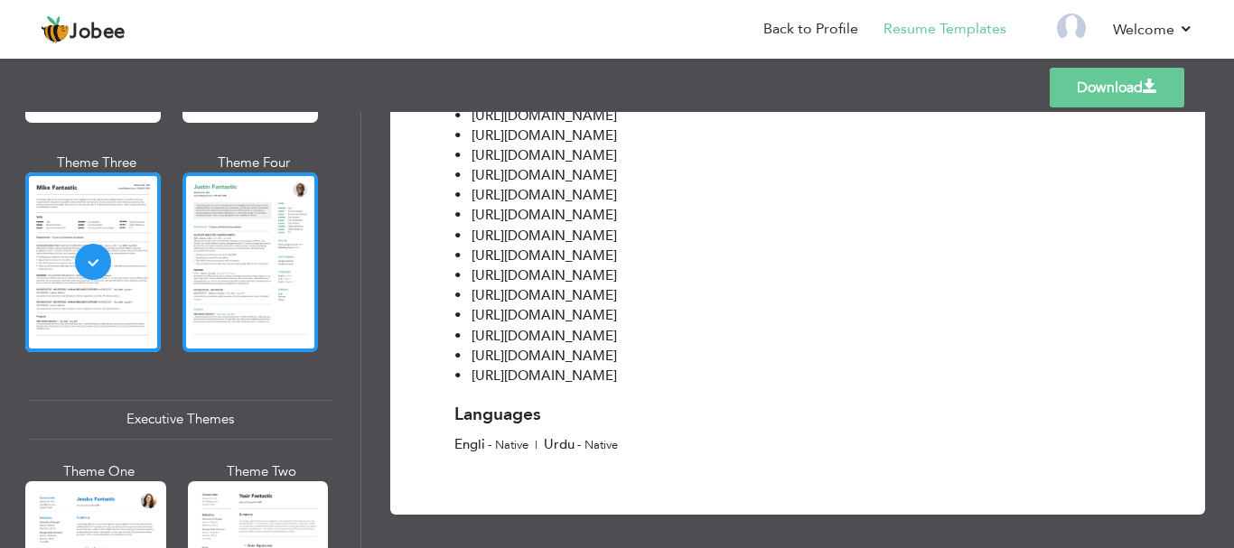
click at [239, 218] on div at bounding box center [249, 261] width 135 height 179
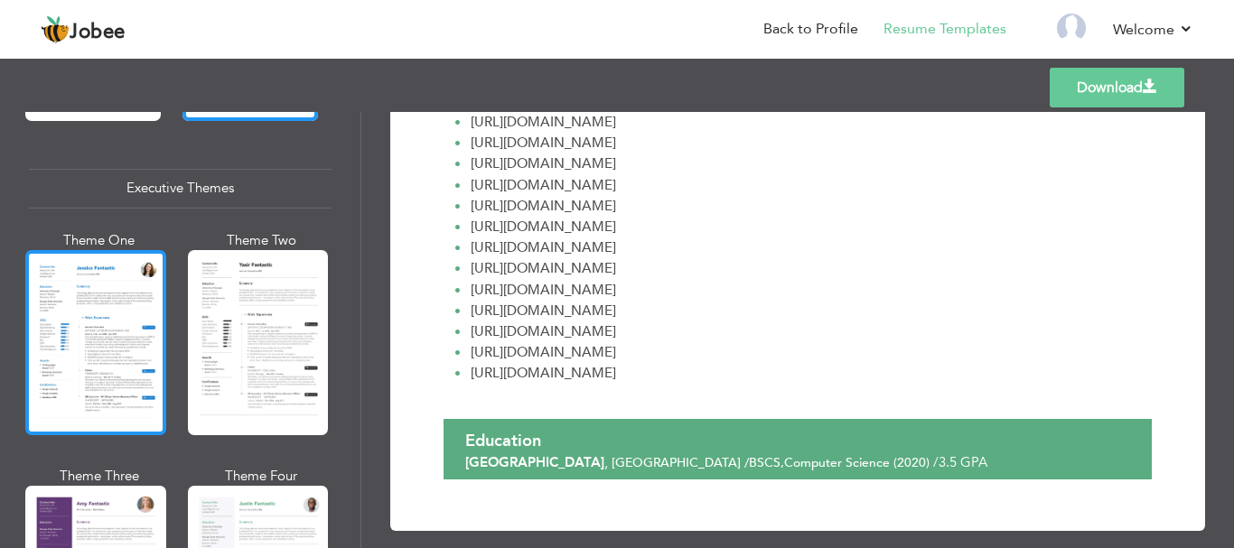
scroll to position [1355, 0]
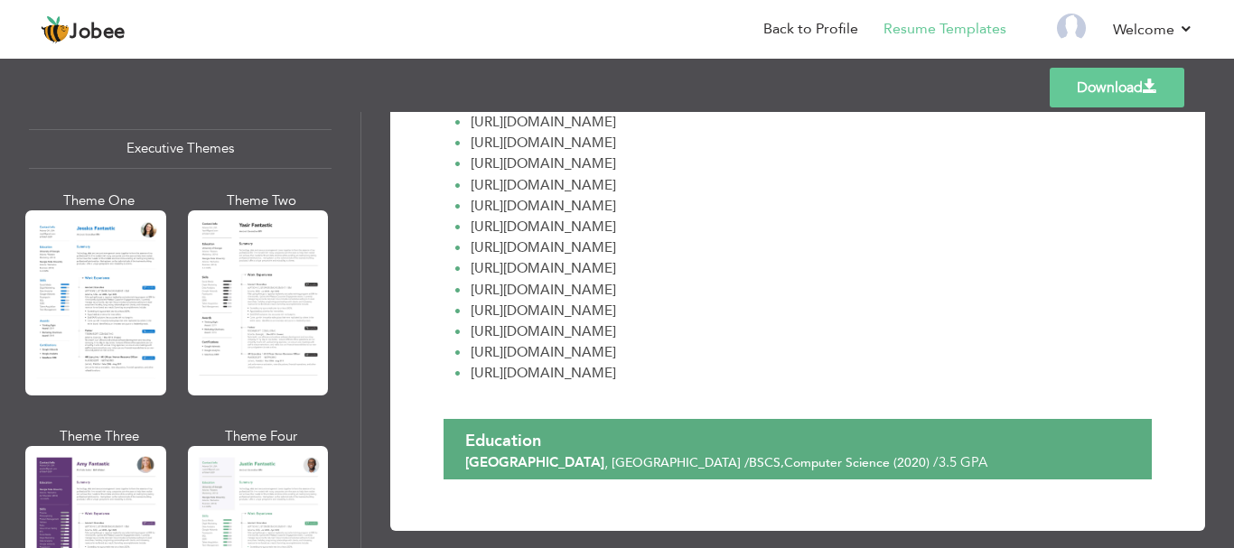
click at [82, 273] on div at bounding box center [95, 302] width 141 height 185
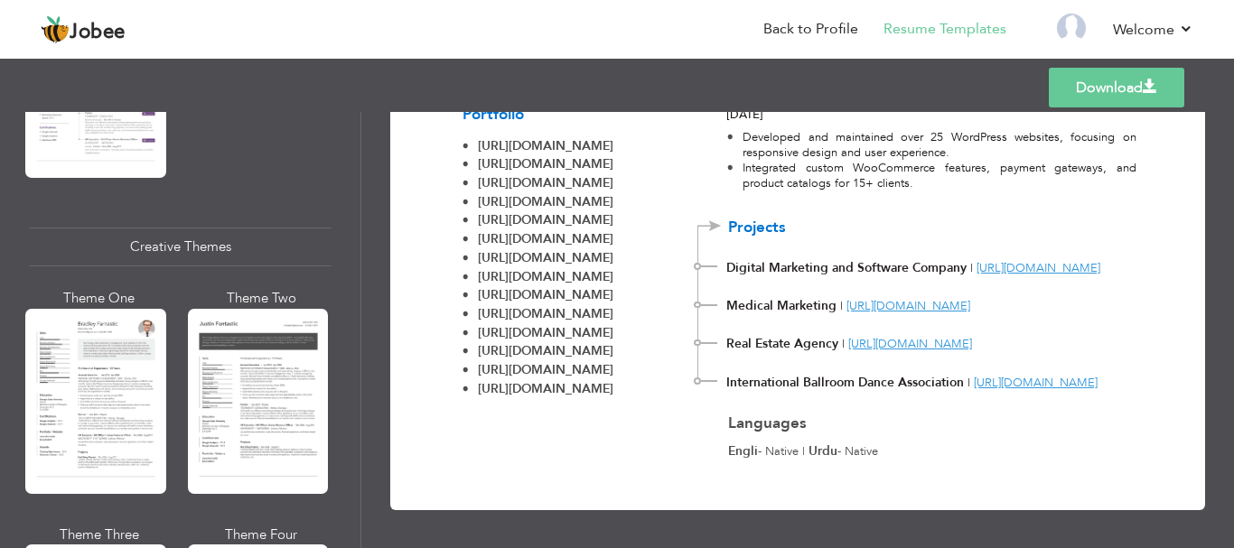
scroll to position [2075, 0]
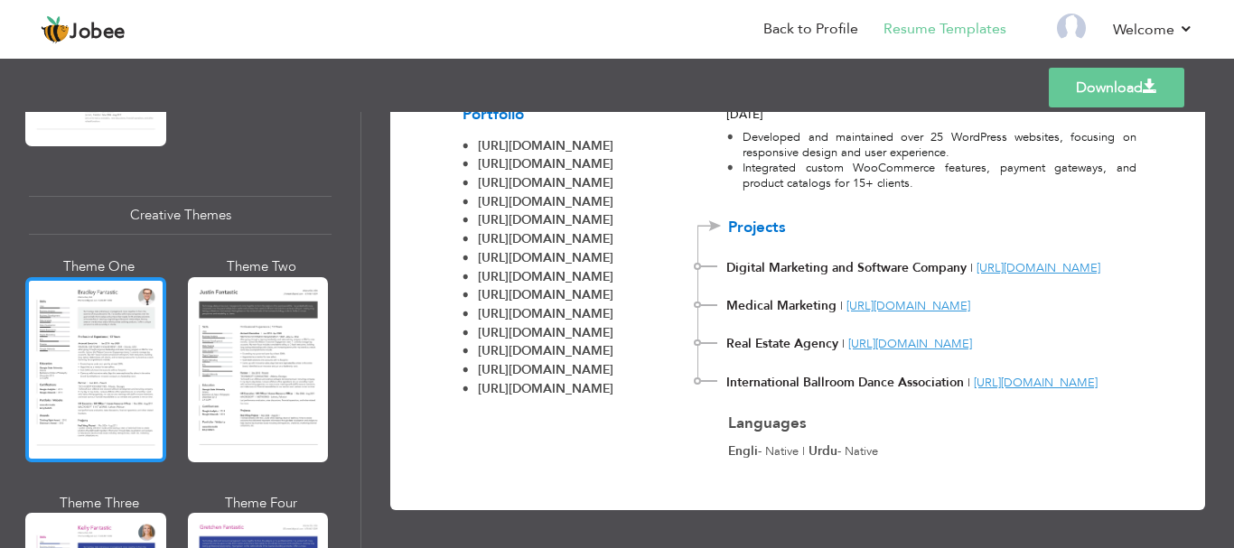
click at [71, 358] on div at bounding box center [95, 369] width 141 height 185
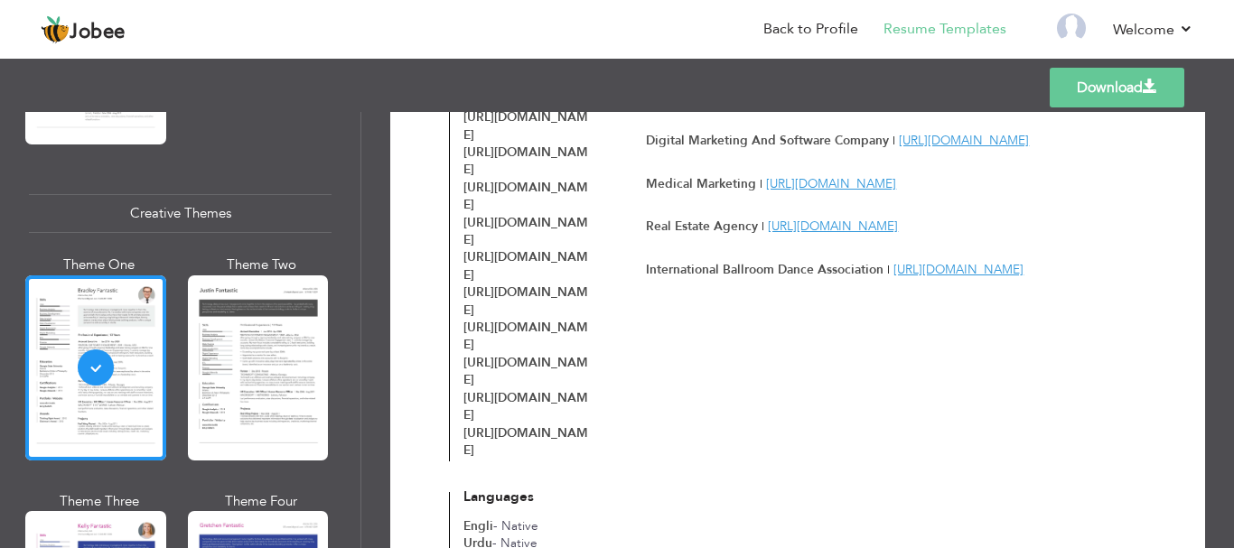
scroll to position [903, 0]
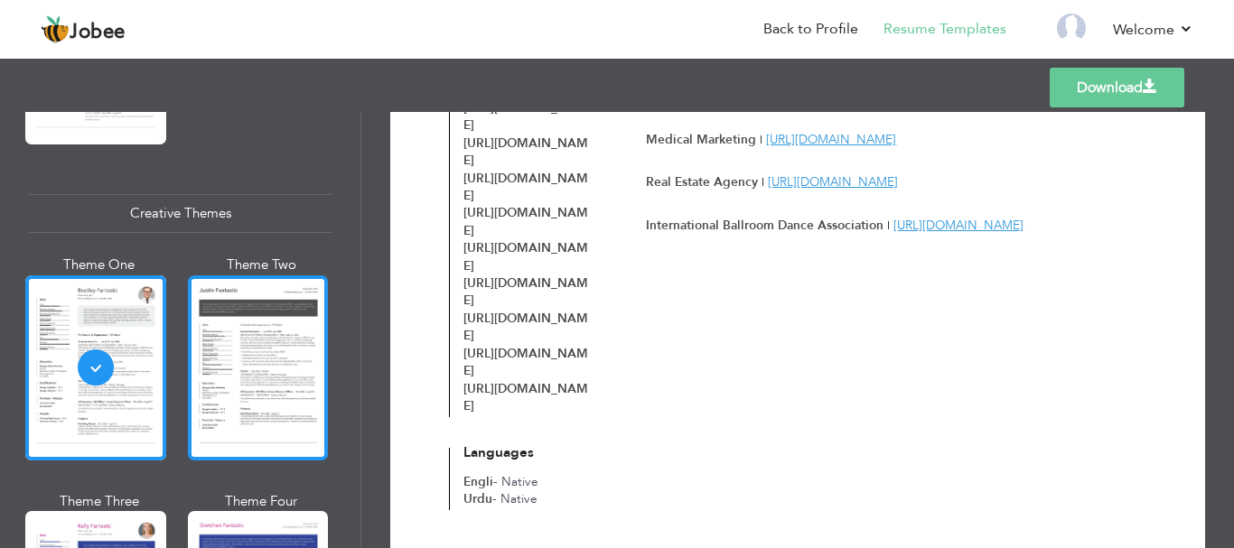
click at [230, 346] on div at bounding box center [258, 367] width 141 height 185
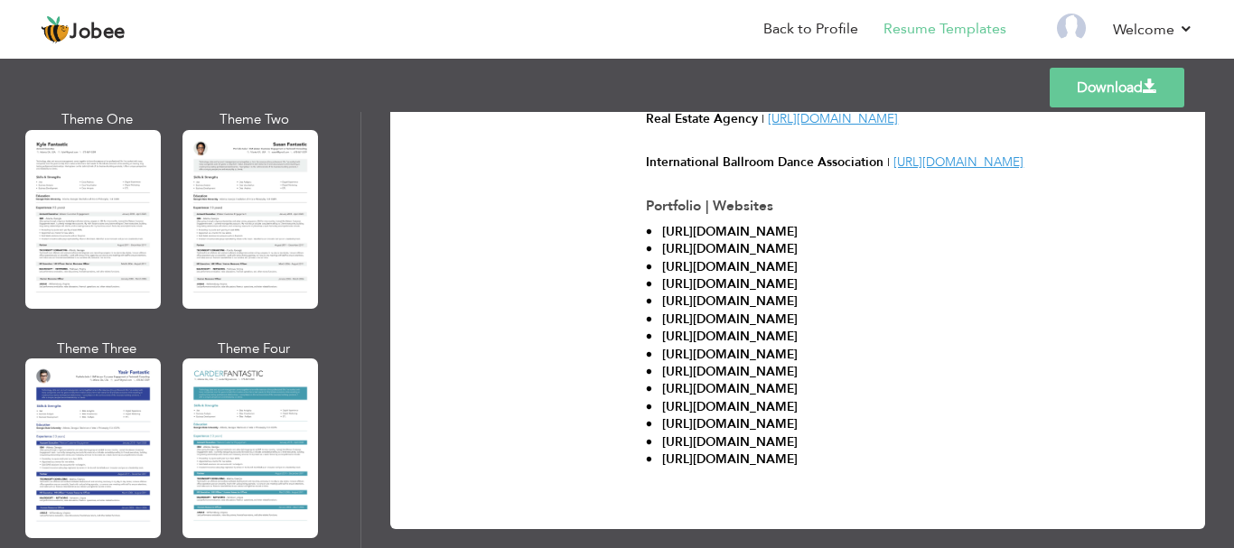
scroll to position [959, 0]
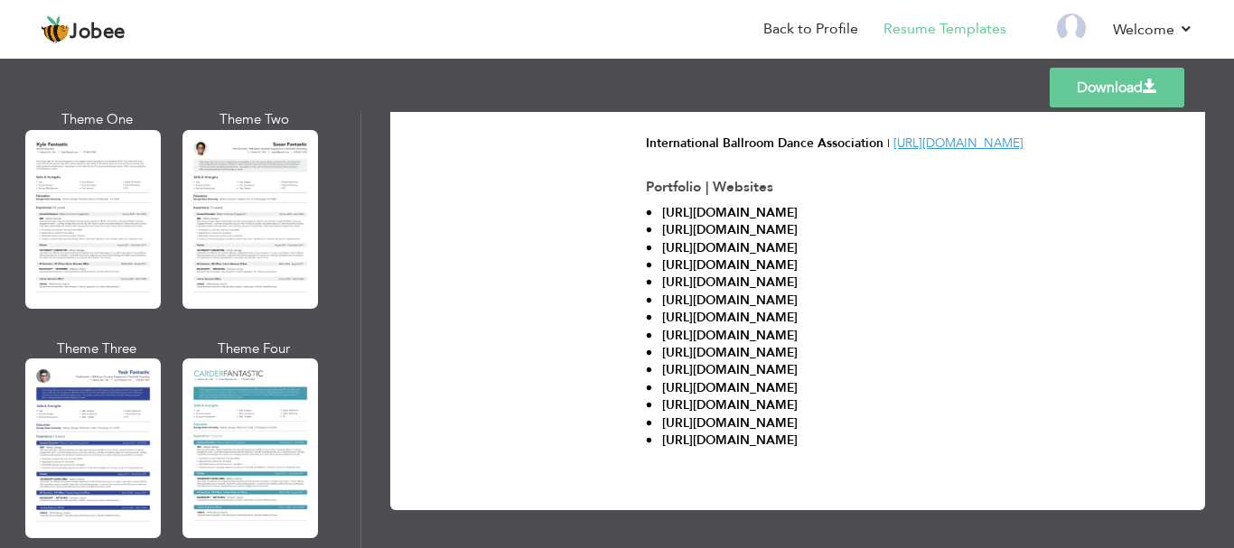
click at [1081, 91] on link "Download" at bounding box center [1116, 88] width 135 height 40
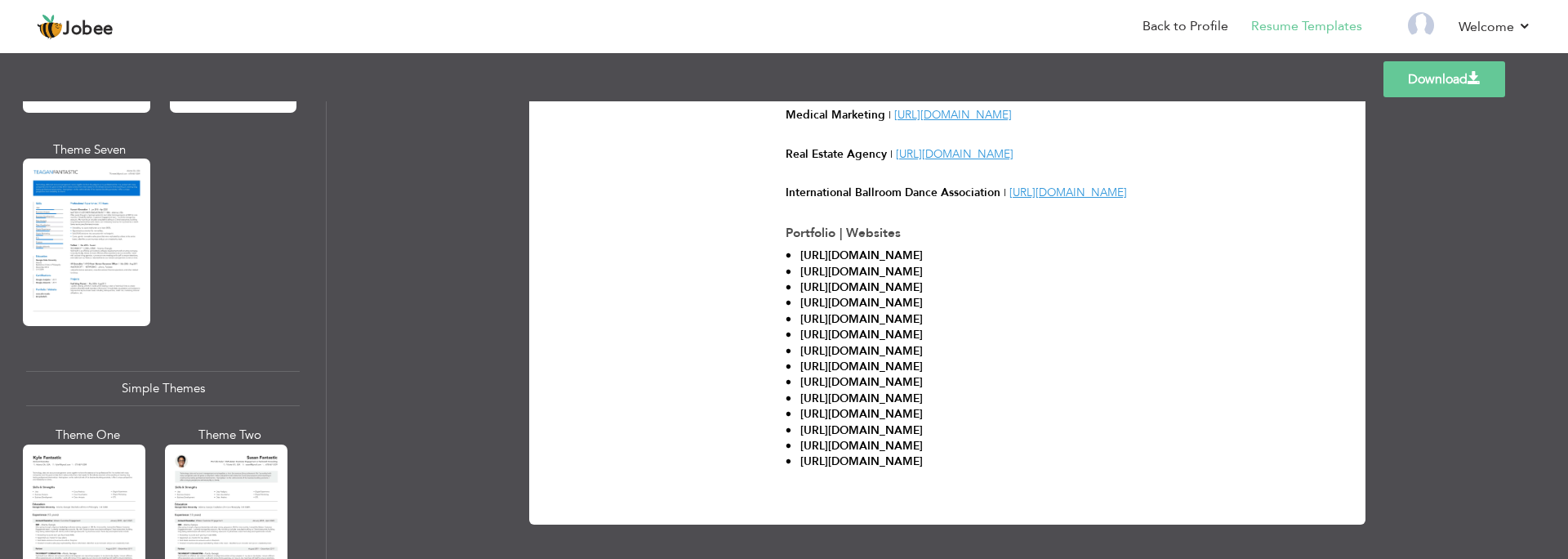
scroll to position [776, 0]
